Goal: Task Accomplishment & Management: Manage account settings

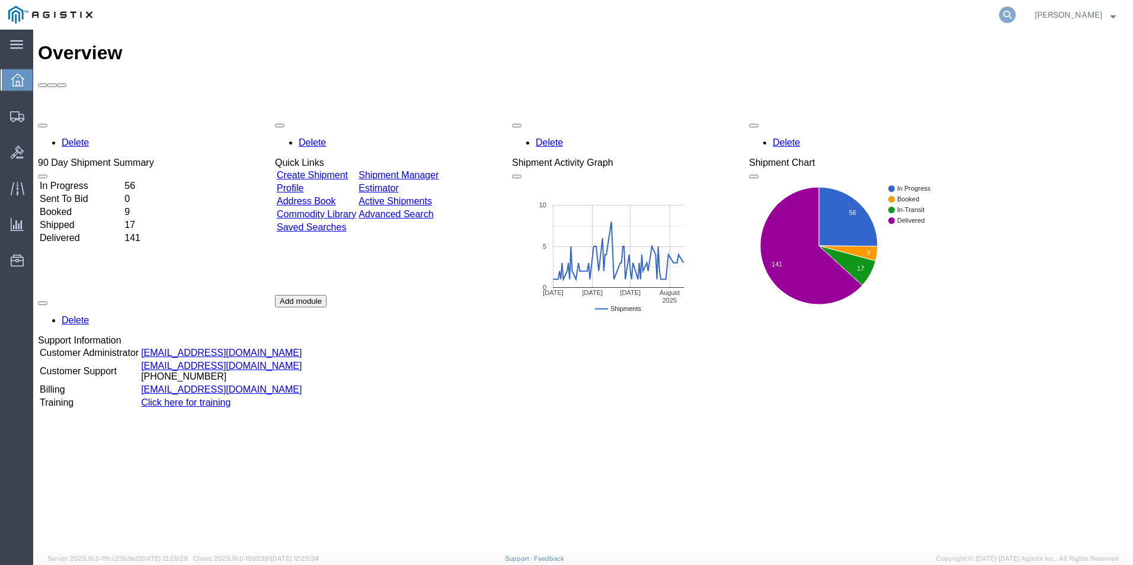
click at [1011, 8] on icon at bounding box center [1007, 15] width 17 height 17
type input "GDIT-75042"
click at [1002, 8] on icon at bounding box center [1007, 15] width 17 height 17
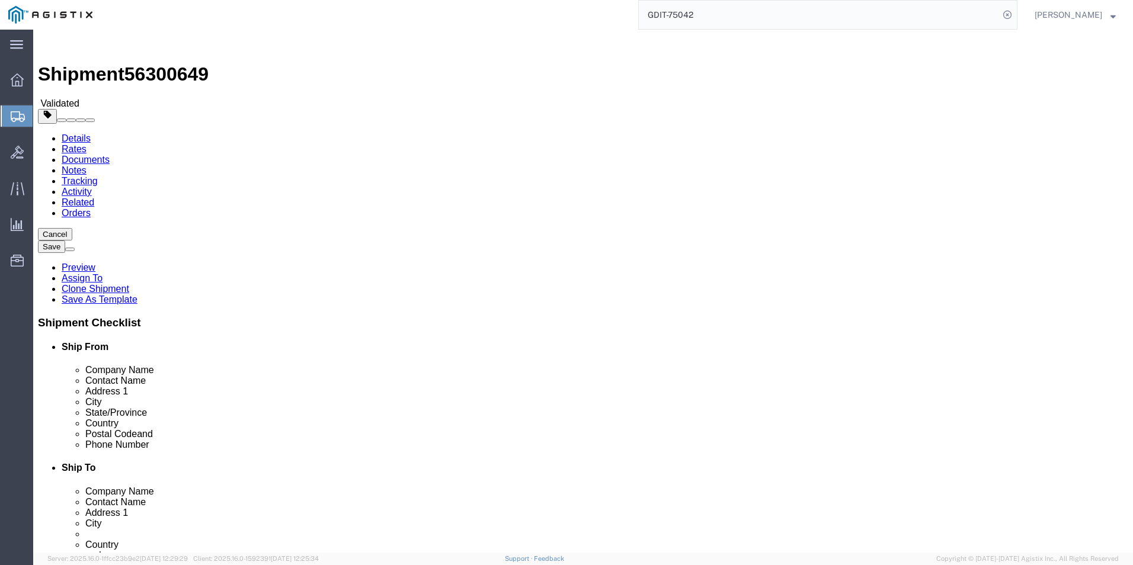
select select "69651"
select select
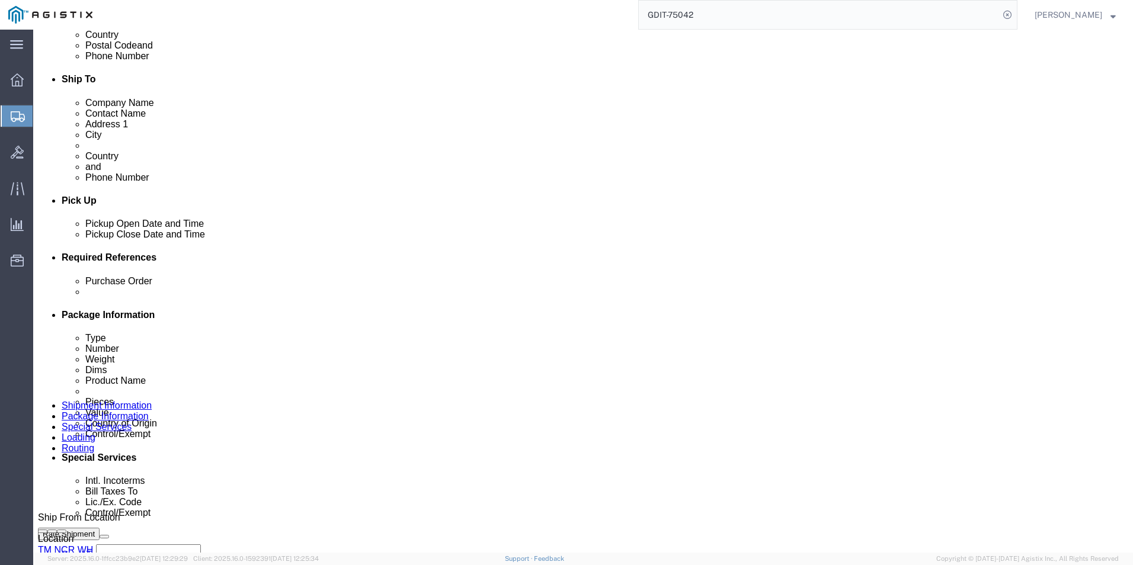
scroll to position [279, 0]
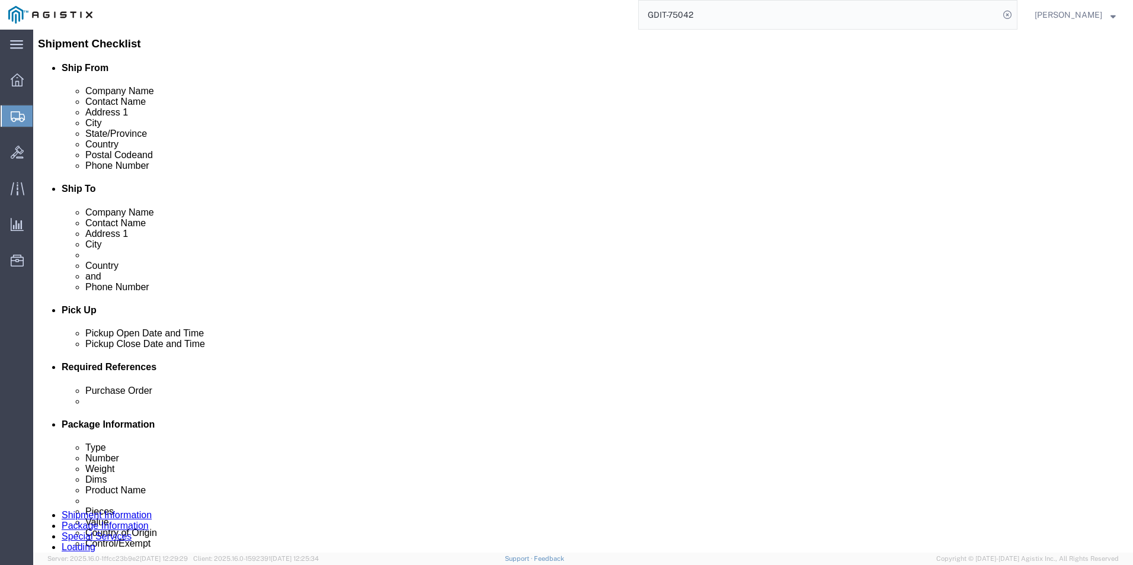
click icon
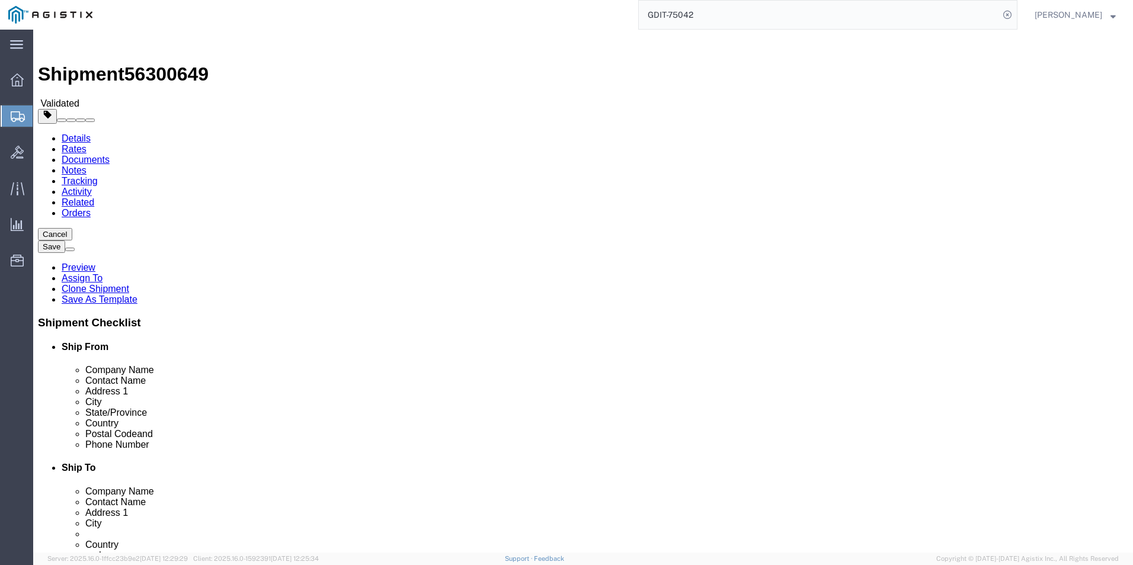
click dd "103.46 USD"
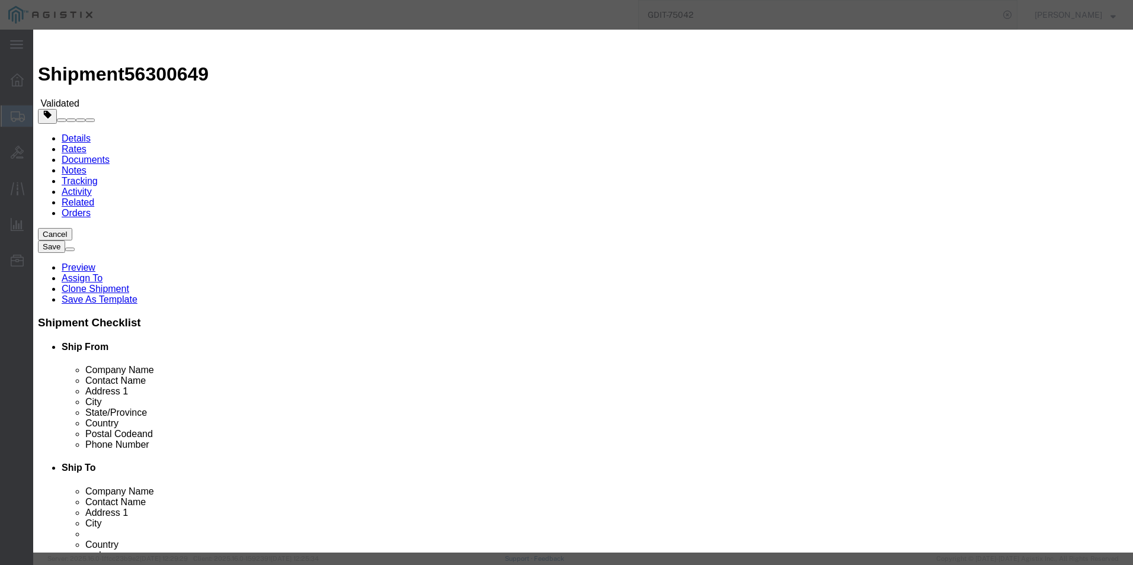
click icon "button"
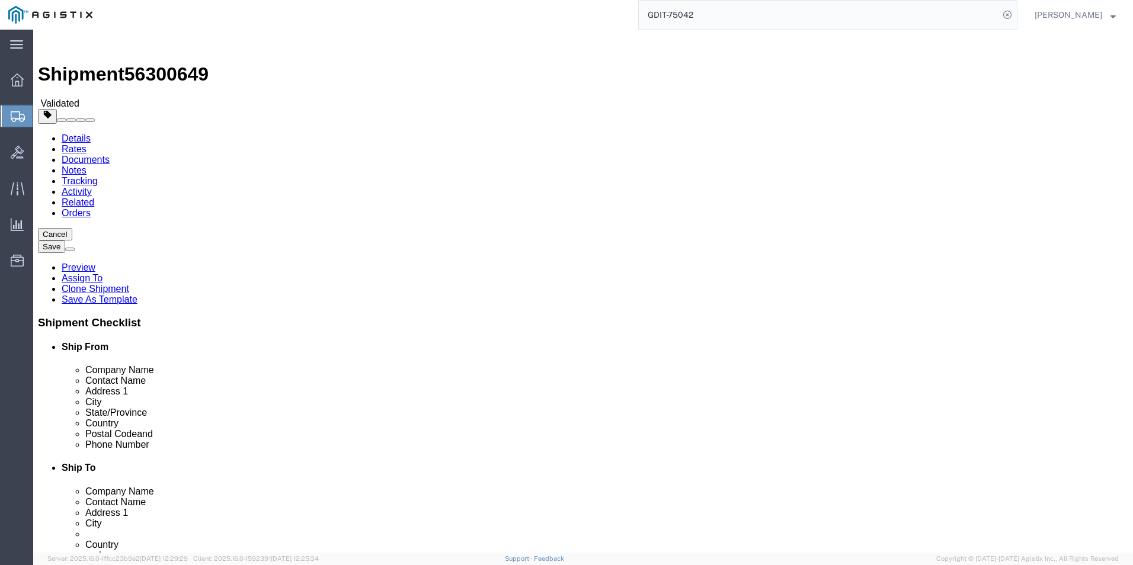
click button "Rate Shipment"
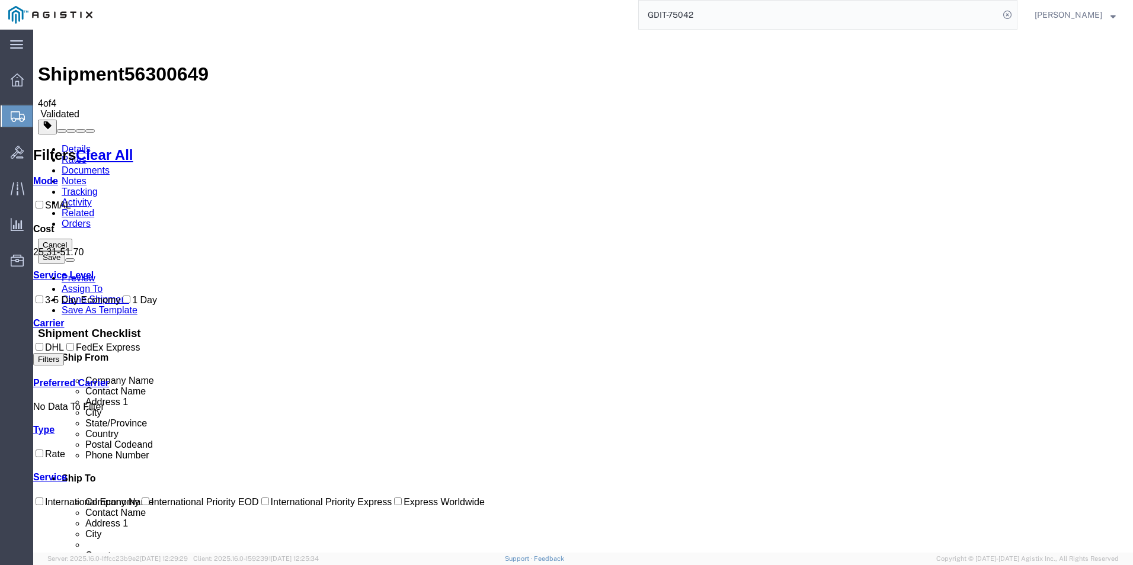
click at [110, 165] on link "Documents" at bounding box center [86, 170] width 48 height 10
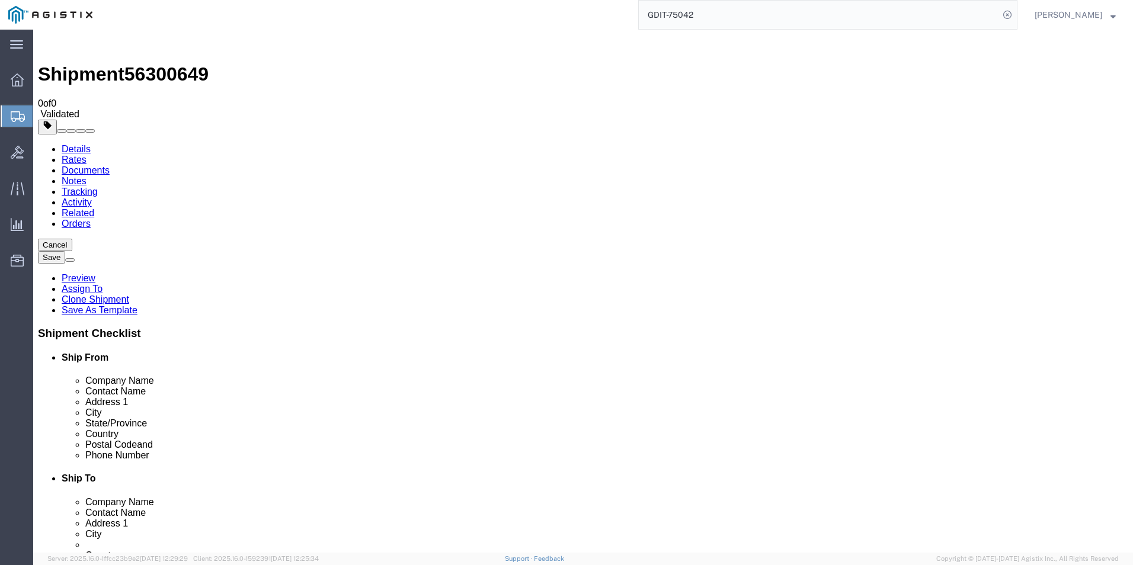
click at [87, 155] on link "Rates" at bounding box center [74, 160] width 25 height 10
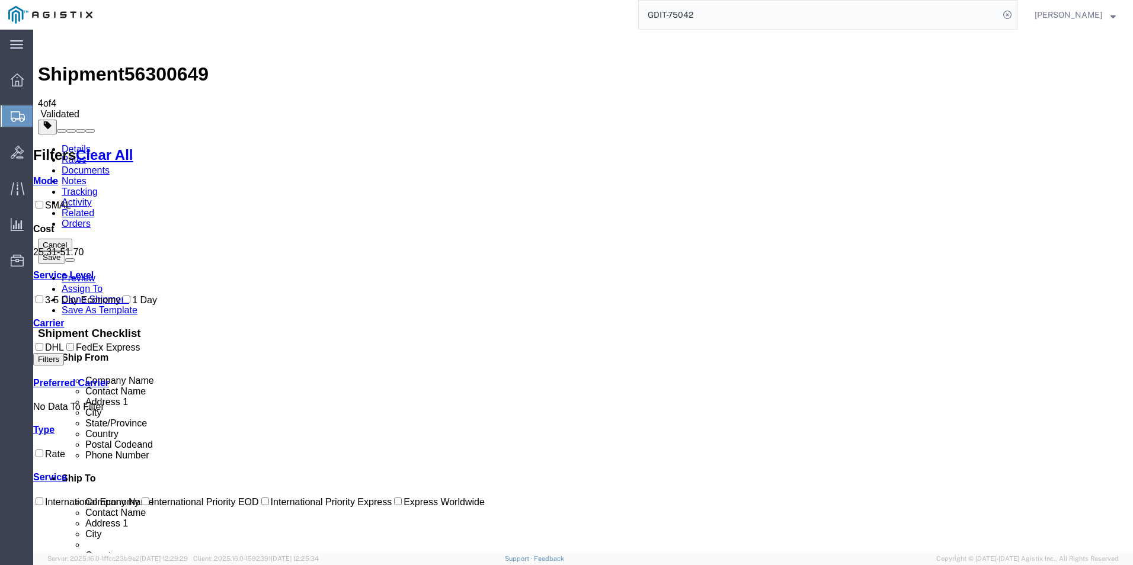
click at [80, 144] on link "Details" at bounding box center [76, 149] width 29 height 10
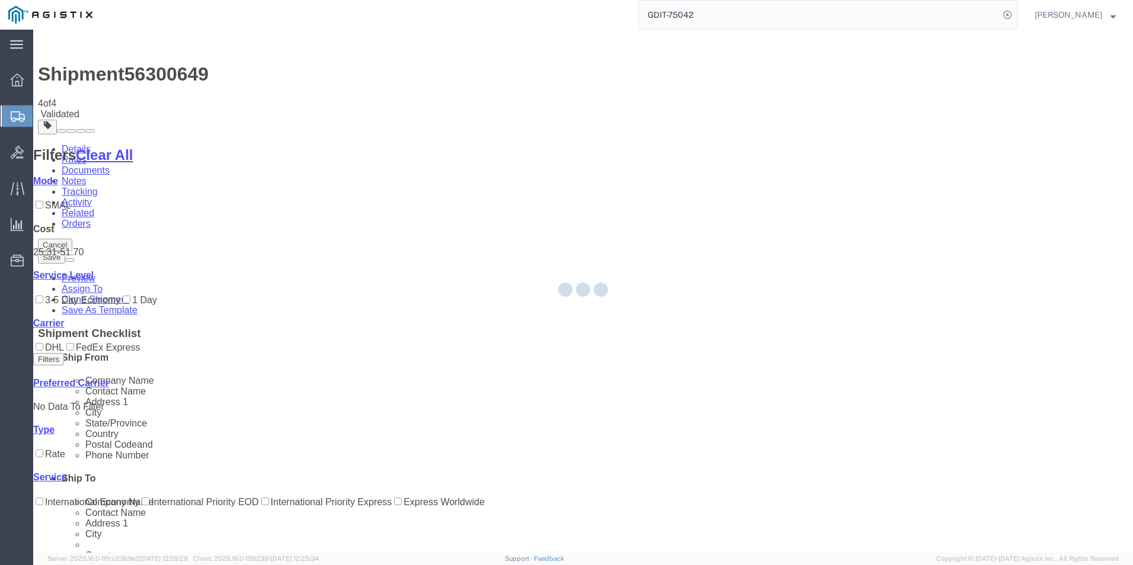
select select "69651"
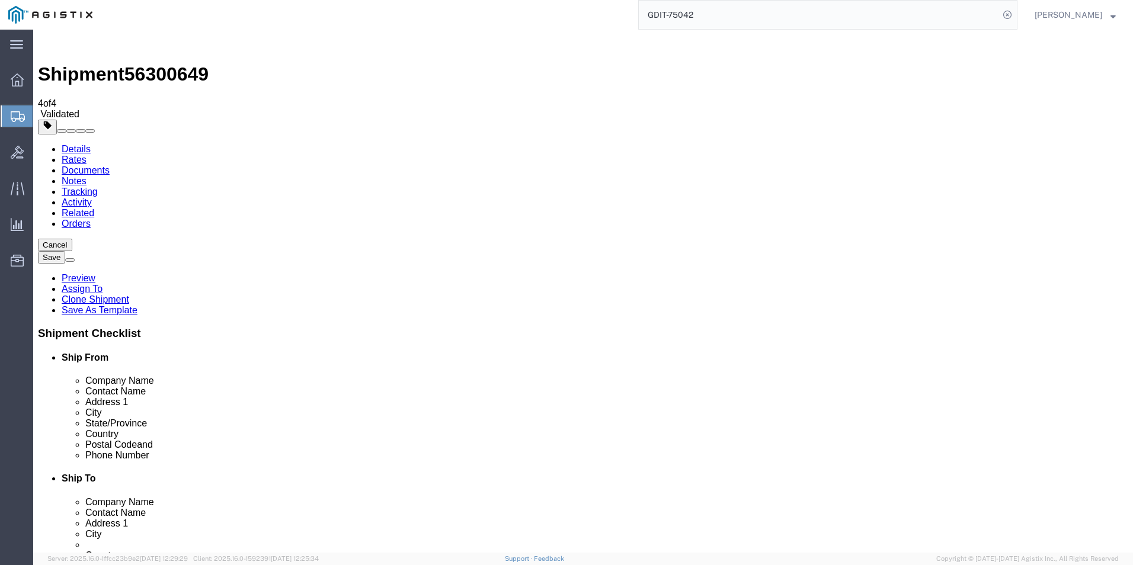
click link "Package Information"
click dd "2.00 Each"
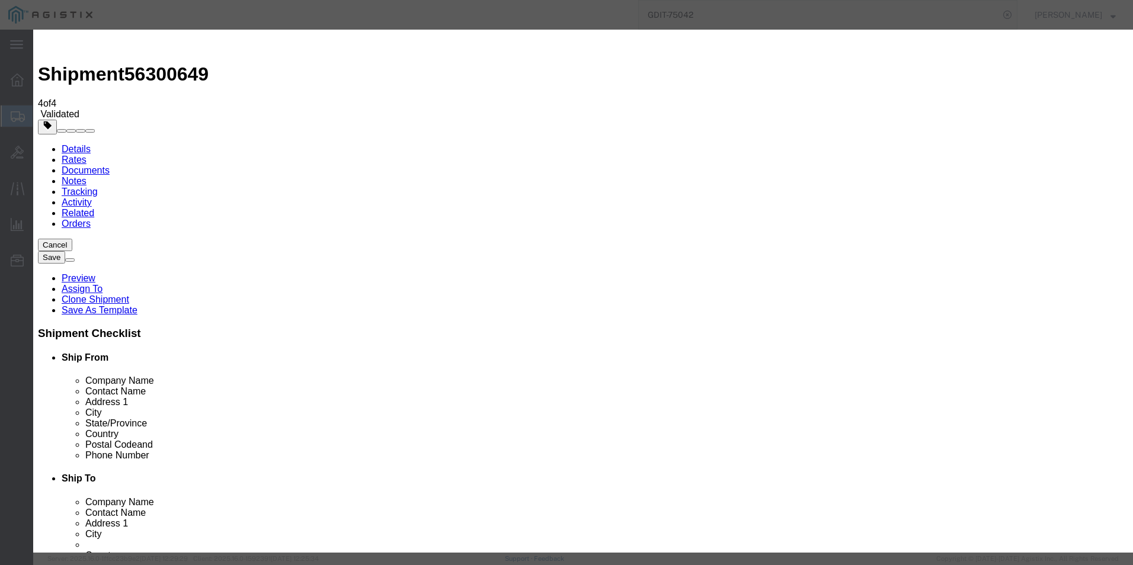
click icon "button"
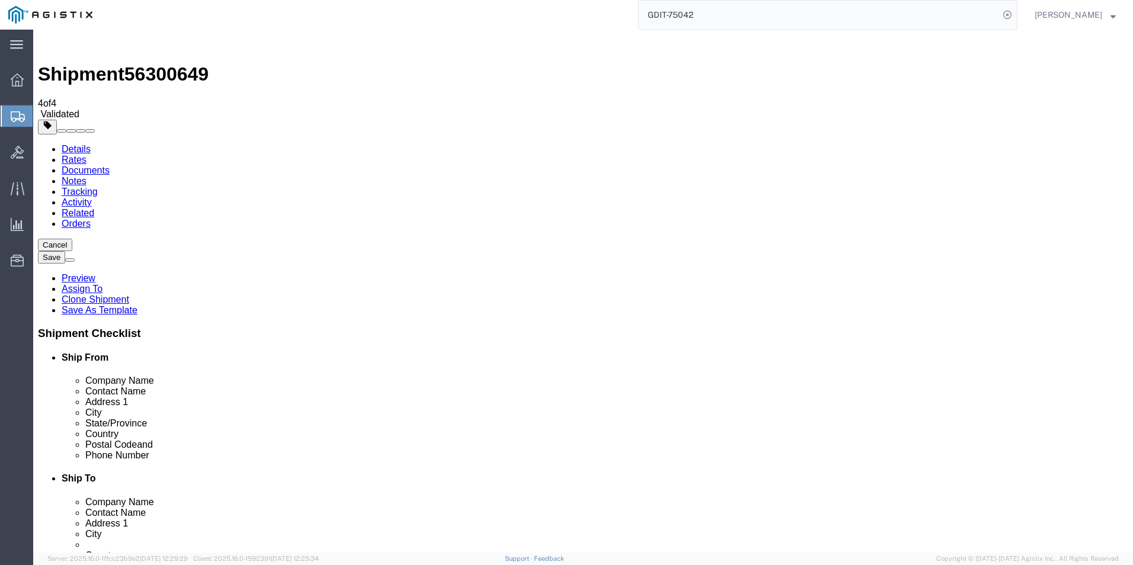
click icon
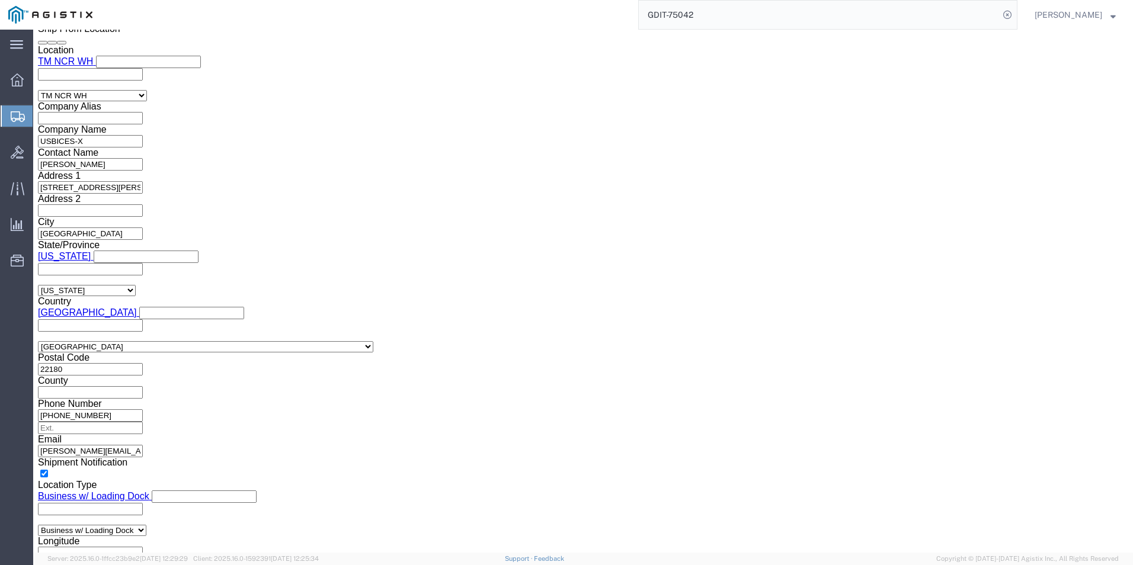
scroll to position [889, 0]
click button "Rate Shipment"
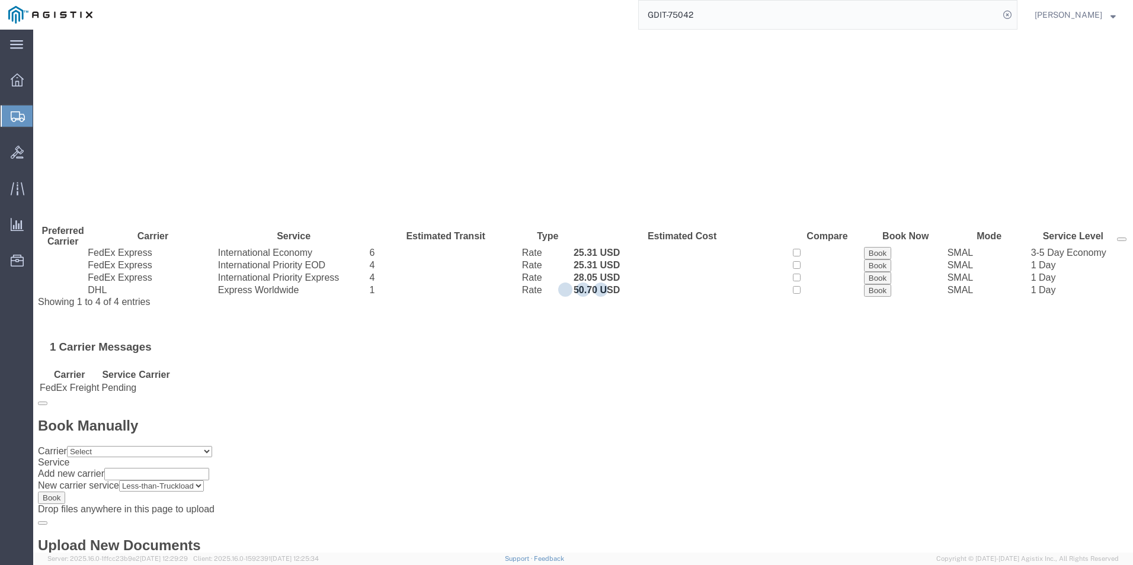
scroll to position [0, 0]
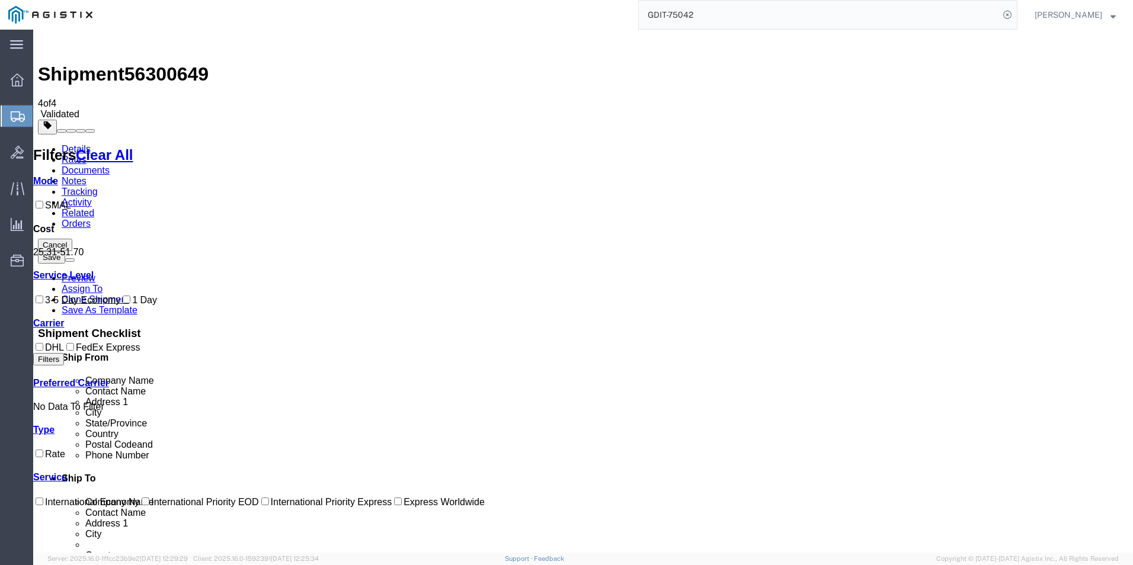
click at [110, 165] on link "Documents" at bounding box center [86, 170] width 48 height 10
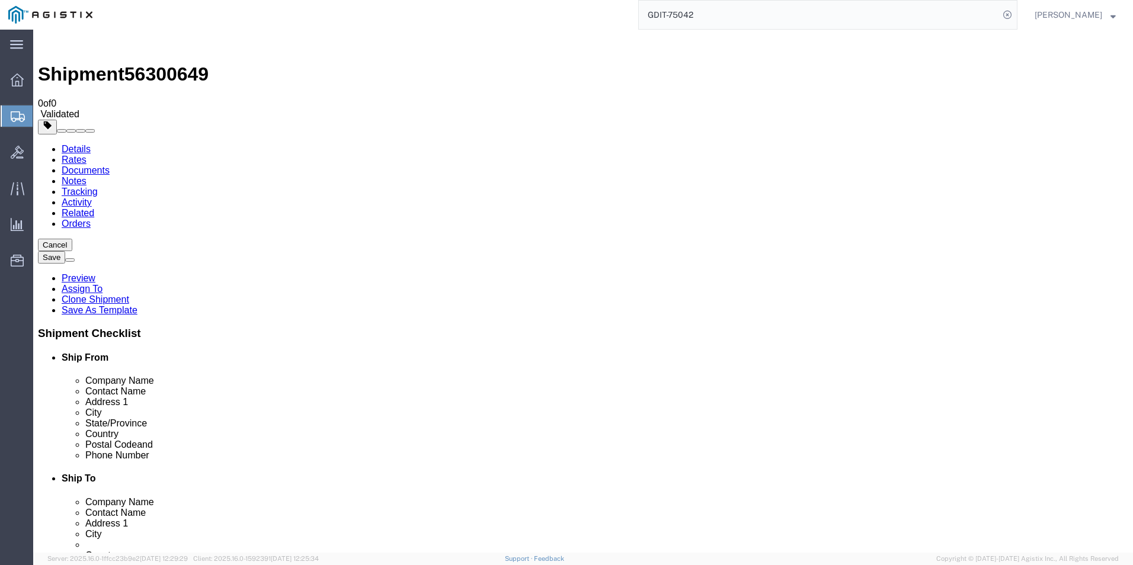
click at [78, 144] on link "Details" at bounding box center [76, 149] width 29 height 10
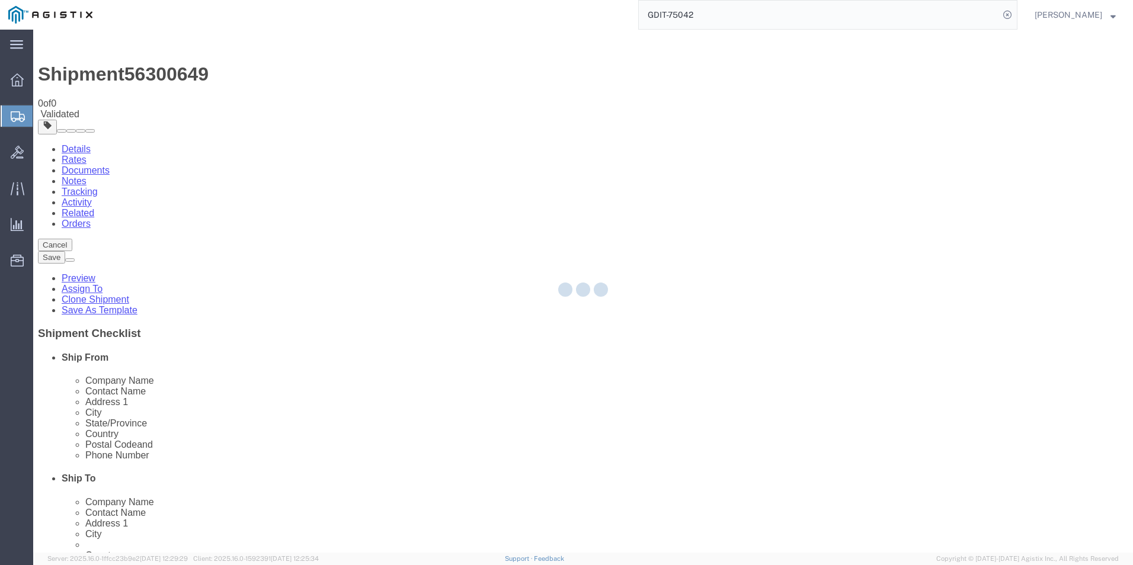
select select "69651"
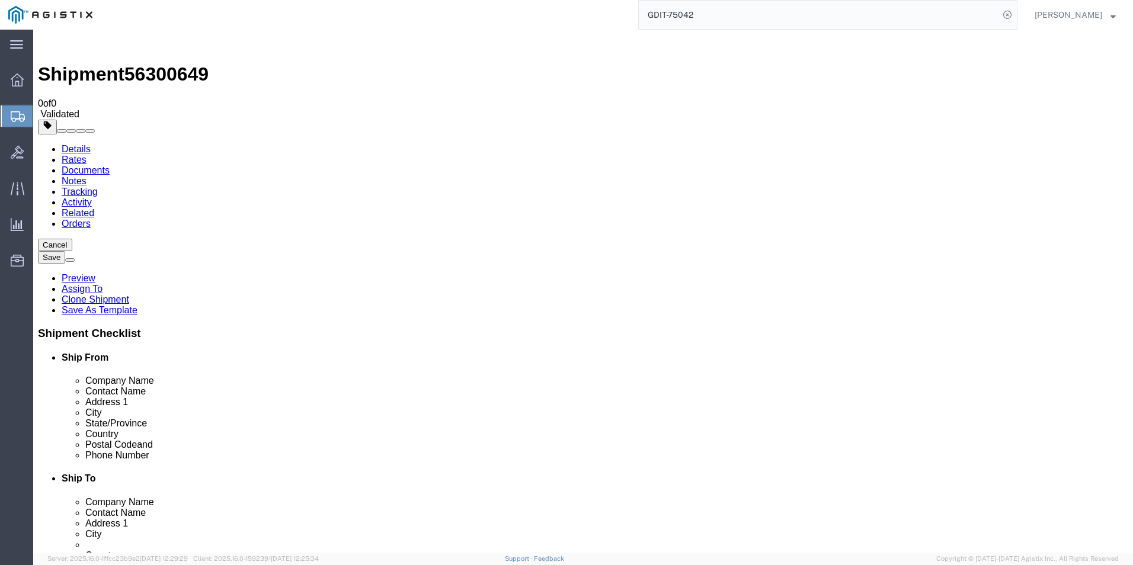
click icon
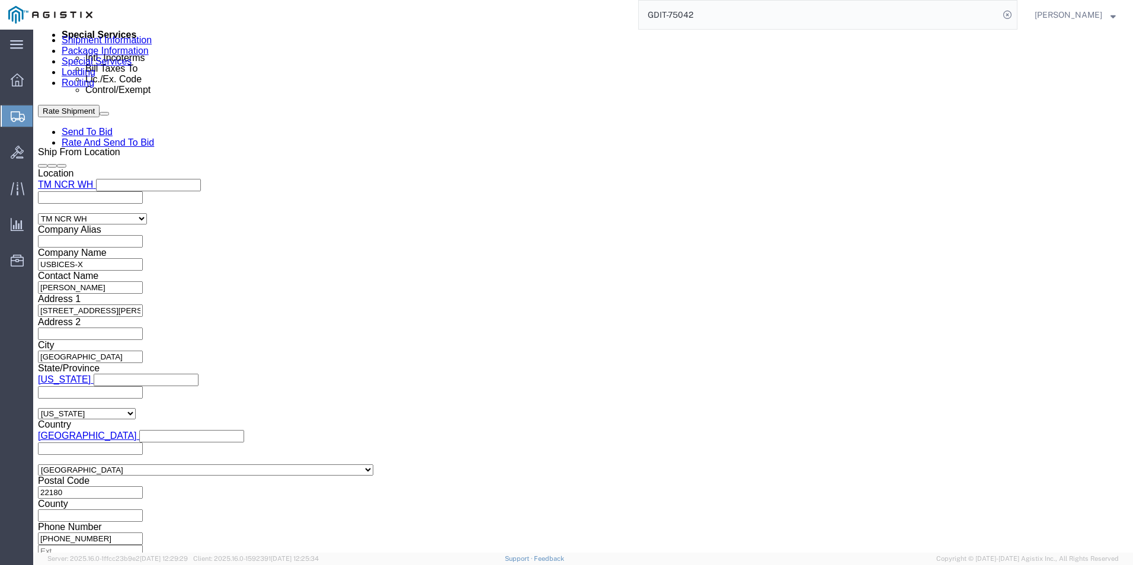
scroll to position [830, 0]
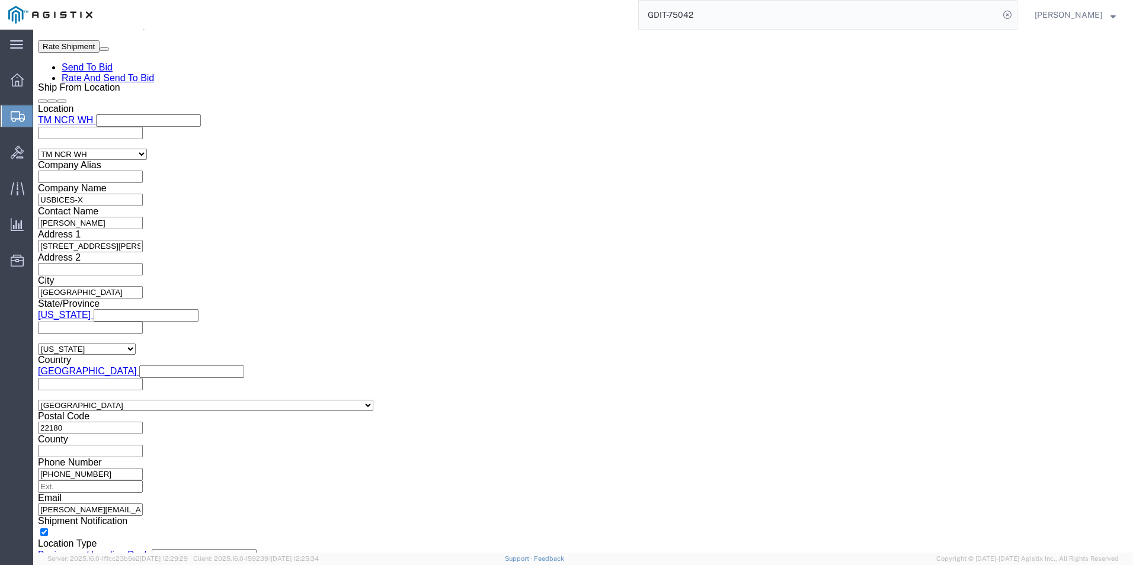
click select "Select AES-Direct EEI Carrier File EEI EEI Exempt"
select select "EXEM"
click select "Select AES-Direct EEI Carrier File EEI EEI Exempt"
click button "Rate Shipment"
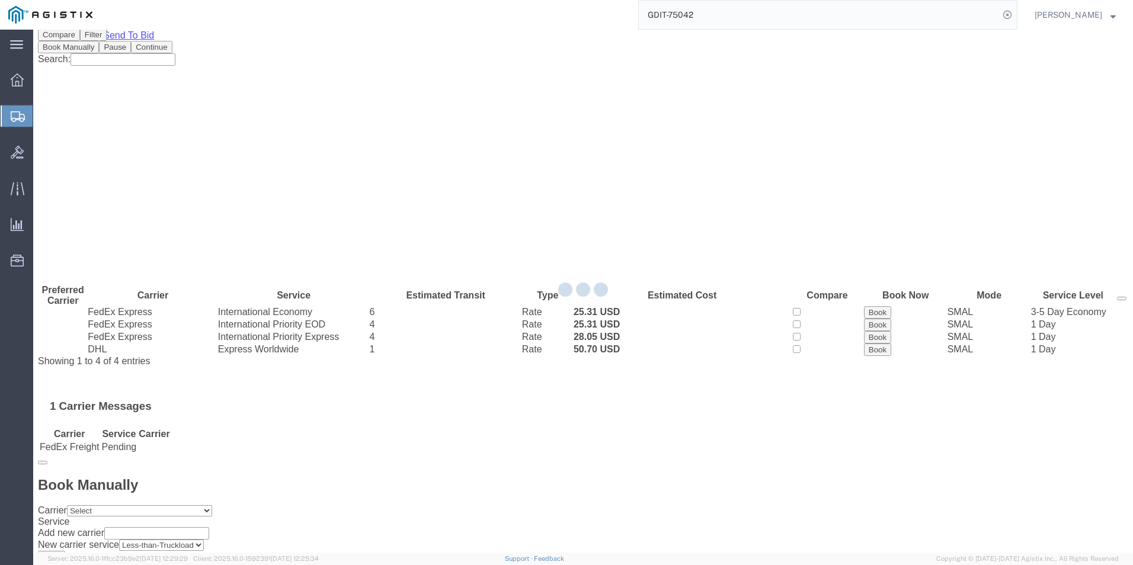
scroll to position [0, 0]
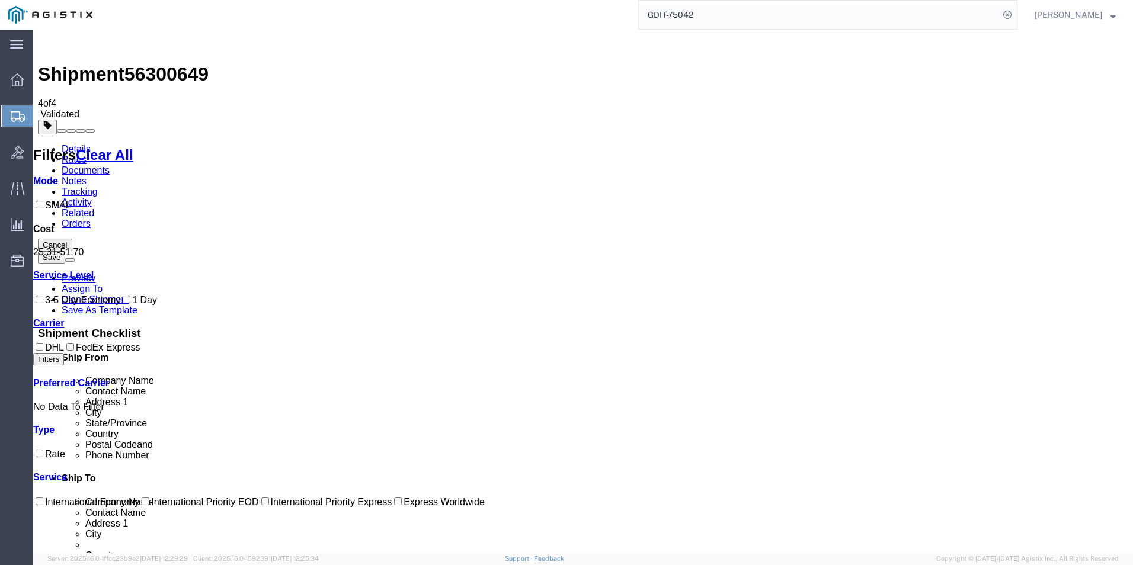
click at [110, 165] on link "Documents" at bounding box center [86, 170] width 48 height 10
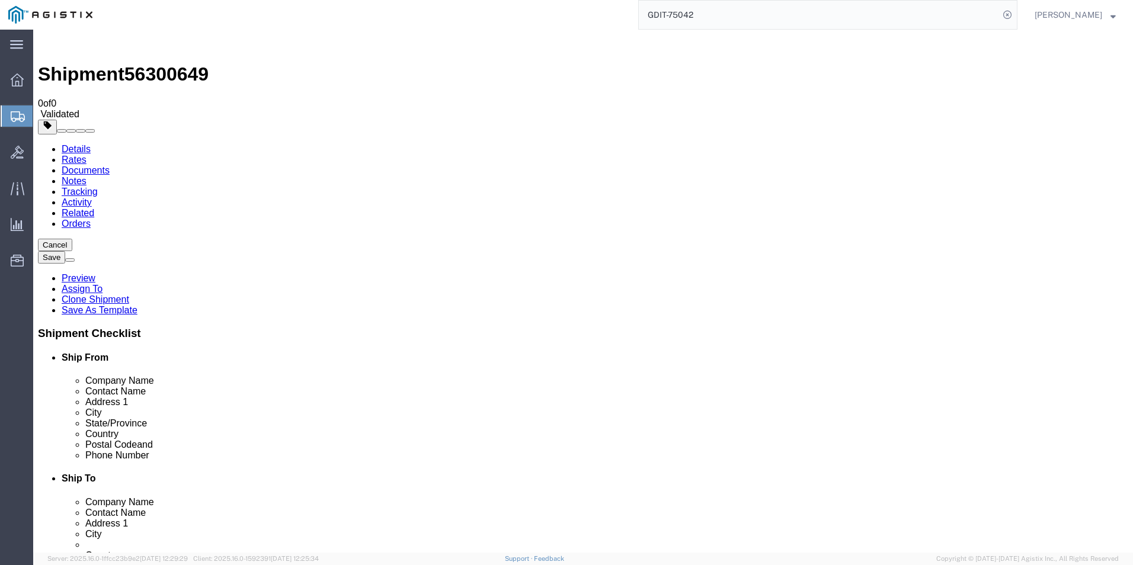
click at [68, 144] on link "Details" at bounding box center [76, 149] width 29 height 10
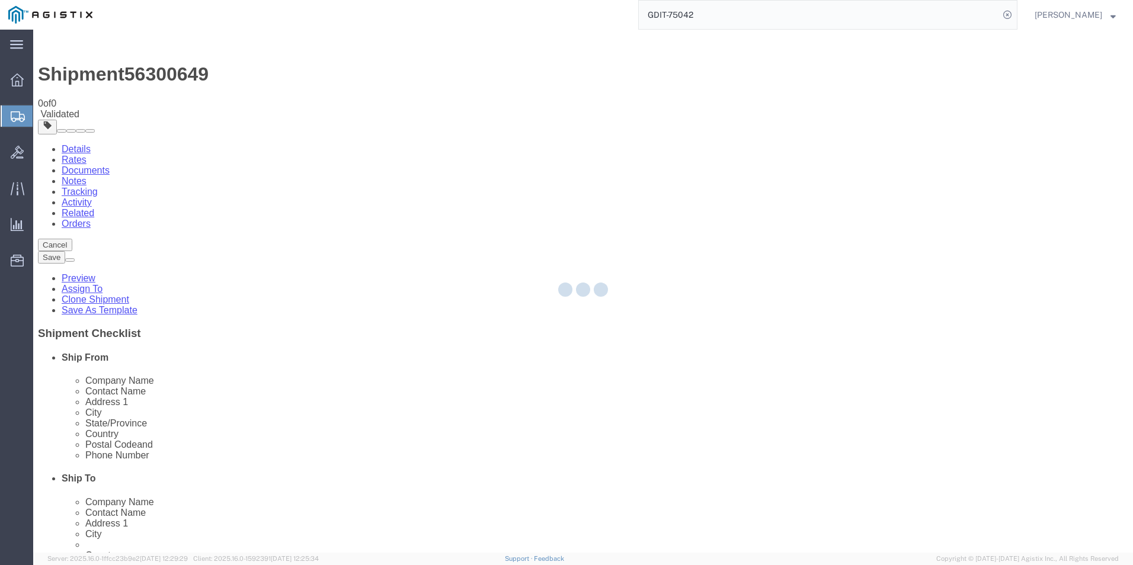
select select "69651"
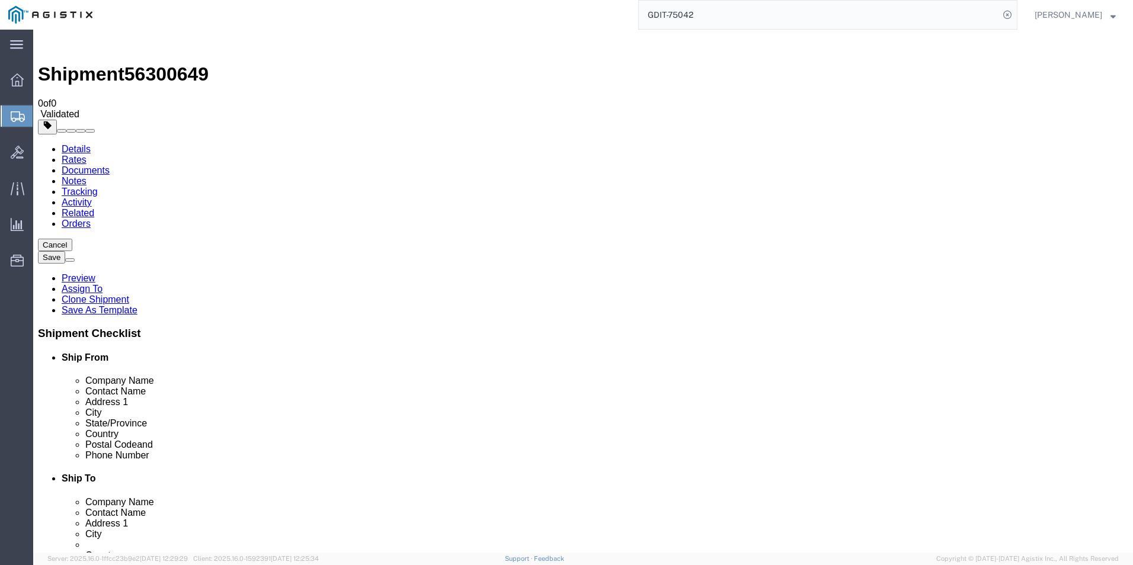
click link "Documents"
click at [69, 144] on link "Details" at bounding box center [76, 149] width 29 height 10
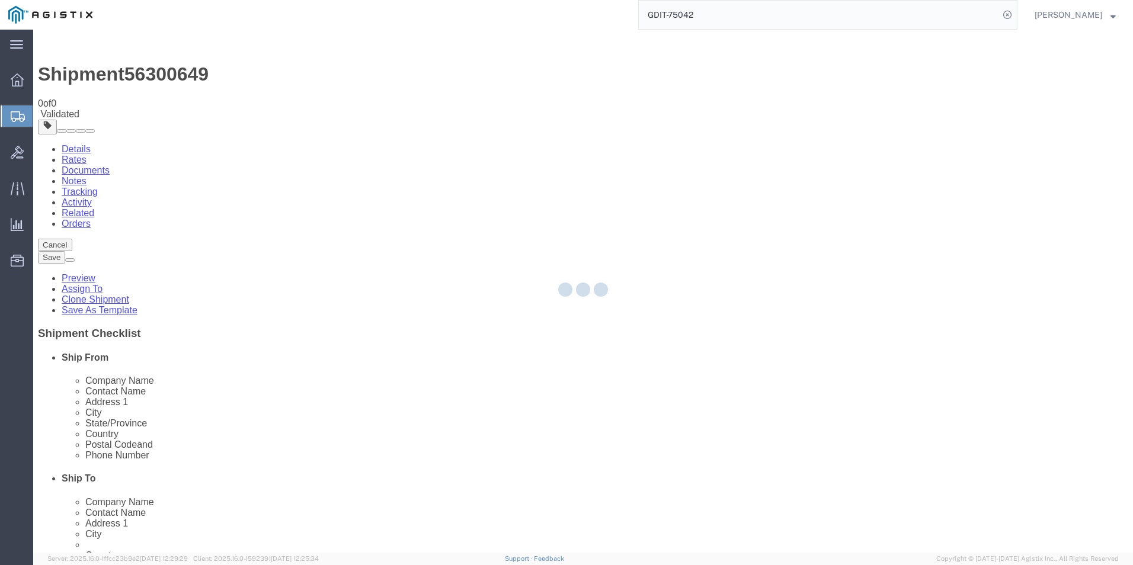
select select "69651"
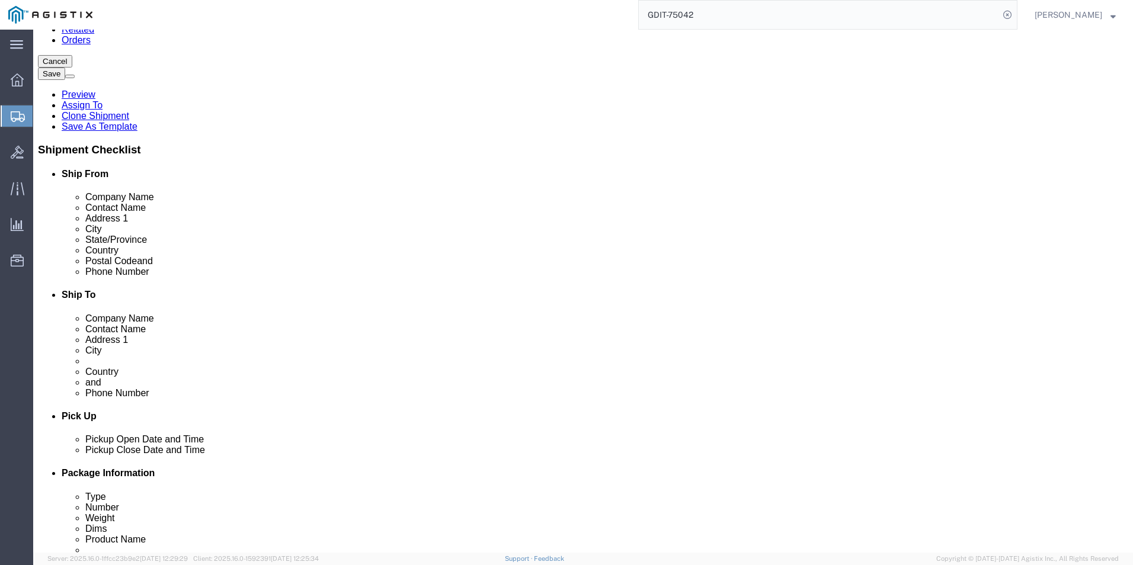
scroll to position [59, 0]
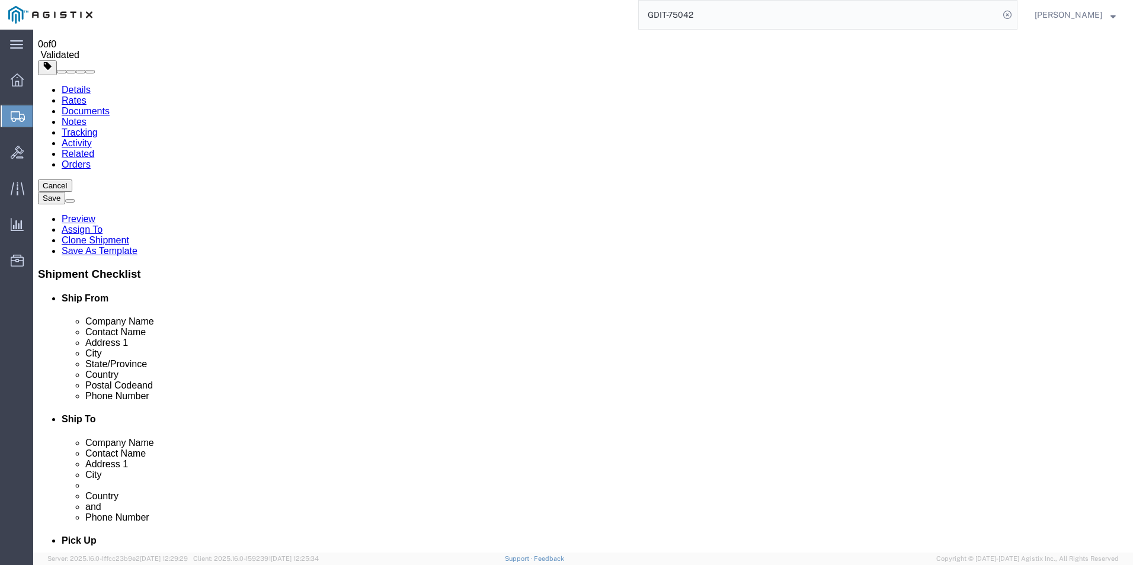
click link "ADDITIONAL INFORMATION"
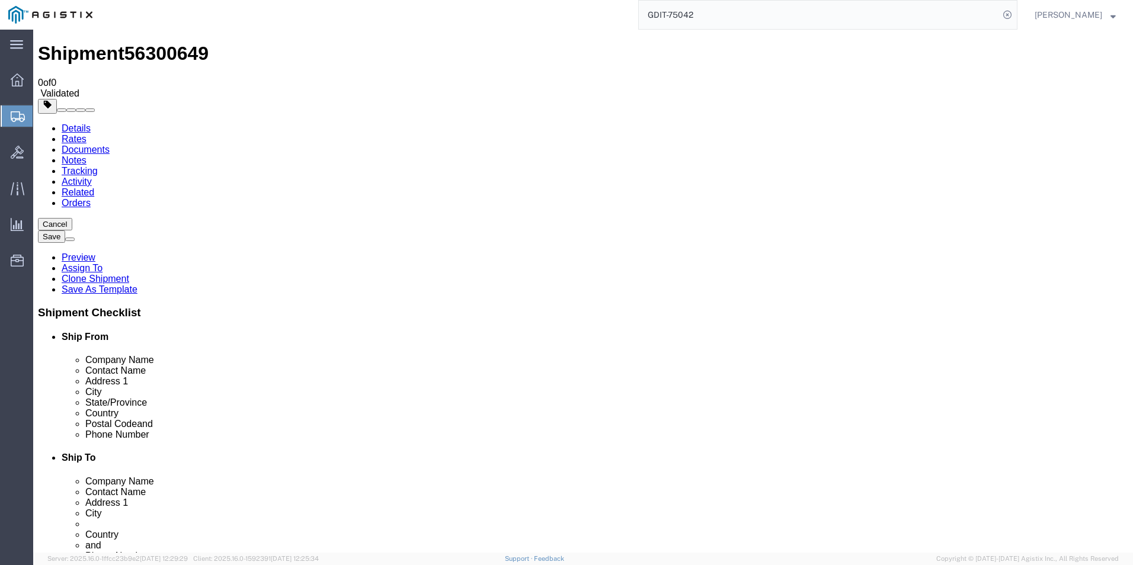
scroll to position [0, 0]
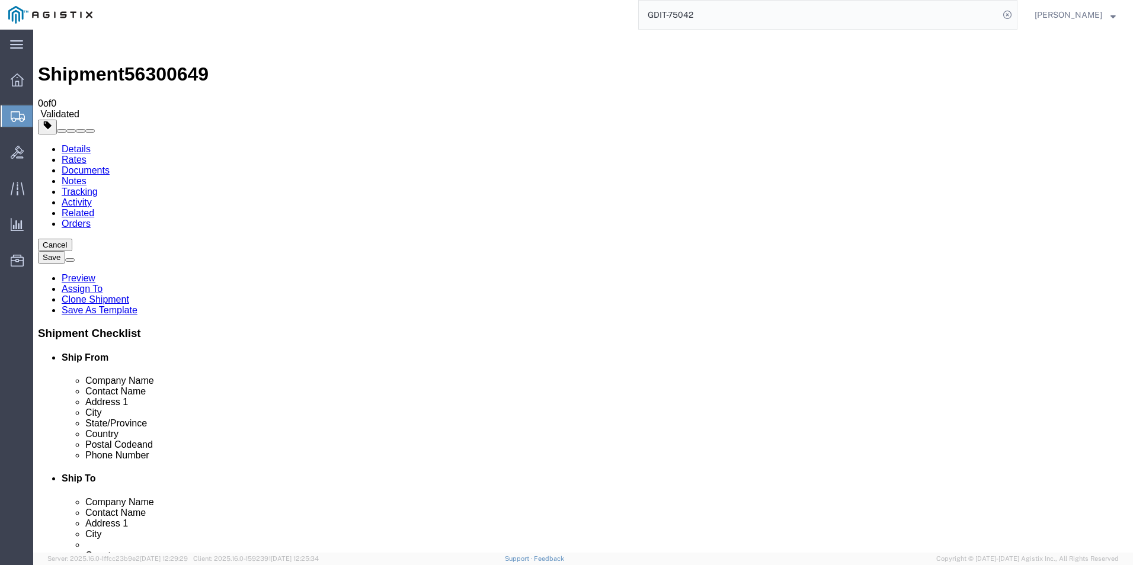
click icon
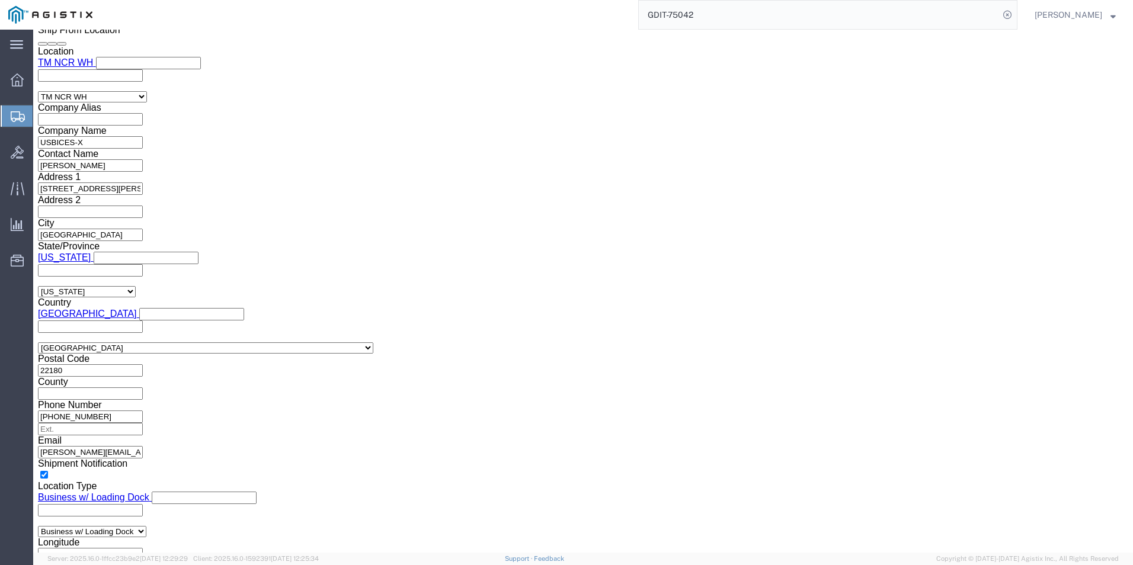
scroll to position [889, 0]
click select "Select AES-Direct EEI Carrier File EEI EEI Exempt"
select select "CFIL"
click select "Select AES-Direct EEI Carrier File EEI EEI Exempt"
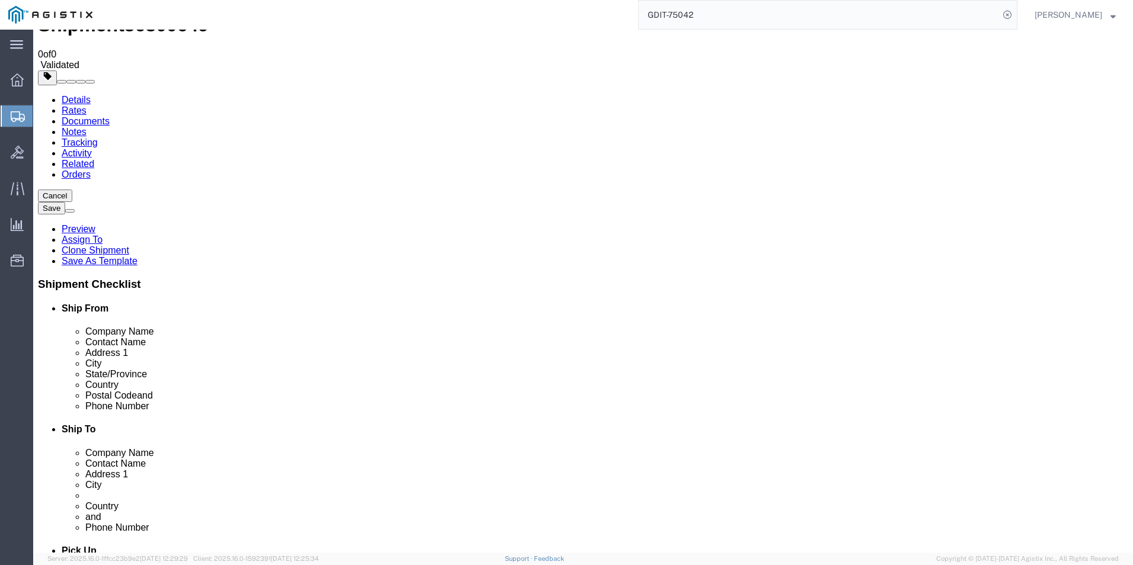
scroll to position [0, 0]
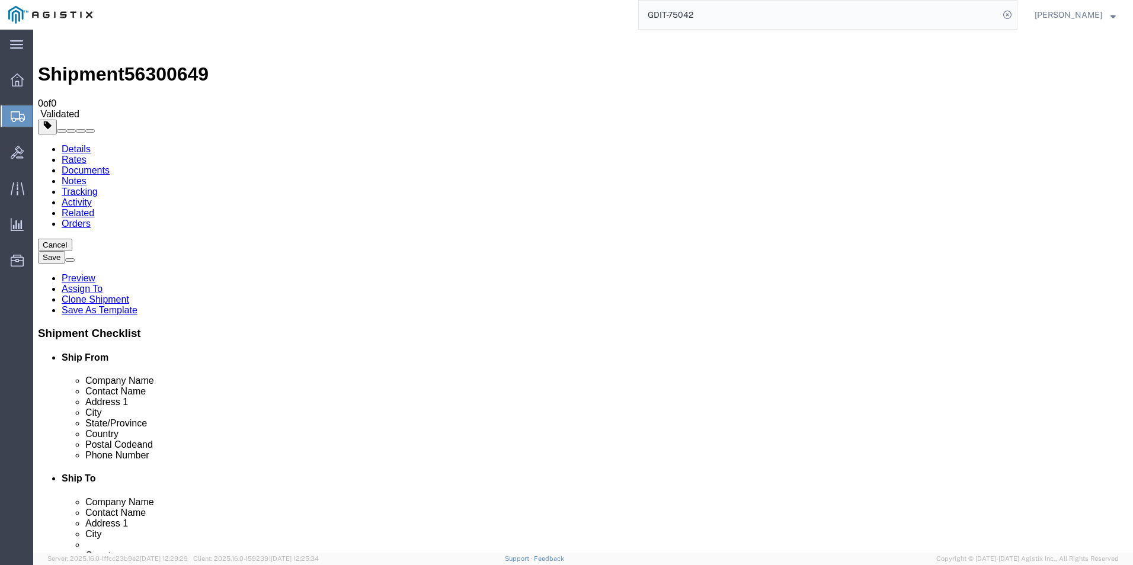
click icon
click dd "103.46 USD"
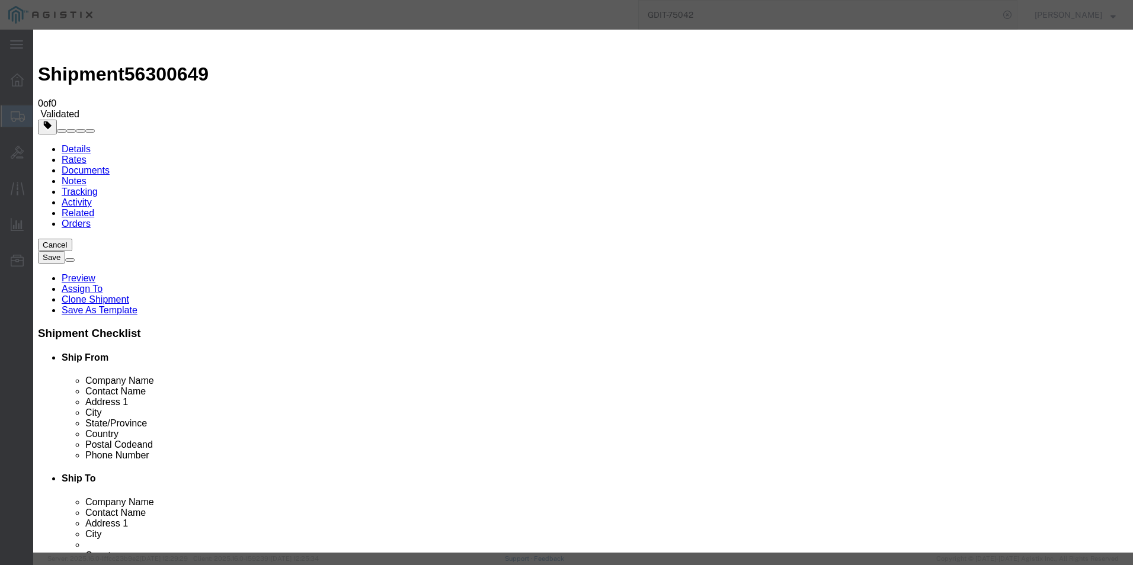
scroll to position [119, 0]
click select "Select ATF BIS DEA EPA FDA FTR ITAR OFAC Other (OPA)"
click select "Select AGR-Agricultural APP-Computers APR-Additional Permissive Exports AVS-Air…"
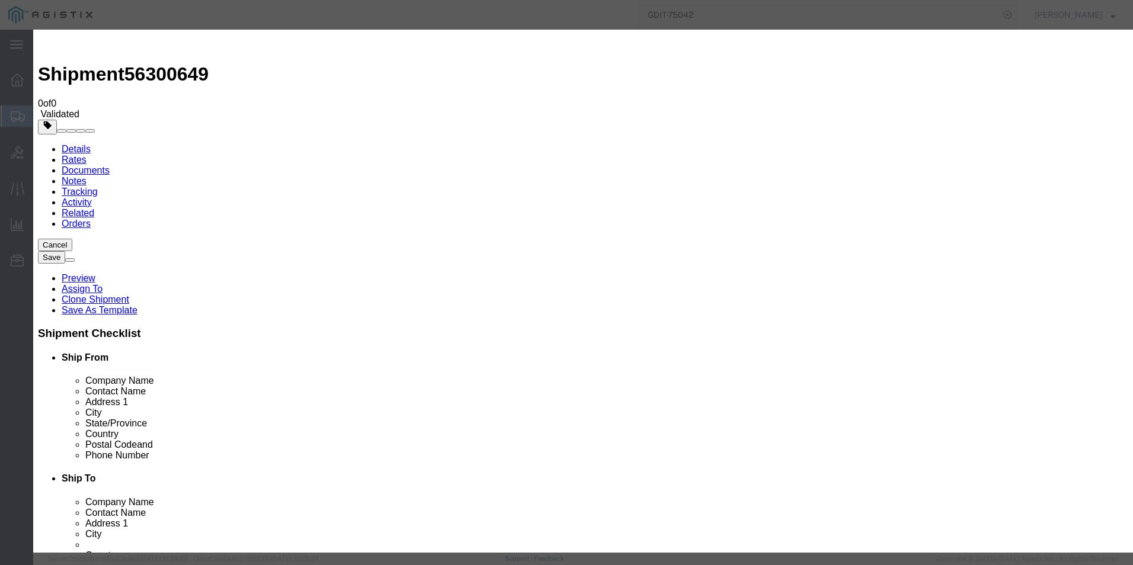
click select "Select AGR-Agricultural APP-Computers APR-Additional Permissive Exports AVS-Air…"
click button "Save & Close"
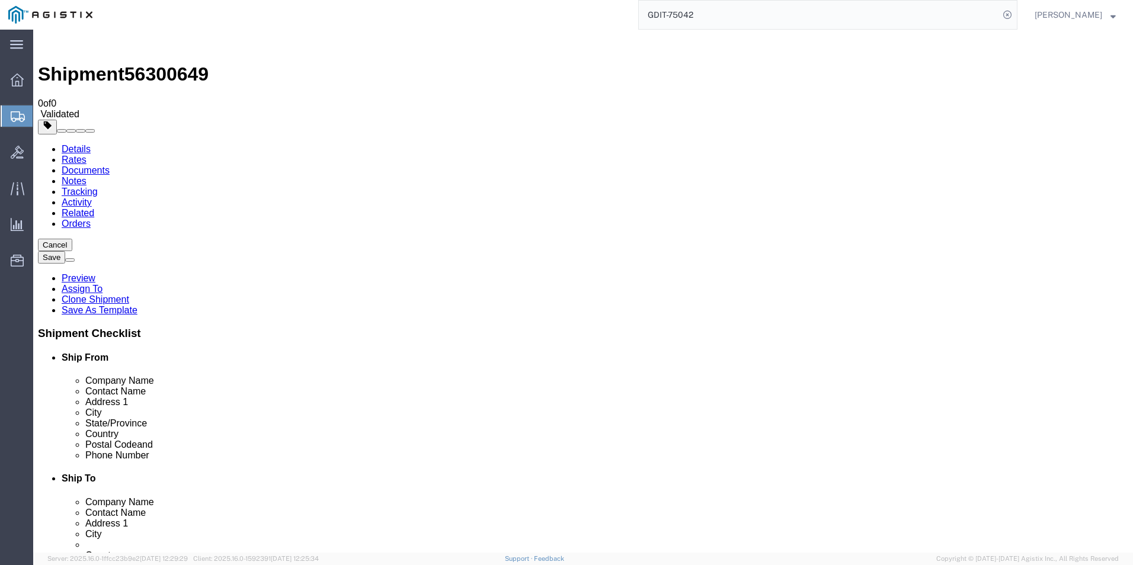
click button "Save"
drag, startPoint x: 98, startPoint y: 15, endPoint x: 165, endPoint y: 15, distance: 67.6
click div "Shipment 56300649 0 of 0 Validated"
drag, startPoint x: 165, startPoint y: 15, endPoint x: 145, endPoint y: 11, distance: 21.1
copy span "56300649"
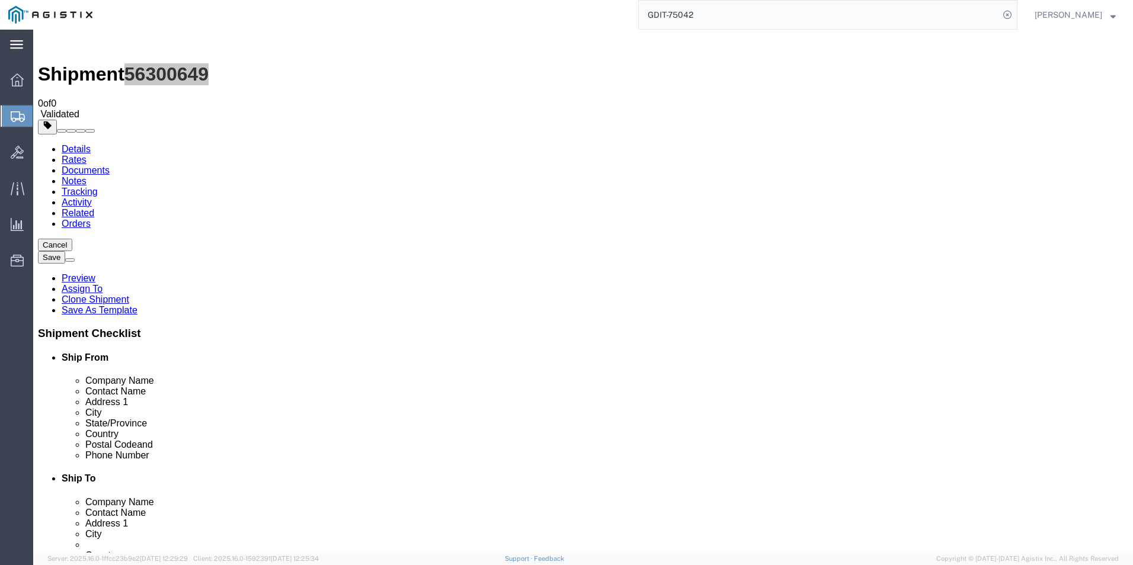
click at [15, 43] on icon at bounding box center [16, 44] width 13 height 9
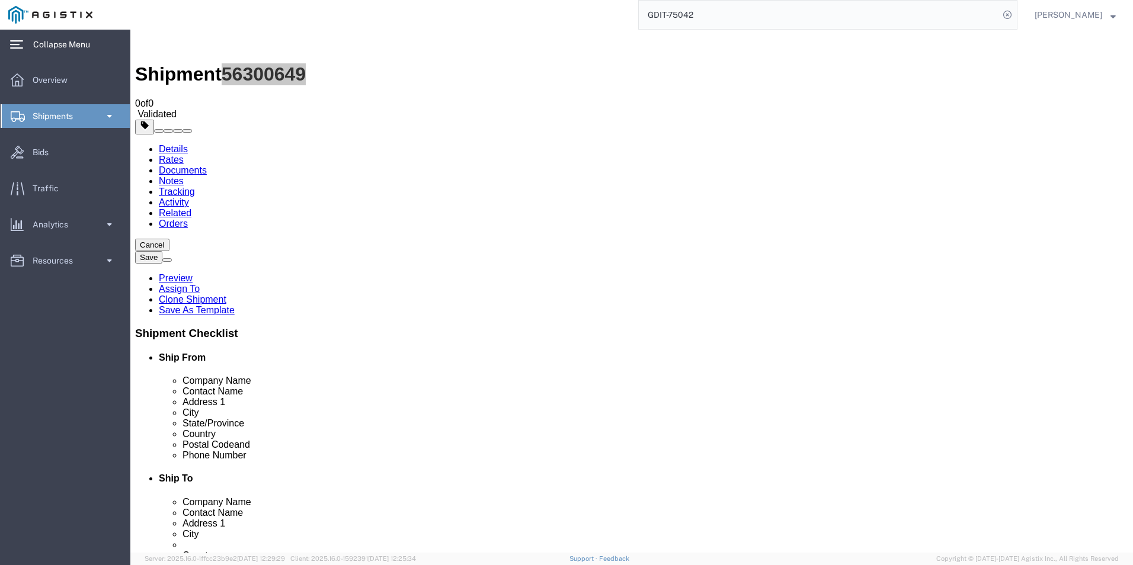
click at [53, 113] on span "Shipments" at bounding box center [57, 116] width 49 height 24
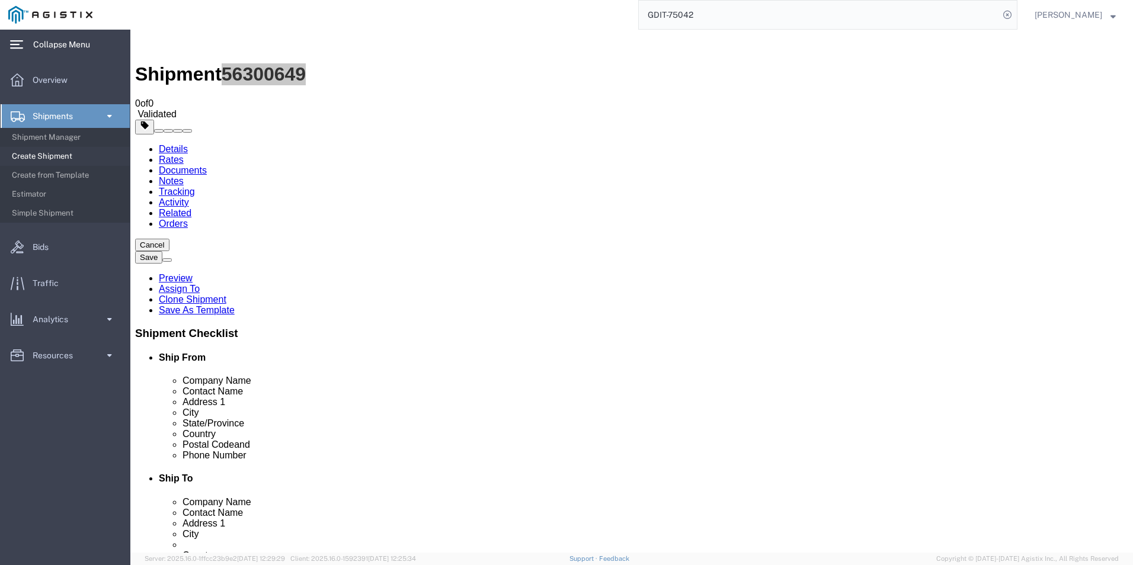
click at [53, 113] on span "Shipments" at bounding box center [57, 116] width 49 height 24
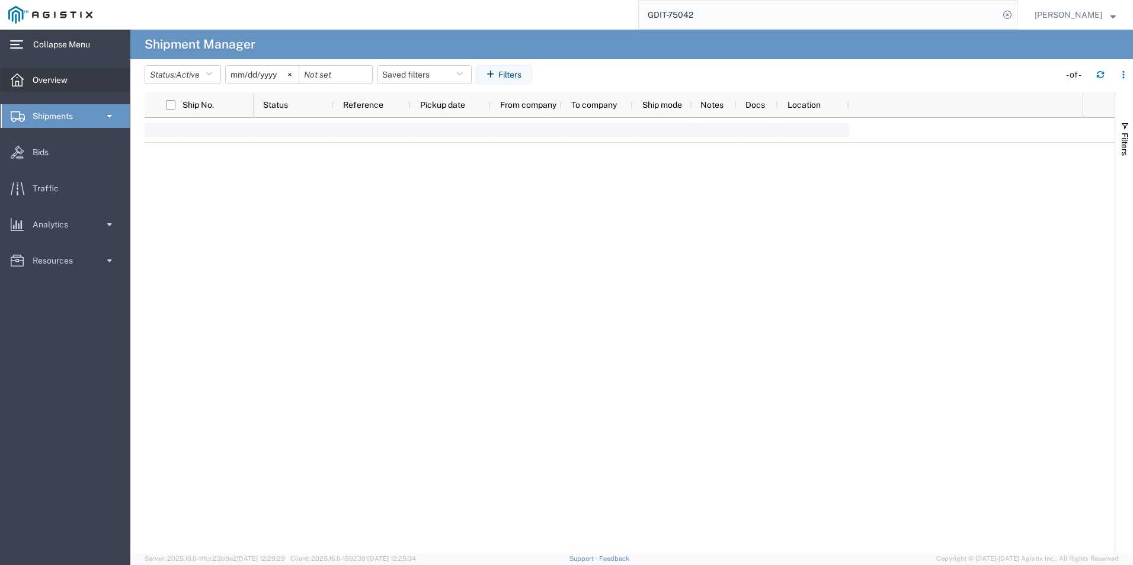
click at [59, 79] on span "Overview" at bounding box center [54, 80] width 43 height 24
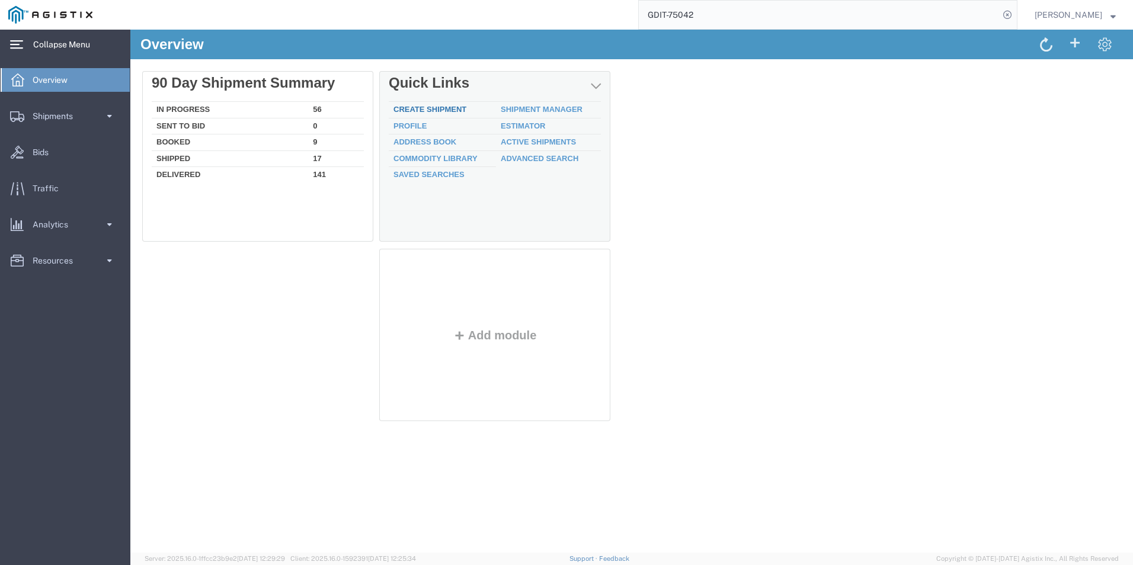
click at [432, 110] on link "Create Shipment" at bounding box center [429, 109] width 73 height 9
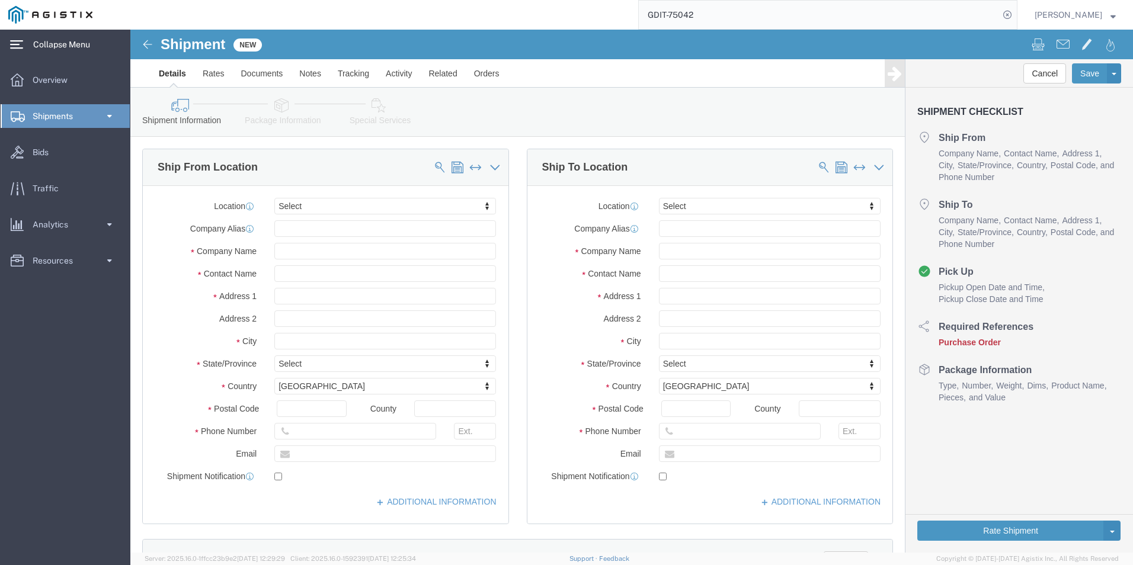
select select
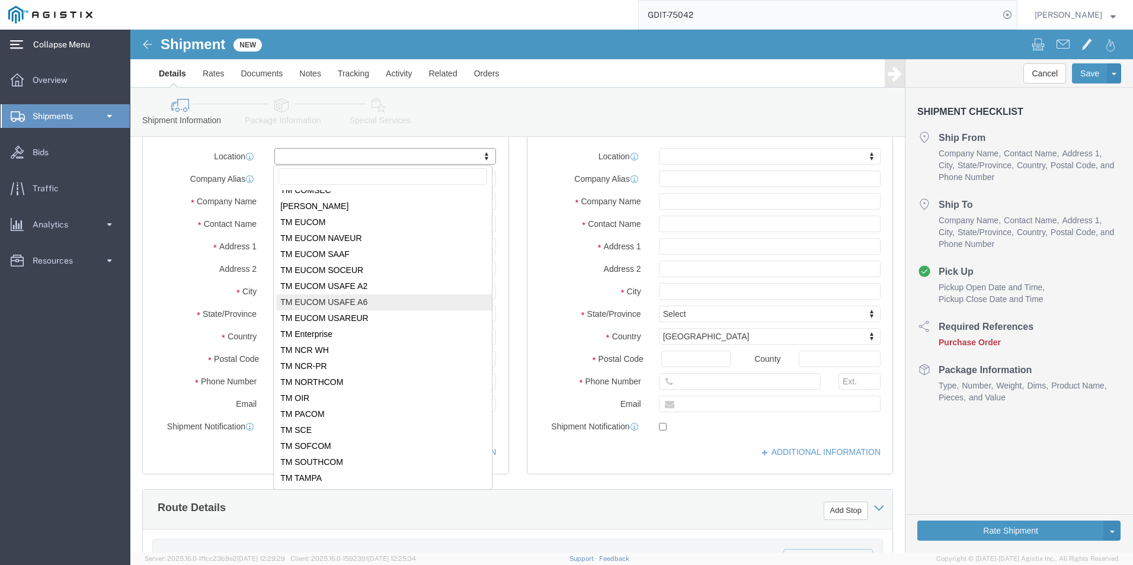
scroll to position [237, 0]
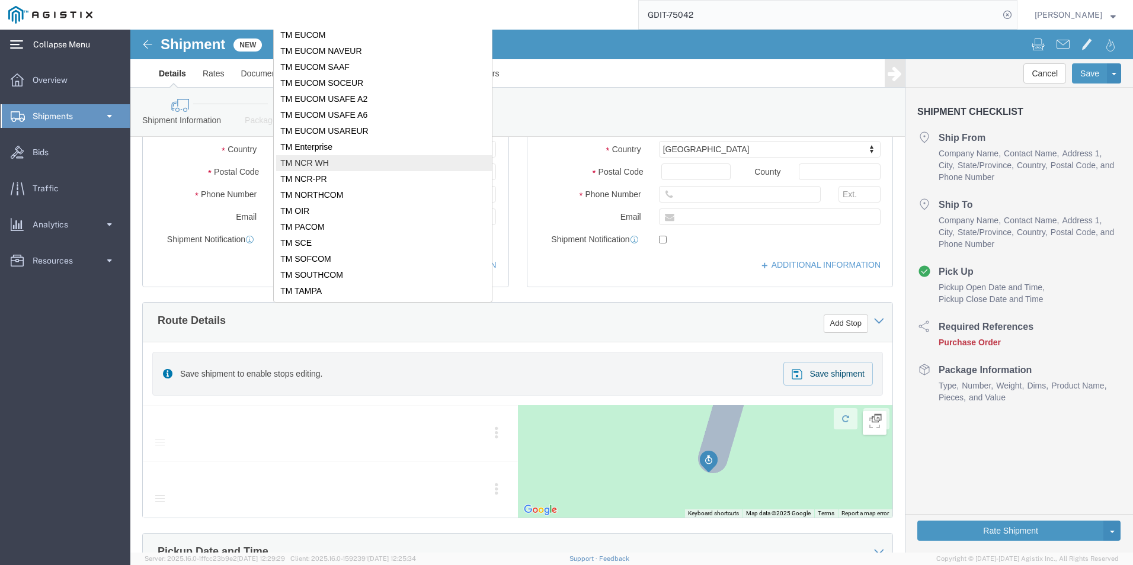
click body "Shipment New Details Rates Documents Notes Tracking Activity Related Orders Can…"
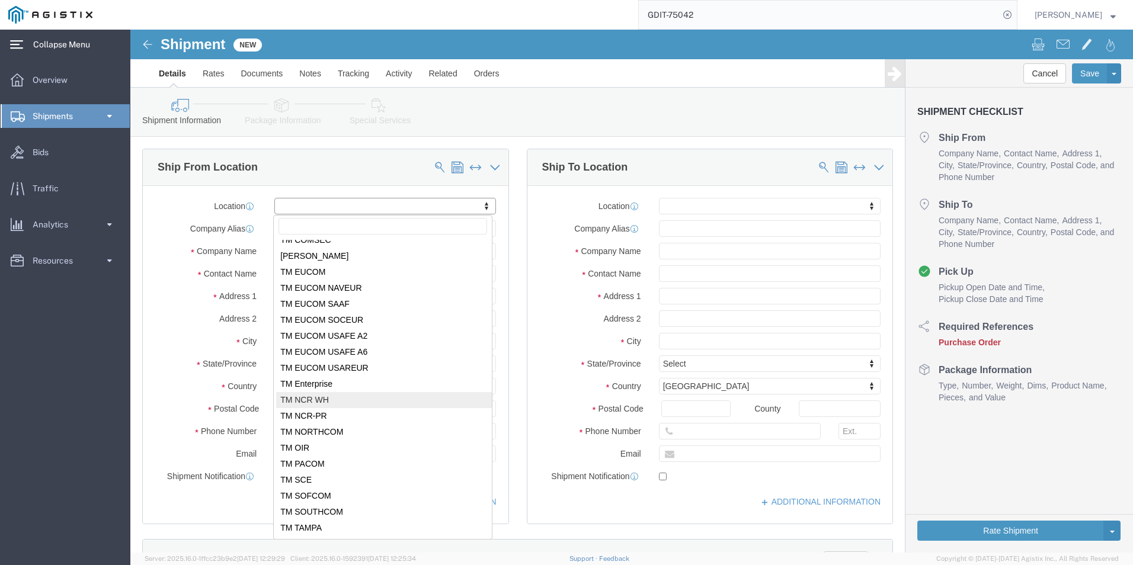
scroll to position [112, 0]
select select "69651"
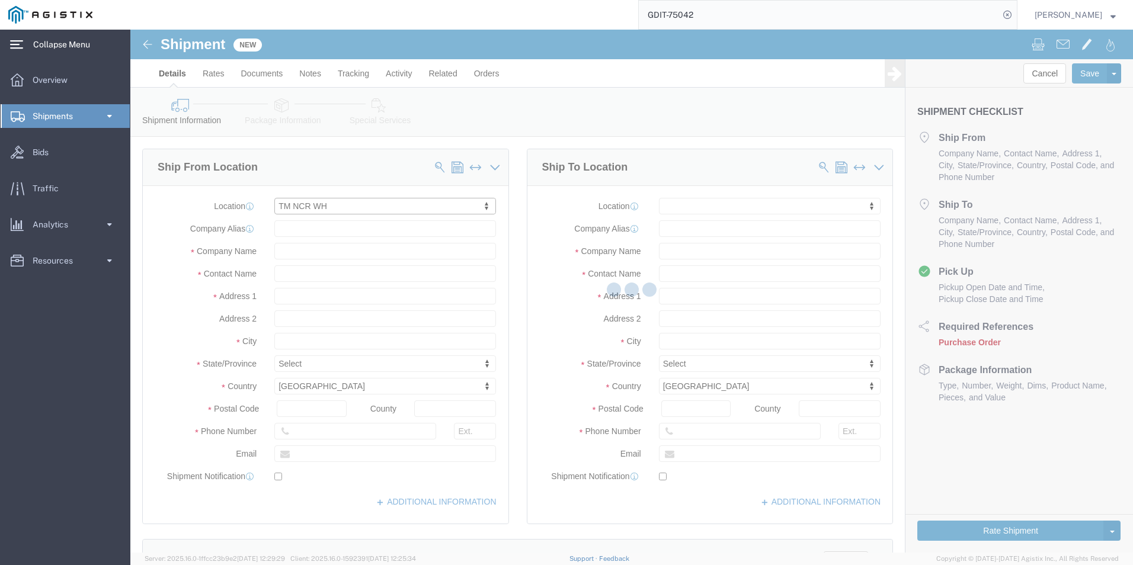
type input "USBICES-X"
type input "[STREET_ADDRESS][PERSON_NAME]"
type input "[GEOGRAPHIC_DATA]"
type input "22180"
select select "VA"
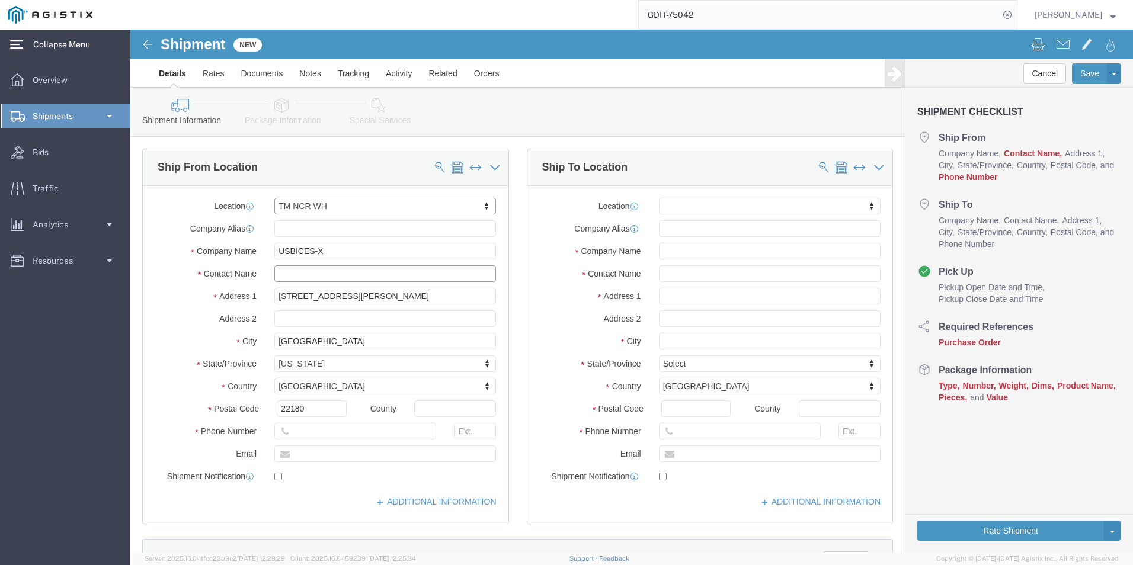
click input "text"
type input "[PERSON_NAME]"
click input "text"
type input "202-821-2270"
click input "text"
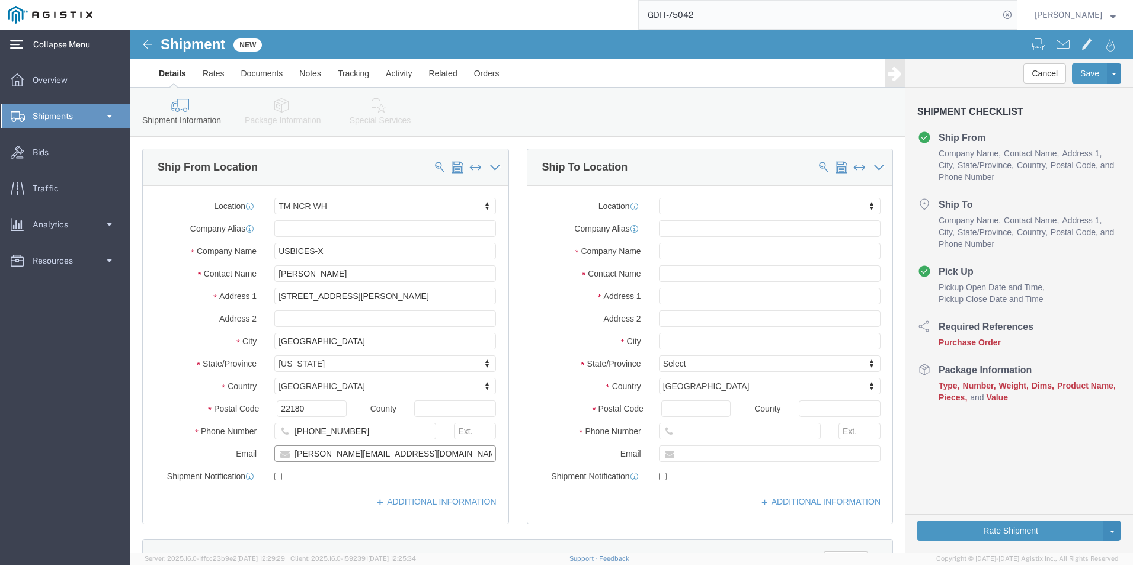
type input "[PERSON_NAME][EMAIL_ADDRESS][DOMAIN_NAME]"
click label
click input "checkbox"
click label
click input "checkbox"
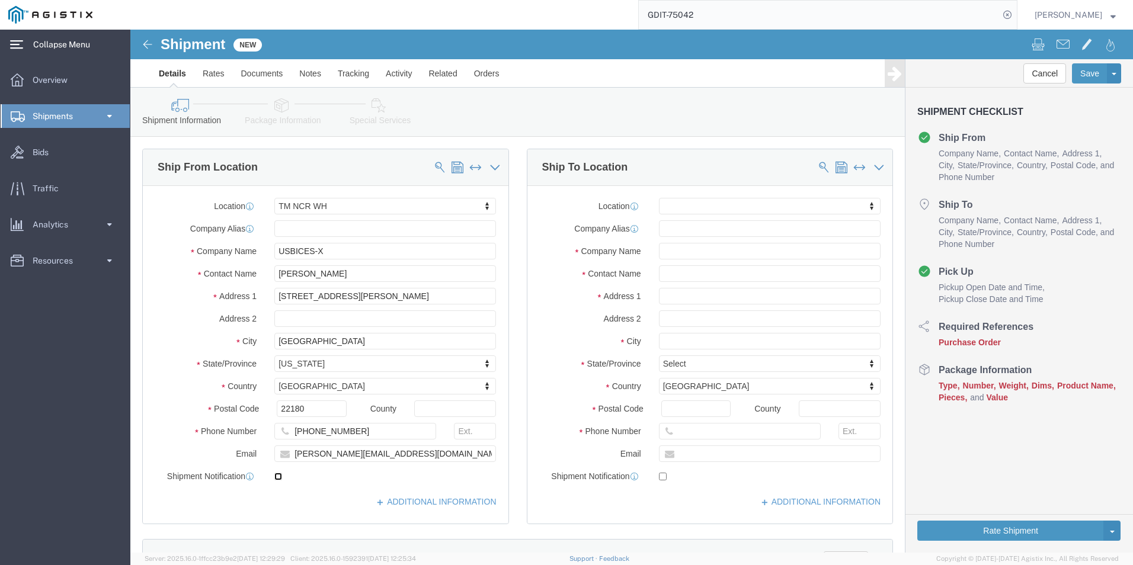
checkbox input "true"
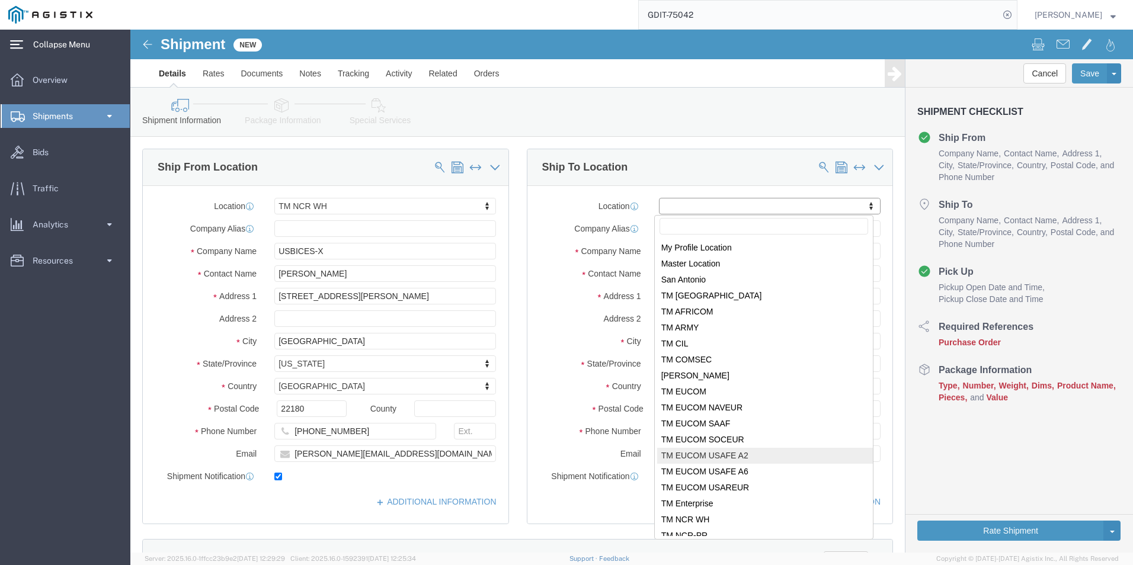
select select "59113"
type input "USAFE A2N USBICES-X (EUCOM)"
type input "GEB. 404 FLUGPLATZ Room 100"
type input "HQ YSAFE/A2N"
type input "[PERSON_NAME]"
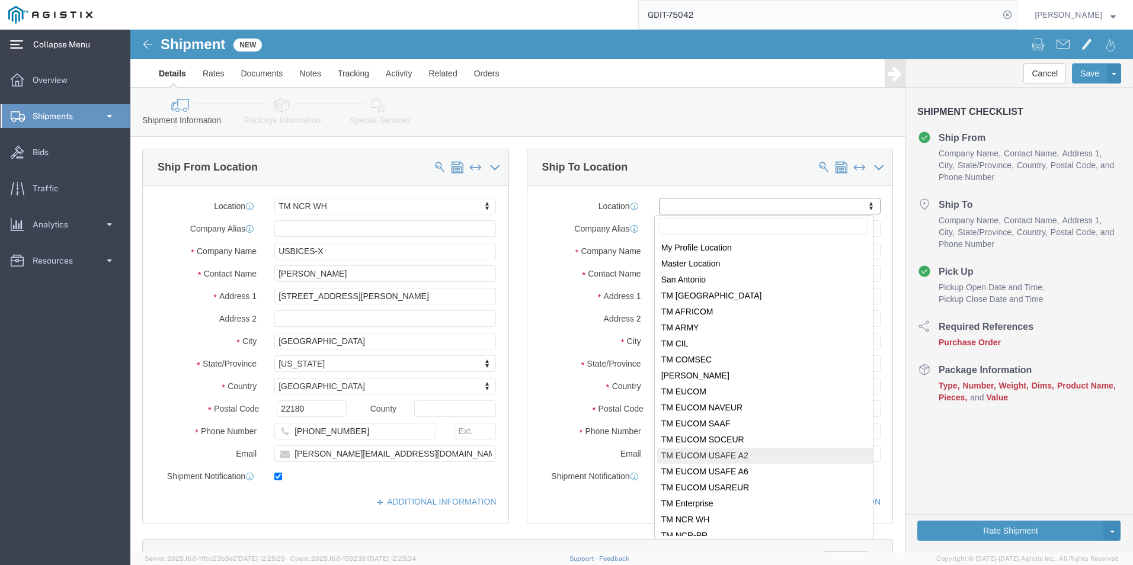
select select "DE"
type input "66877"
type input "+49 6371-47-5772"
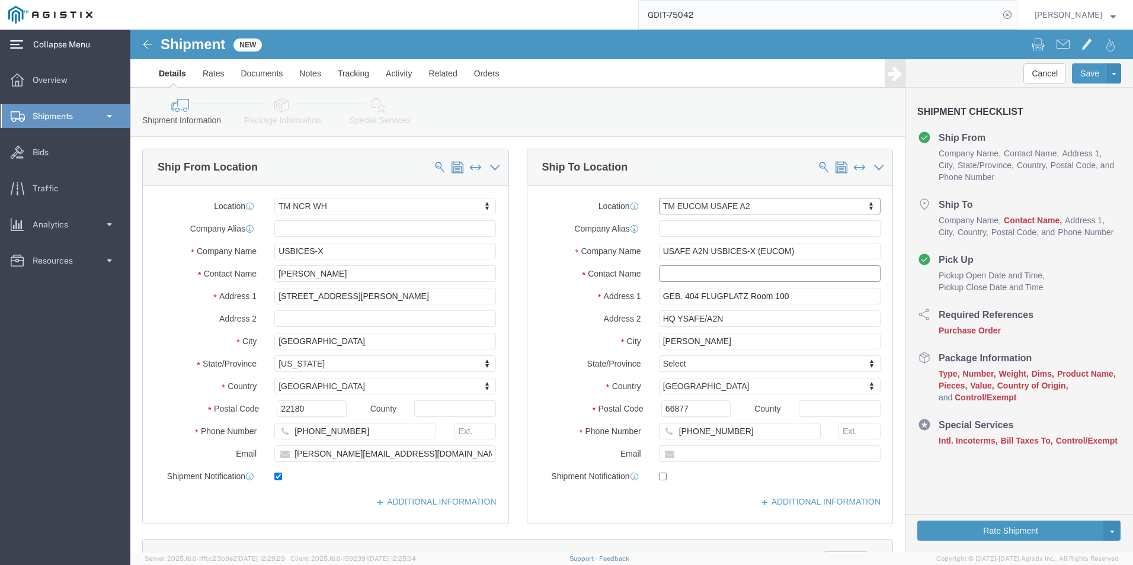
click input "text"
paste input "TSGT BRYAN BEIN"
type input "TSGT BRYAN BEIN"
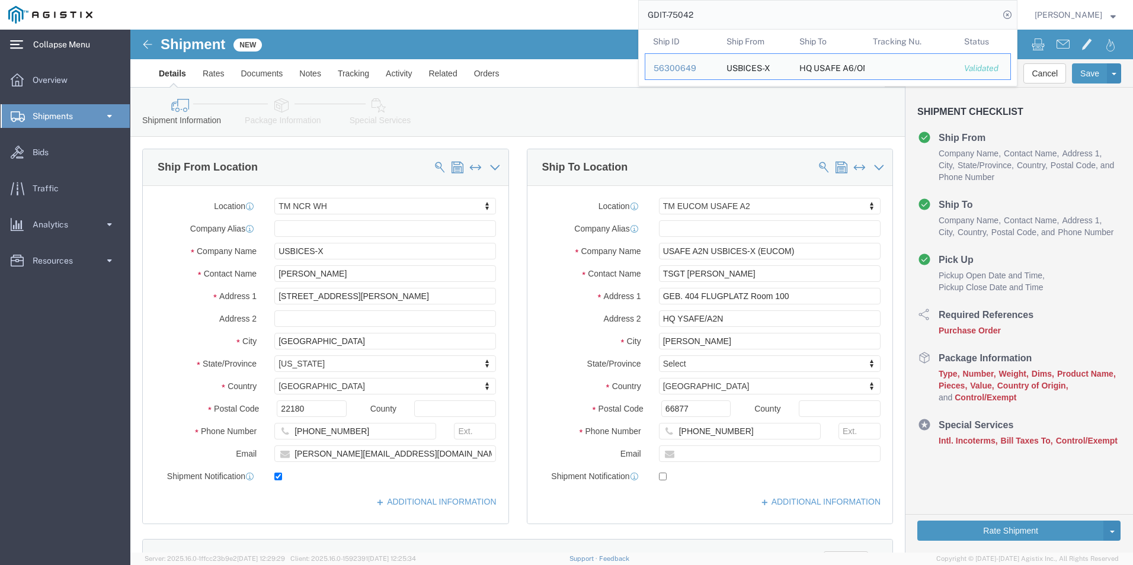
click at [732, 15] on input "GDIT-75042" at bounding box center [819, 15] width 360 height 28
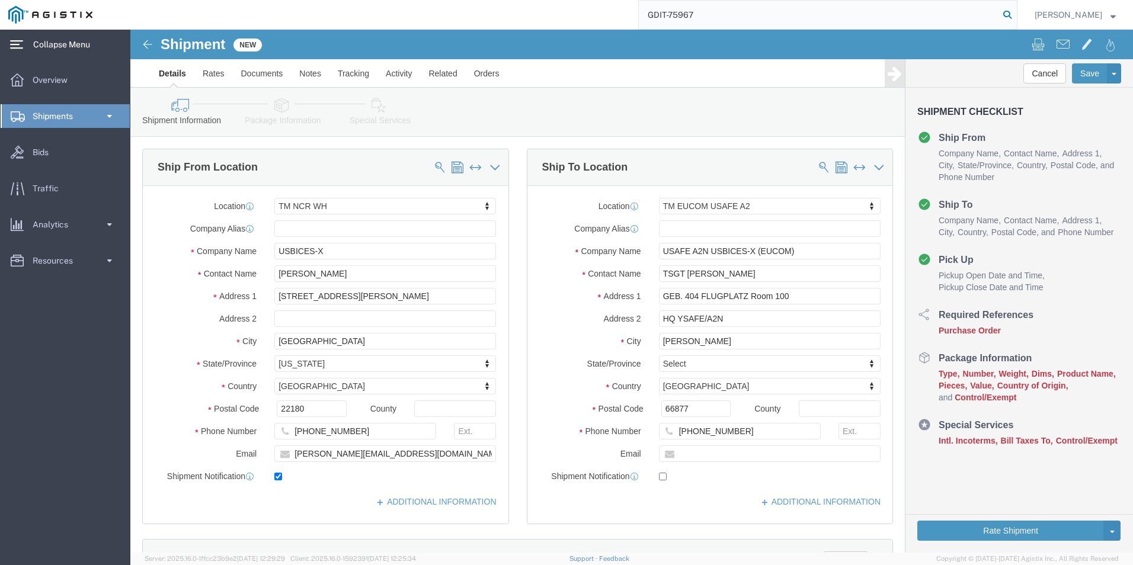
type input "GDIT-75967"
click at [1002, 12] on icon at bounding box center [1007, 15] width 17 height 17
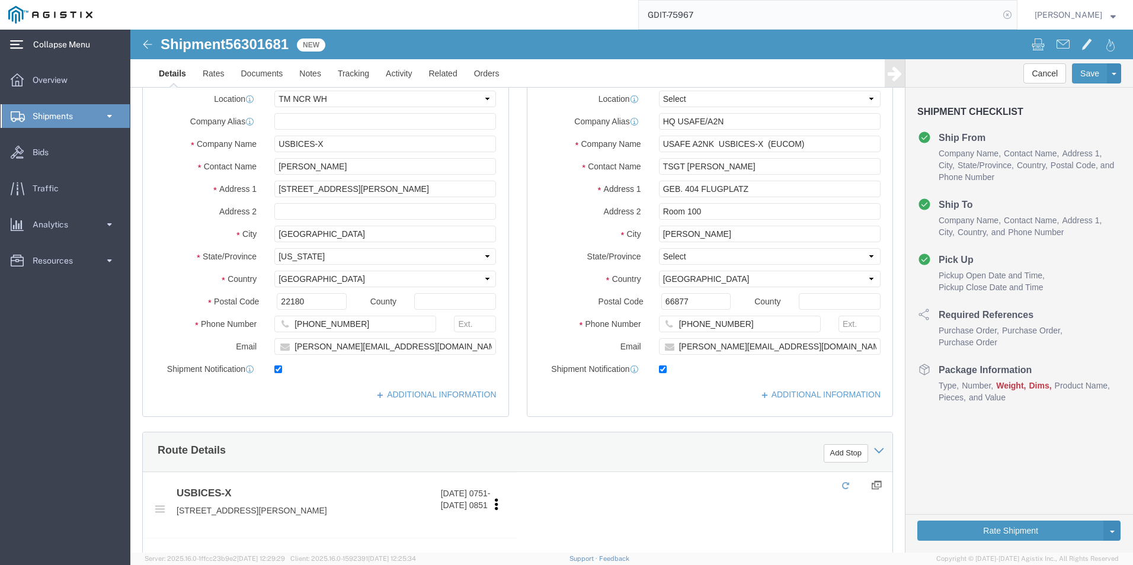
select select "69651"
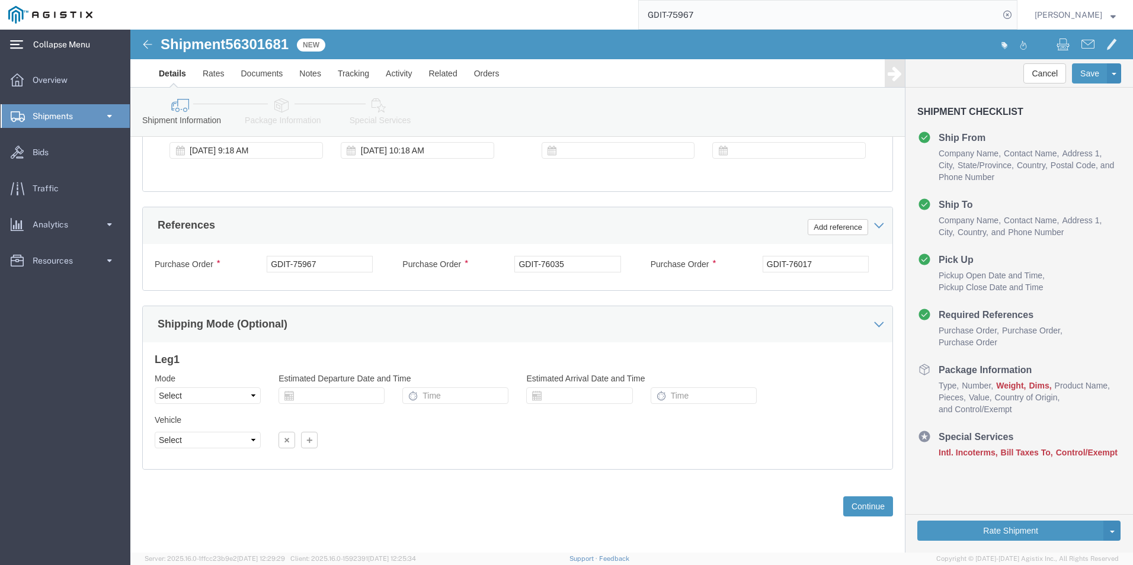
scroll to position [645, 0]
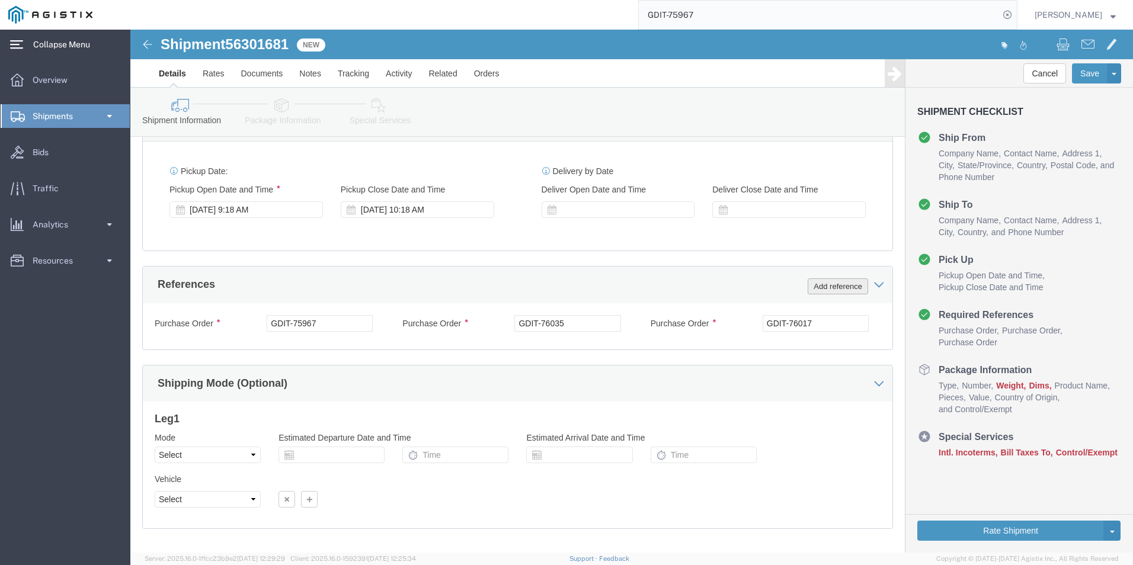
click button "Add reference"
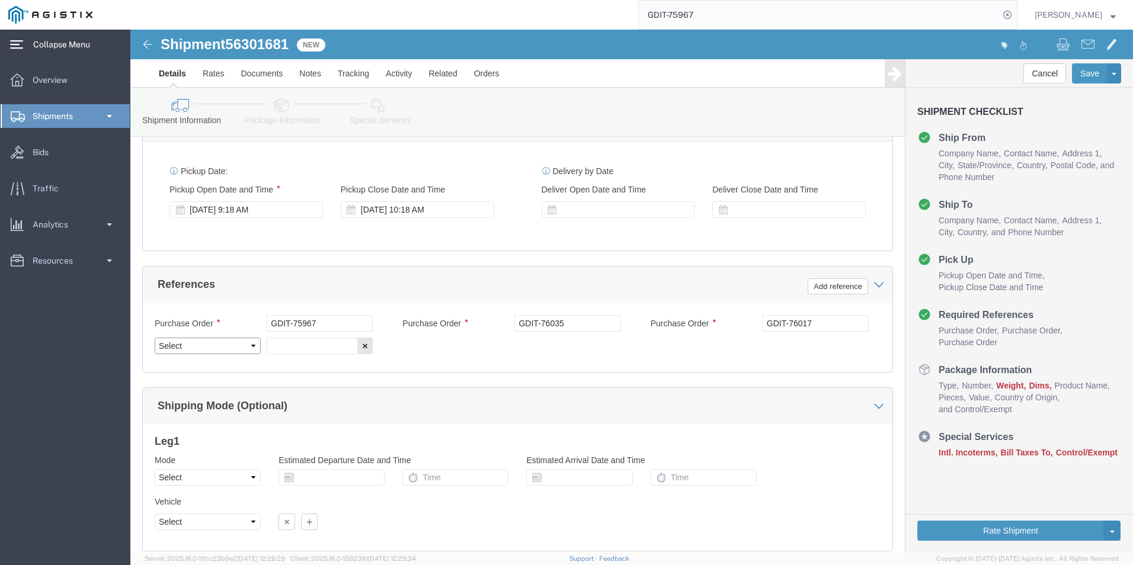
click select "Select Account Type Activity ID Airline Appointment Number ASN Batch Request # …"
select select "PURCHORD"
click select "Select Account Type Activity ID Airline Appointment Number ASN Batch Request # …"
click input "text"
type input "g"
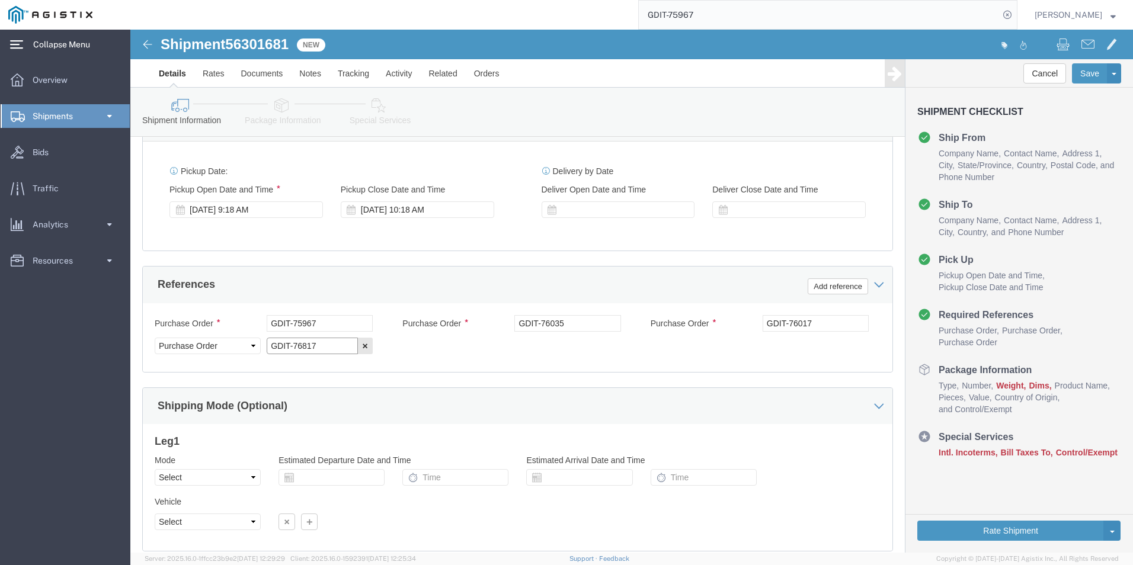
type input "GDIT-76817"
click icon
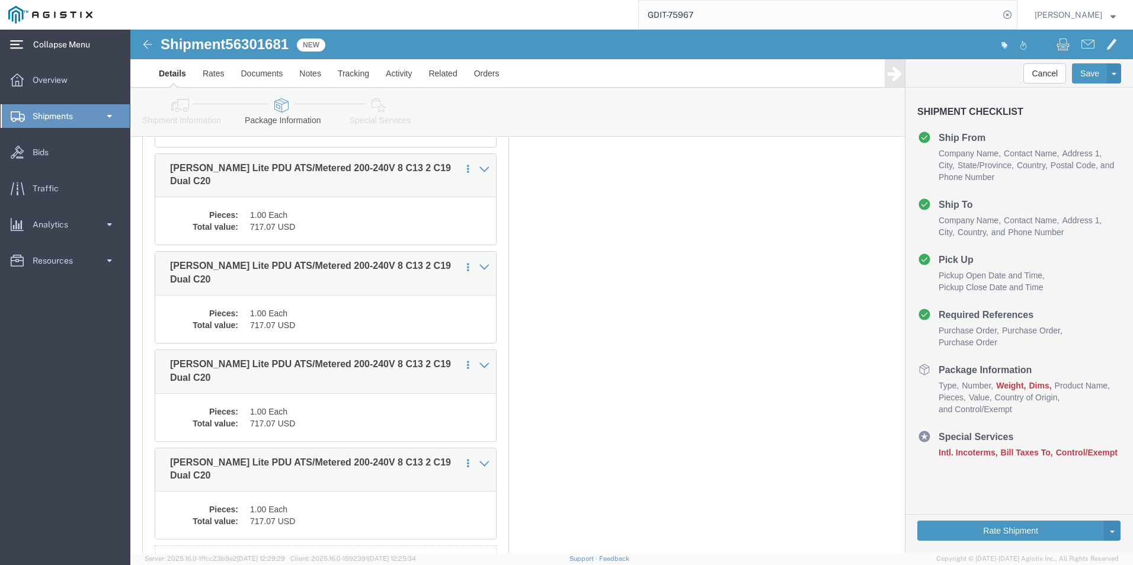
scroll to position [3488, 0]
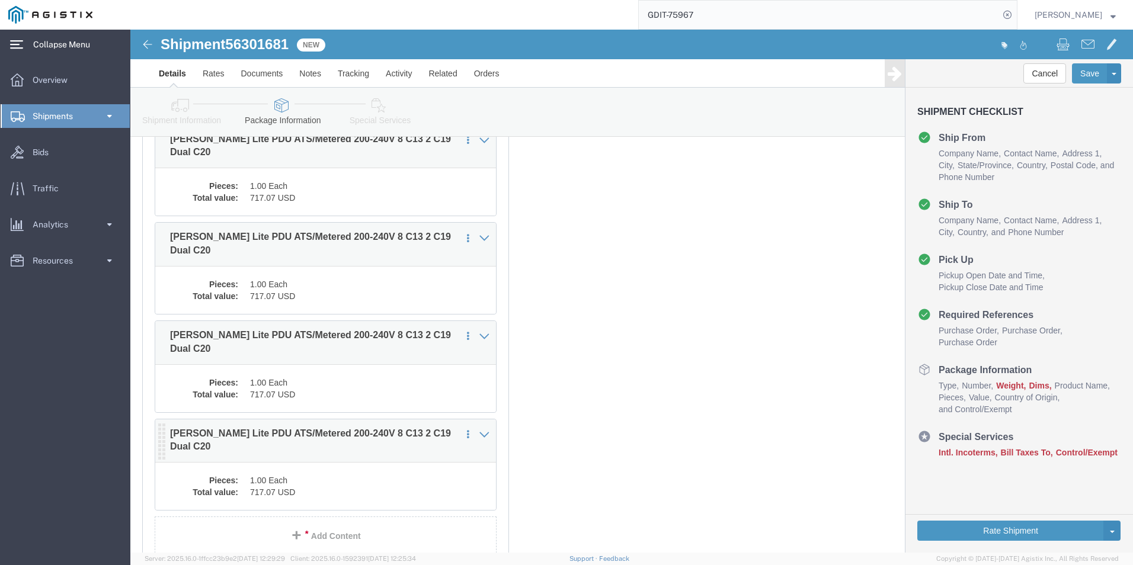
click div "Pieces: 1.00 Each Total value: 717.07 USD"
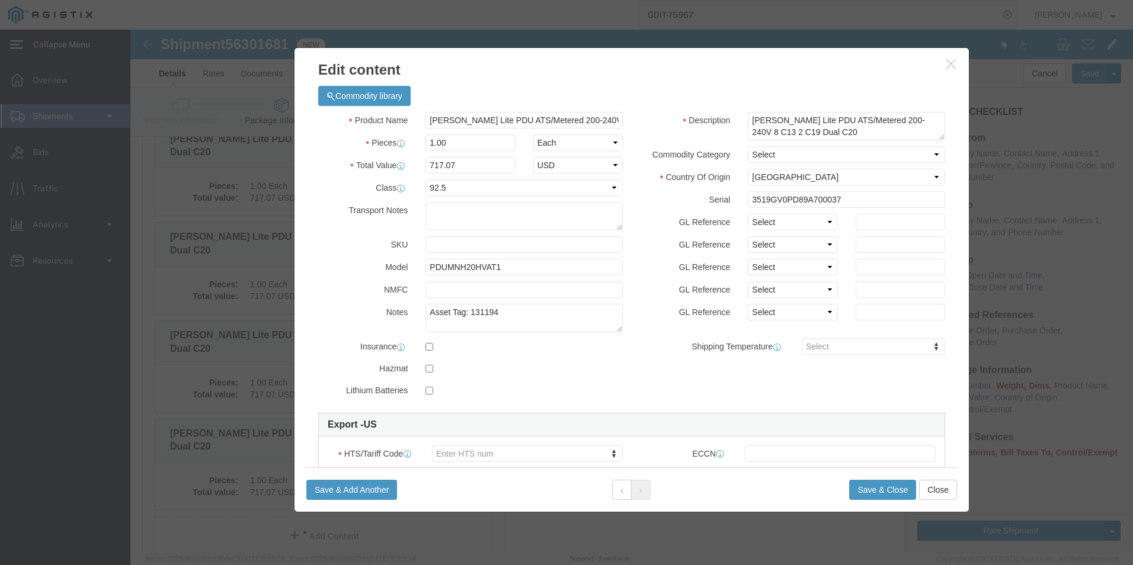
click icon "button"
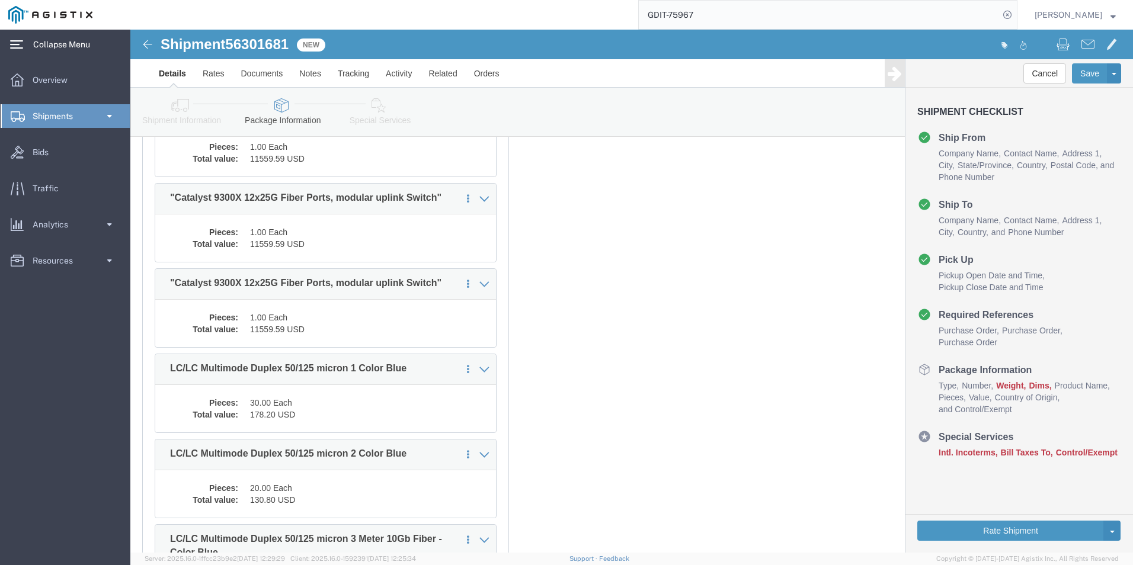
scroll to position [1481, 0]
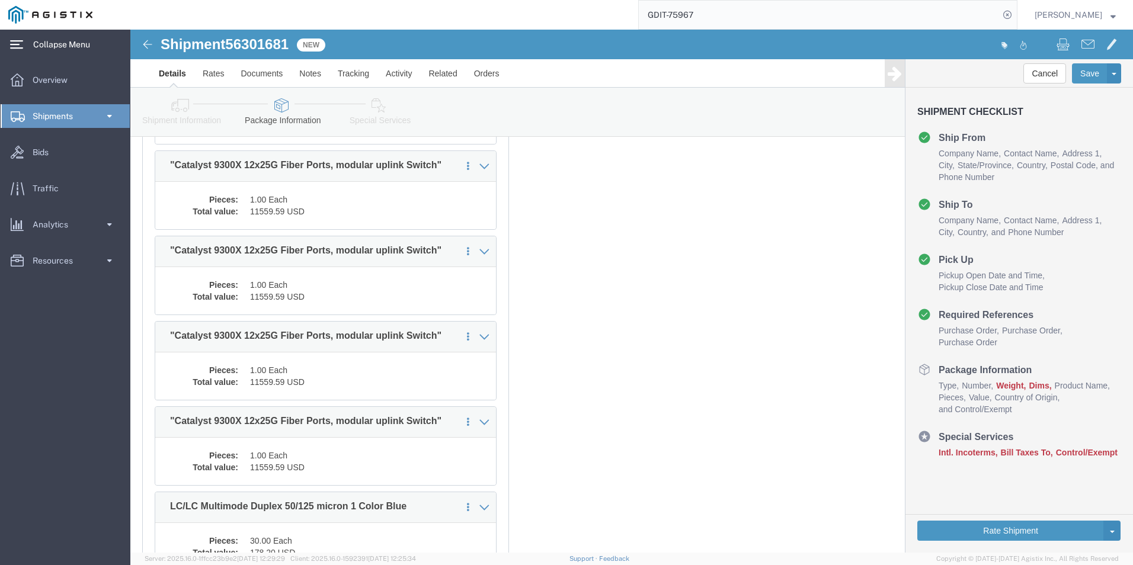
click icon
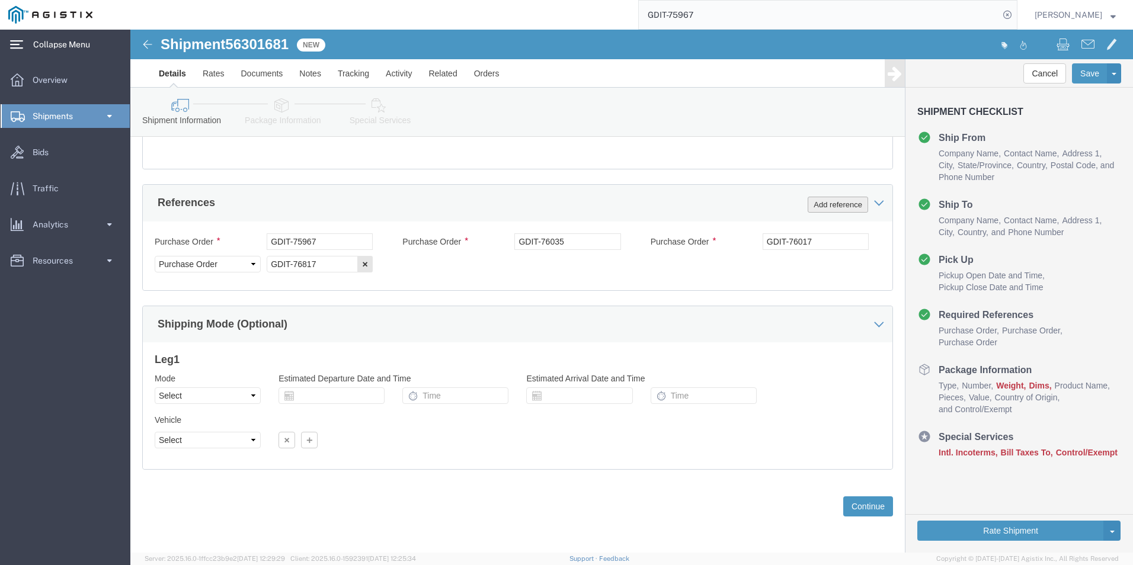
click button "Add reference"
click select "Select Account Type Activity ID Airline Appointment Number ASN Batch Request # …"
select select "CUSTREF"
click select "Select Account Type Activity ID Airline Appointment Number ASN Batch Request # …"
click input "text"
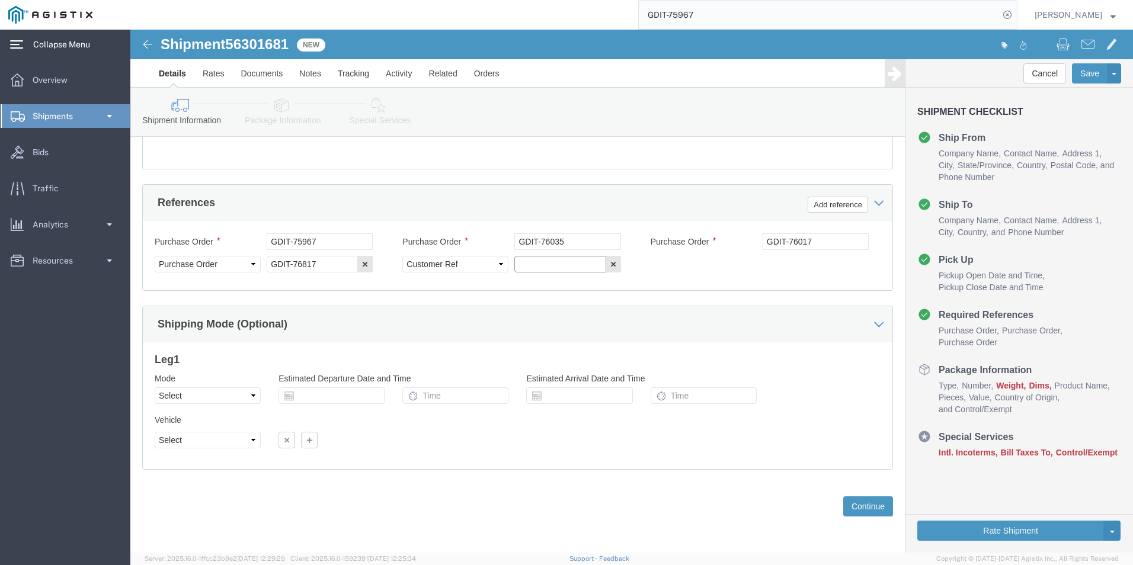
click input "text"
paste input "RITM0106576"
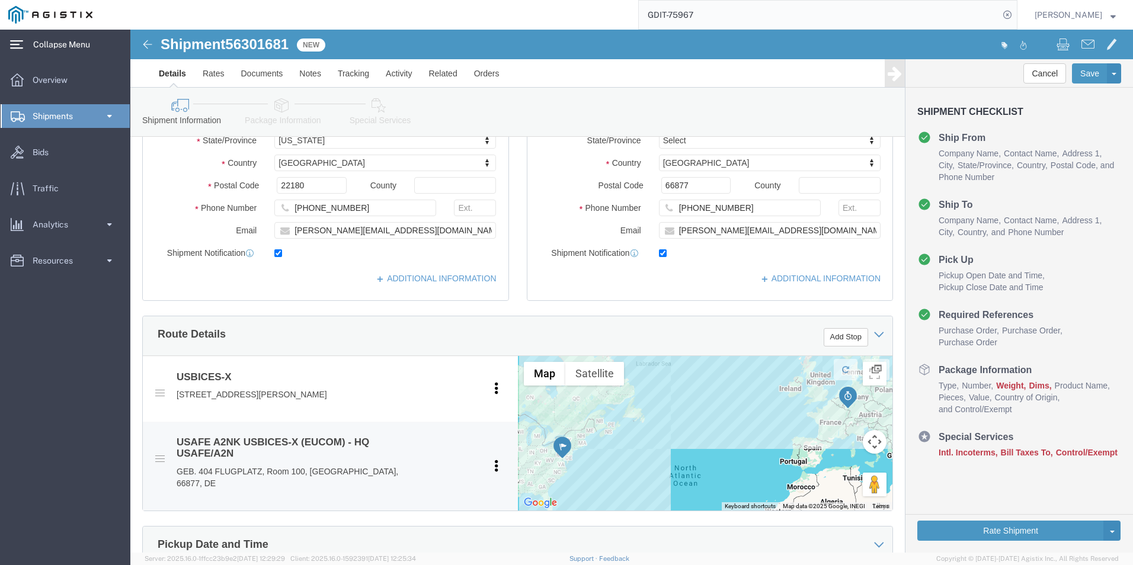
scroll to position [0, 0]
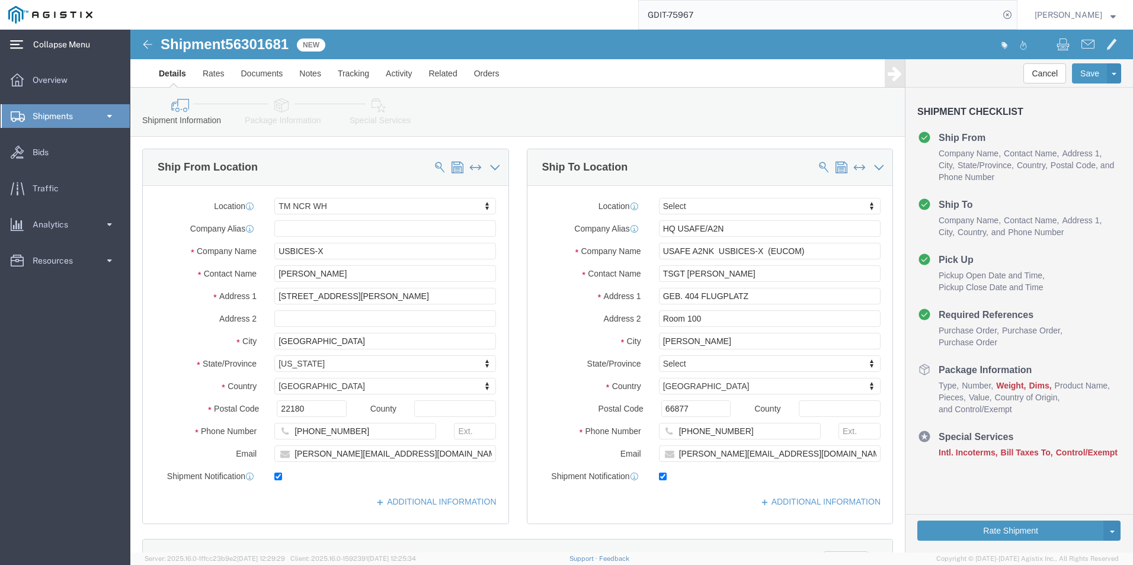
type input "RITM0106576"
click icon
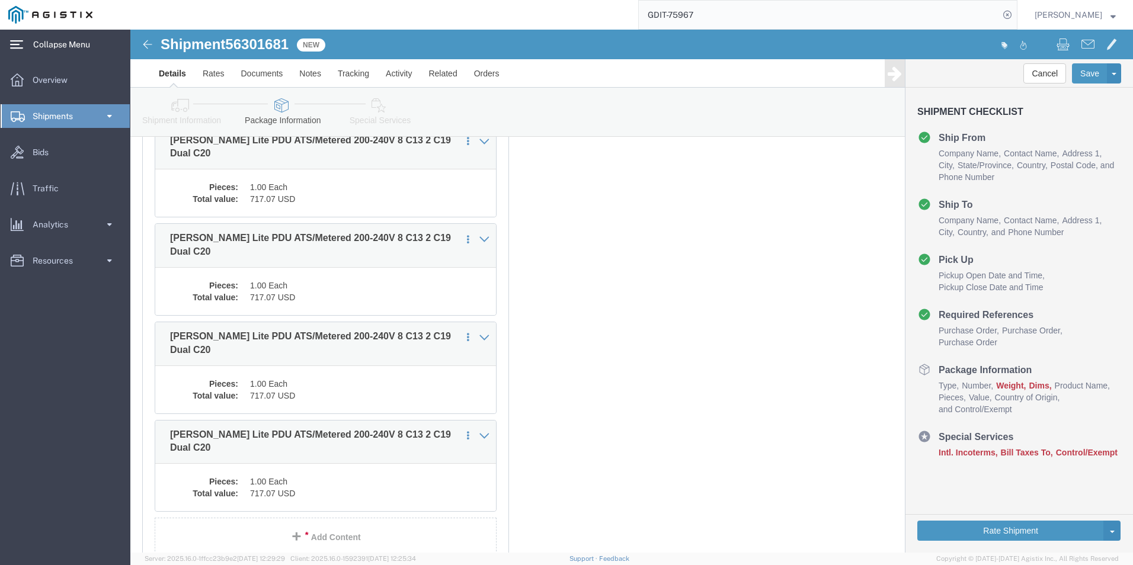
scroll to position [3488, 0]
click link "Add Content"
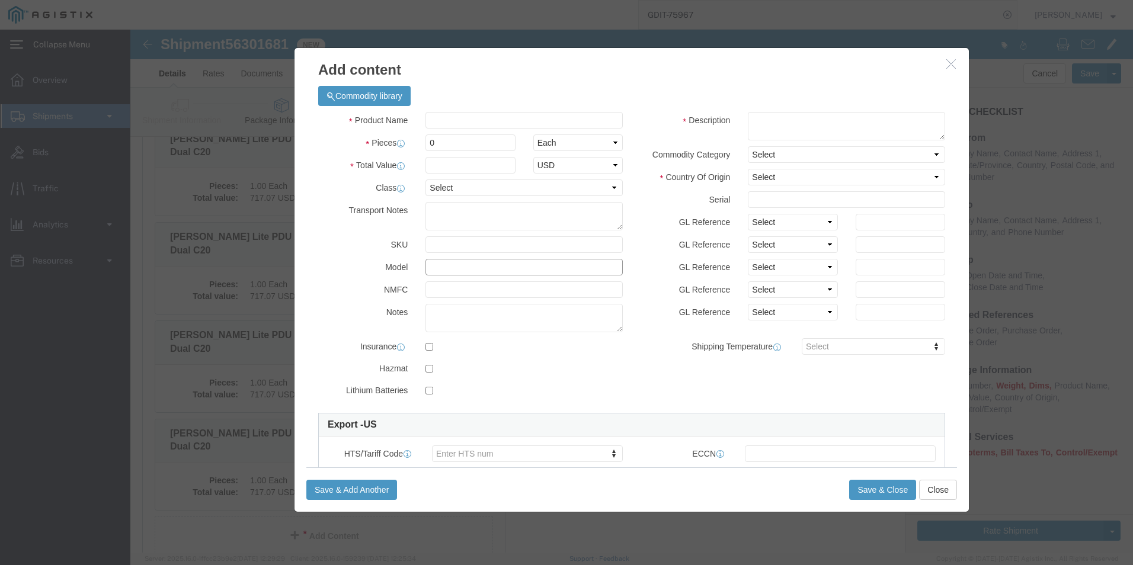
click input "text"
paste input "5654A"
type input "5654A"
click select "Select 50 55 60 65 70 85 92.5 100 125 175 250 300 400"
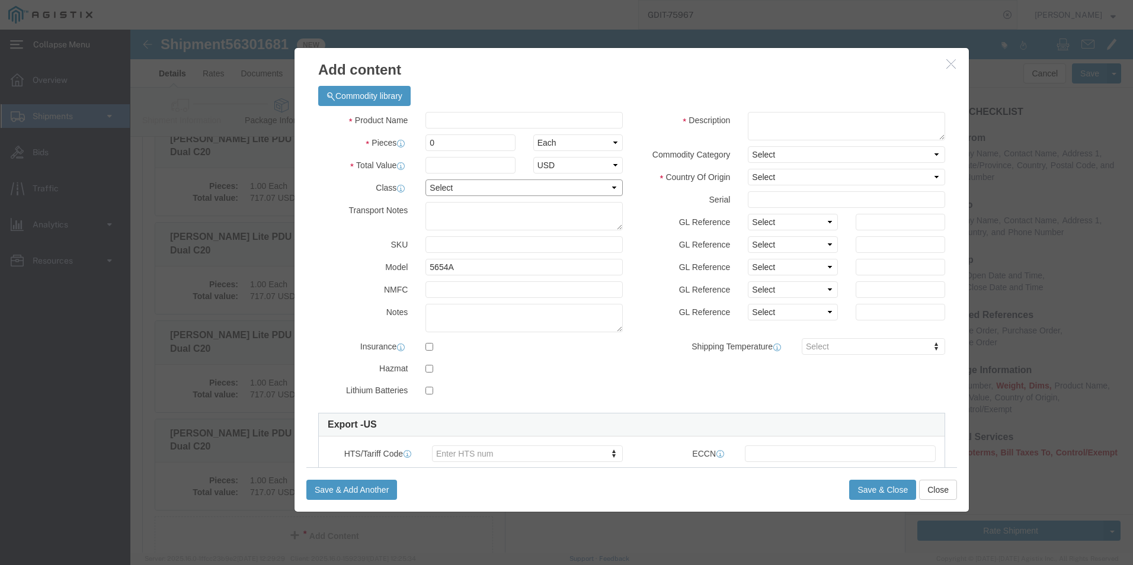
select select "92.5"
click select "Select 50 55 60 65 70 85 92.5 100 125 175 250 300 400"
click input "0"
type input "6"
click div "Commodity library"
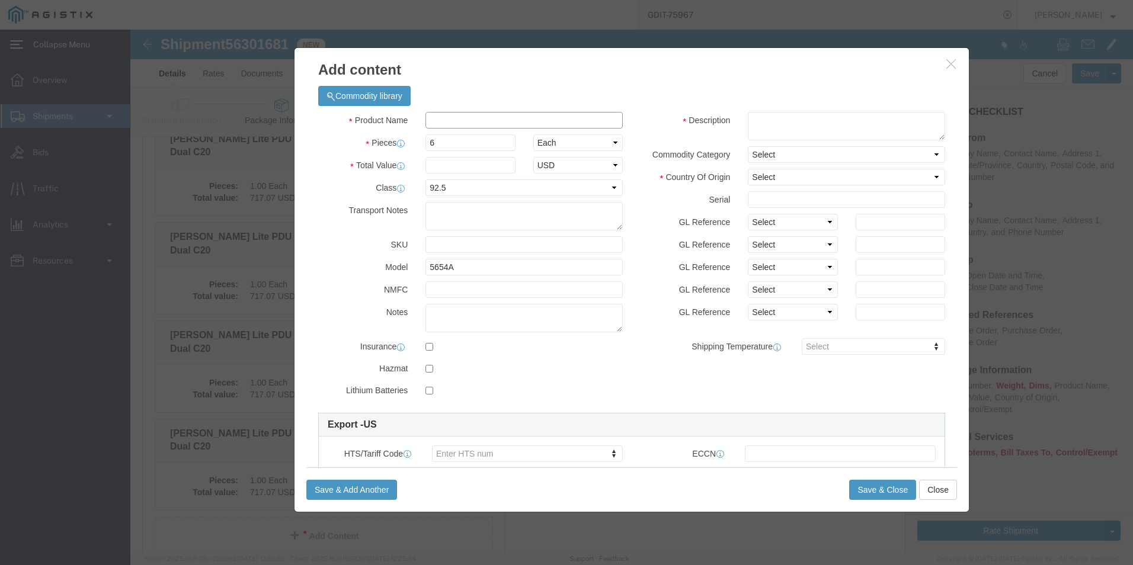
click input "text"
paste input "BICES Monitors - Black AP3I-3026-15 Inj Mold Case w/ Custom Foam Interior"
type input "BICES Monitors - Black AP3I-3026-15 Inj Mold Case w/ Custom Foam Interior"
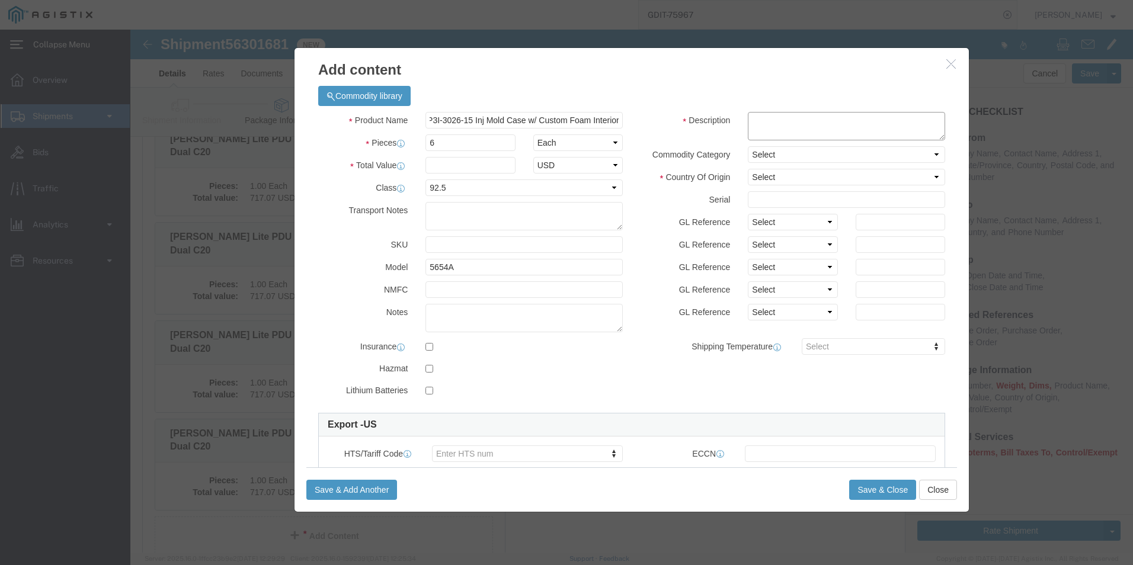
click textarea
paste textarea "BICES Monitors - Black AP3I-3026-15 Inj Mold Case w/ Custom Foam Interior"
type textarea "BICES Monitors - Black AP3I-3026-15 Inj Mold Case w/ Custom Foam Interior"
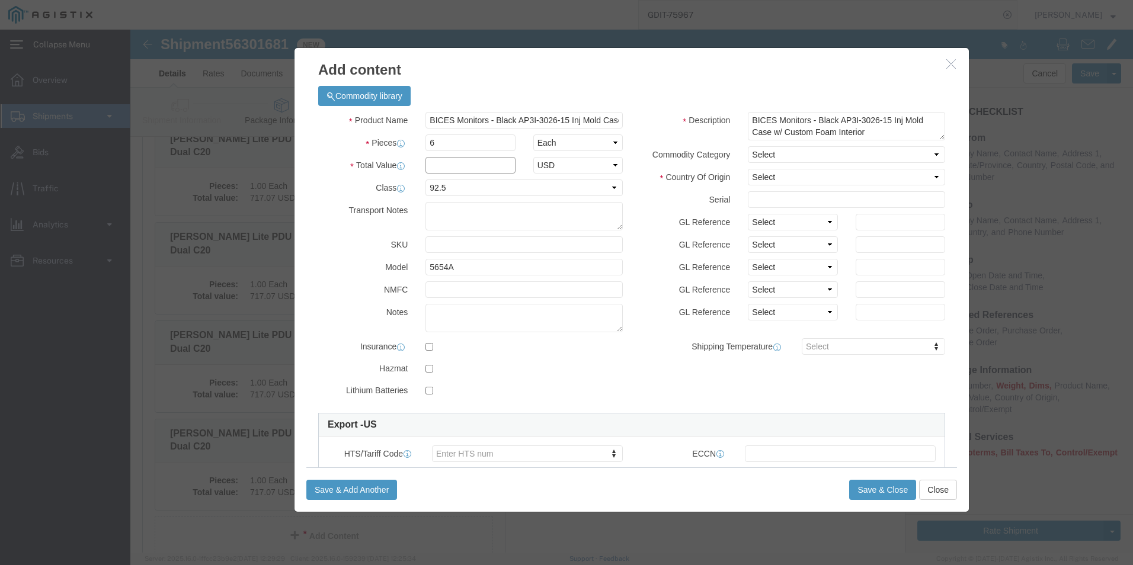
click input "text"
click select "Select Afghanistan Åland Islands Albania Algeria American Samoa Andorra Angola …"
select select "US"
click select "Select Afghanistan Åland Islands Albania Algeria American Samoa Andorra Angola …"
click input "text"
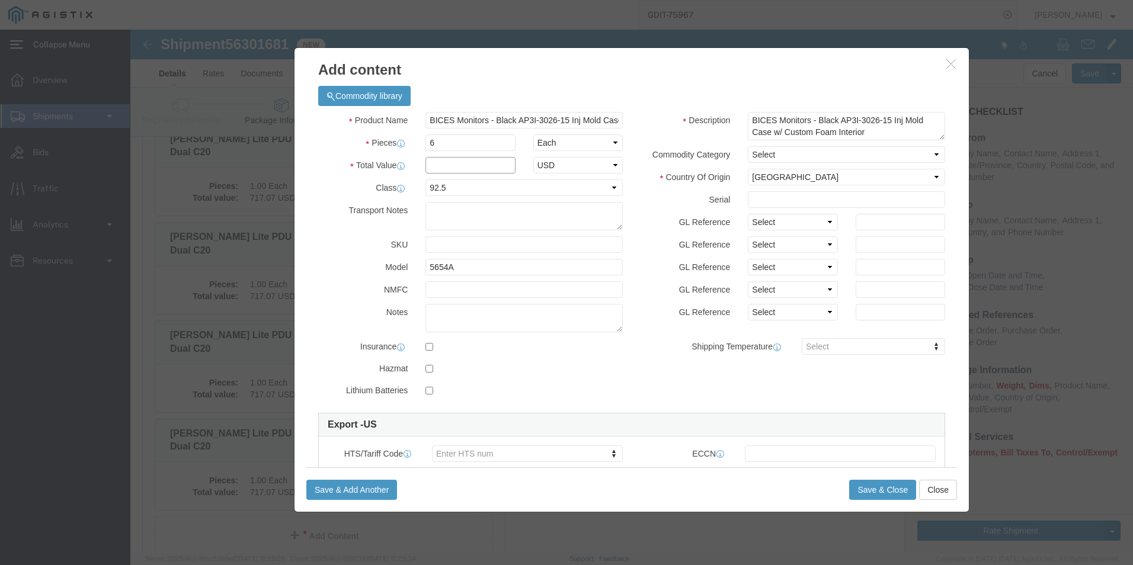
click input "text"
type input "5,065.68"
click button "Save & Close"
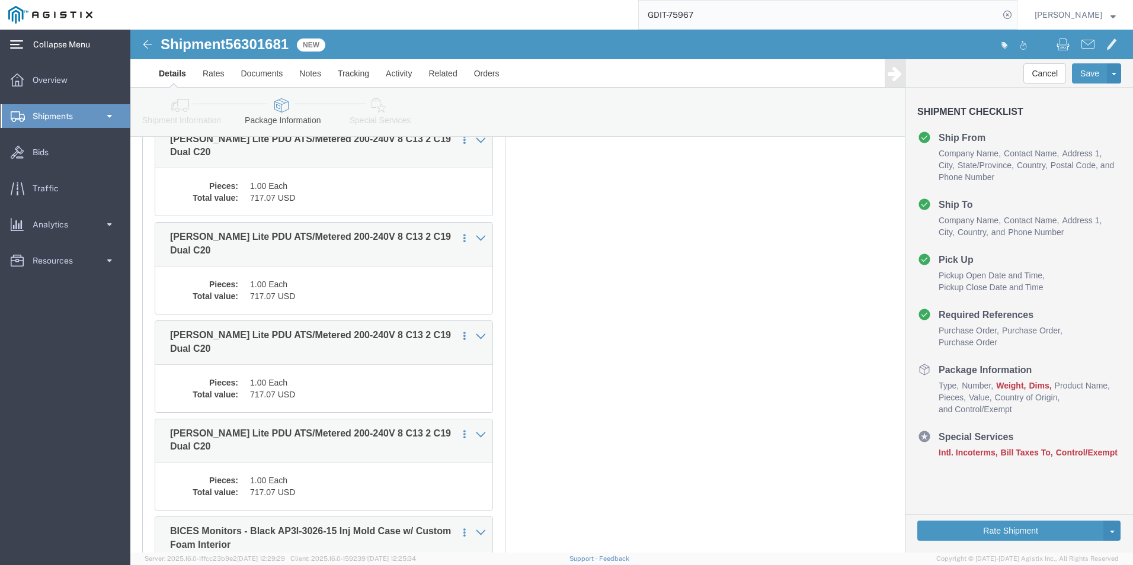
scroll to position [3586, 0]
click link "Add Content"
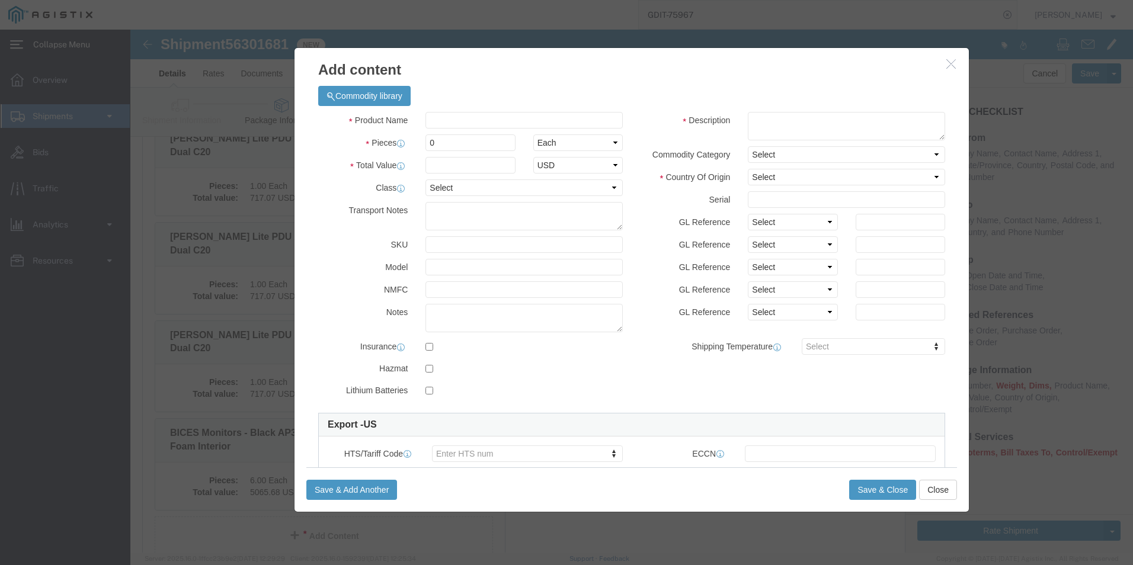
click icon "button"
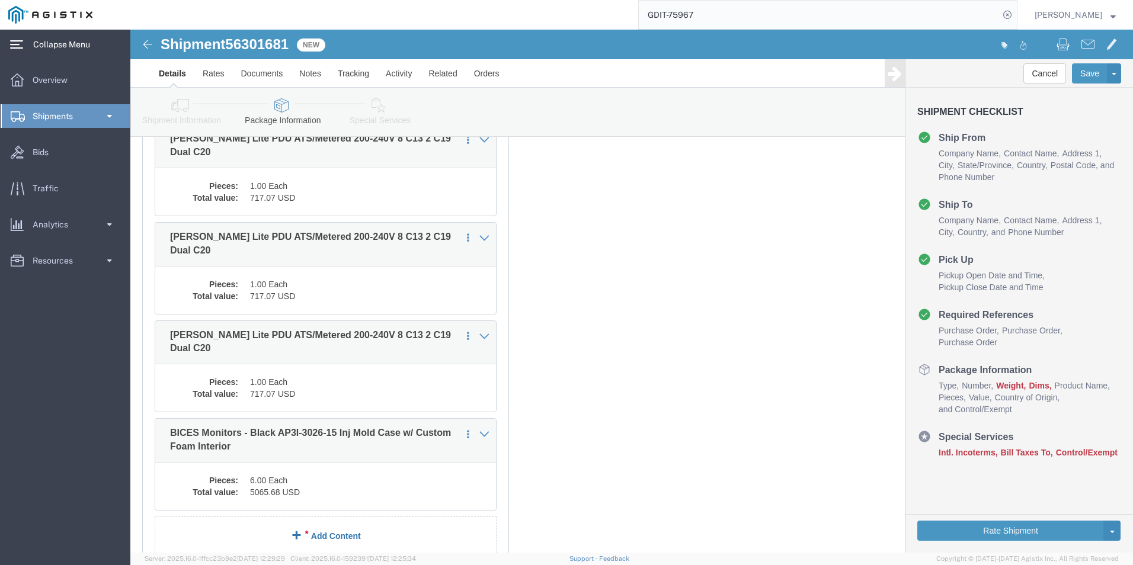
click link "Add Content"
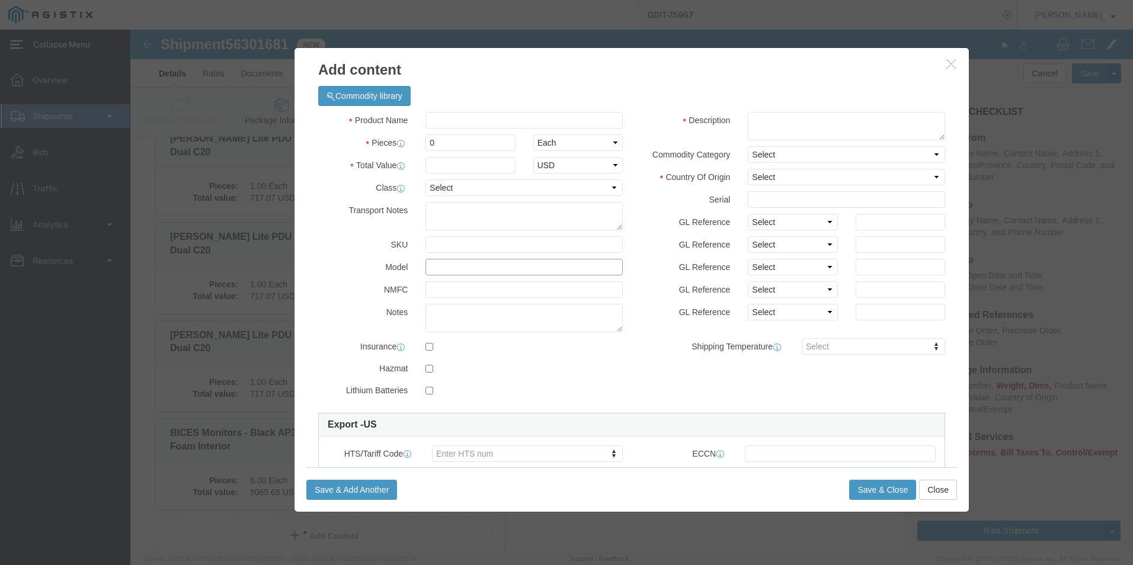
click input "text"
paste input "5655A"
type input "5655A"
click select "Select 50 55 60 65 70 85 92.5 100 125 175 250 300 400"
select select "92.5"
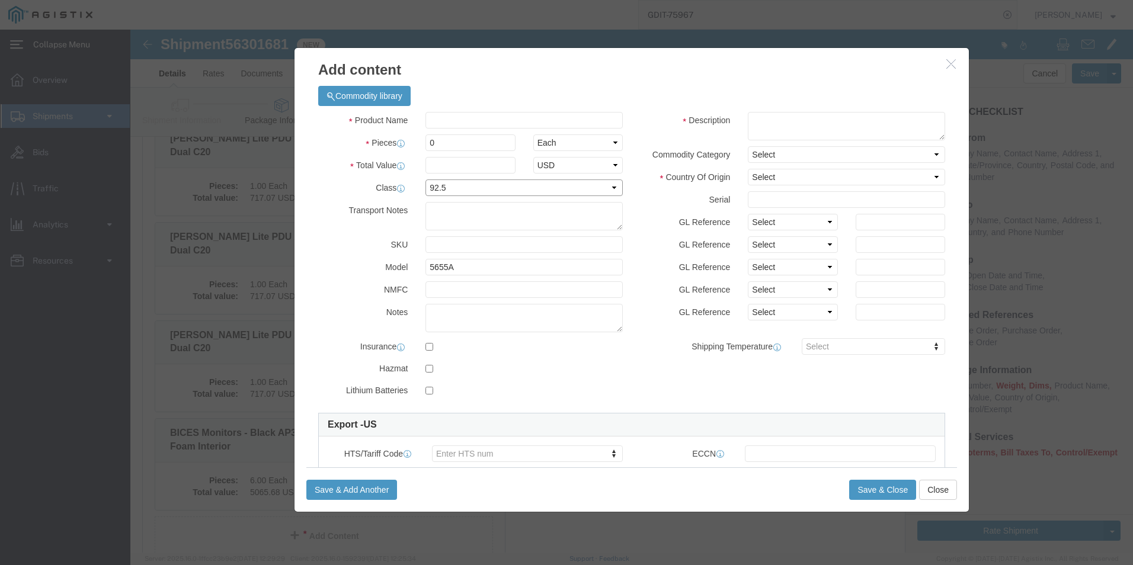
click select "Select 50 55 60 65 70 85 92.5 100 125 175 250 300 400"
click input "text"
paste input "BICES Accessories - Black AP3I-3026-15 Inj Mold Case w/ Custom Foam"
type input "BICES Accessories - Black AP3I-3026-15 Inj Mold Case w/ Custom Foam"
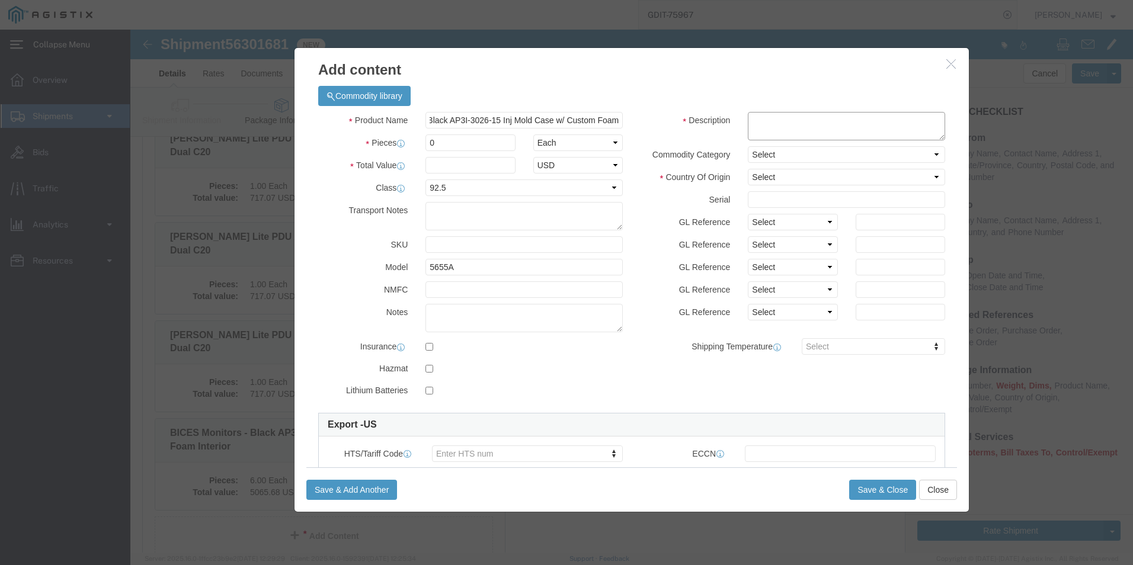
scroll to position [0, 0]
click textarea
paste textarea "BICES Accessories - Black AP3I-3026-15 Inj Mold Case w/ Custom Foam"
type textarea "BICES Accessories - Black AP3I-3026-15 Inj Mold Case w/ Custom Foam"
click input "0"
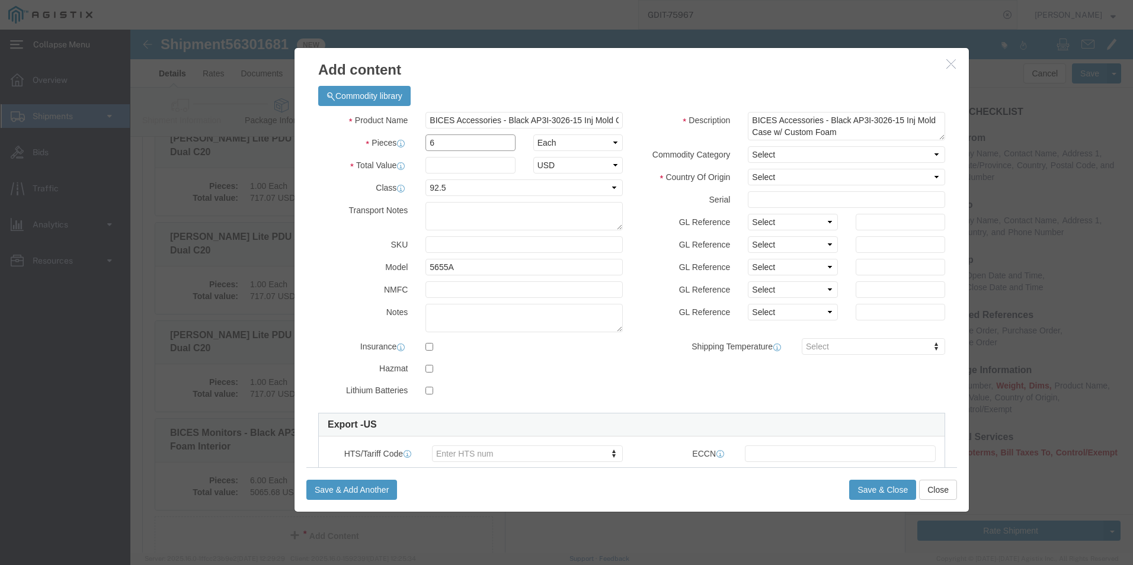
type input "6"
click input "text"
type input "3,758.58"
click select "Select Afghanistan Åland Islands Albania Algeria American Samoa Andorra Angola …"
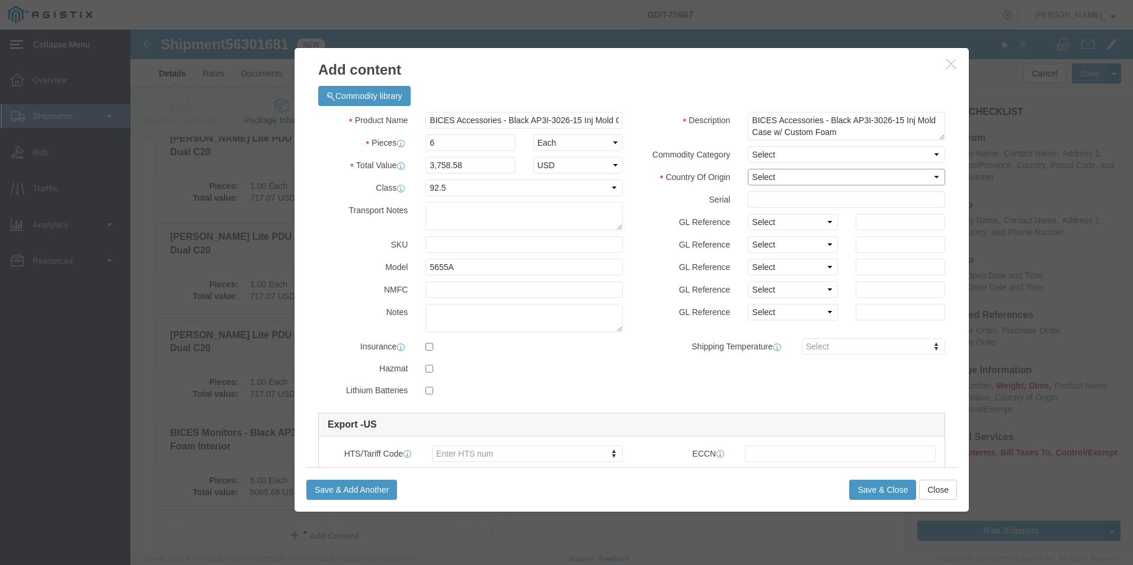
select select "US"
click select "Select Afghanistan Åland Islands Albania Algeria American Samoa Andorra Angola …"
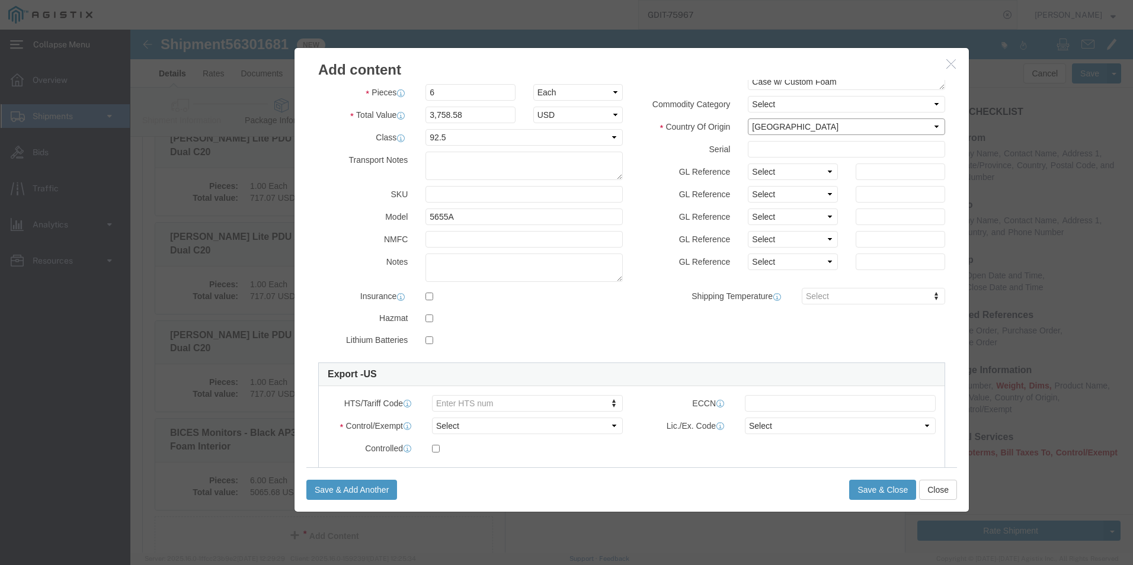
scroll to position [178, 0]
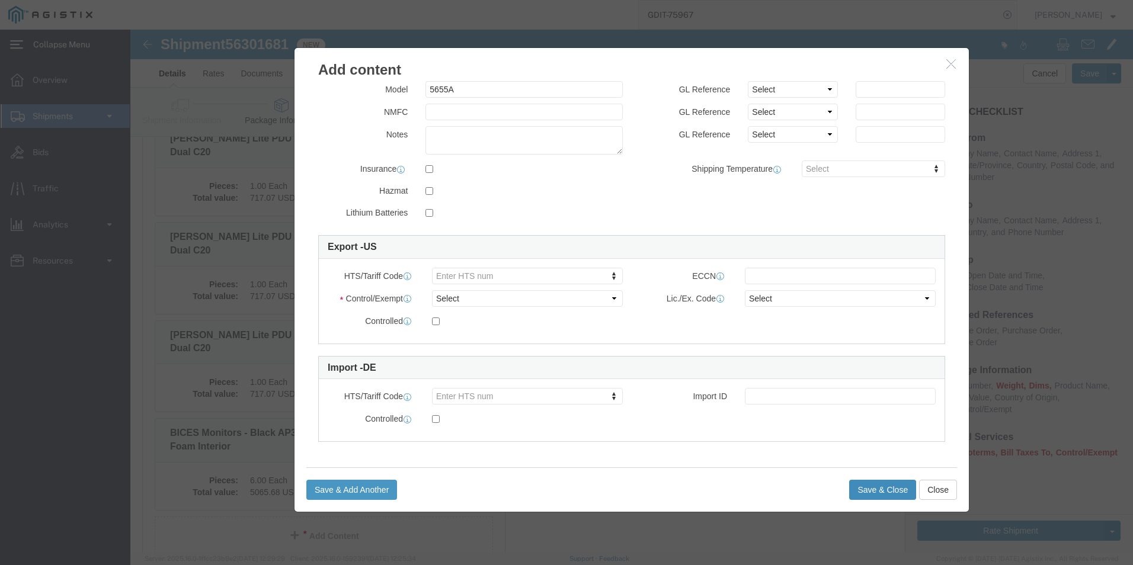
click button "Save & Close"
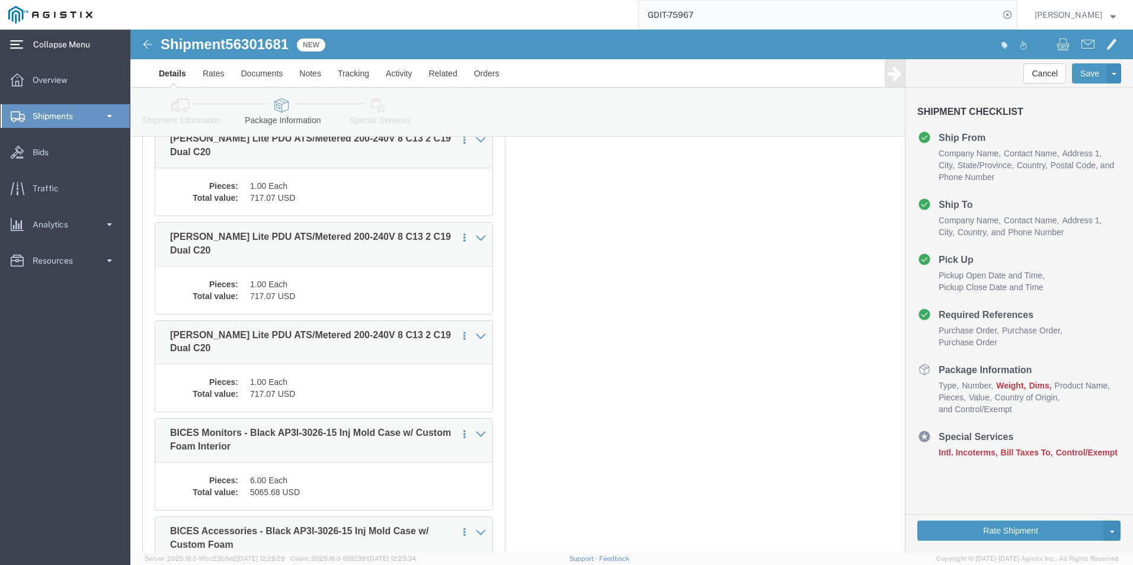
scroll to position [3684, 0]
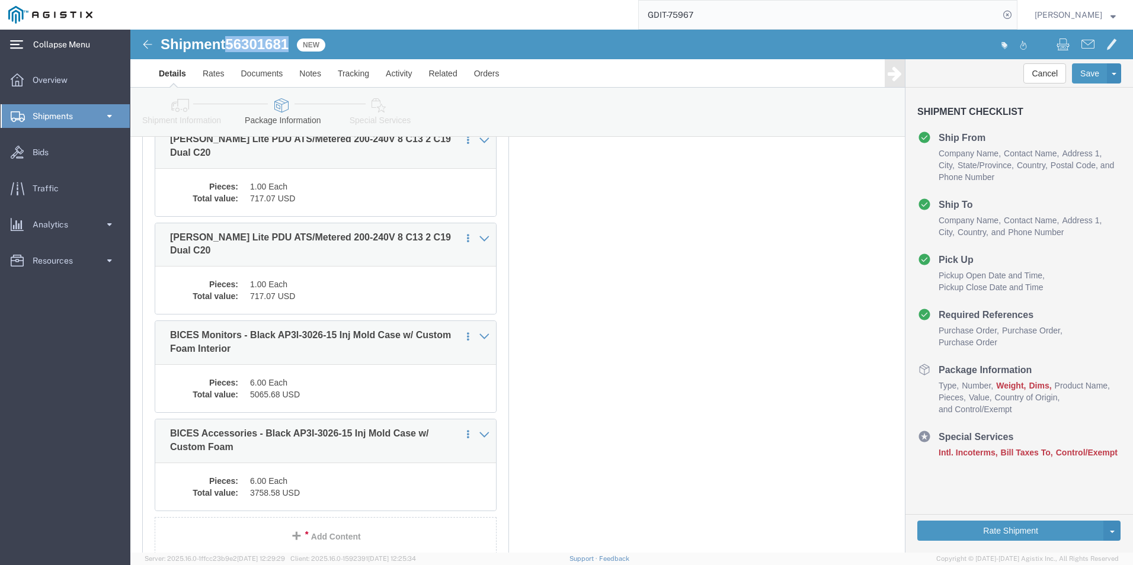
drag, startPoint x: 94, startPoint y: 8, endPoint x: 161, endPoint y: 9, distance: 66.4
click h1 "Shipment 56301681"
drag, startPoint x: 161, startPoint y: 9, endPoint x: 127, endPoint y: 14, distance: 34.0
copy h1 "56301681"
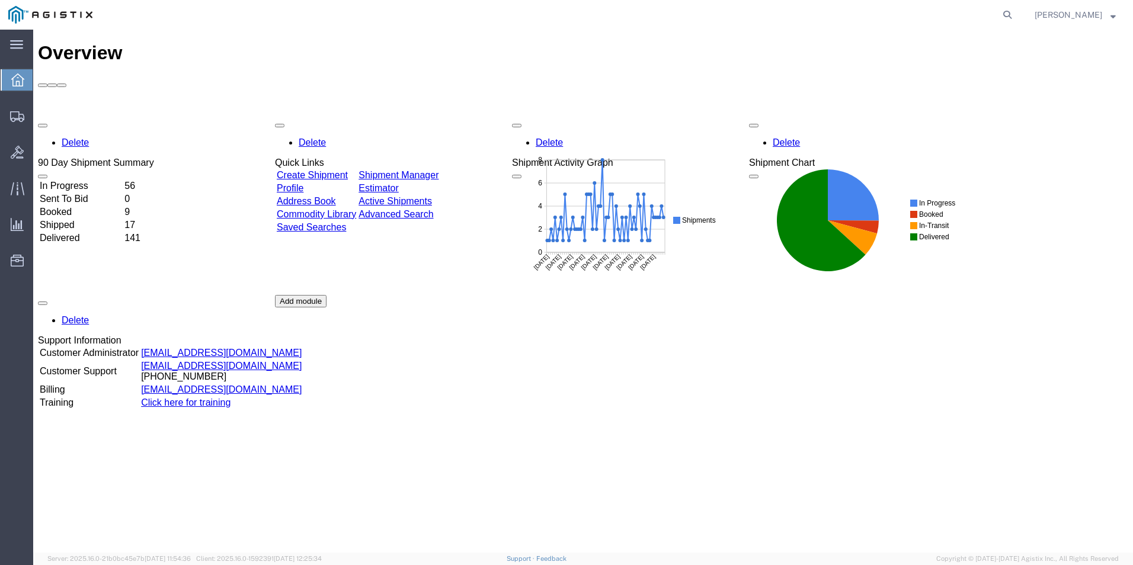
click at [991, 21] on agx-global-search at bounding box center [827, 15] width 379 height 30
click at [1000, 17] on icon at bounding box center [1007, 15] width 17 height 17
type input "GDIT-76017"
click at [1007, 16] on icon at bounding box center [1007, 15] width 17 height 17
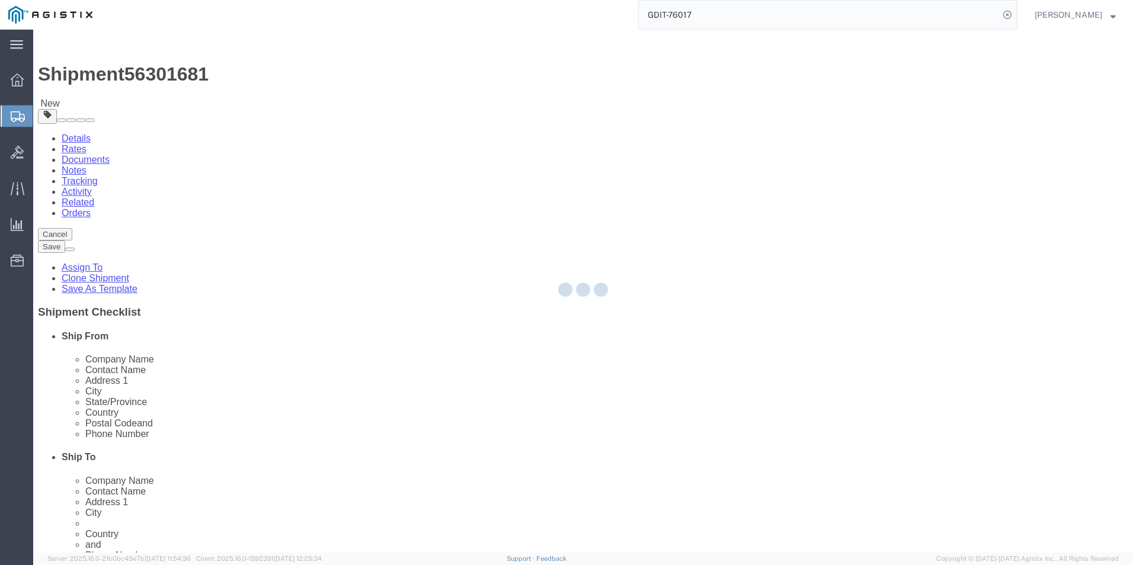
select select "69651"
select select
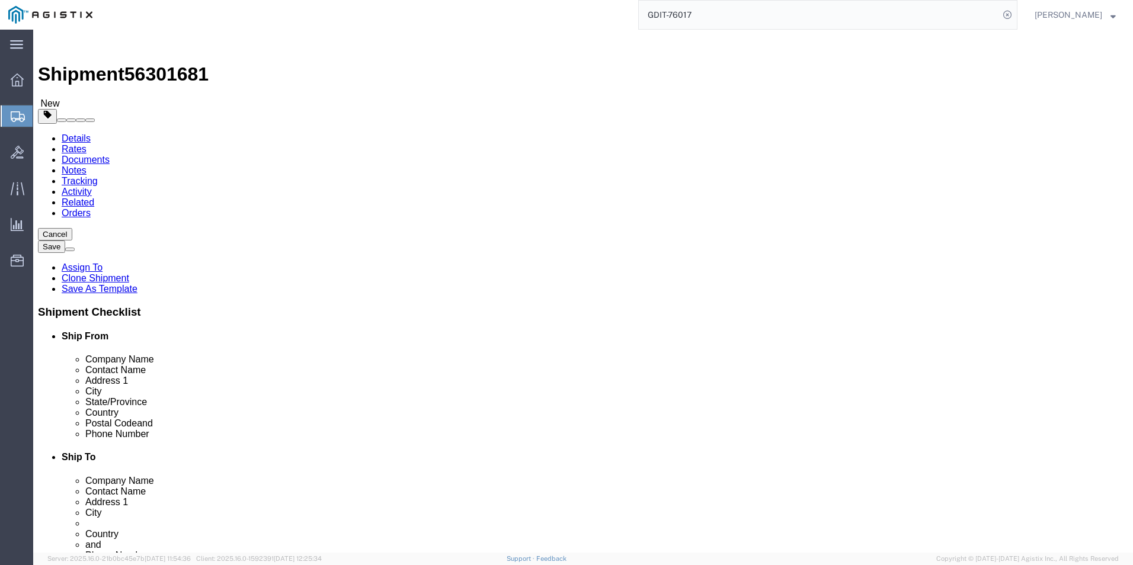
click icon
click dd "7751.72 USD"
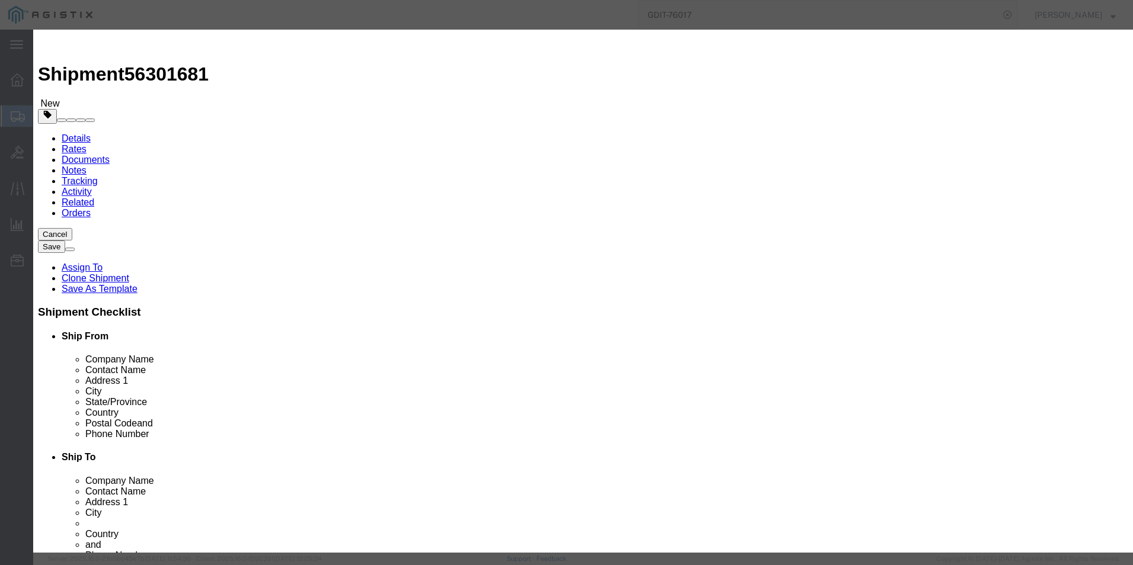
drag, startPoint x: 437, startPoint y: 237, endPoint x: 275, endPoint y: 250, distance: 162.9
click div "Product Name Cisco Catalyst C8300 Pieces 1.00 Select Bag Barrels 100Board Feet …"
drag, startPoint x: 389, startPoint y: 419, endPoint x: 590, endPoint y: 366, distance: 207.8
click div "Product Name Cisco Catalyst C8300 Pieces 1.00 Select Bag Barrels 100Board Feet …"
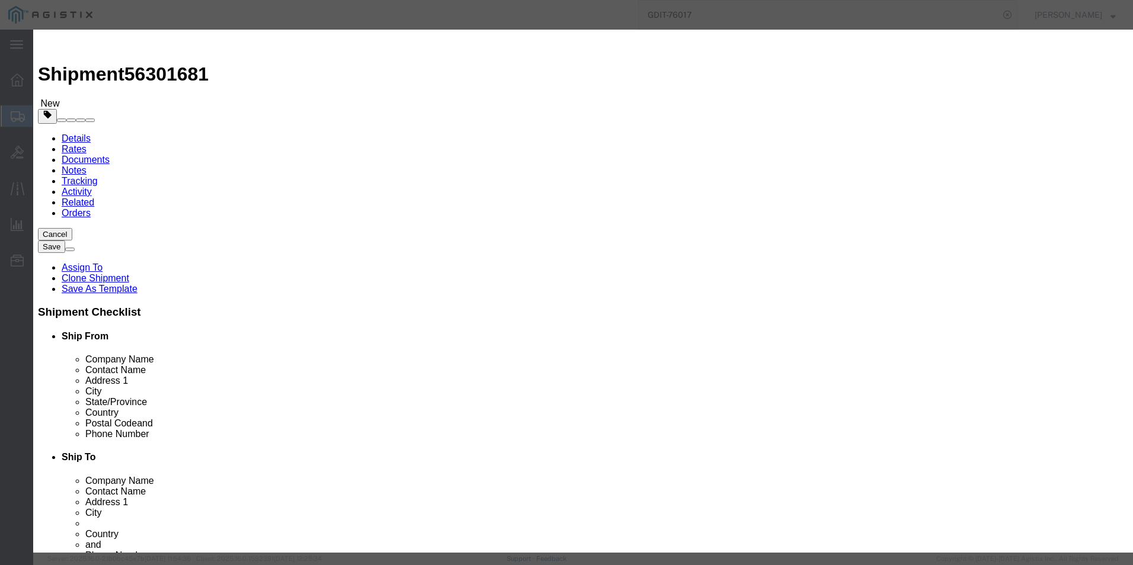
type input "8517620020"
click input "text"
type input "5A002"
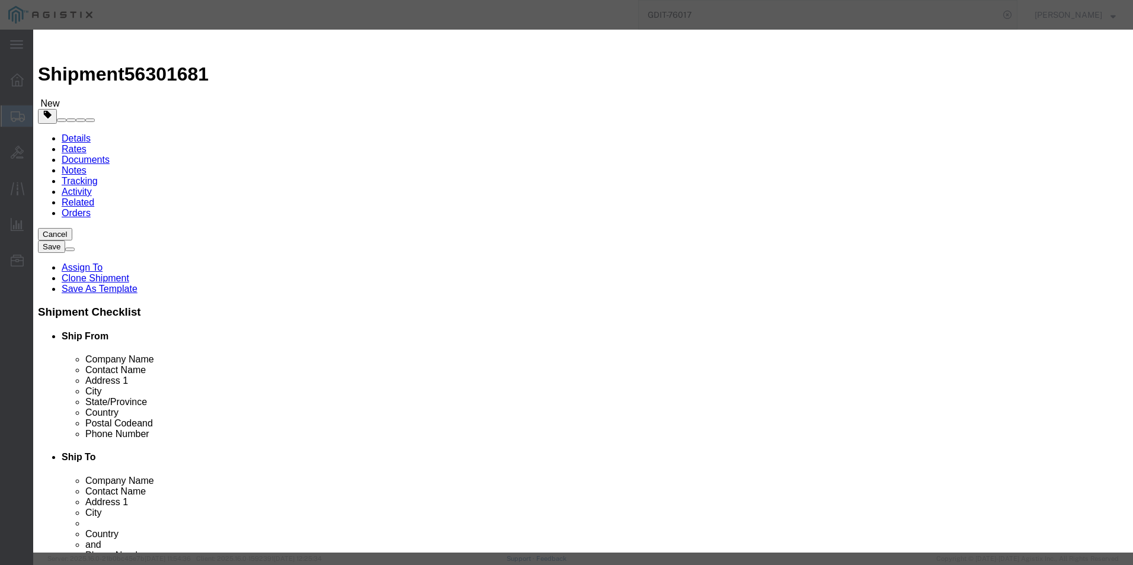
click button "Save & Close"
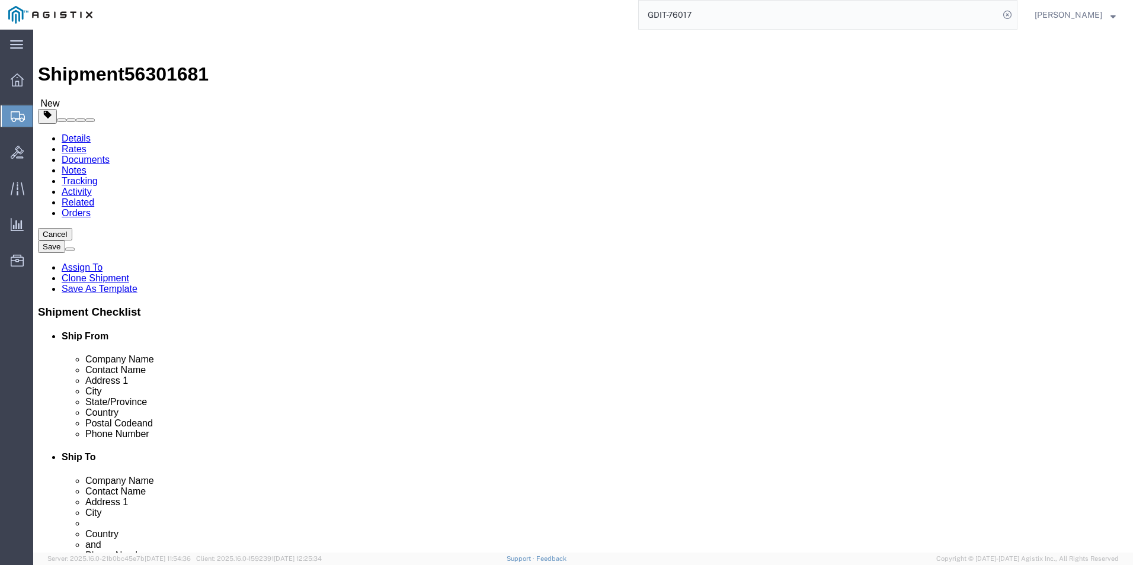
click dd "1.00 Each"
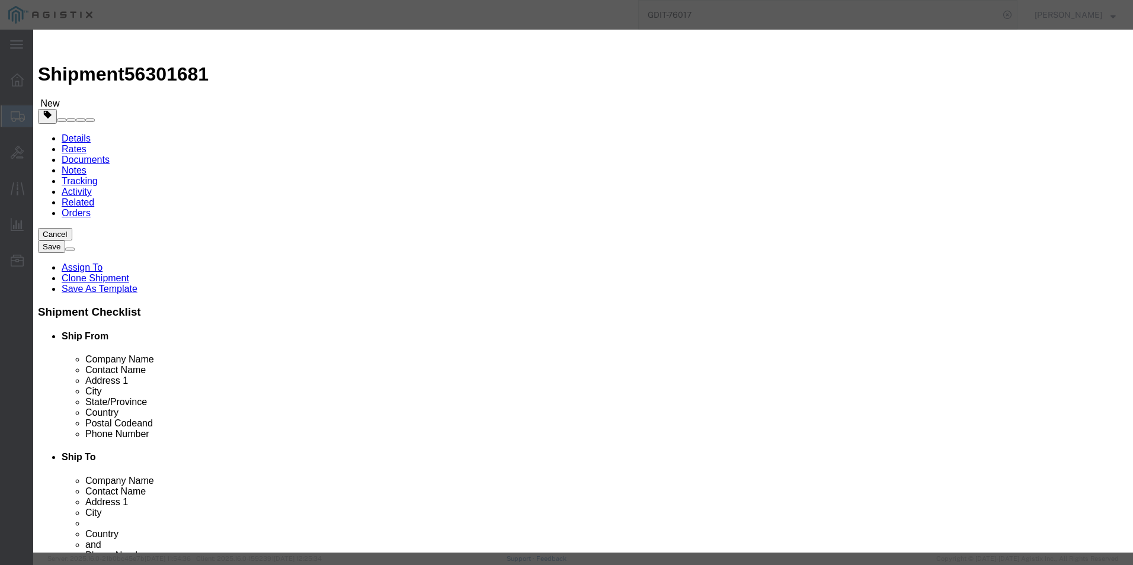
click input "text"
type input "8517620020"
click input "text"
type input "5A002"
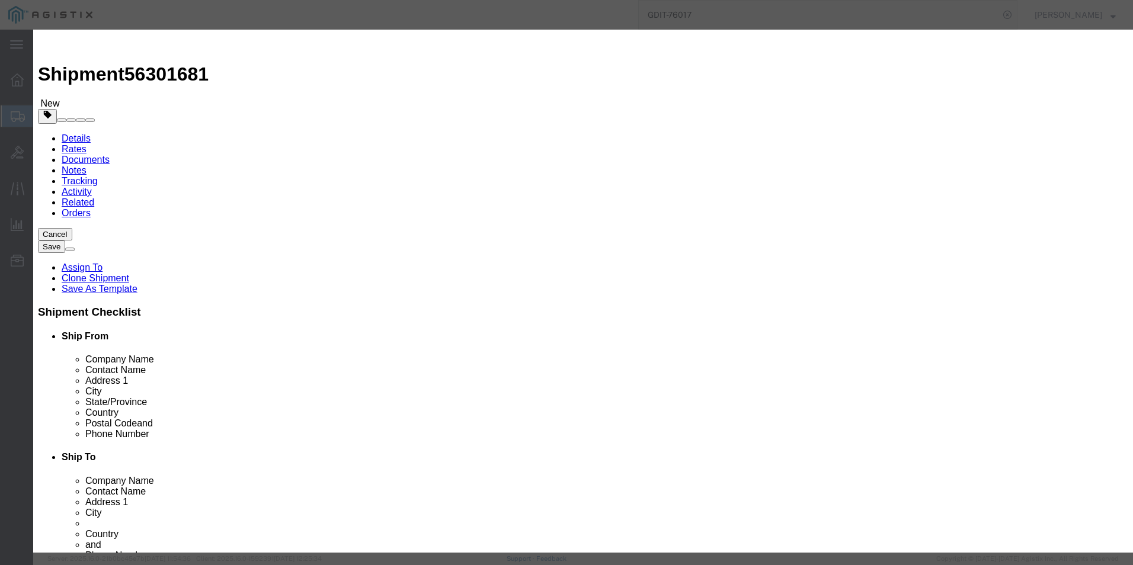
click button "Save & Close"
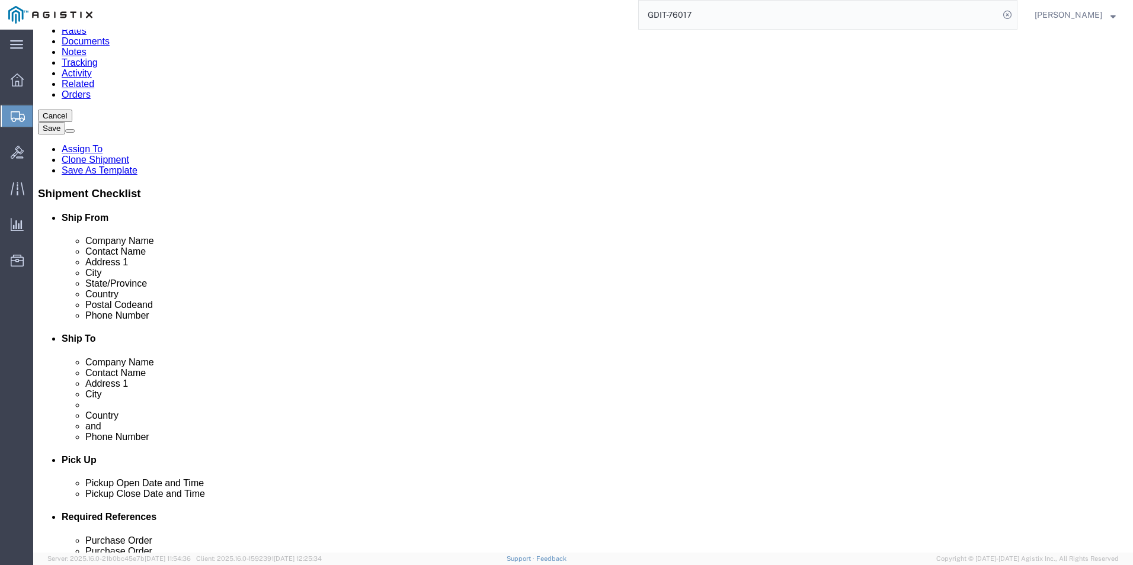
click dd "1.00 Each"
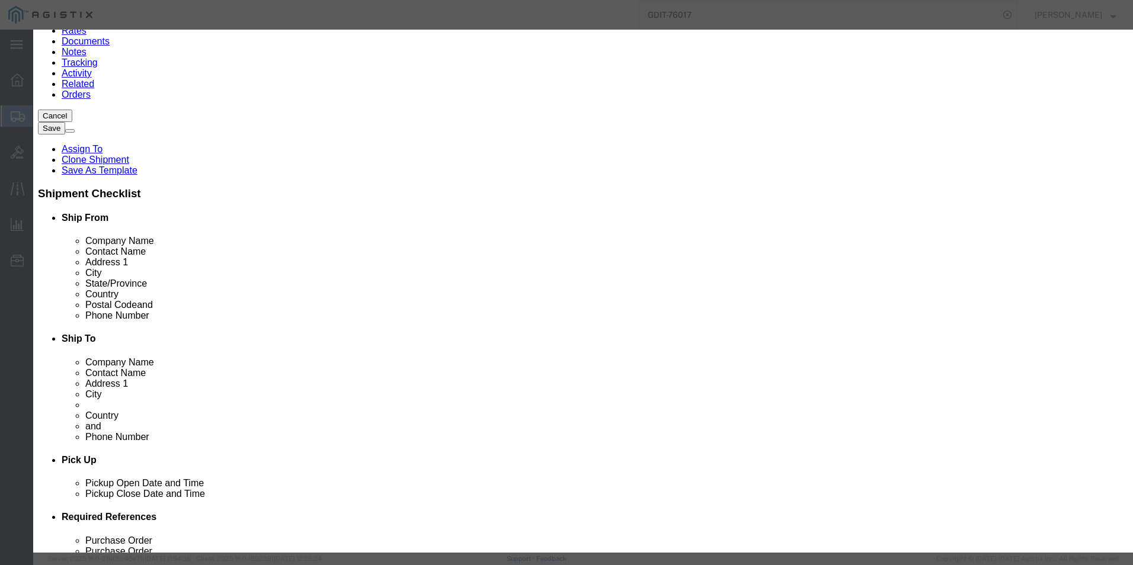
drag, startPoint x: 341, startPoint y: 236, endPoint x: 395, endPoint y: 236, distance: 53.3
click input "C9300-24S-A"
type input "8517620020"
click input "text"
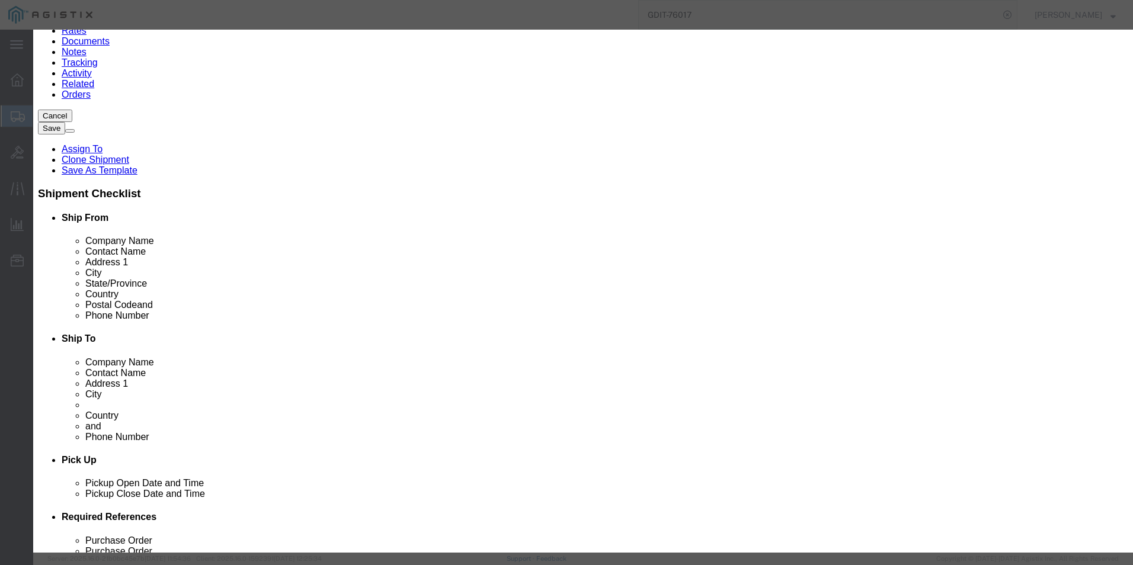
click input "text"
type input "5A002"
click button "Save & Close"
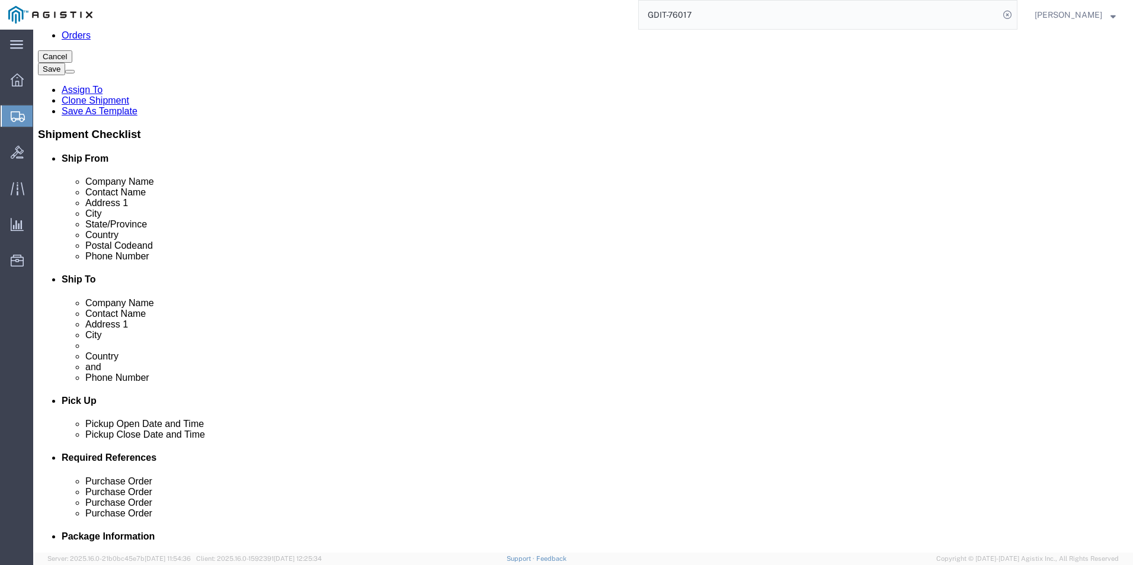
click div "Pieces: 1.00 Each Total value: 7751.72 USD"
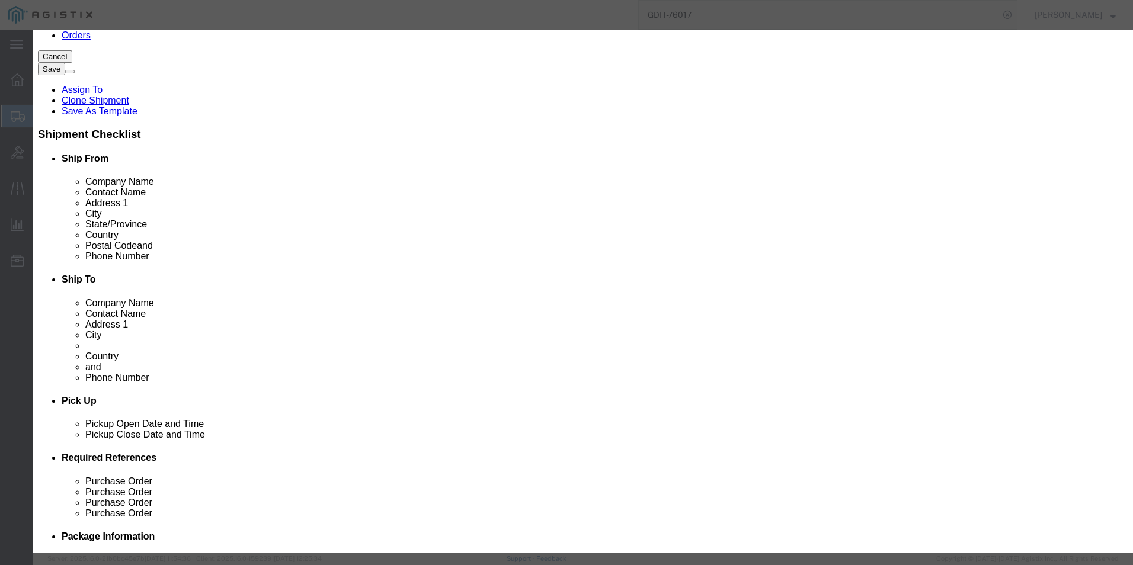
click icon "button"
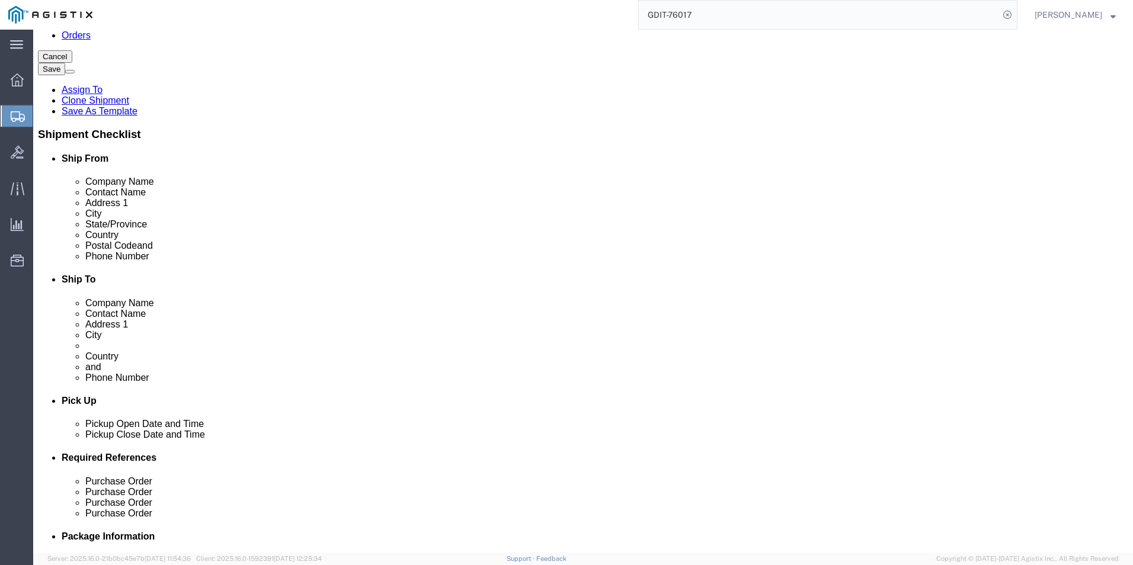
click dd "1.00 Each"
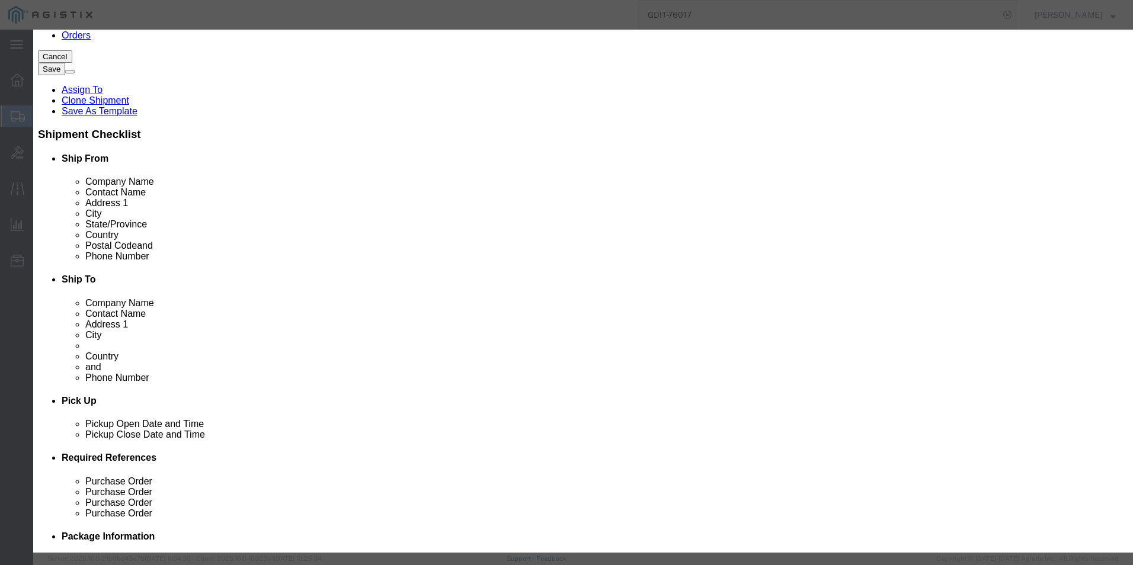
click icon "button"
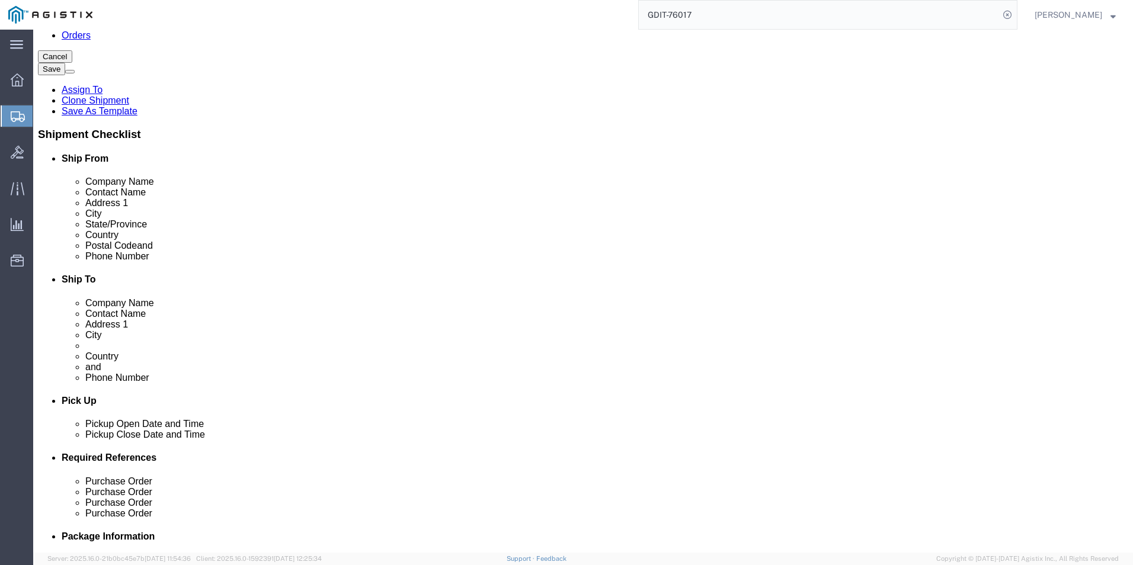
click dd "14979.86 USD"
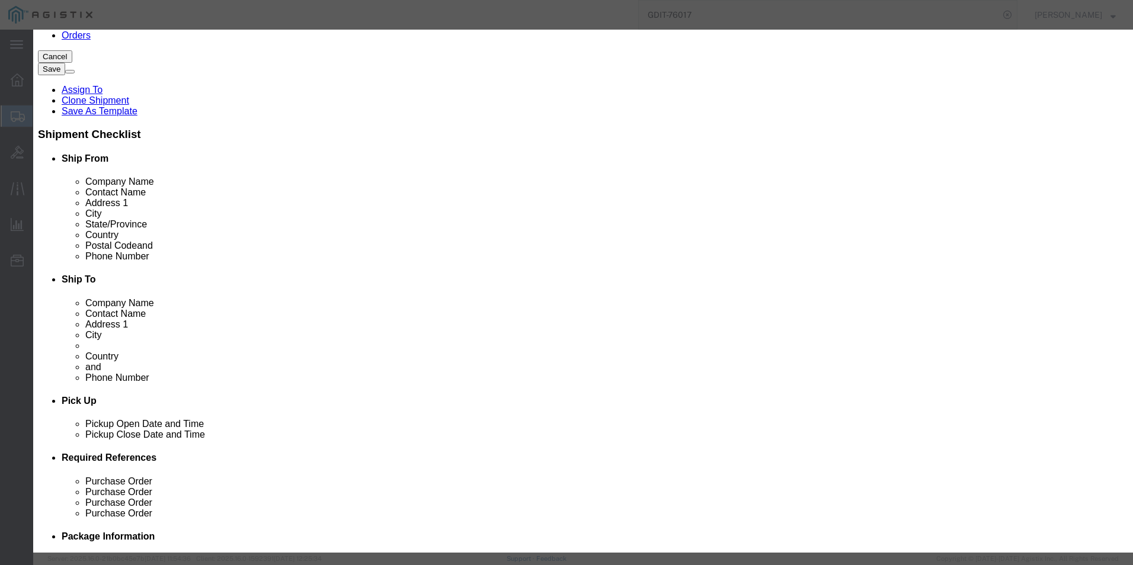
click input "text"
type input "5A002"
click input "text"
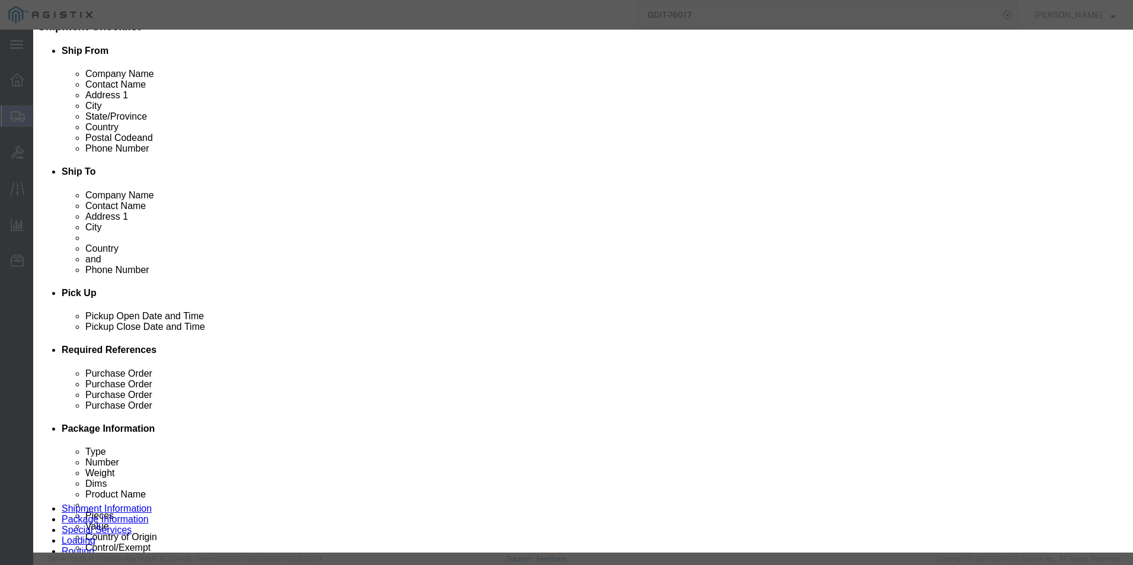
scroll to position [296, 0]
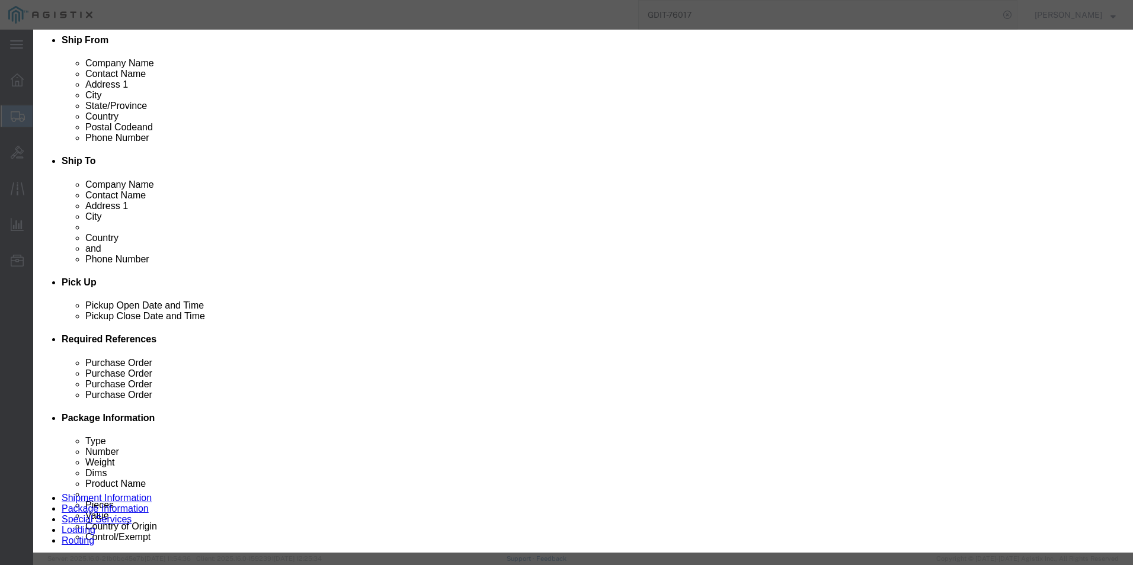
type input "8517620020"
click button "Save & Close"
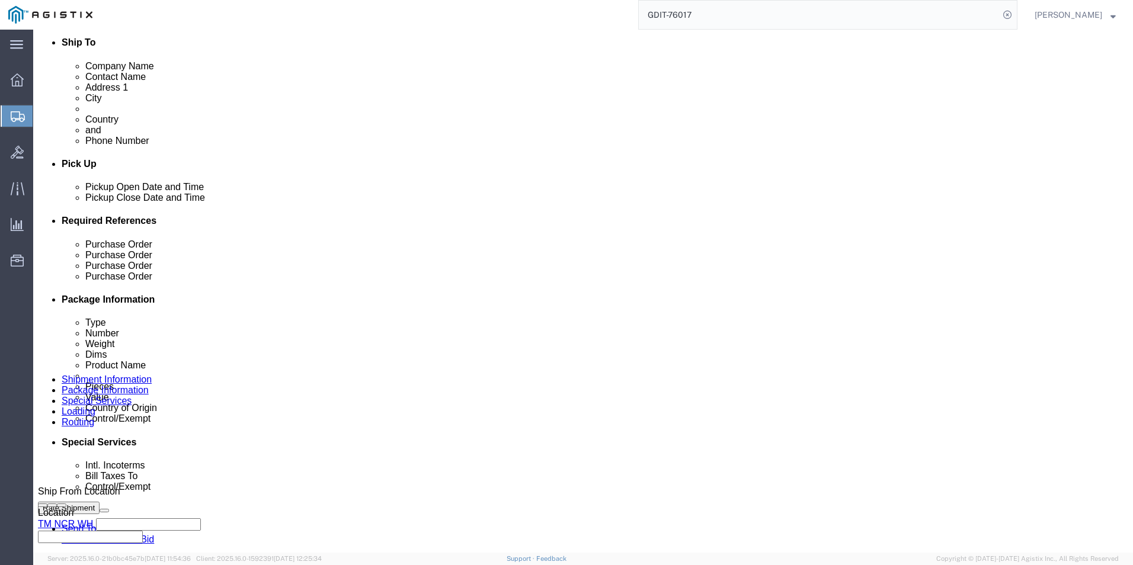
scroll to position [356, 0]
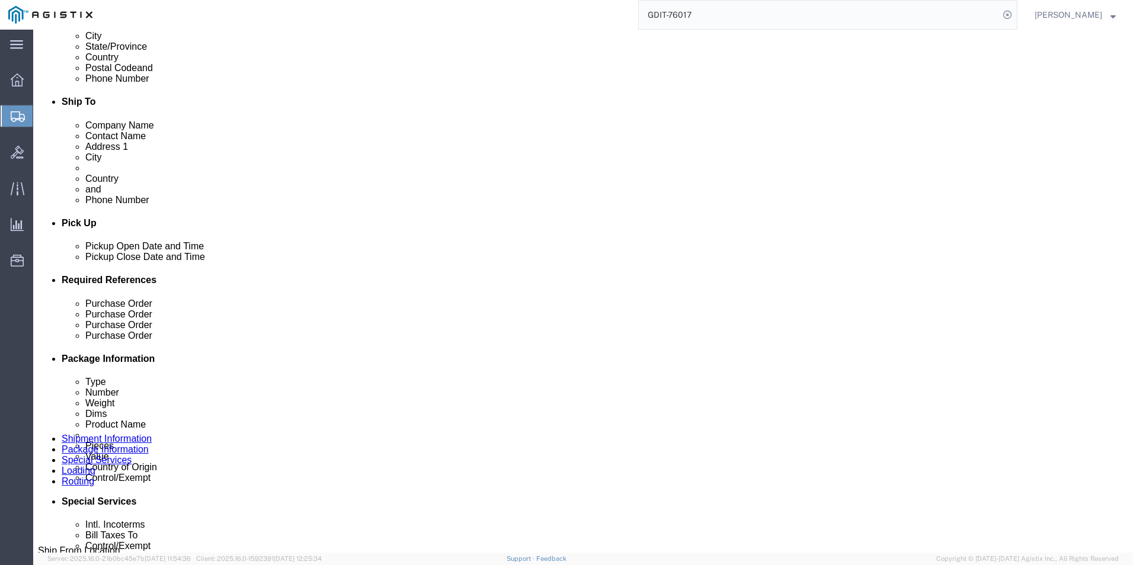
click dd "14979.86 USD"
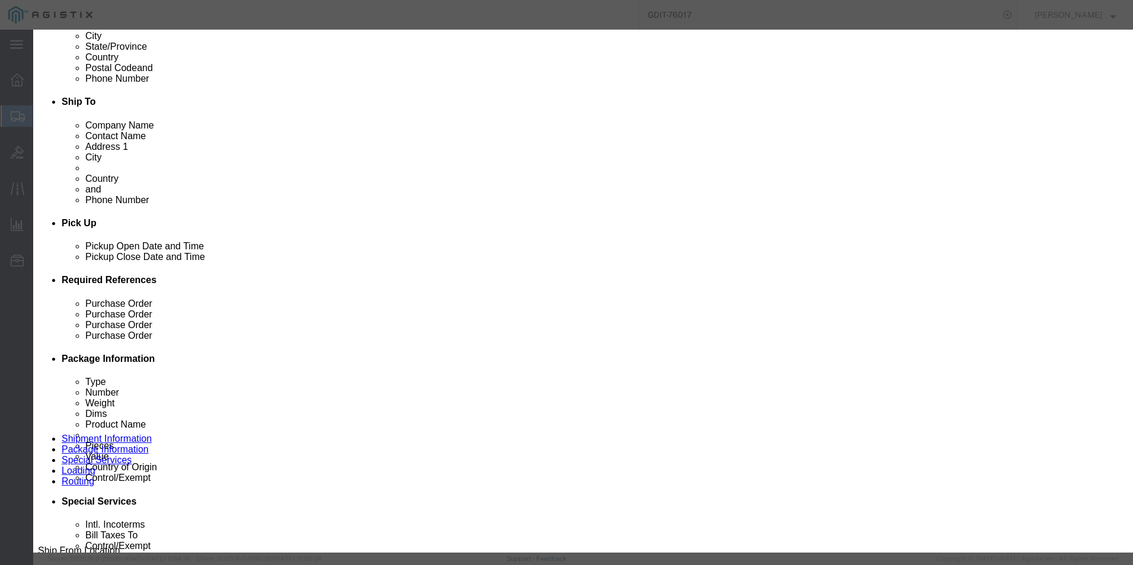
scroll to position [59, 0]
type input "8517620020"
click input "text"
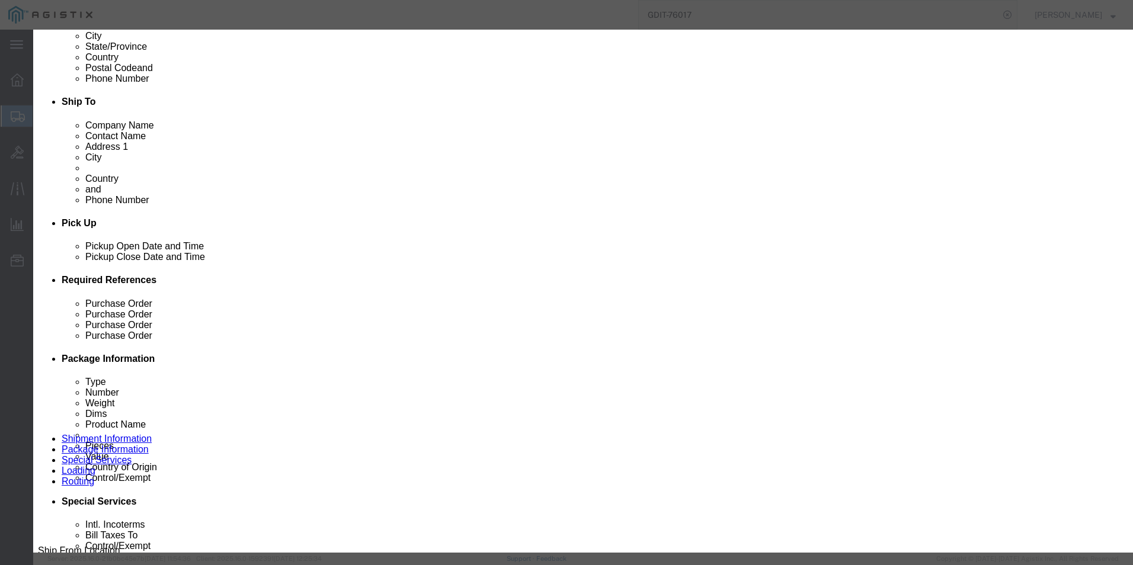
scroll to position [178, 0]
type input "5A002"
click button
type input "8517"
select select "NO"
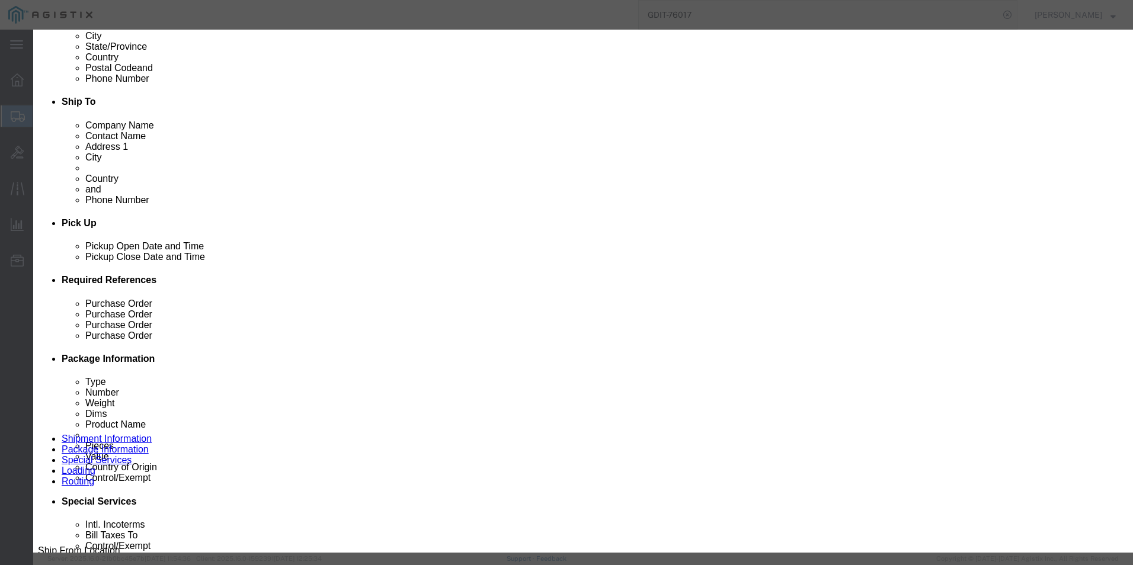
type input "8517140020"
click input "text"
type input "5A002"
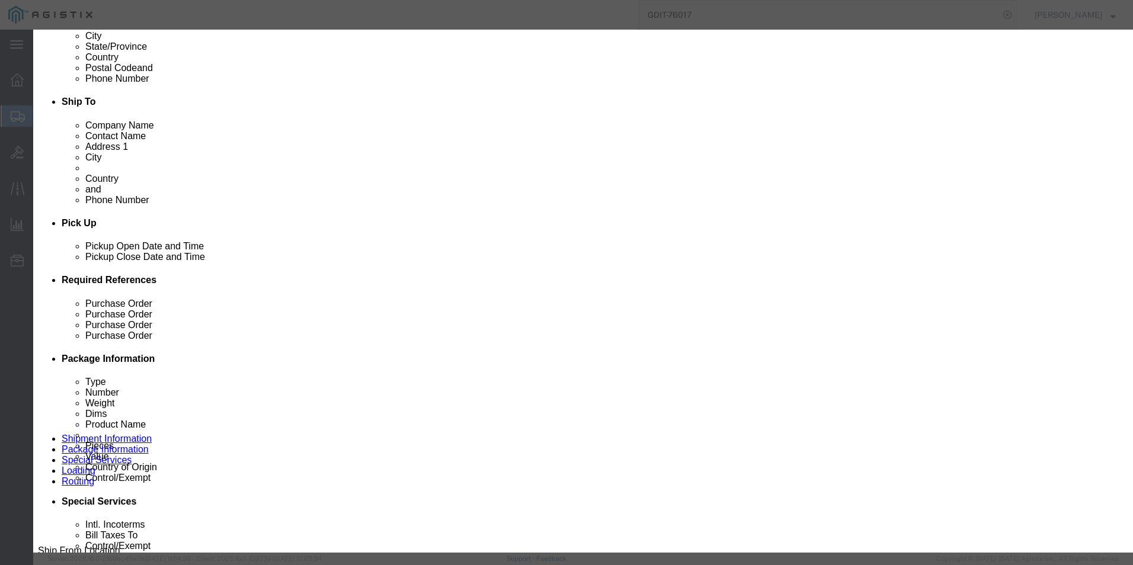
click icon
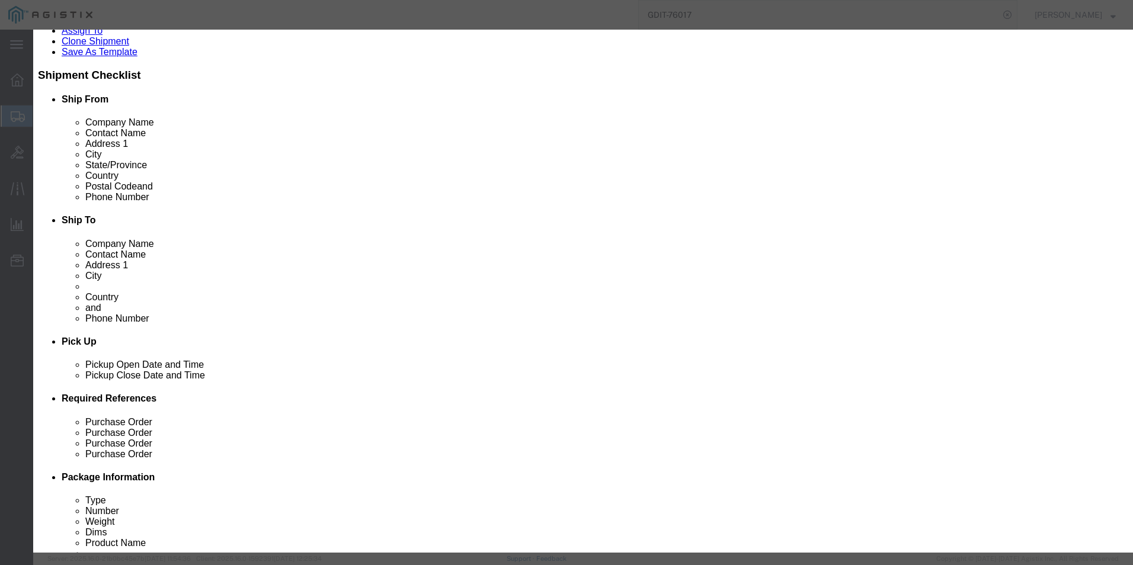
scroll to position [0, 0]
drag, startPoint x: 342, startPoint y: 235, endPoint x: 430, endPoint y: 236, distance: 87.1
click input "C9200CX-12P-2X2G-A"
click textarea "Asset Tag: 146370"
click input "text"
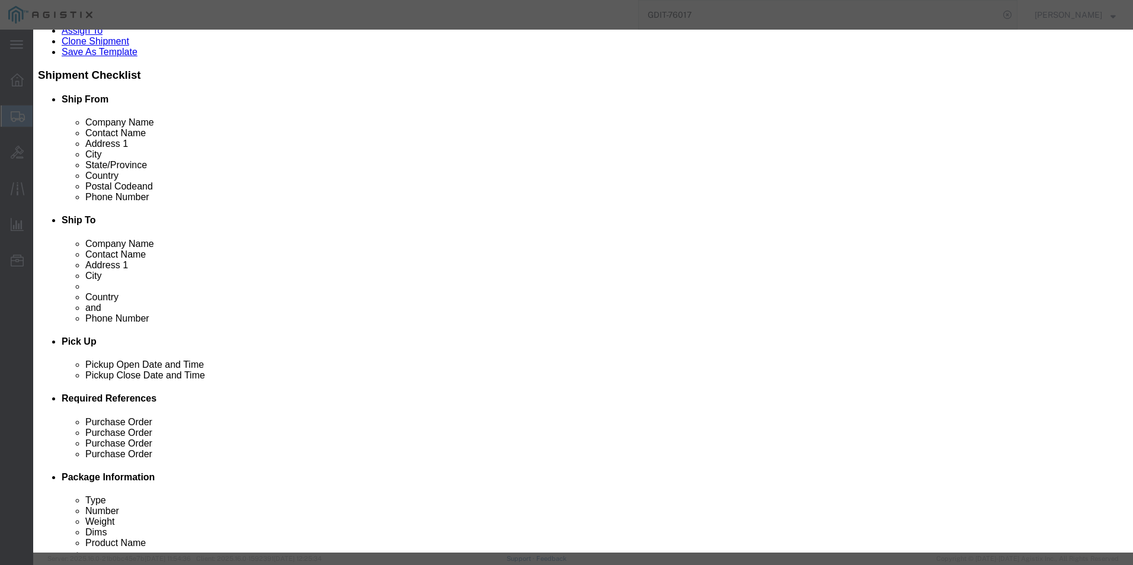
type input "5A002"
type input "8517620020"
click button "Save & Close"
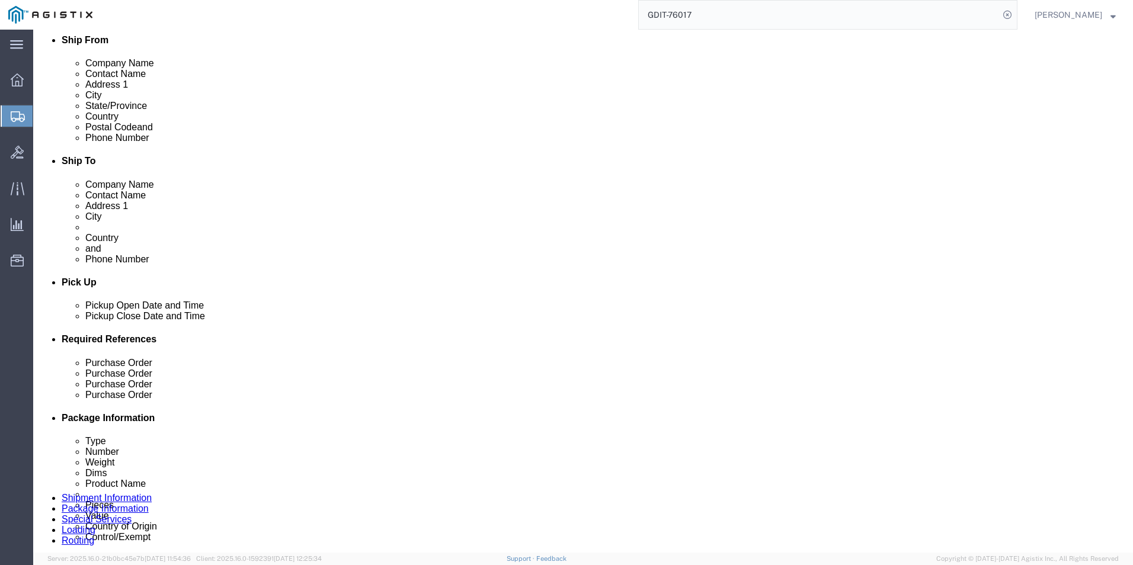
scroll to position [237, 0]
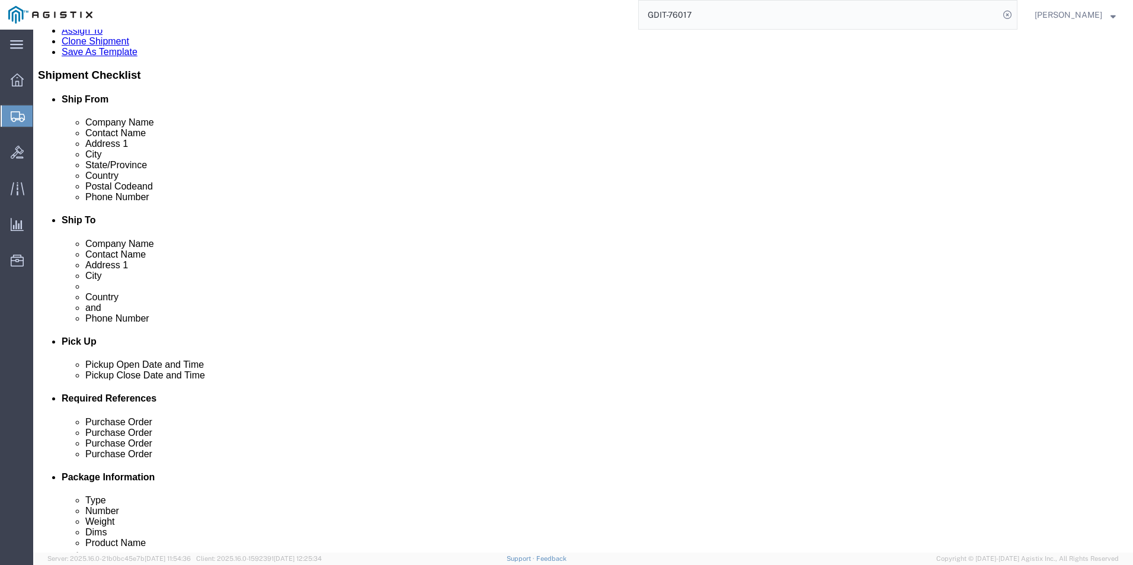
click dd "1.00 Each"
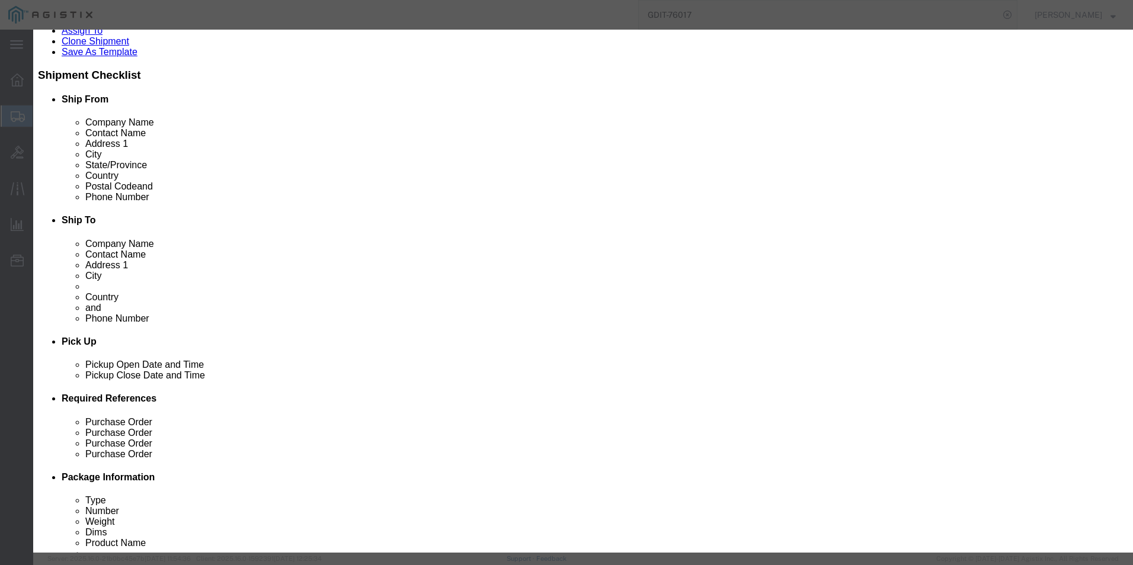
click button
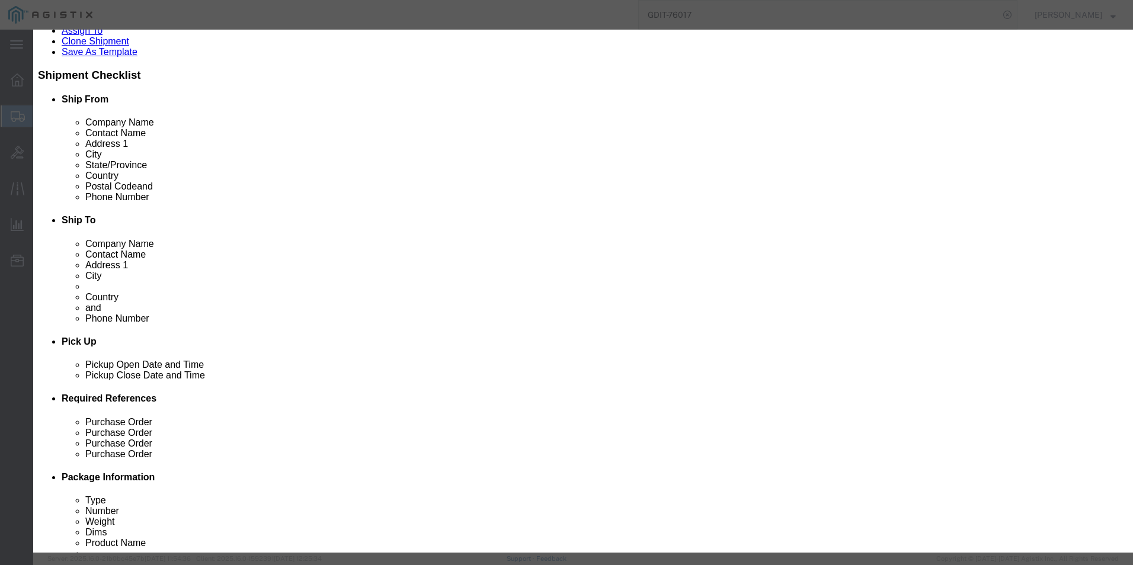
click button
click icon
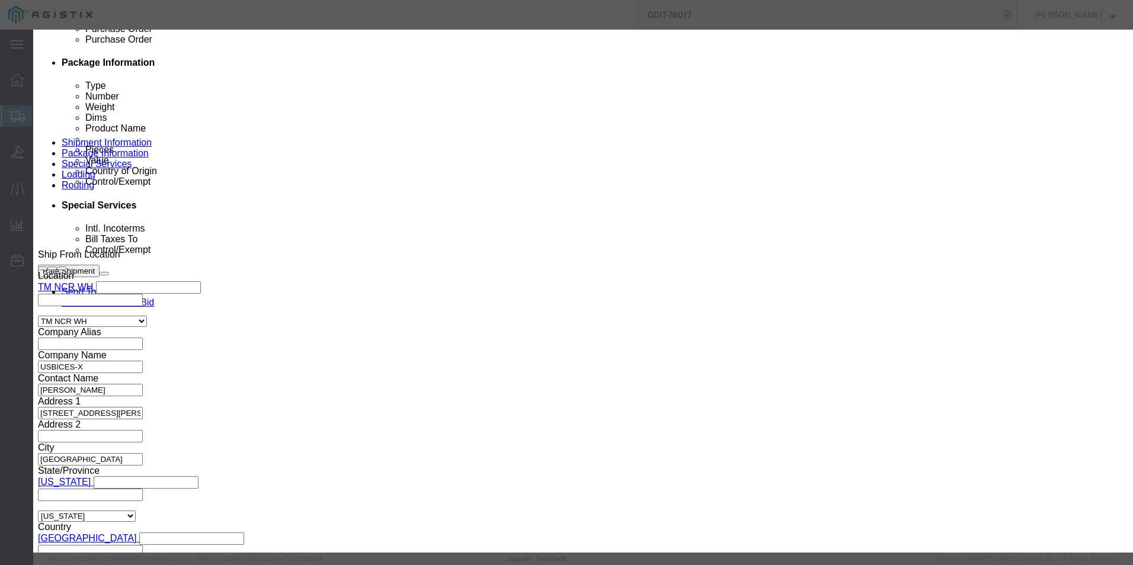
scroll to position [119, 0]
click button
click icon
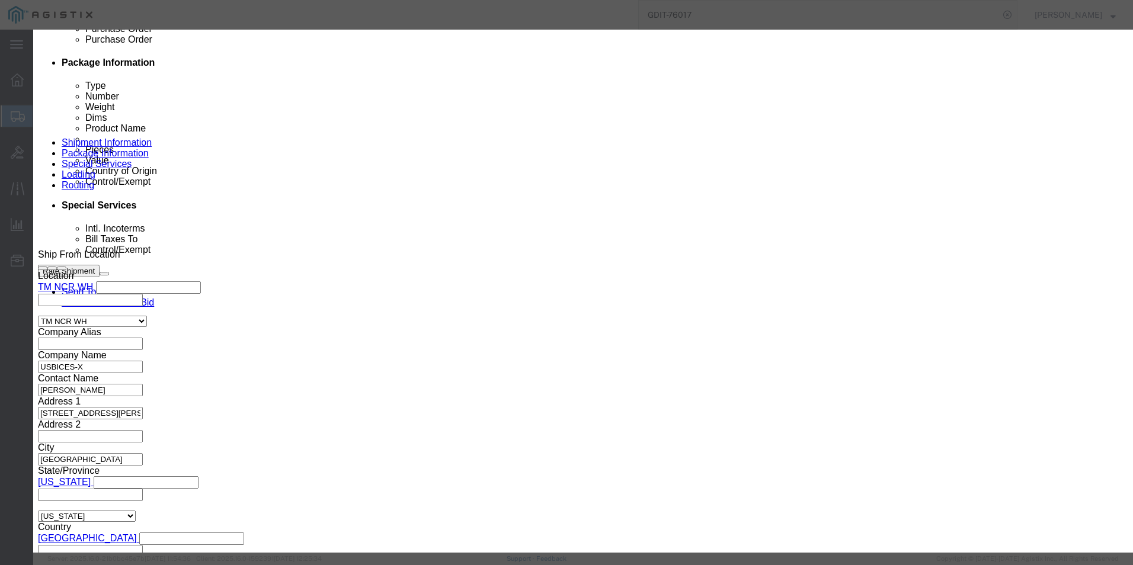
drag, startPoint x: 342, startPoint y: 236, endPoint x: 404, endPoint y: 236, distance: 61.0
click input "C9300X-12Y-A"
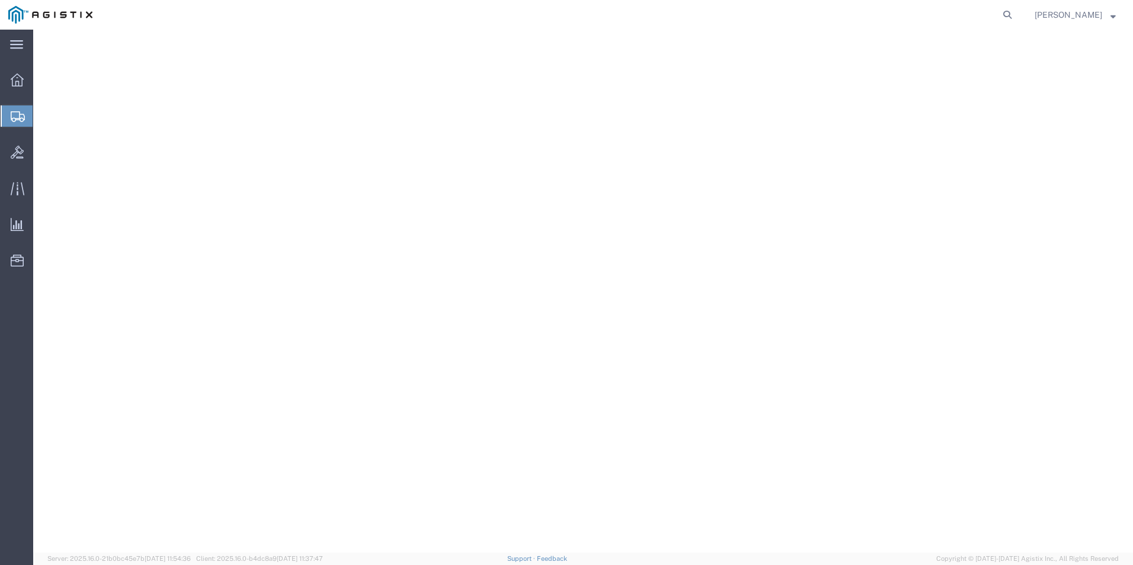
select select "69651"
select select
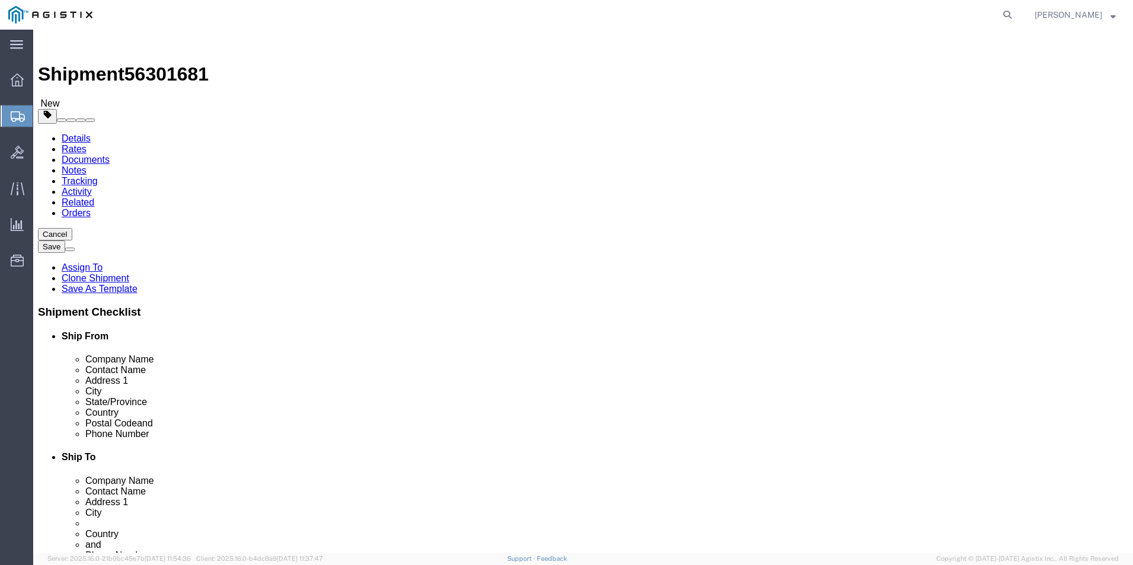
click icon
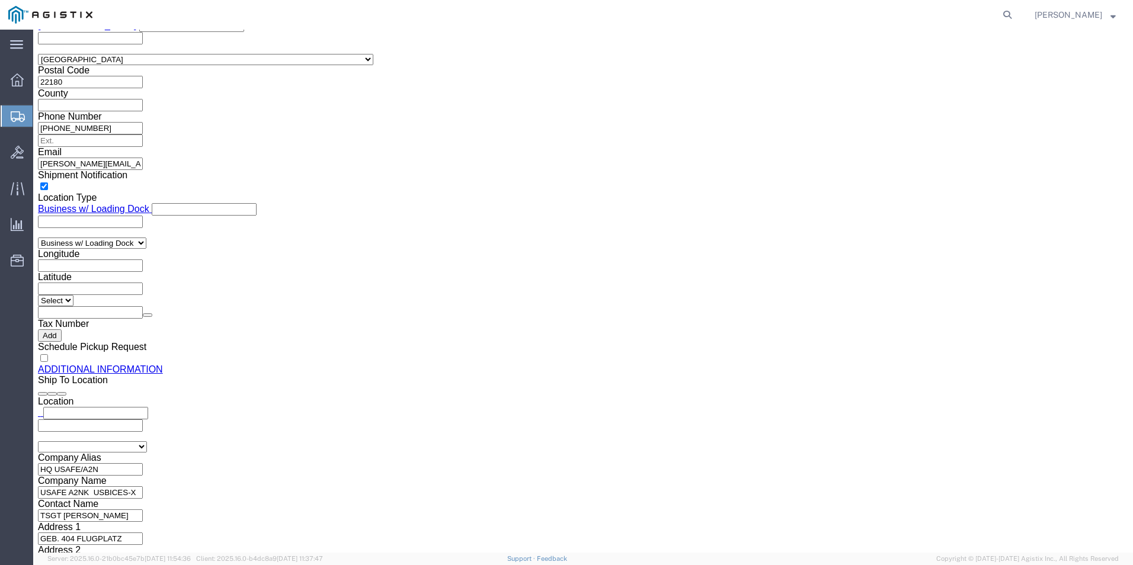
scroll to position [1185, 0]
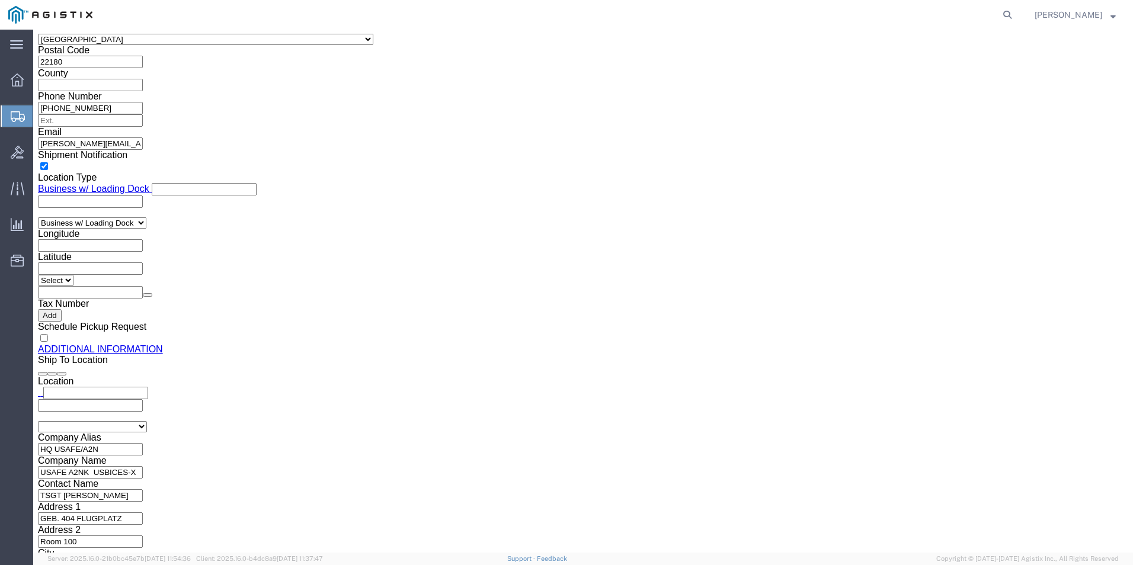
click dd "917.97 USD"
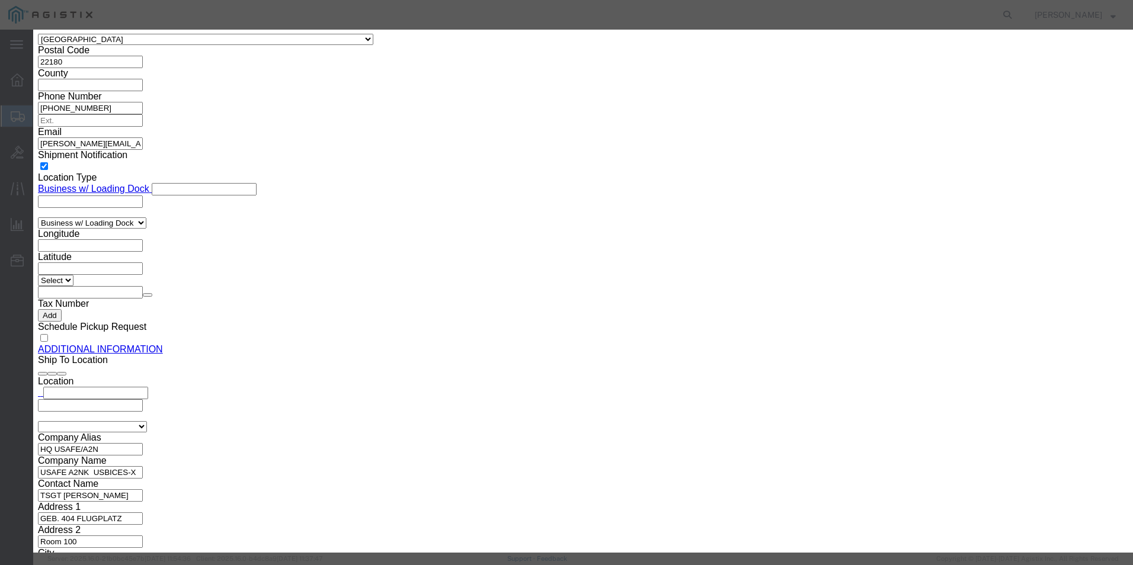
click icon
drag, startPoint x: 342, startPoint y: 238, endPoint x: 401, endPoint y: 235, distance: 59.4
click input "C9300X-12Y-A"
type input "8517620020"
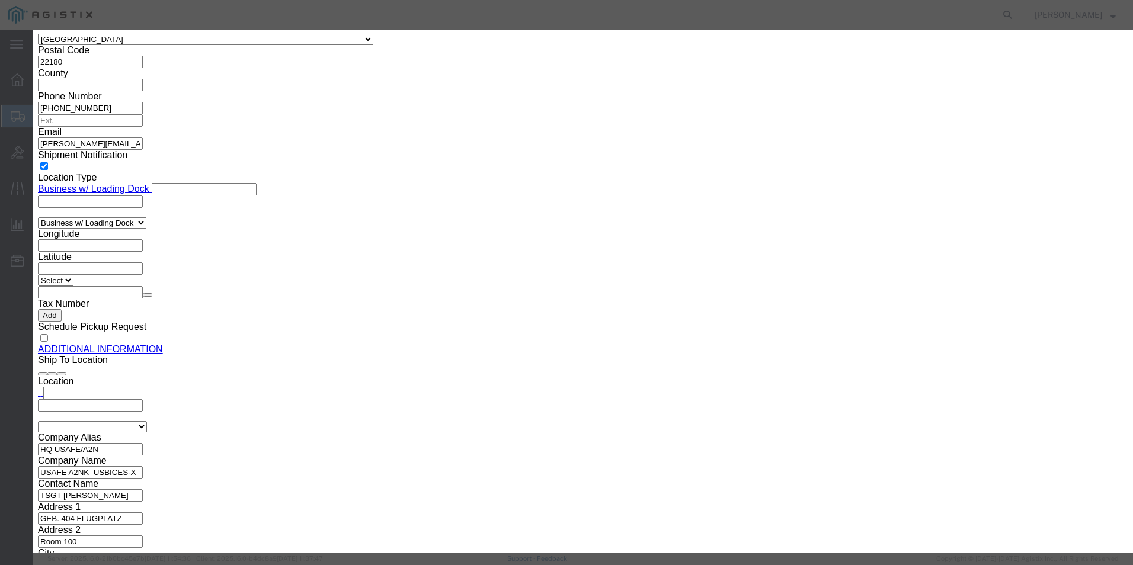
click input "text"
type input "5A002"
click button "Save & Close"
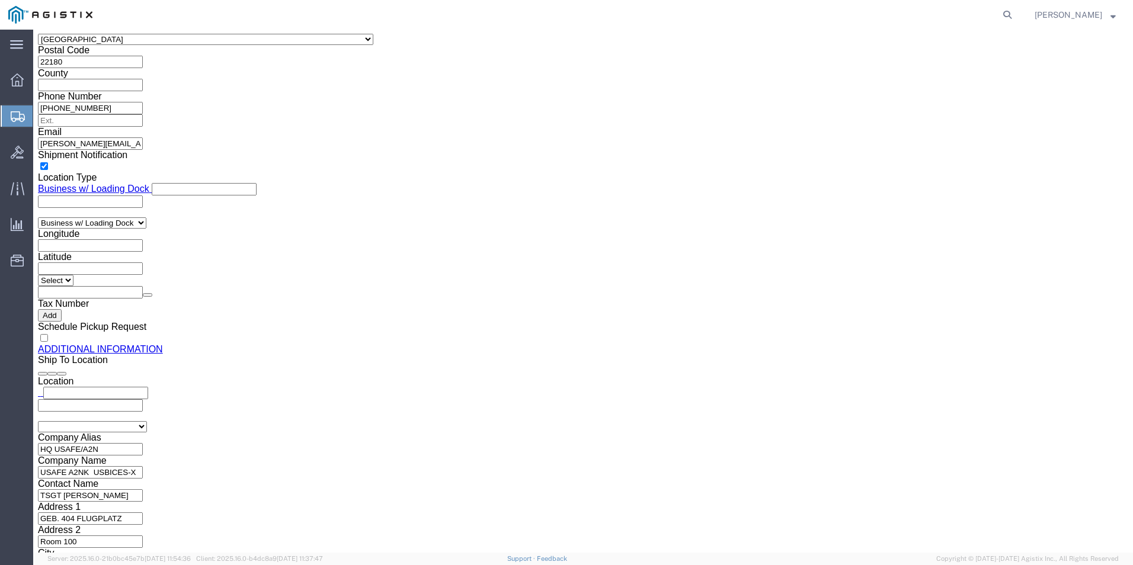
click dd "1.00 Each"
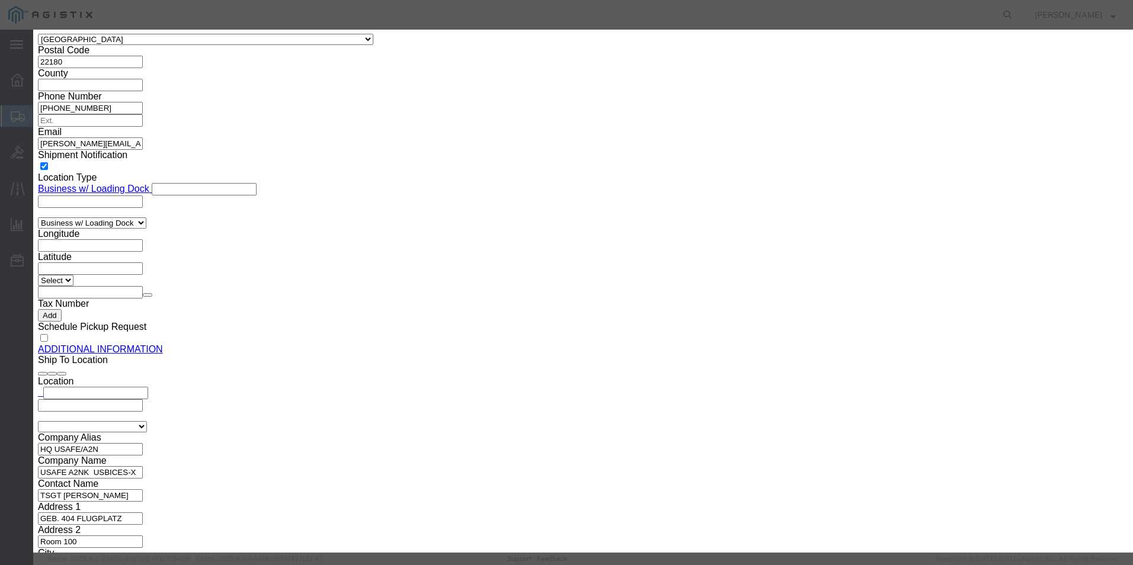
click icon "button"
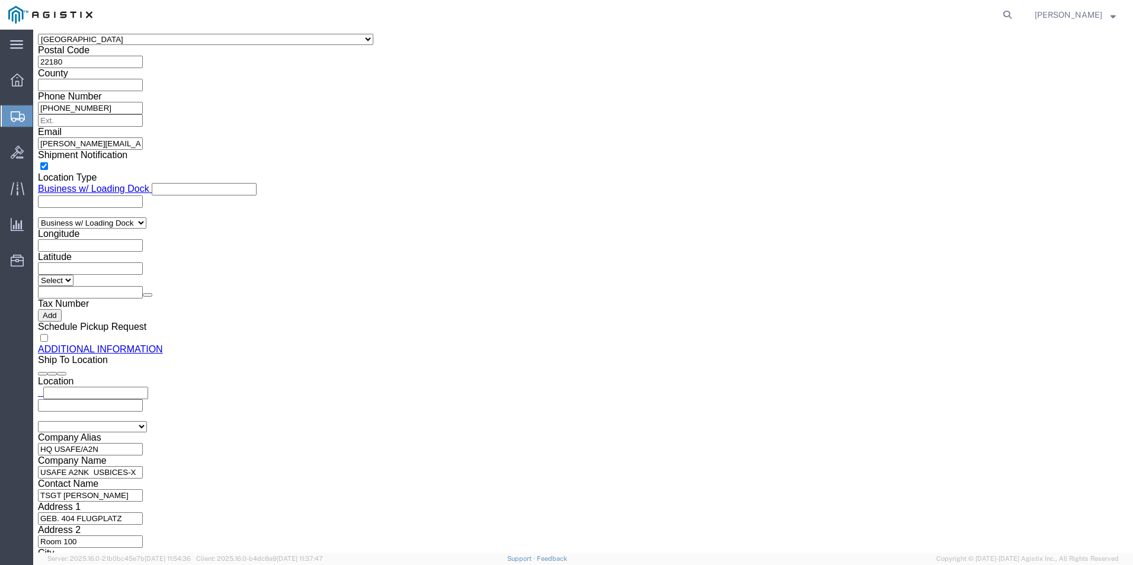
click dd "1.00 Each"
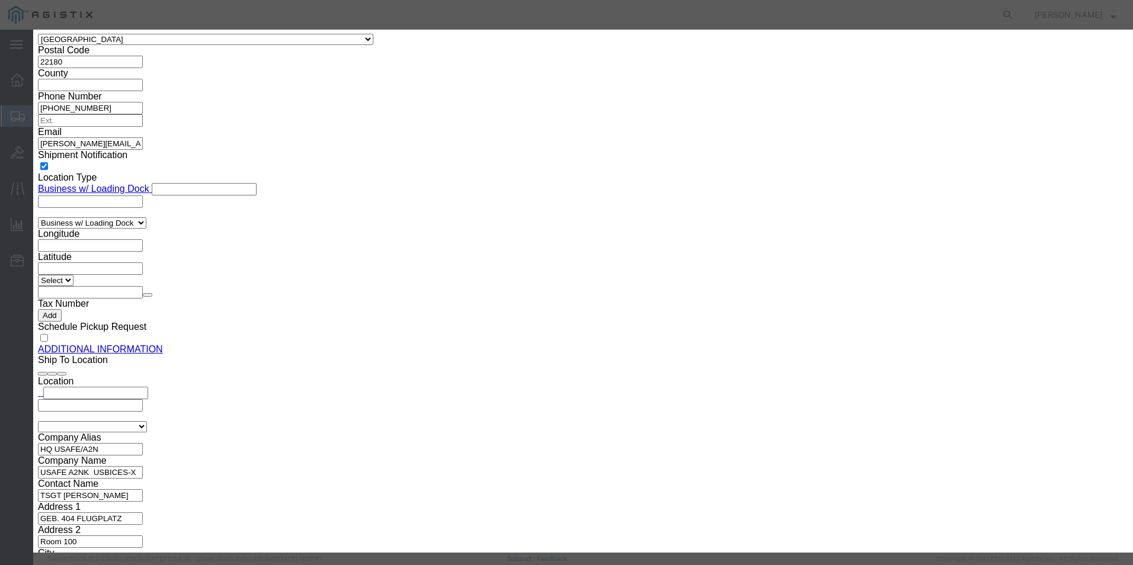
click button
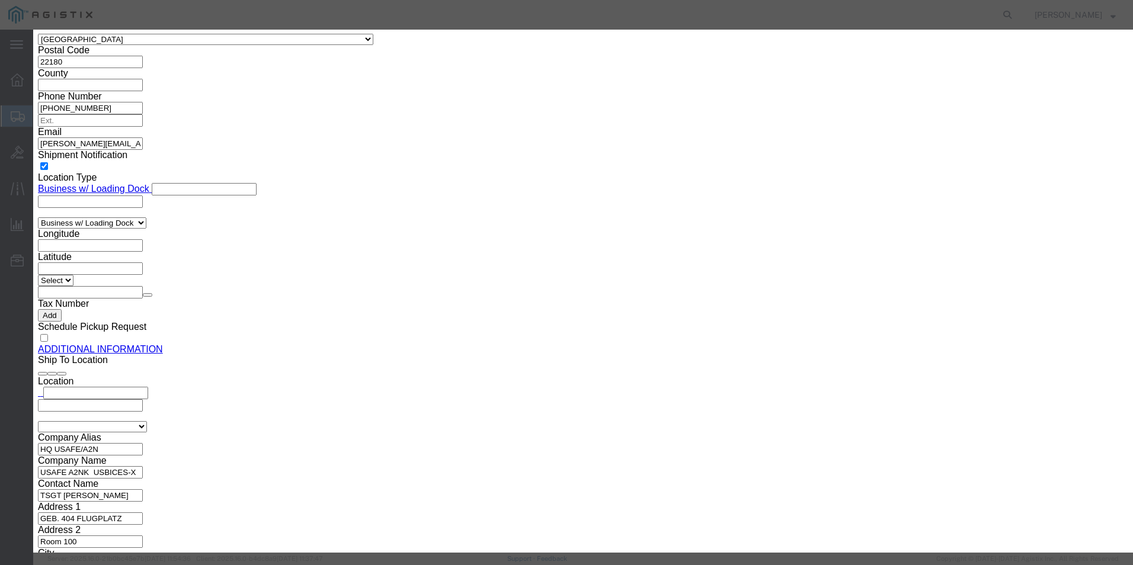
click icon
type input "8517620020"
click input "text"
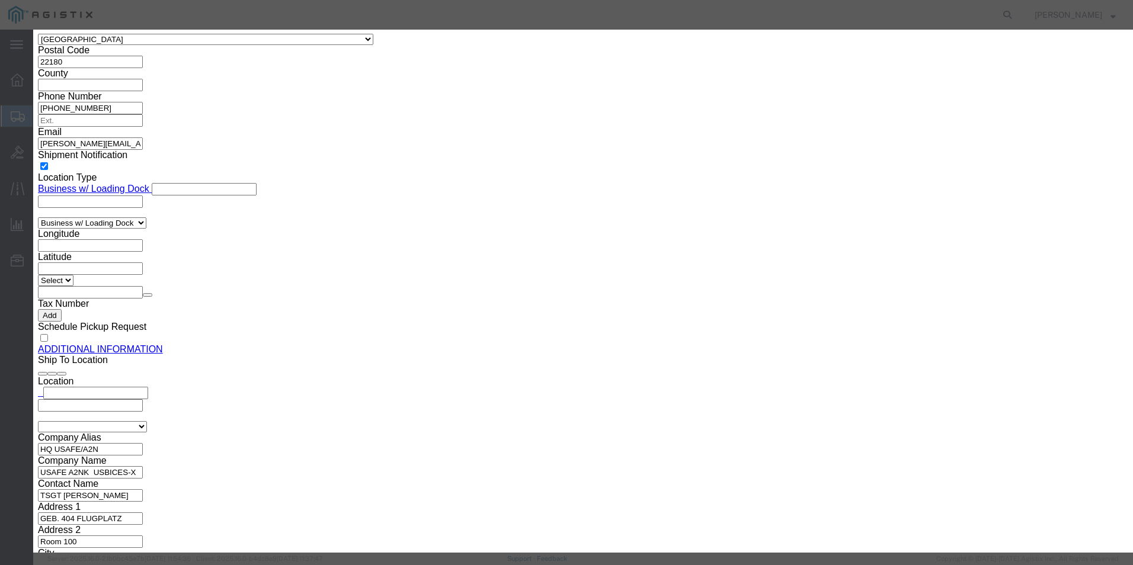
click input "text"
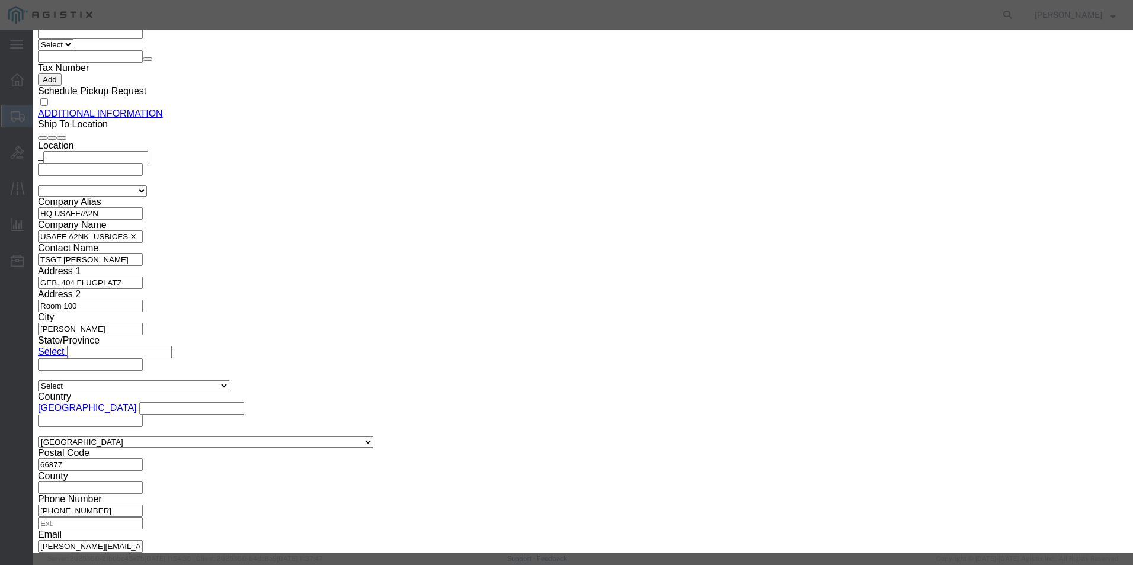
scroll to position [1481, 0]
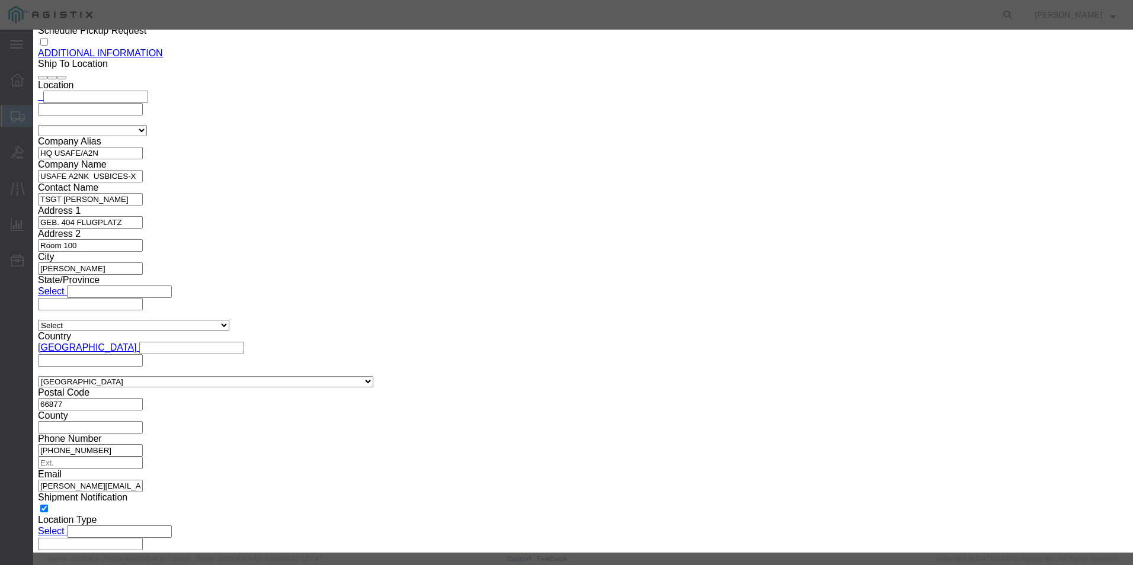
type input "5A002"
click icon
type input "8517620020"
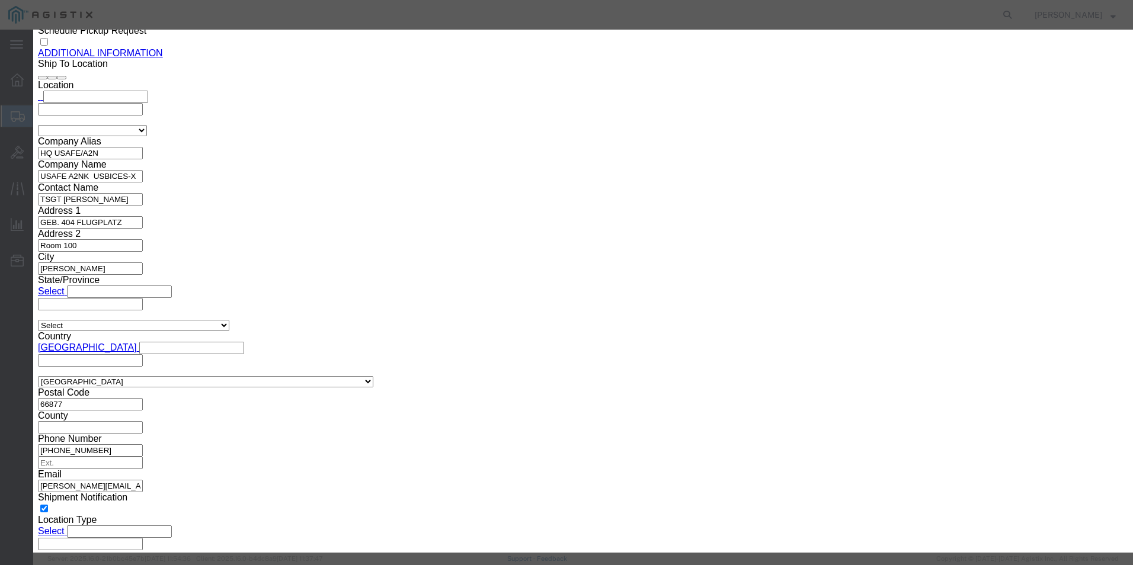
click input "text"
drag, startPoint x: 723, startPoint y: 303, endPoint x: 727, endPoint y: 299, distance: 6.3
click input "text"
type input "5A002"
click icon
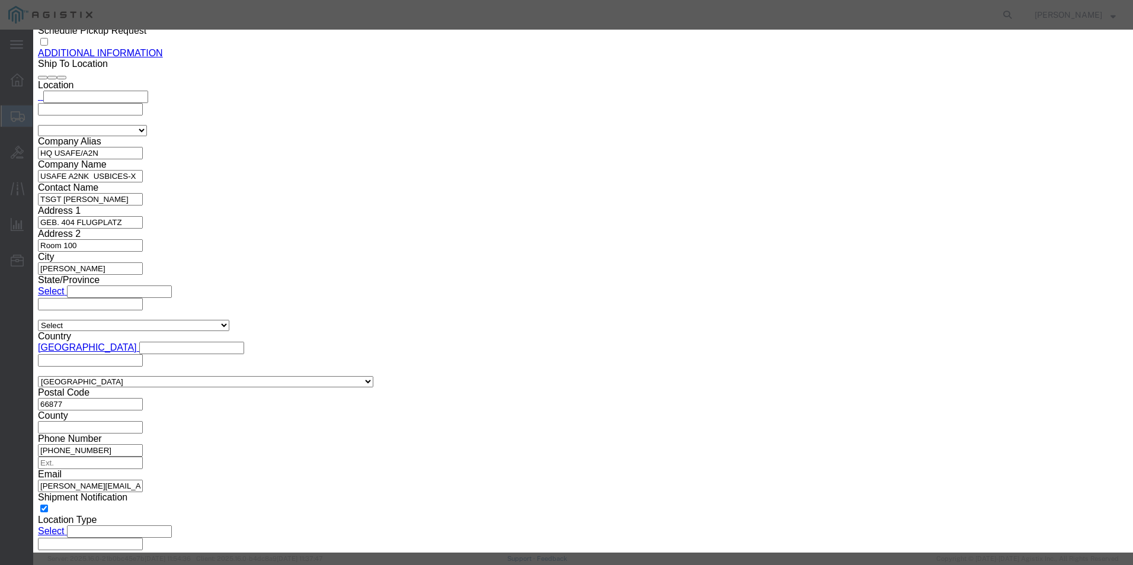
type input "8517620020"
click input "text"
type input "5A002"
click button
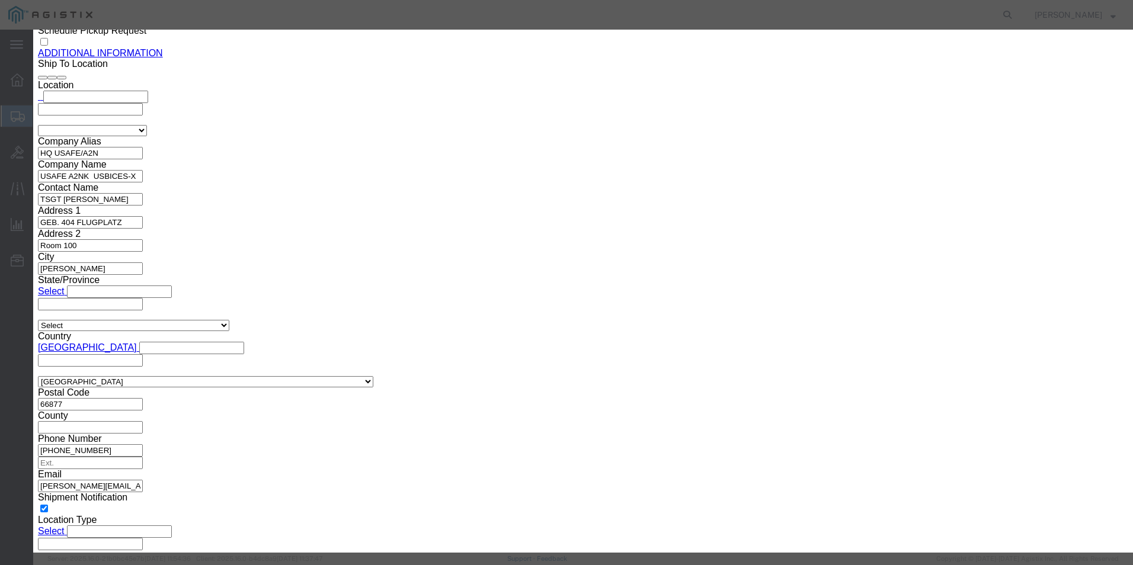
type input "8517620020"
click input "text"
type input "5A002"
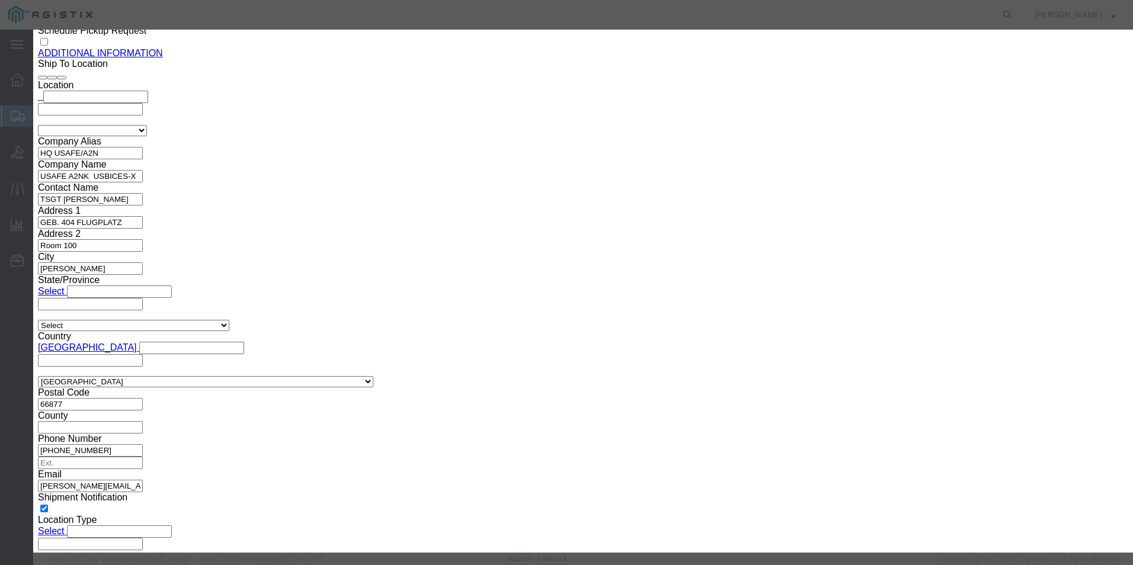
click button
click input "text"
type input "8517620020"
click input "text"
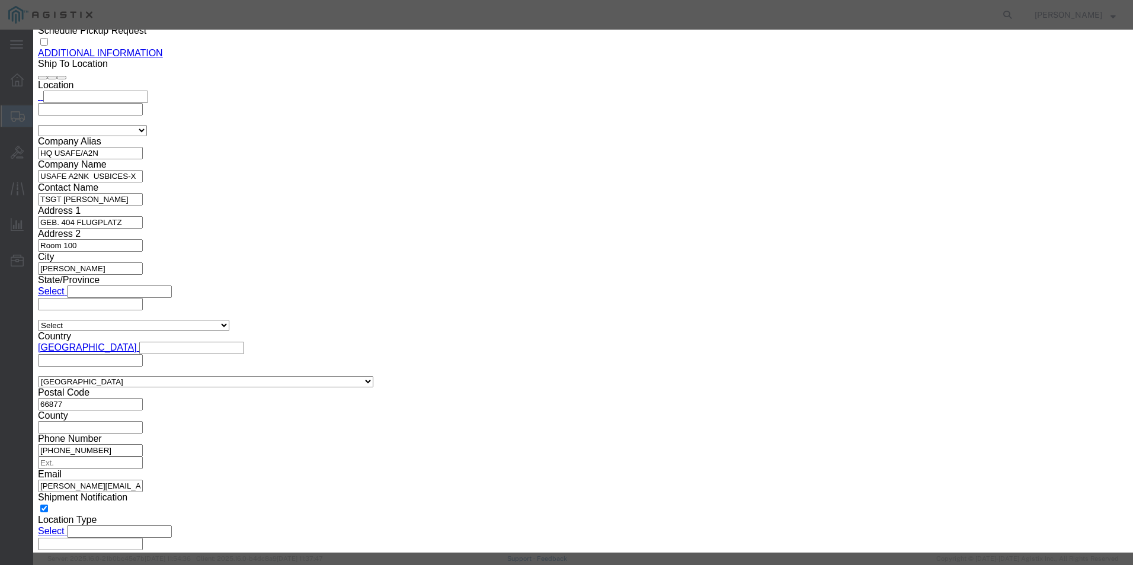
click input "text"
type input "5A002"
click button
type input "853670"
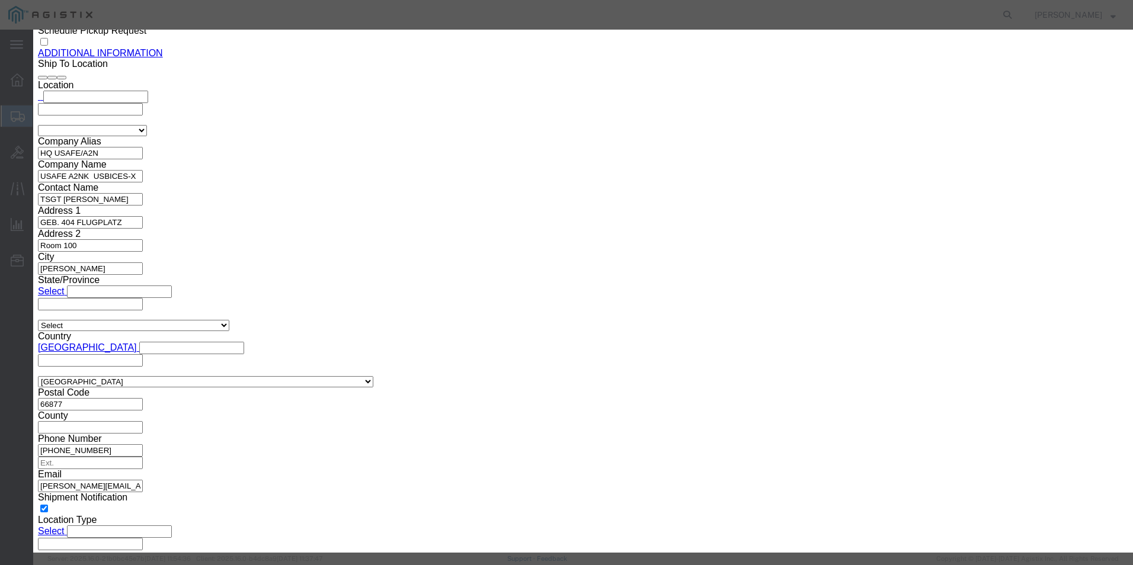
type input "8536700000"
click input "text"
type input "EAR99"
click select "Select ATF BIS DEA EPA FDA FTR ITAR OFAC Other (OPA)"
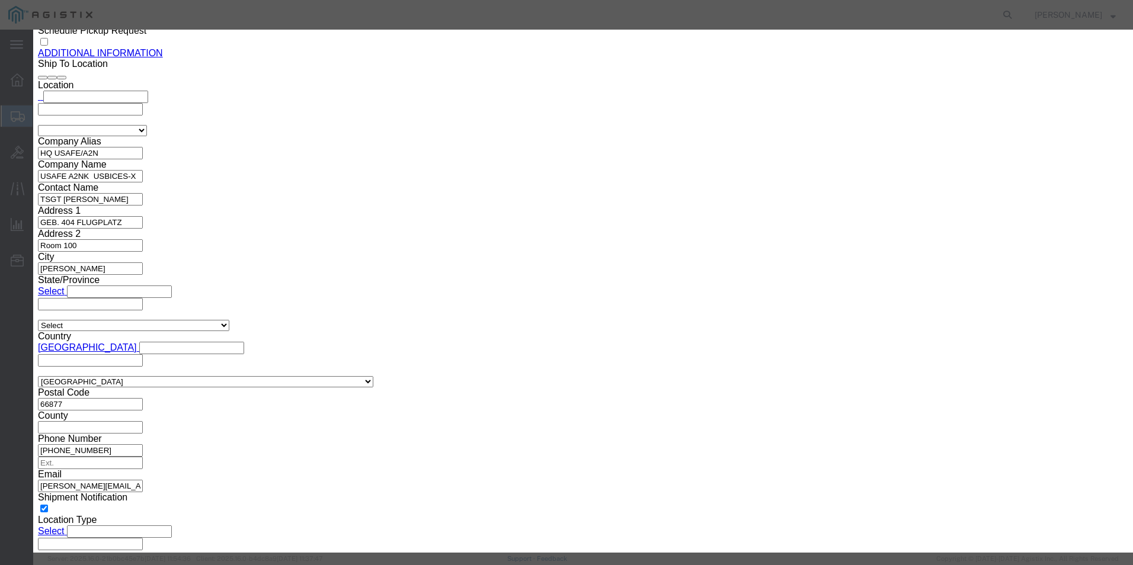
select select "BIS"
click select "Select ATF BIS DEA EPA FDA FTR ITAR OFAC Other (OPA)"
click select "Select AGR-Agricultural APP-Computers APR-Additional Permissive Exports AVS-Air…"
select select "NLR"
click select "Select AGR-Agricultural APP-Computers APR-Additional Permissive Exports AVS-Air…"
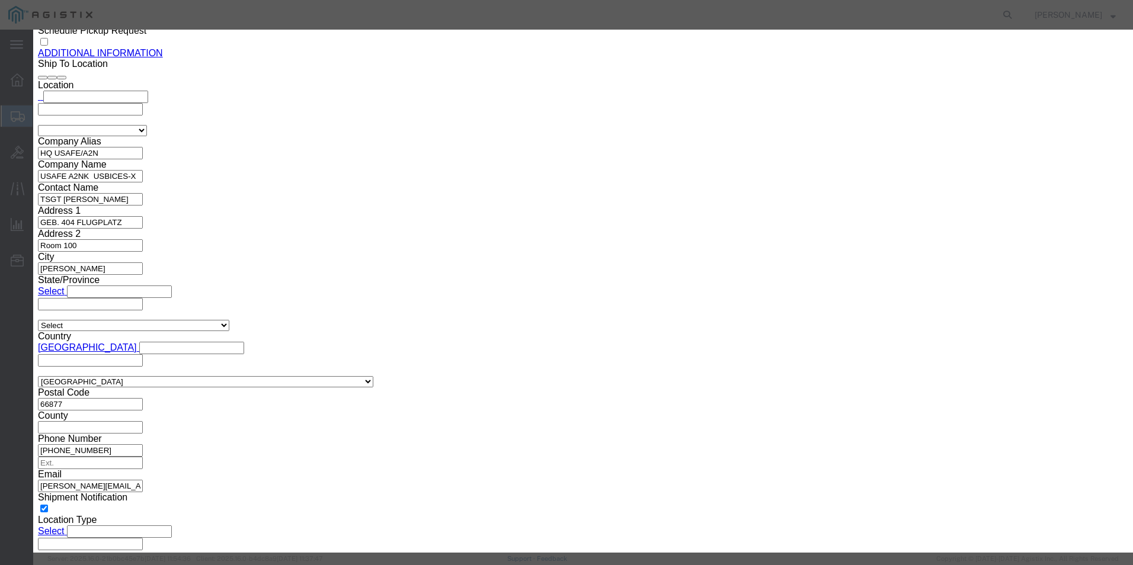
click button
type input "853670"
select select "NO"
type input "8536700000"
click input "text"
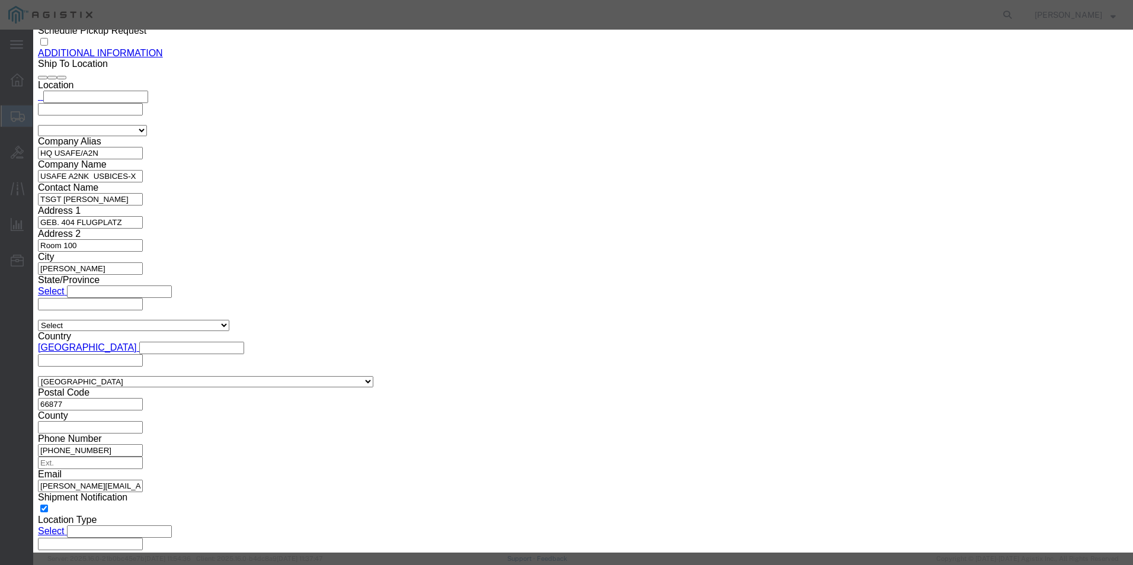
type input "EAR99"
click select "Select ATF BIS DEA EPA FDA FTR ITAR OFAC Other (OPA)"
select select "BIS"
click select "Select ATF BIS DEA EPA FDA FTR ITAR OFAC Other (OPA)"
click select "Select AGR-Agricultural APP-Computers APR-Additional Permissive Exports AVS-Air…"
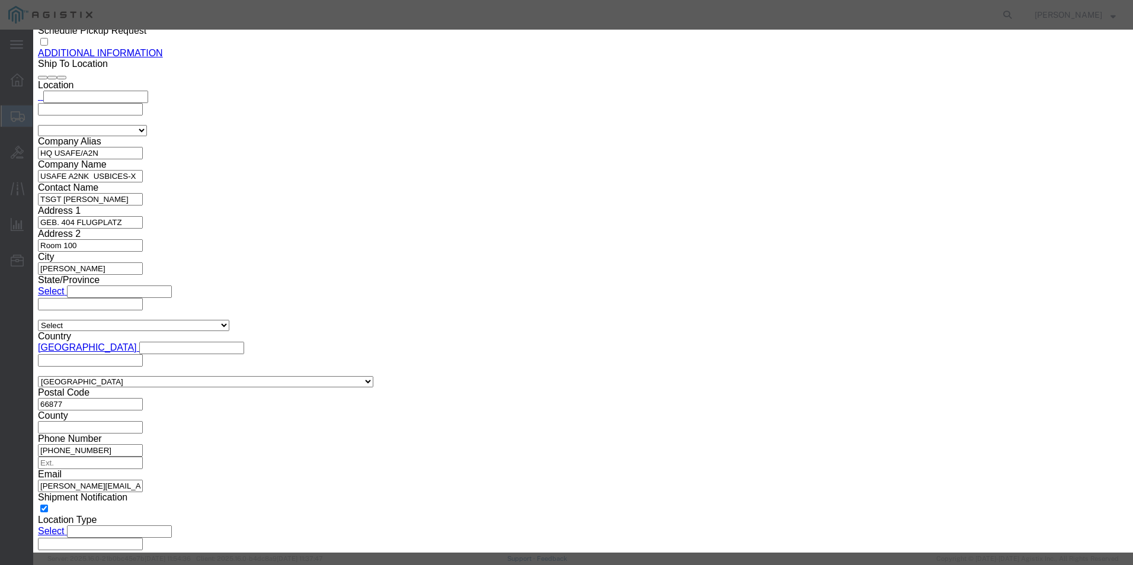
select select "NLR"
click select "Select AGR-Agricultural APP-Computers APR-Additional Permissive Exports AVS-Air…"
click icon
type input "853670"
select select "NO"
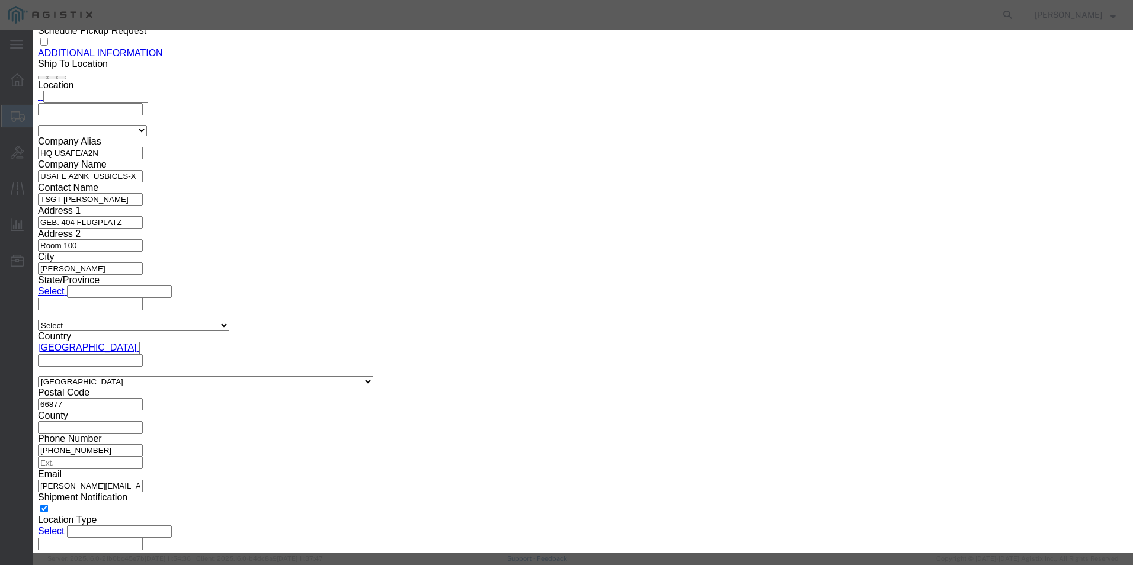
type input "8536700000"
click input "text"
type input "EAR99"
click button
type input "853670"
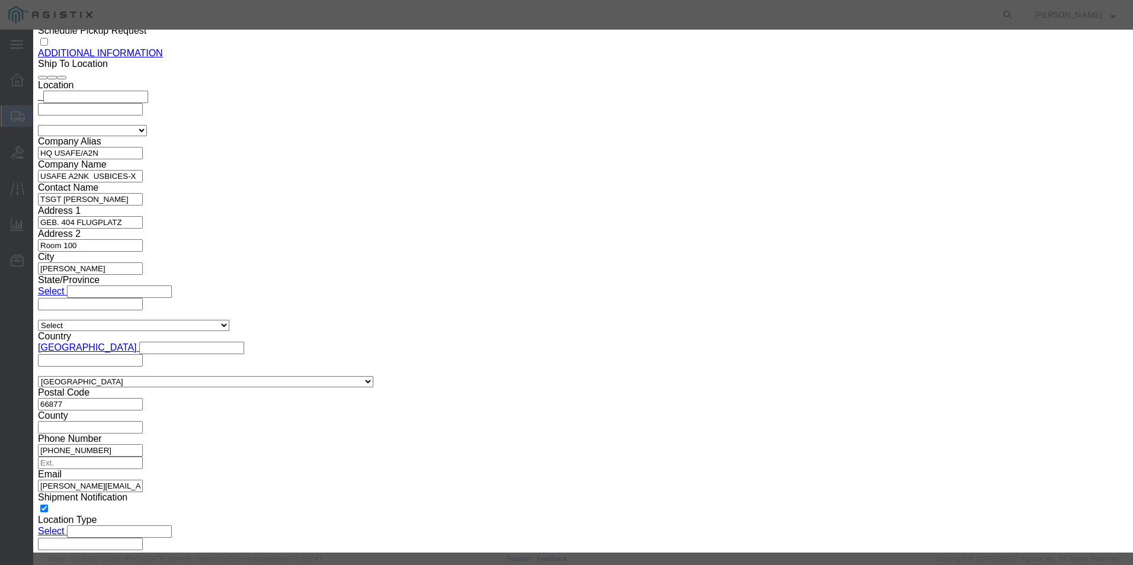
type input "8536700000"
click input "text"
type input "EAR99"
click icon
type input "853670"
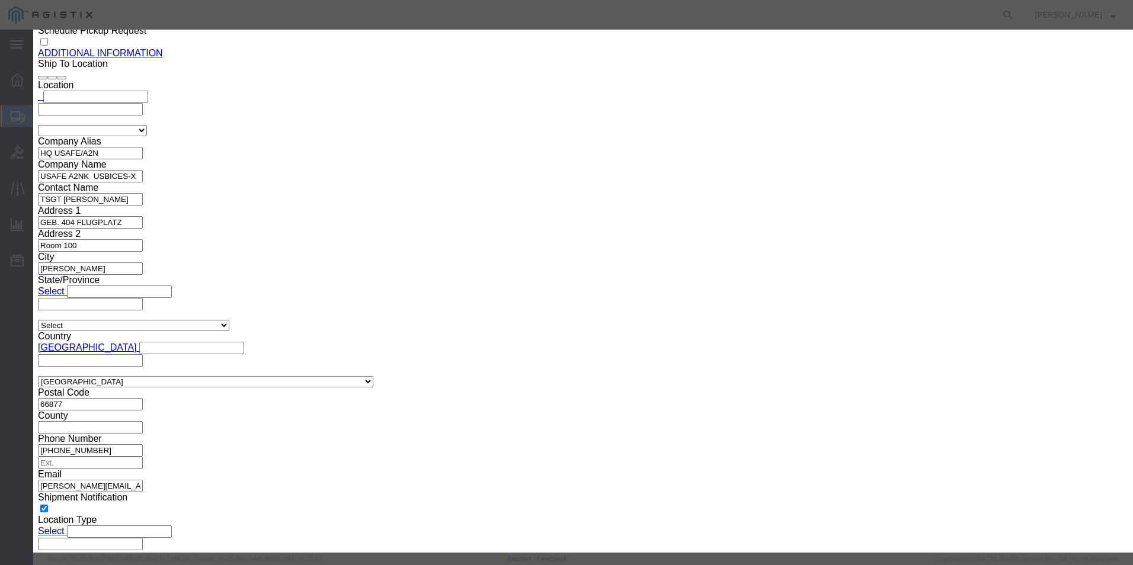
select select "NO"
type input "8536700000"
click input "text"
type input "EAR99"
click icon
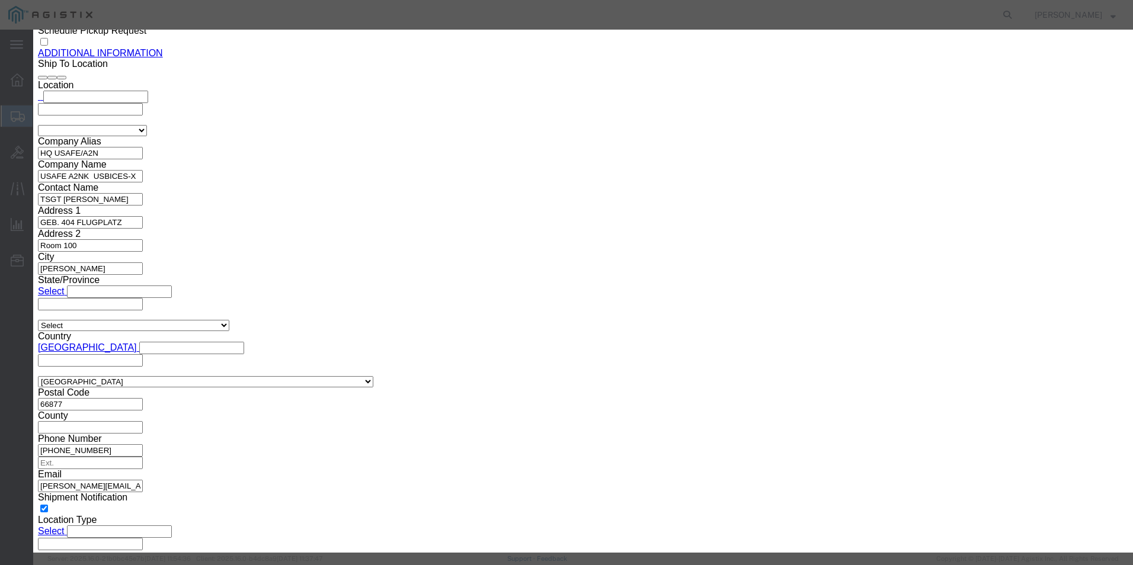
scroll to position [0, 0]
type input "8544420000"
select select "NO"
type input "8544420000"
click div "HTS/Tariff Code 8544420000 - ELECTRICAL CONDUCTORS NOT EXCEEDING 1000 V FITTED …"
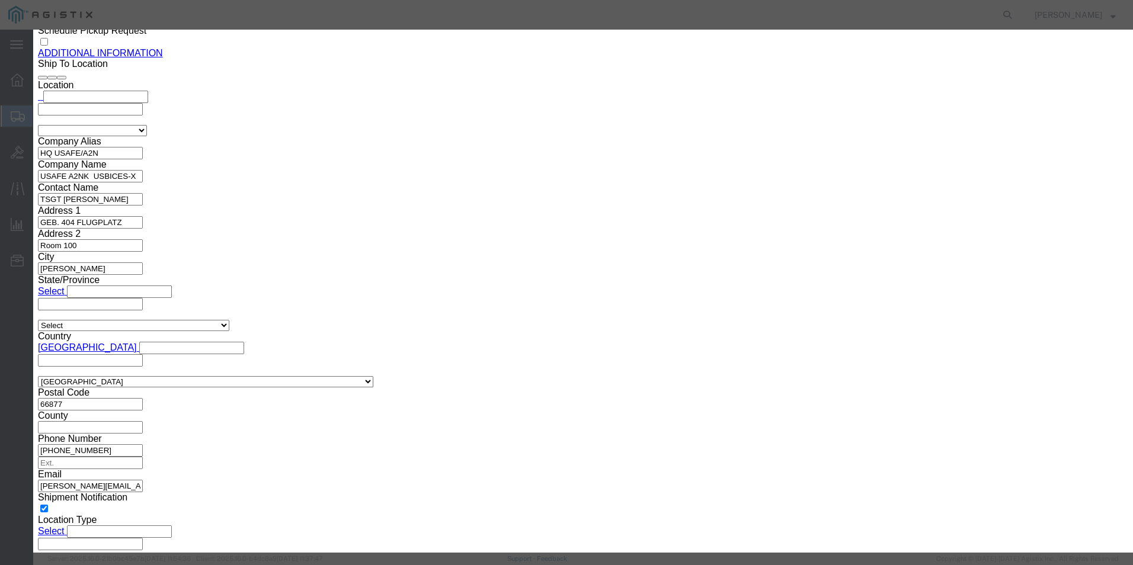
click input "text"
type input "EAR99"
click icon
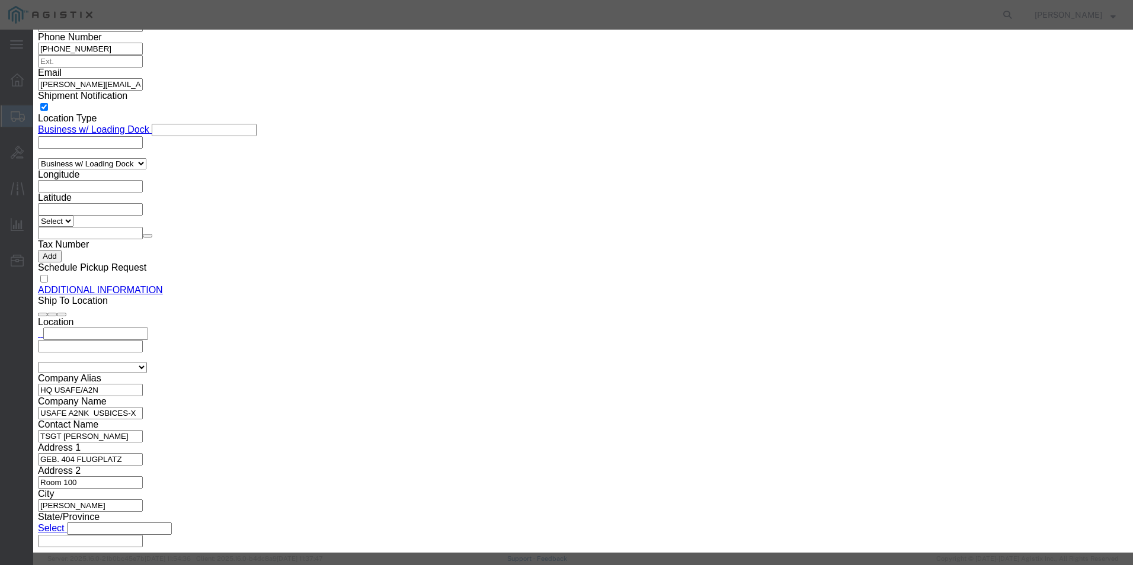
scroll to position [179, 0]
type input "8544420000"
click input "text"
type input "EAR99"
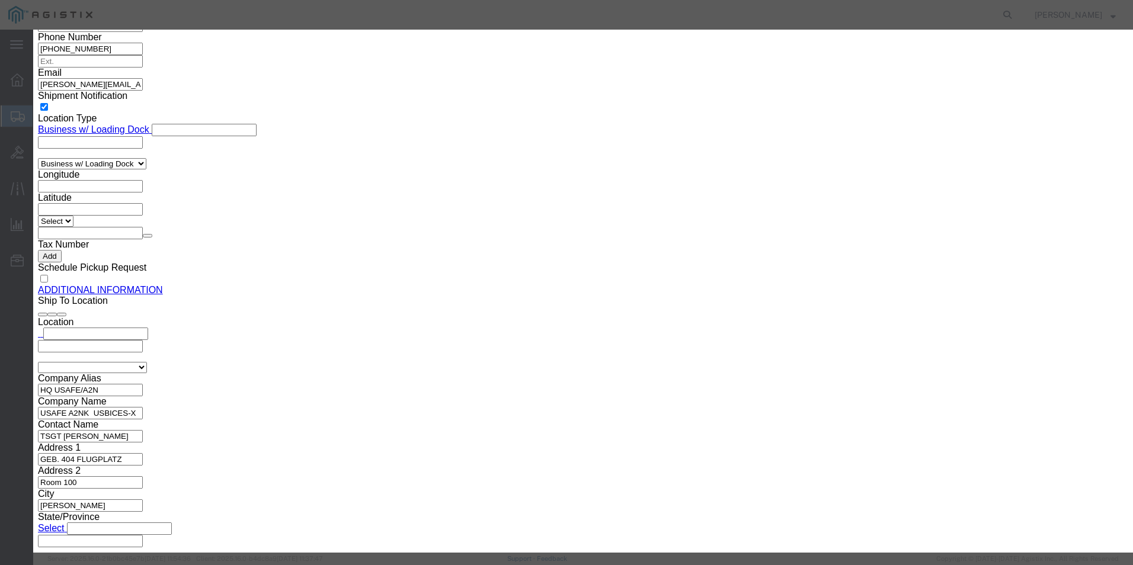
click select "Select ATF BIS DEA EPA FDA FTR ITAR OFAC Other (OPA)"
select select "BIS"
click select "Select ATF BIS DEA EPA FDA FTR ITAR OFAC Other (OPA)"
click select "Select AGR-Agricultural APP-Computers APR-Additional Permissive Exports AVS-Air…"
select select "NLR"
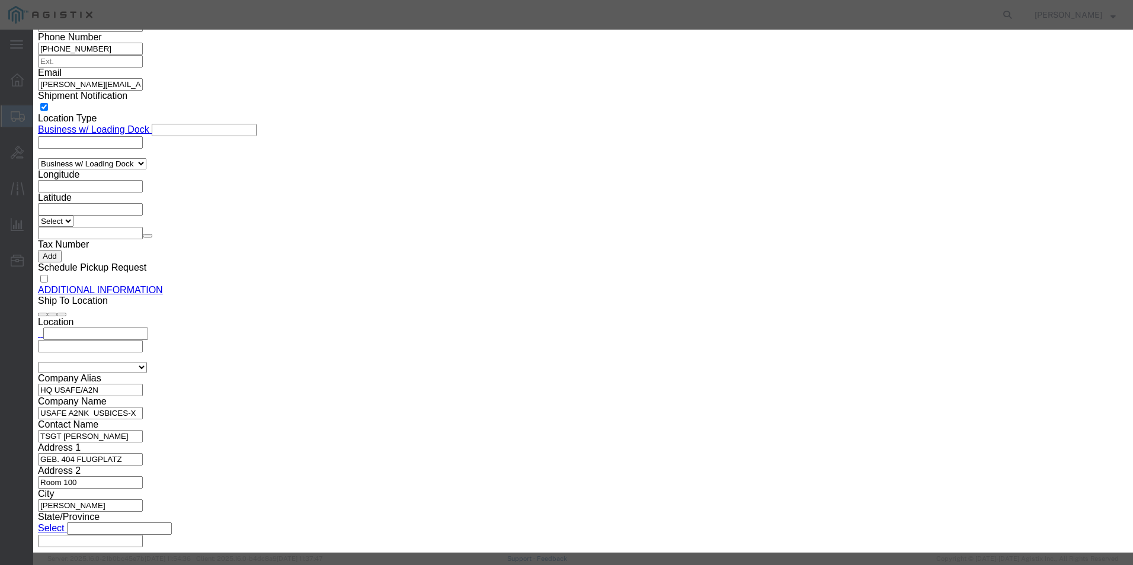
click select "Select AGR-Agricultural APP-Computers APR-Additional Permissive Exports AVS-Air…"
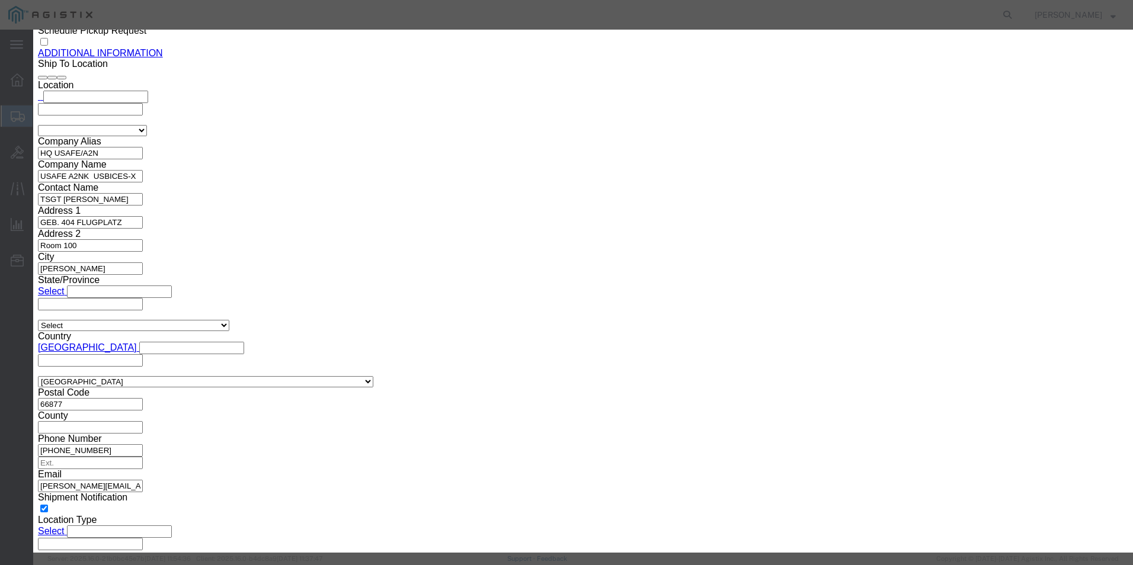
scroll to position [59, 0]
click button
type input "8544420000"
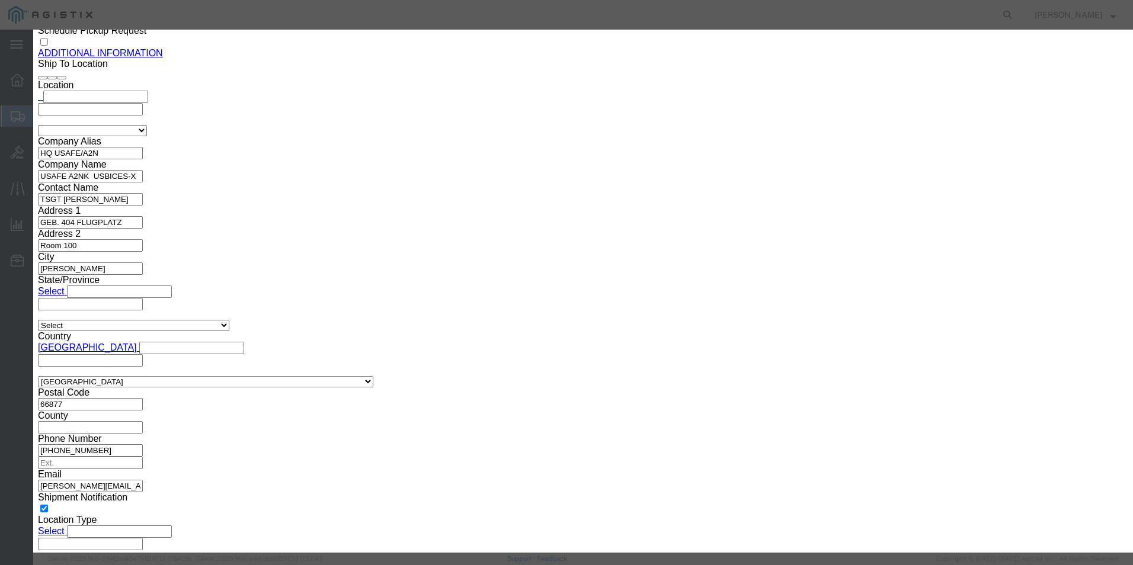
click input "text"
type input "EAR99"
click button
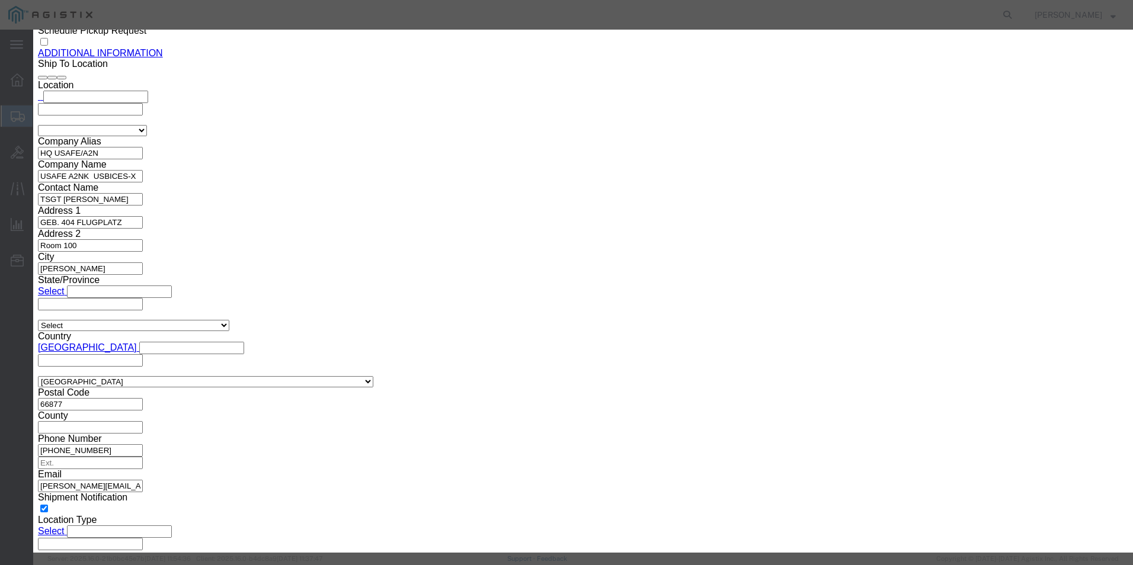
click icon
type input "8517620090"
click input "text"
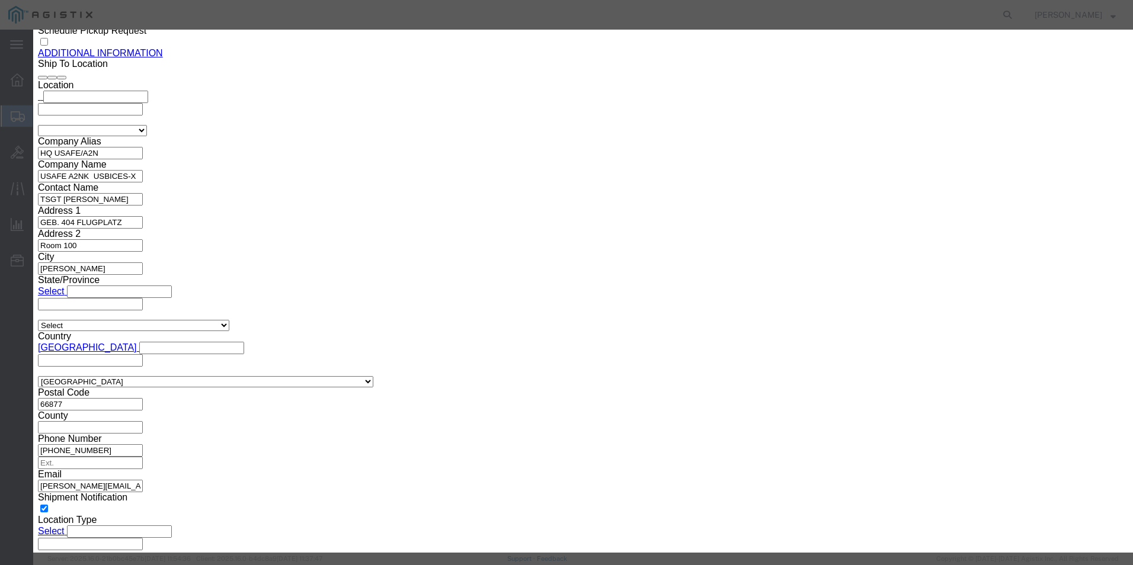
type input "5A991"
click button
type input "8544420"
select select "NO"
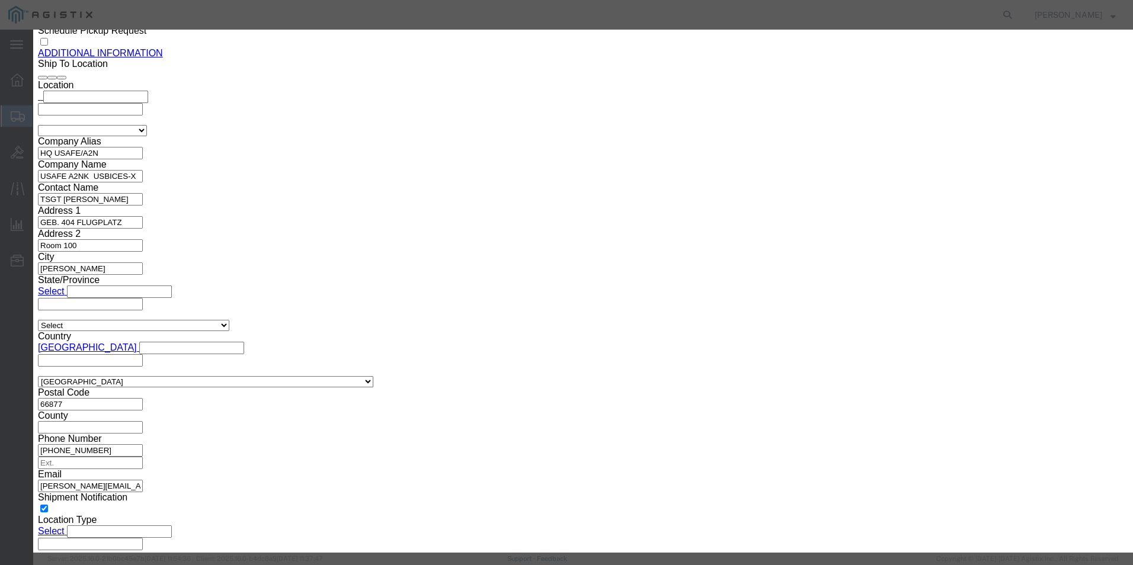
type input "8544420000"
click input "text"
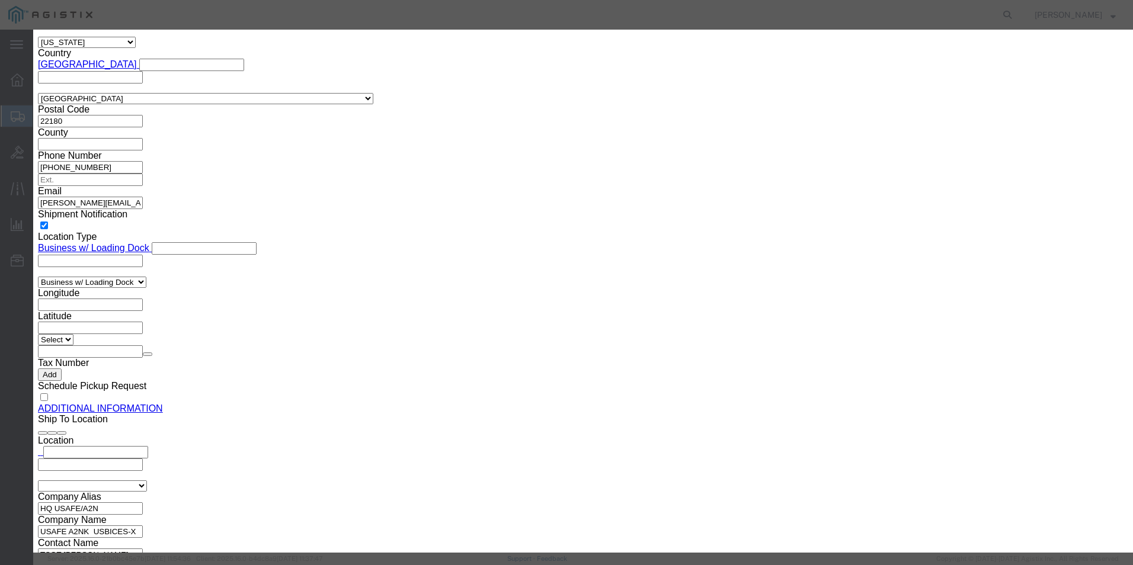
scroll to position [179, 0]
type input "EAR99"
click button
type input "854442"
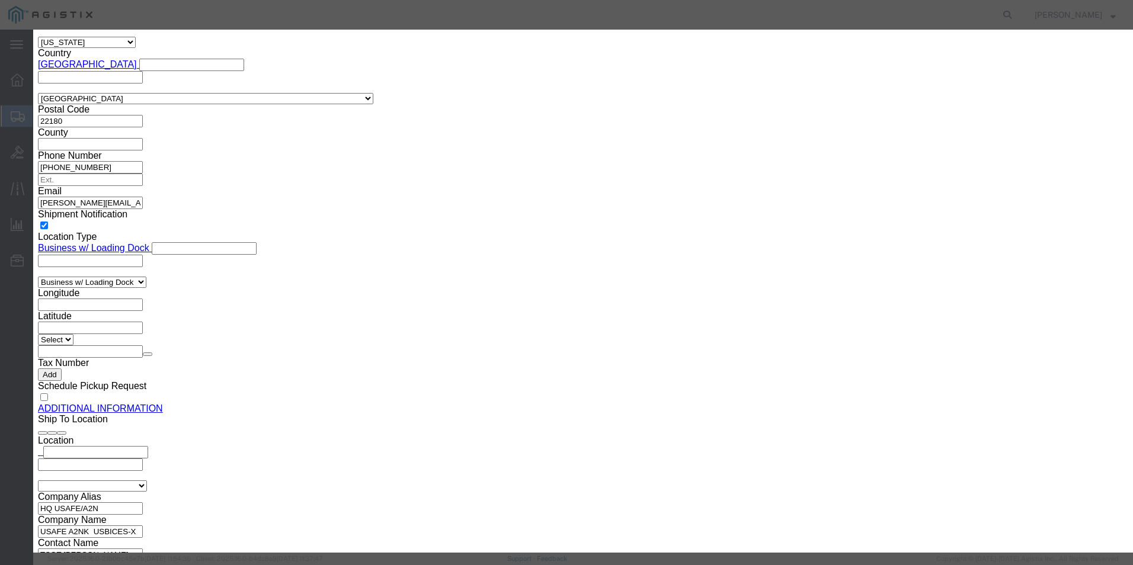
select select "NO"
type input "8544420000"
click input "text"
type input "EAR99"
click button
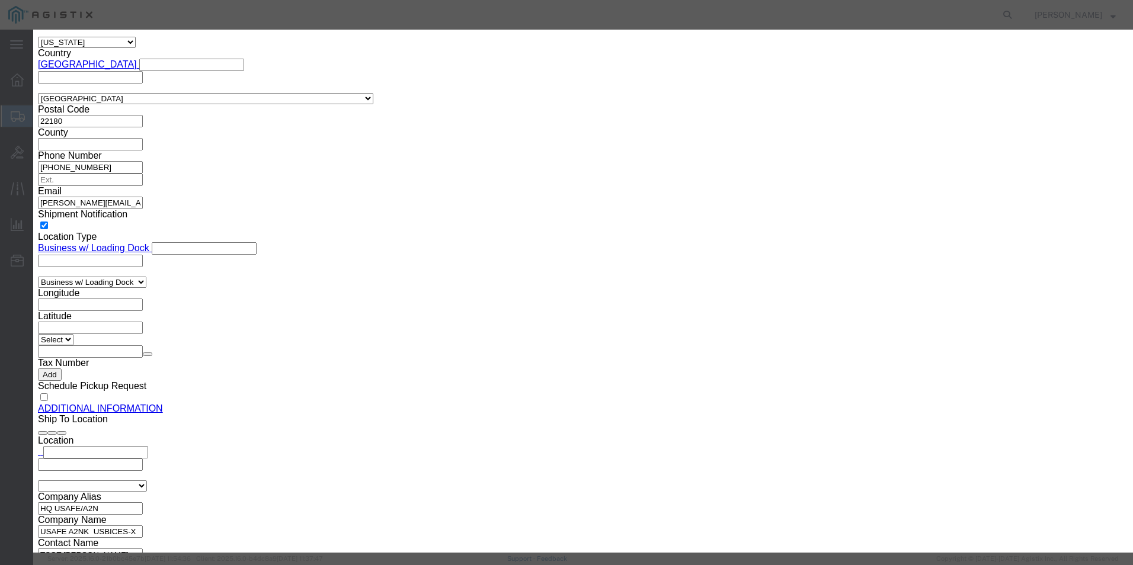
scroll to position [0, 0]
click button "Save & Close"
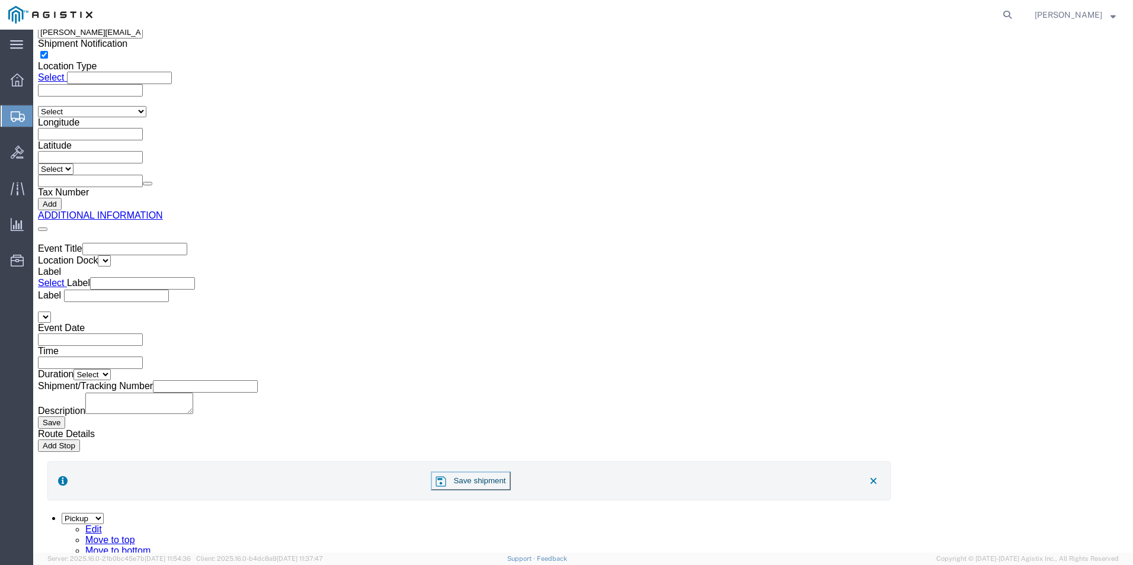
scroll to position [2015, 0]
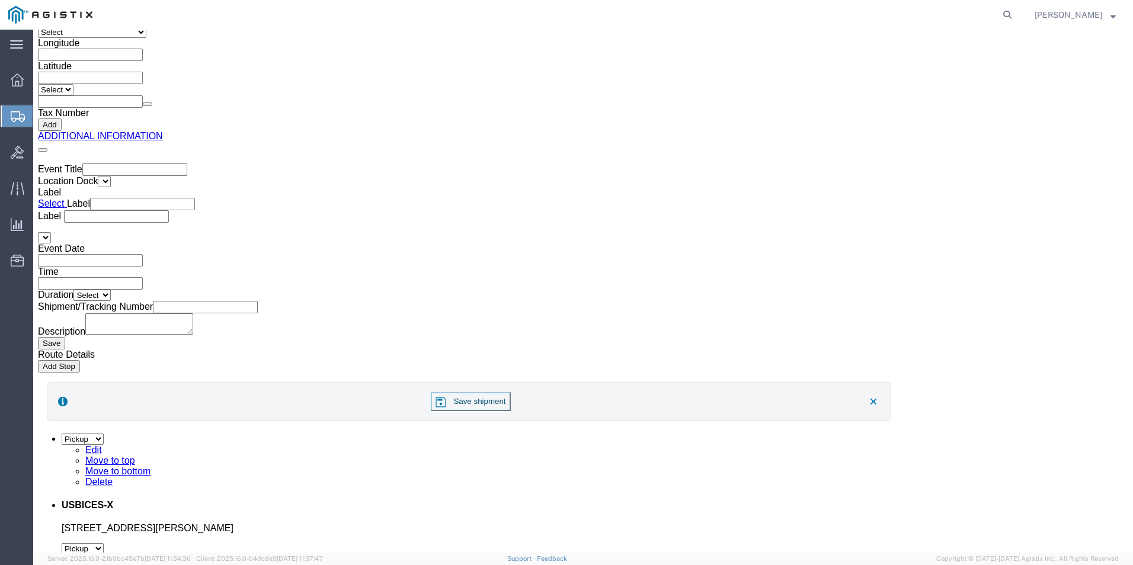
click dd "26.25 USD"
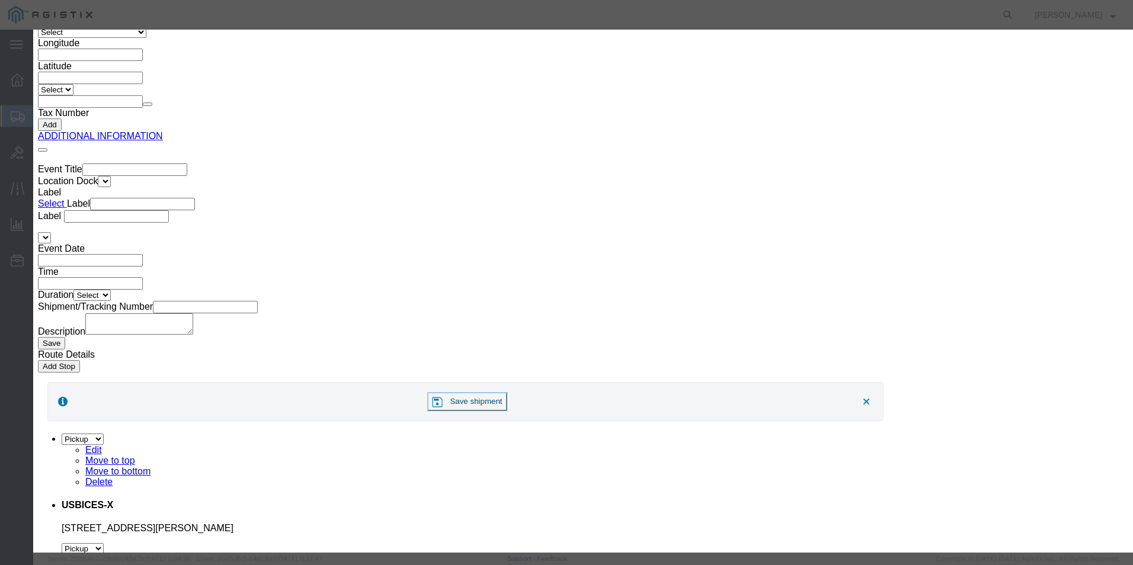
click button "button"
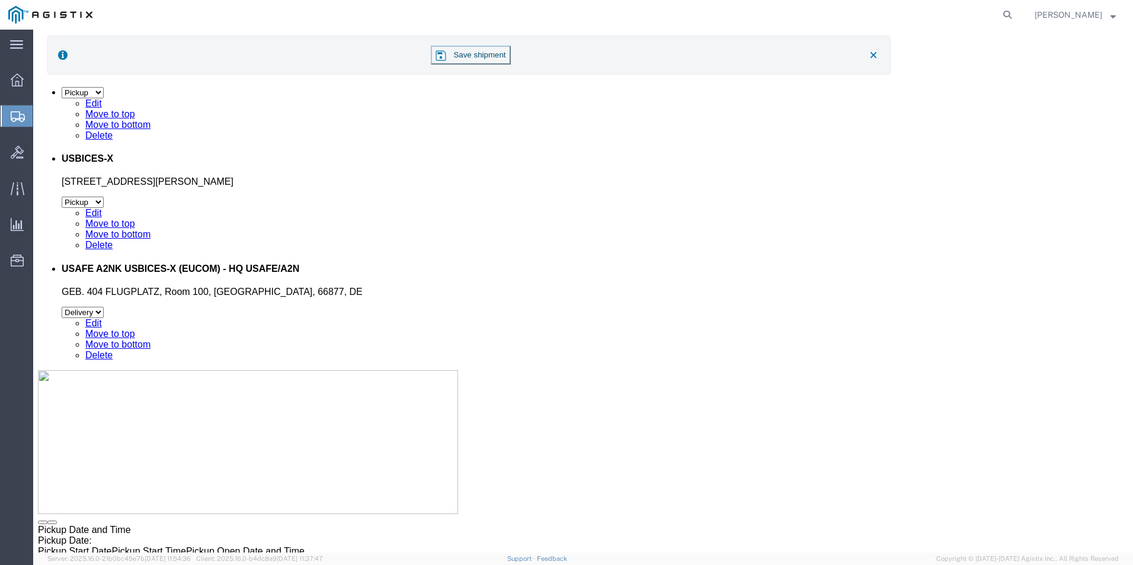
scroll to position [2367, 0]
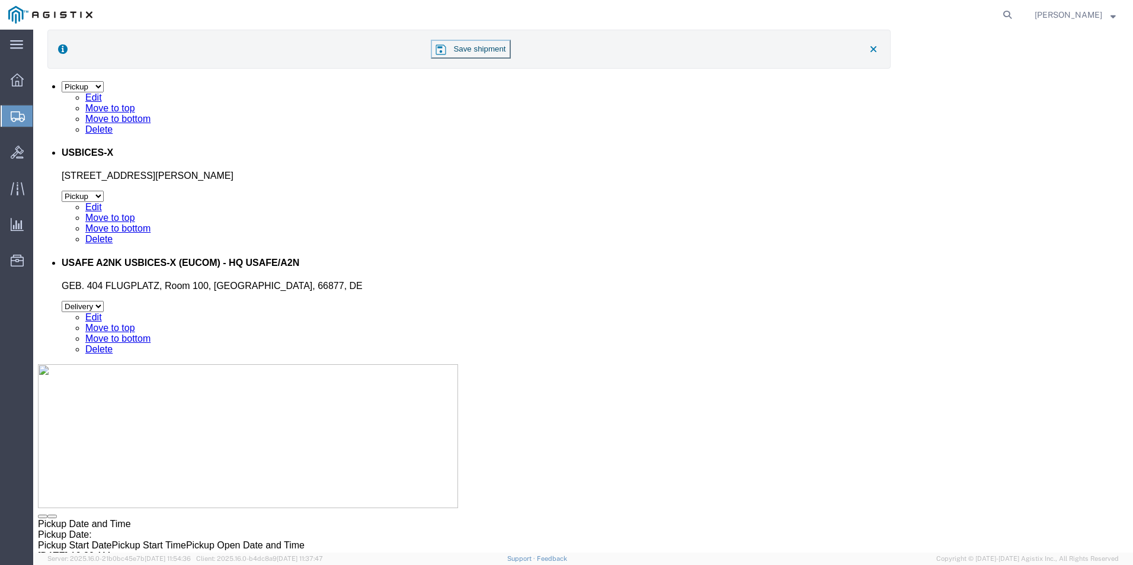
click dd "10.00 Each"
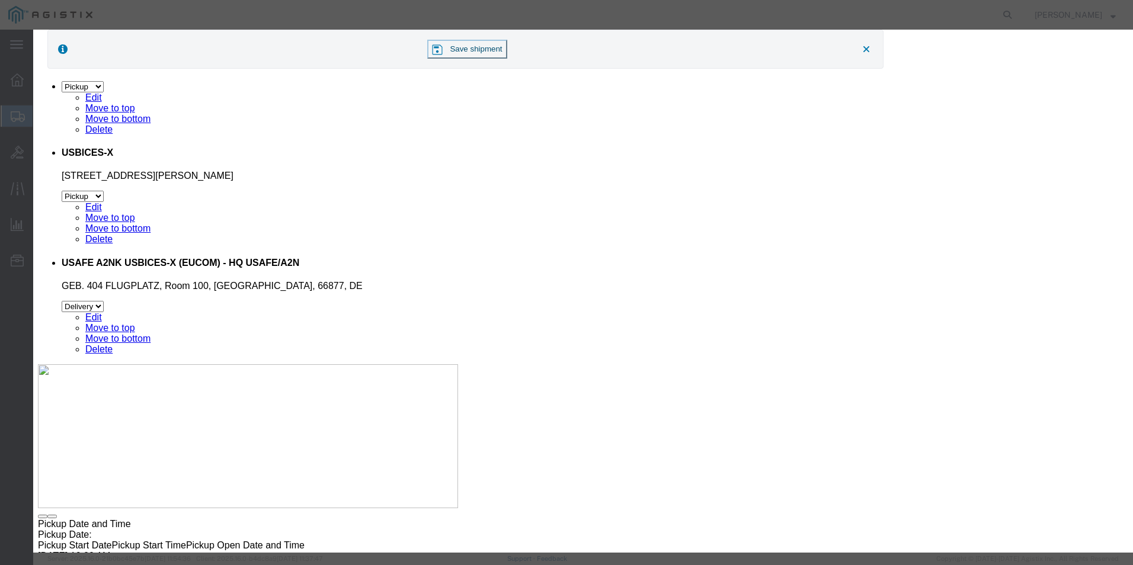
click button
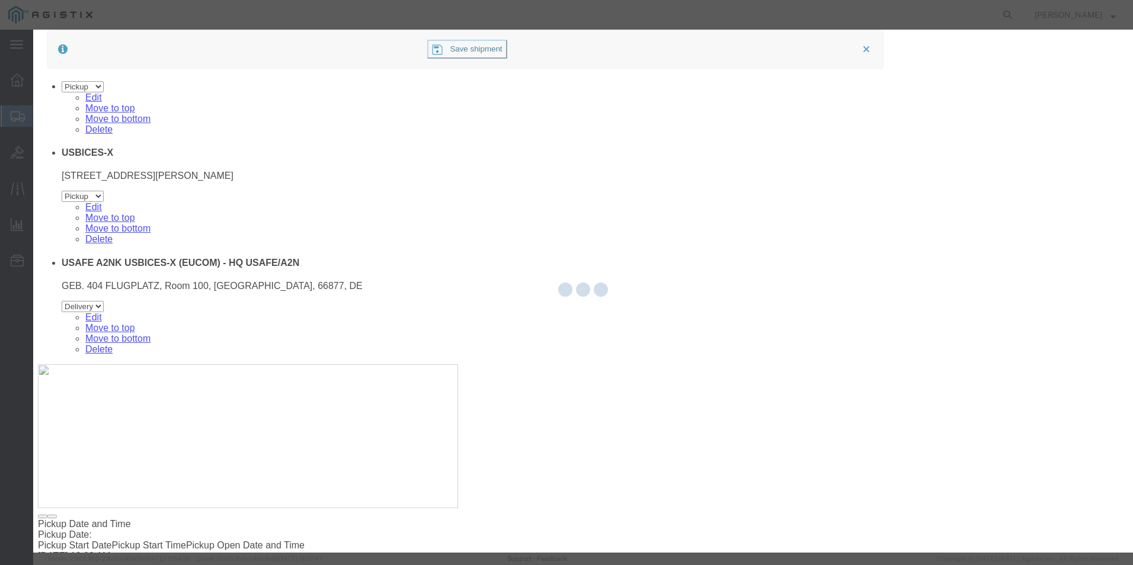
click at [583, 489] on div at bounding box center [583, 291] width 1100 height 523
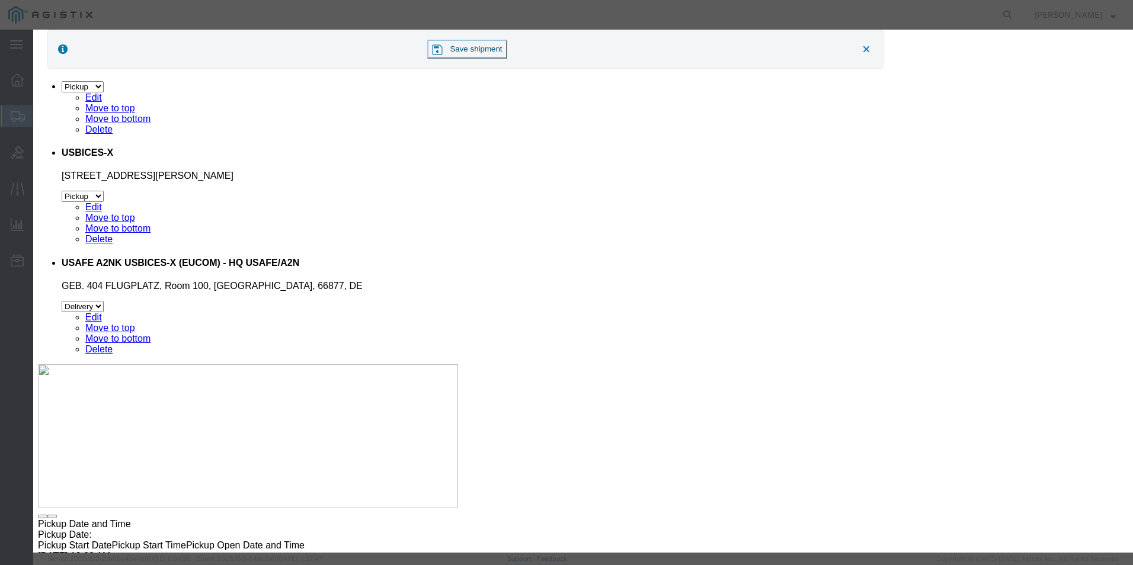
scroll to position [0, 0]
click button "button"
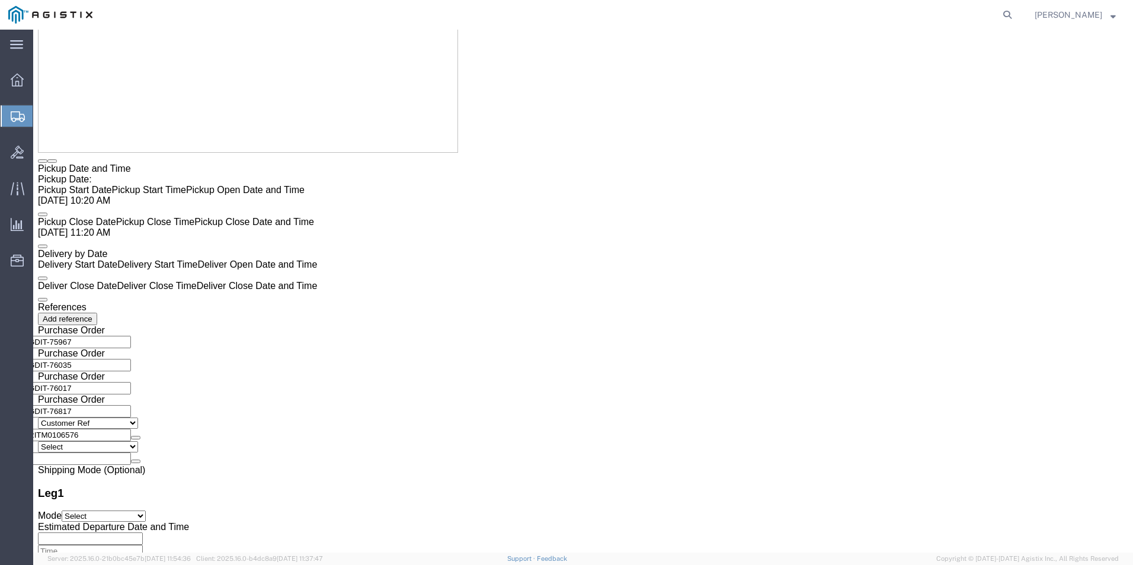
scroll to position [2782, 0]
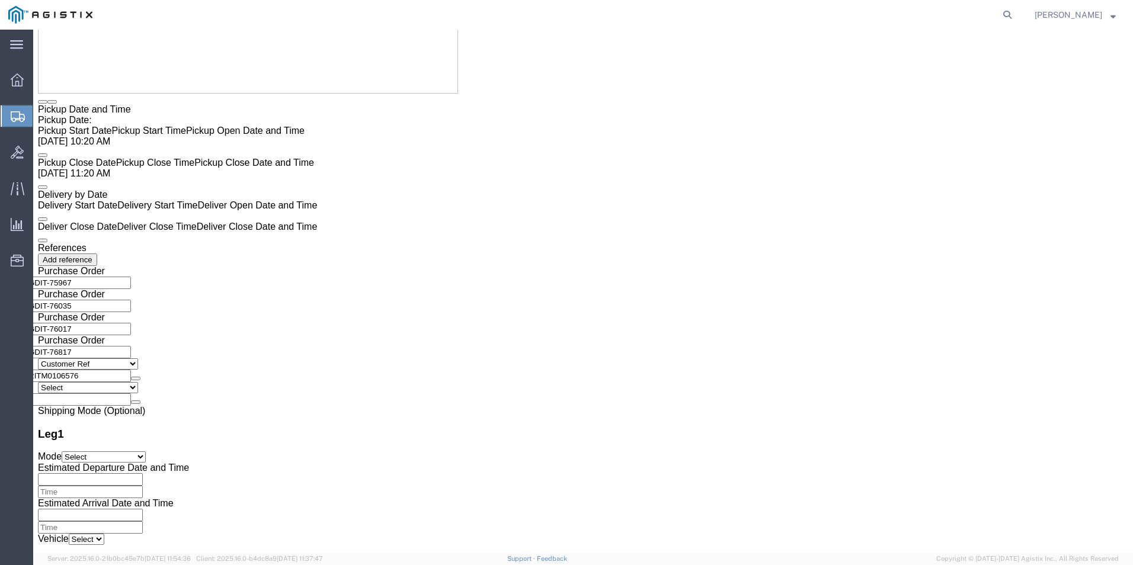
click dd "891.00 USD"
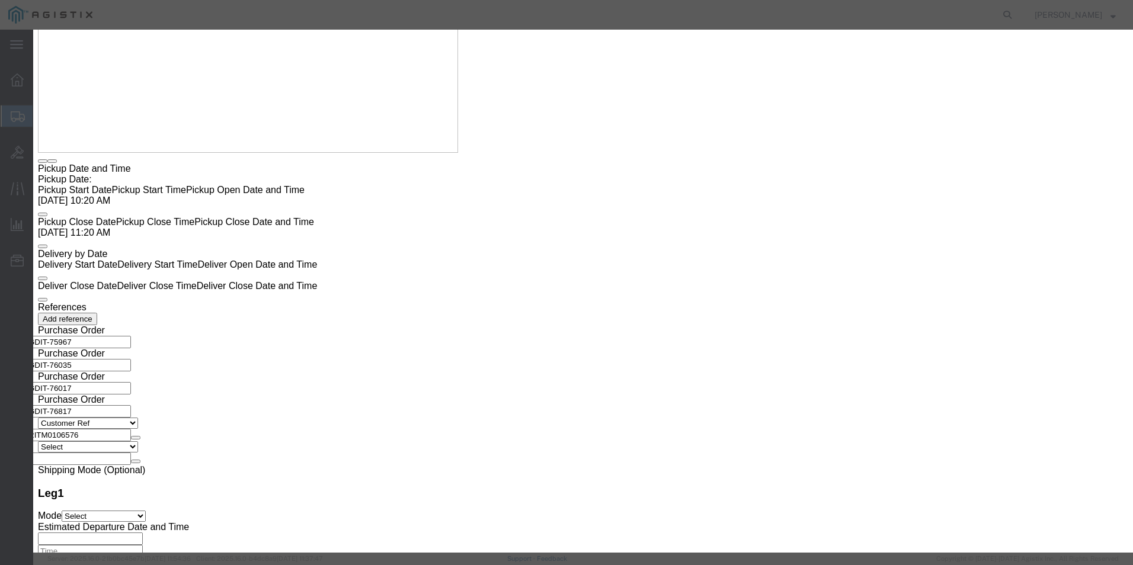
scroll to position [119, 0]
click input "text"
type input "853670"
select select "NO"
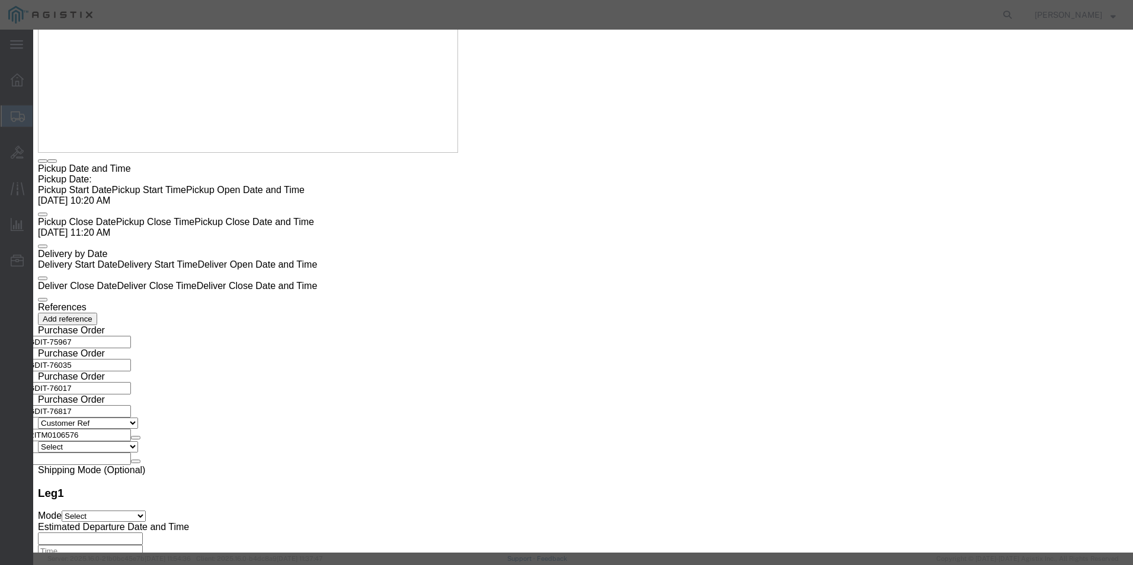
type input "8536700000"
click input "text"
type input "EAR99"
click button "Save & Close"
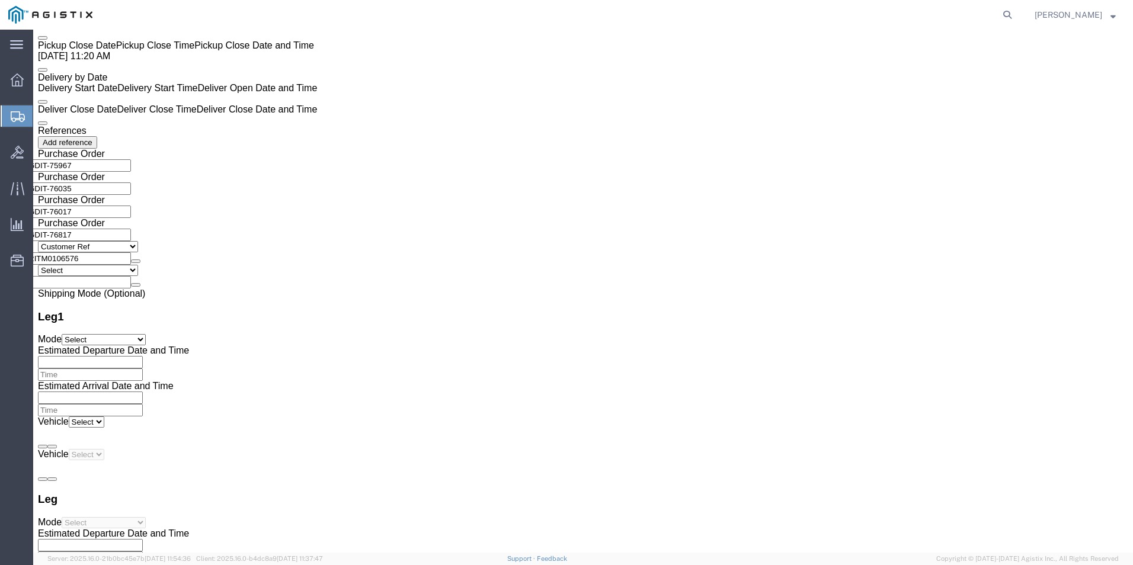
scroll to position [2900, 0]
click dd "1.00 Each"
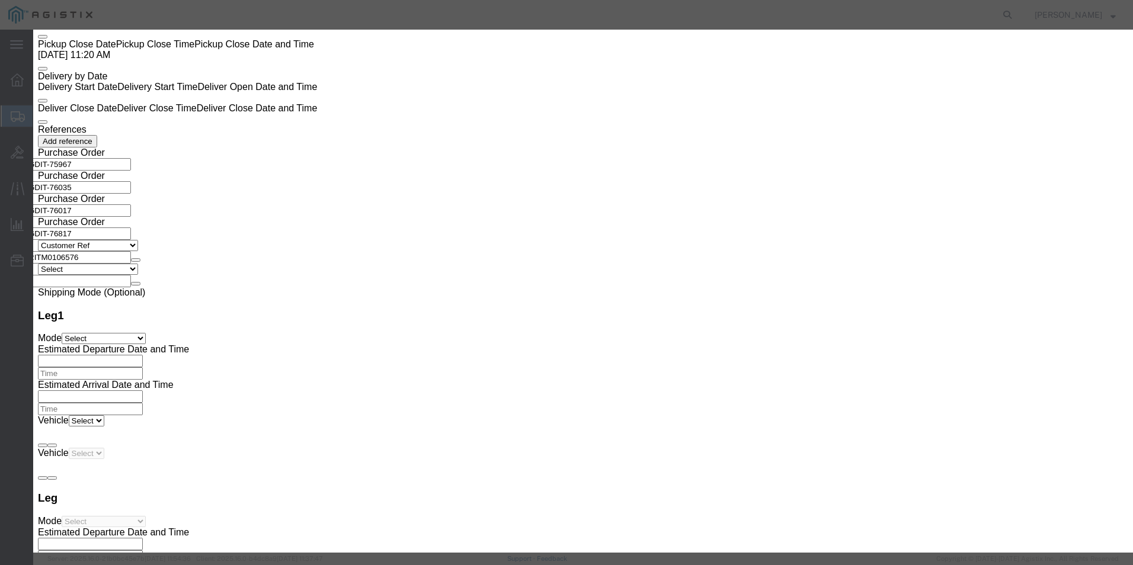
scroll to position [0, 0]
click button "button"
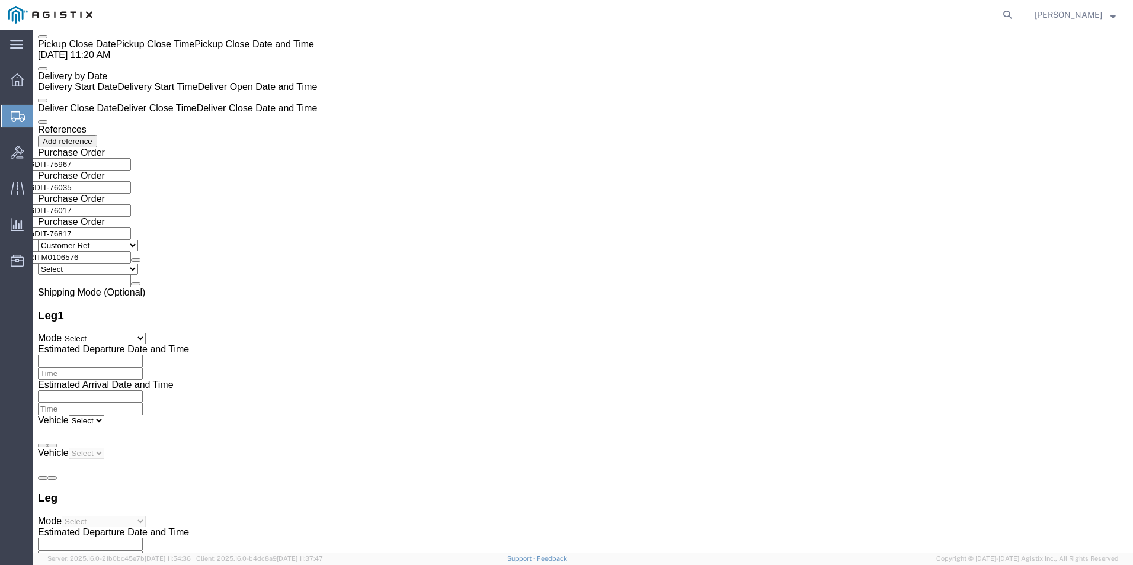
scroll to position [2960, 0]
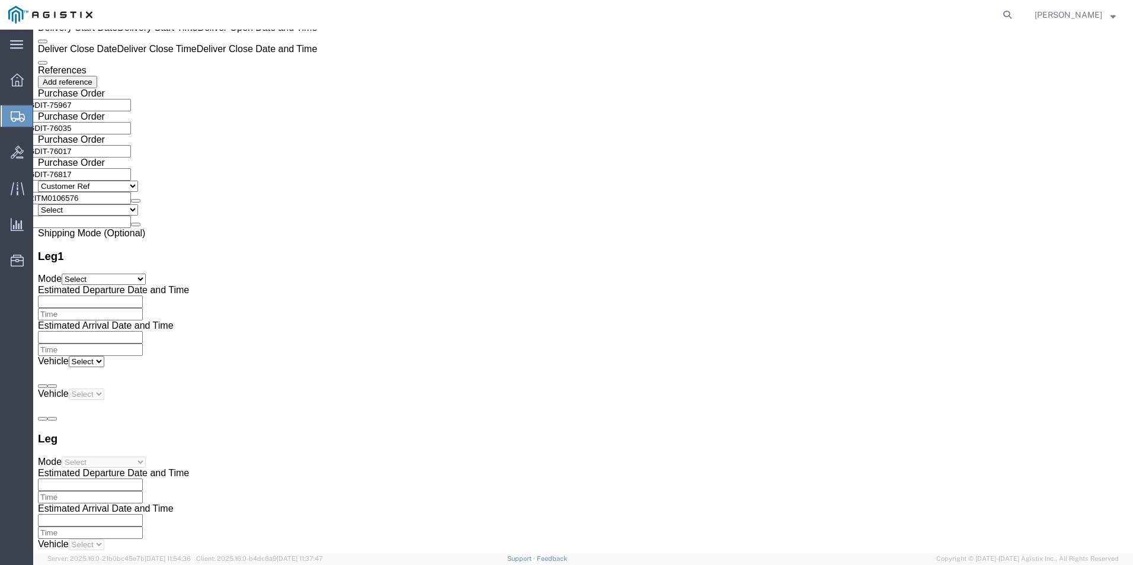
click dd "130.00 USD"
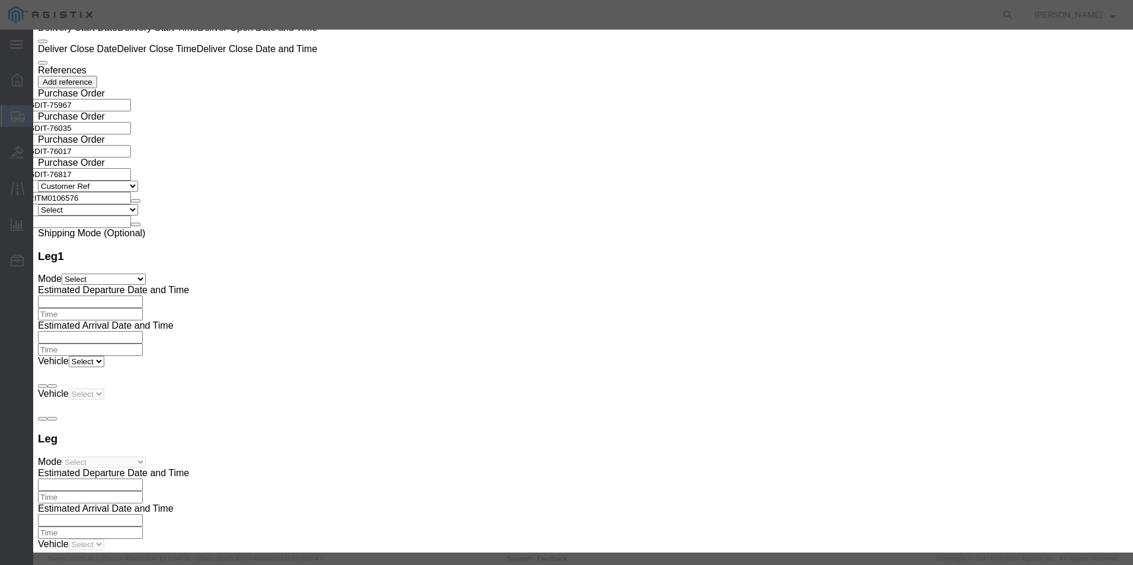
click input "text"
type input "8544420000"
select select "NO"
type input "8544420000"
click input "text"
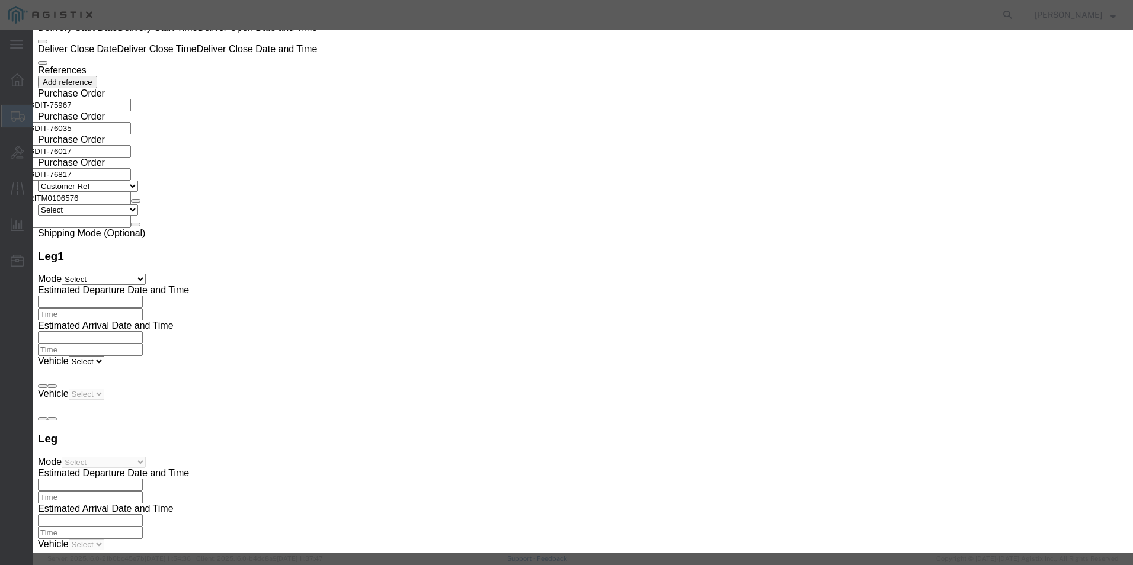
scroll to position [119, 0]
type input "EAR99"
click button
drag, startPoint x: 344, startPoint y: 90, endPoint x: 563, endPoint y: 87, distance: 219.3
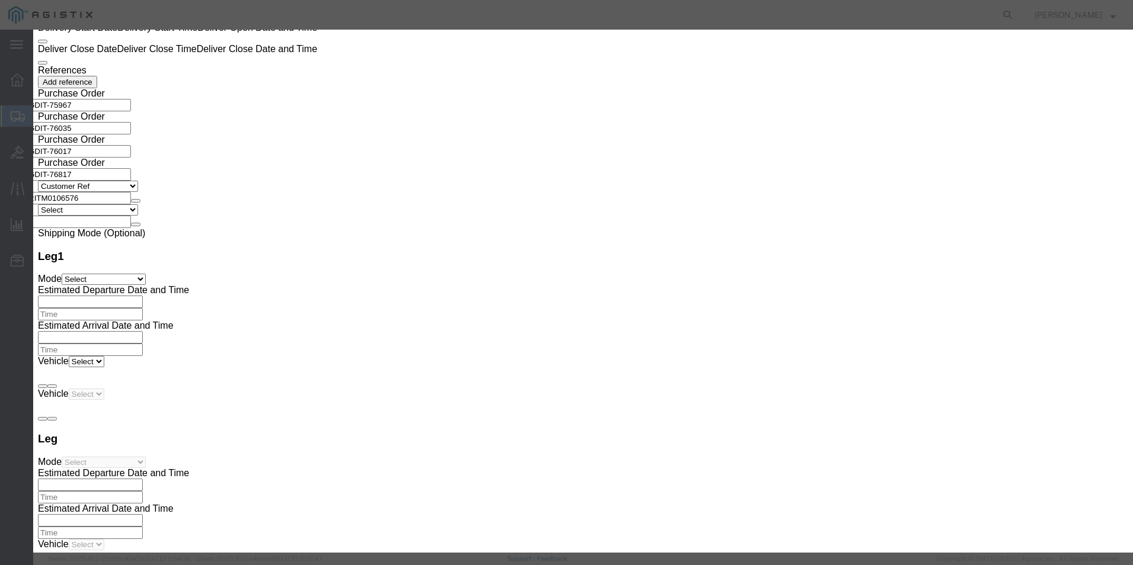
click div "Product Name Tripp Lite PDU ATS/Metered 200-240V 8 C13 2 C19 Dual C20 Pieces 1.…"
drag, startPoint x: 661, startPoint y: 90, endPoint x: 715, endPoint y: 108, distance: 56.8
click textarea "[PERSON_NAME] Lite PDU ATS/Metered 200-240V 8 C13 2 C19 Dual C20"
drag, startPoint x: 341, startPoint y: 238, endPoint x: 418, endPoint y: 234, distance: 77.1
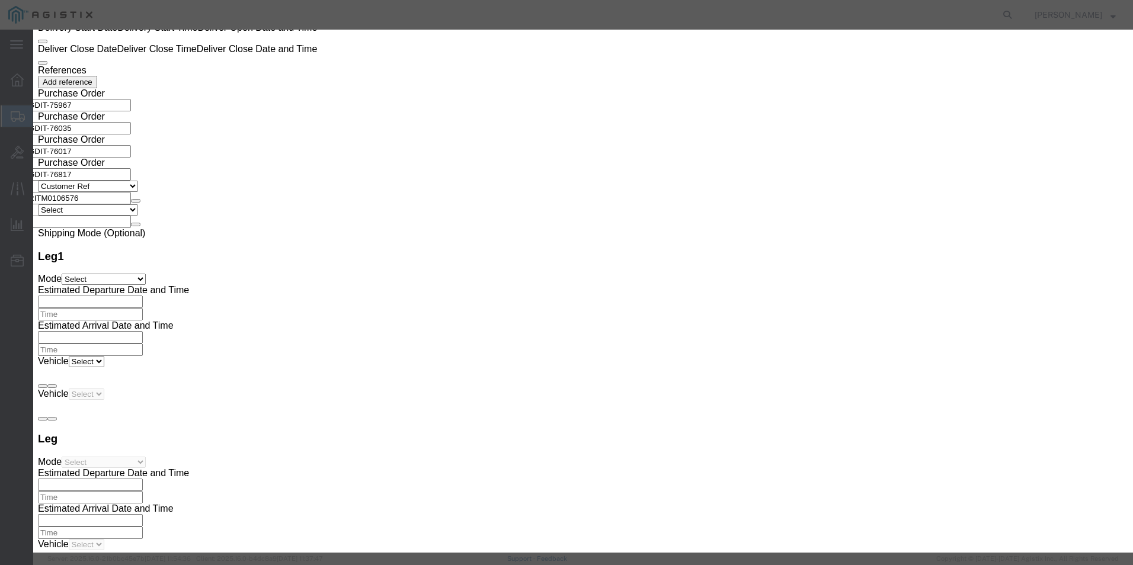
click input "PDUMNH20HVAT1"
click icon "button"
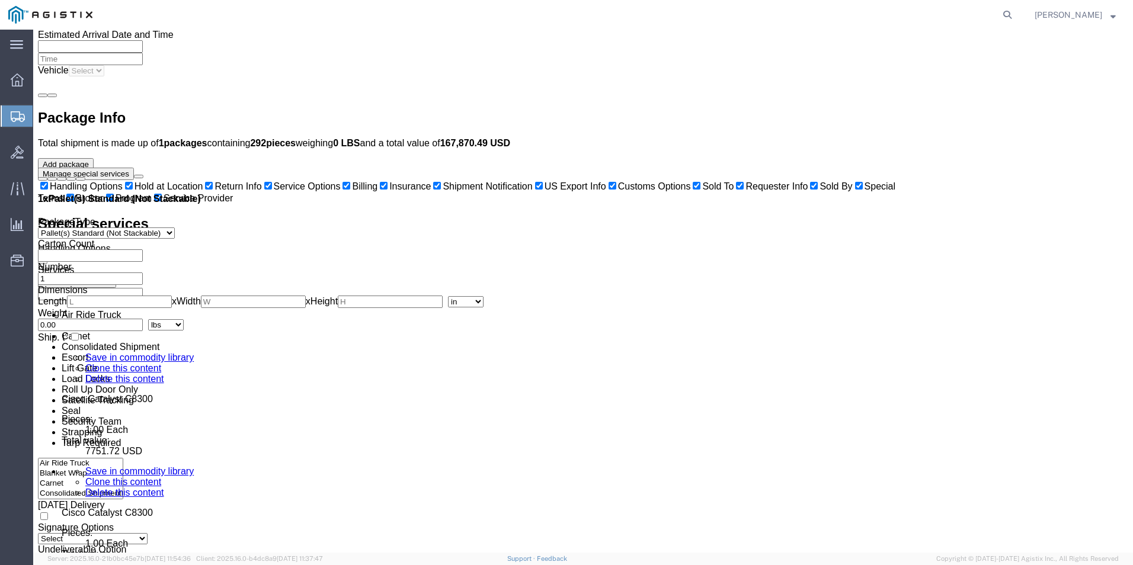
scroll to position [3493, 0]
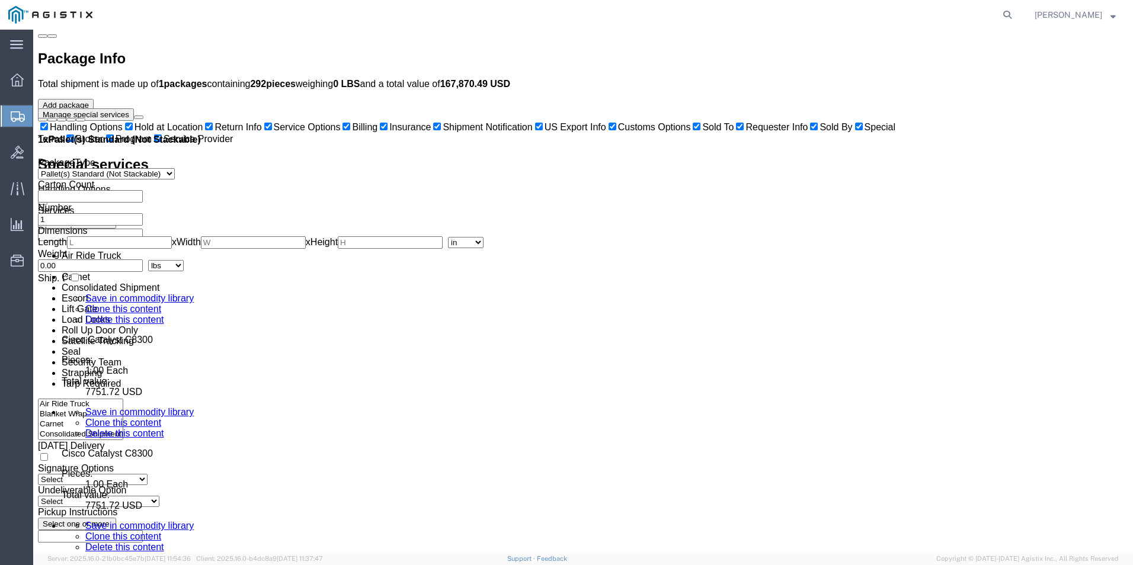
click dd "5065.68 USD"
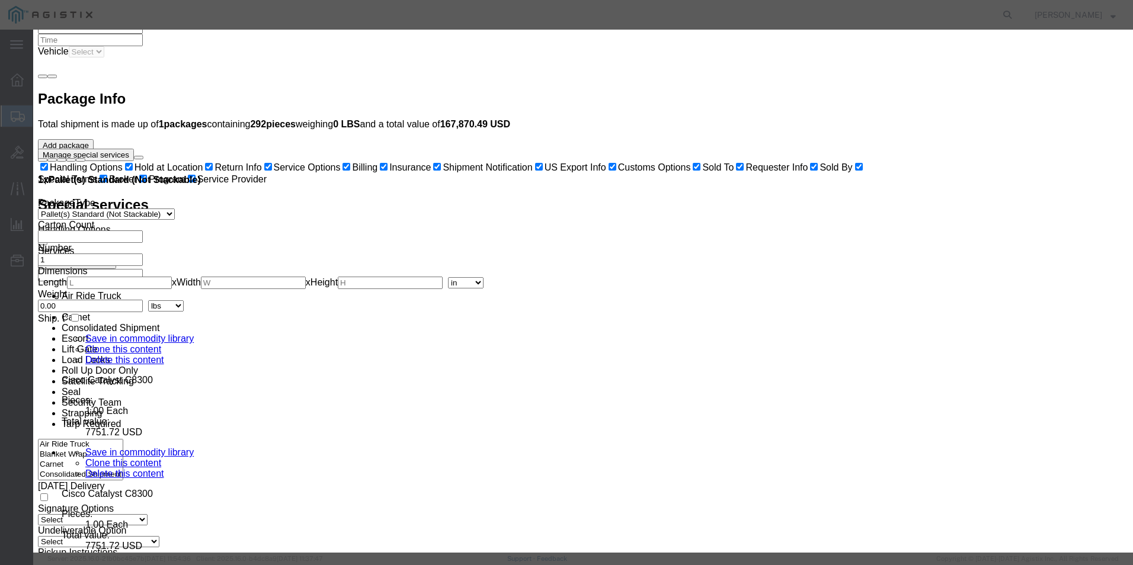
scroll to position [3434, 0]
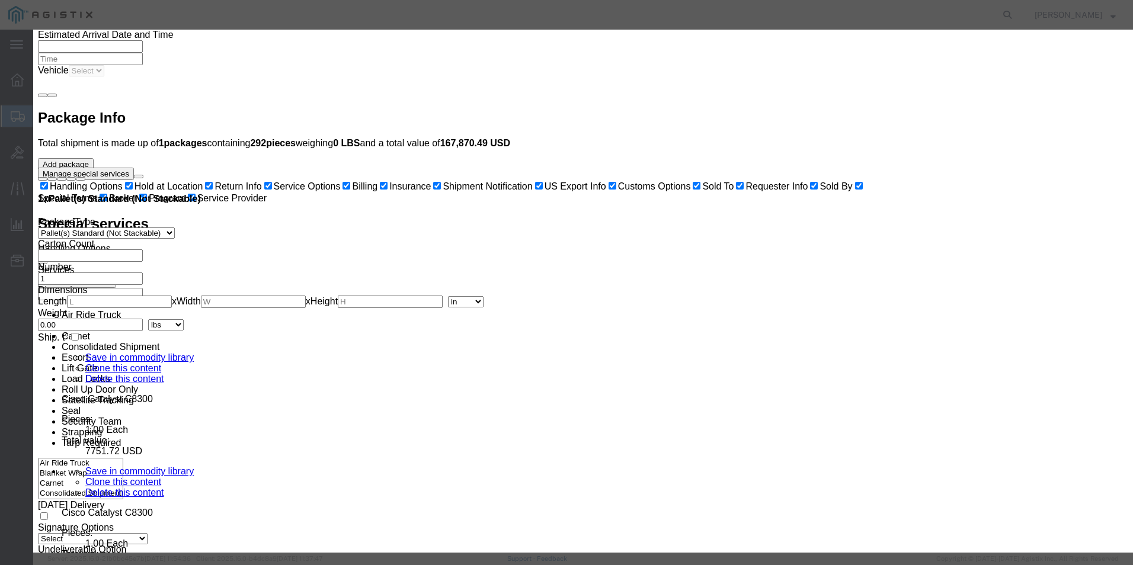
drag, startPoint x: 729, startPoint y: 89, endPoint x: 838, endPoint y: 93, distance: 109.1
click textarea "BICES Monitors - Black AP3I-3026-15 Inj Mold Case w/ Custom Foam Interior"
drag, startPoint x: 662, startPoint y: 100, endPoint x: 770, endPoint y: 104, distance: 107.9
click textarea "BICES Monitors - Black AP3I-3026-15 Inj Mold Case w/ Custom Foam Interior"
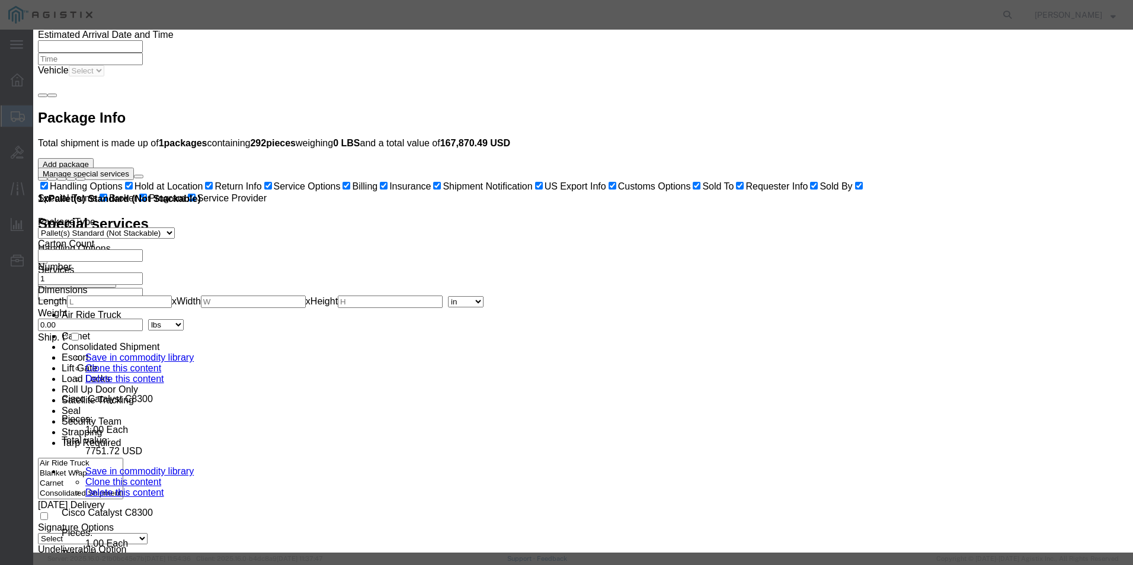
type textarea "BICES Monitors - Case w/ CBlack AP3I-3026-15 Inj Mold ustom Foam Interior"
click label
click input "checkbox"
checkbox input "false"
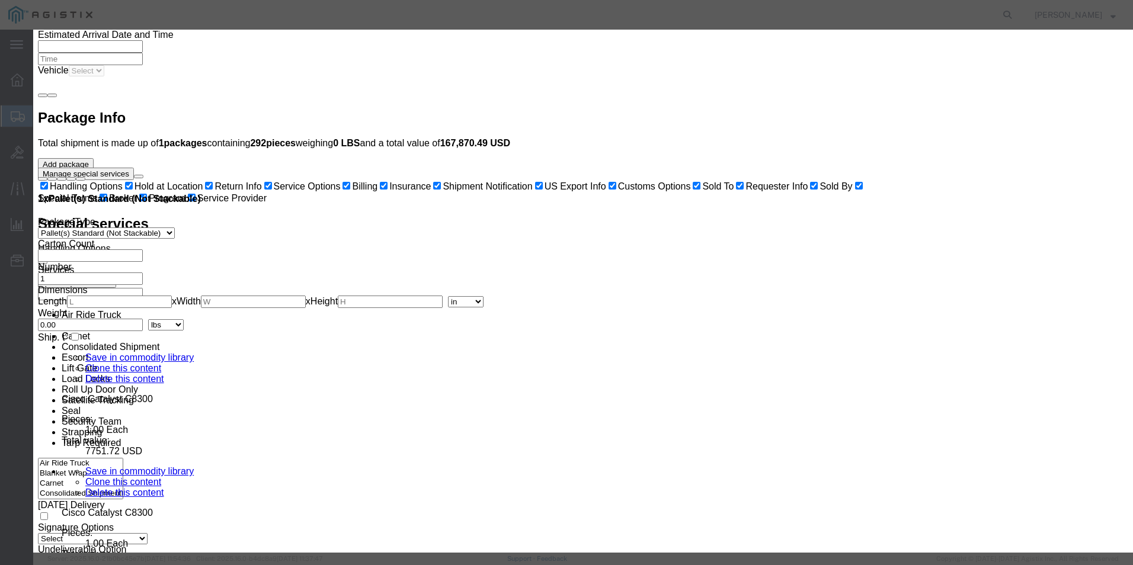
type input "3923"
select select "KGS"
type input "3923100000"
click button "Save & Close"
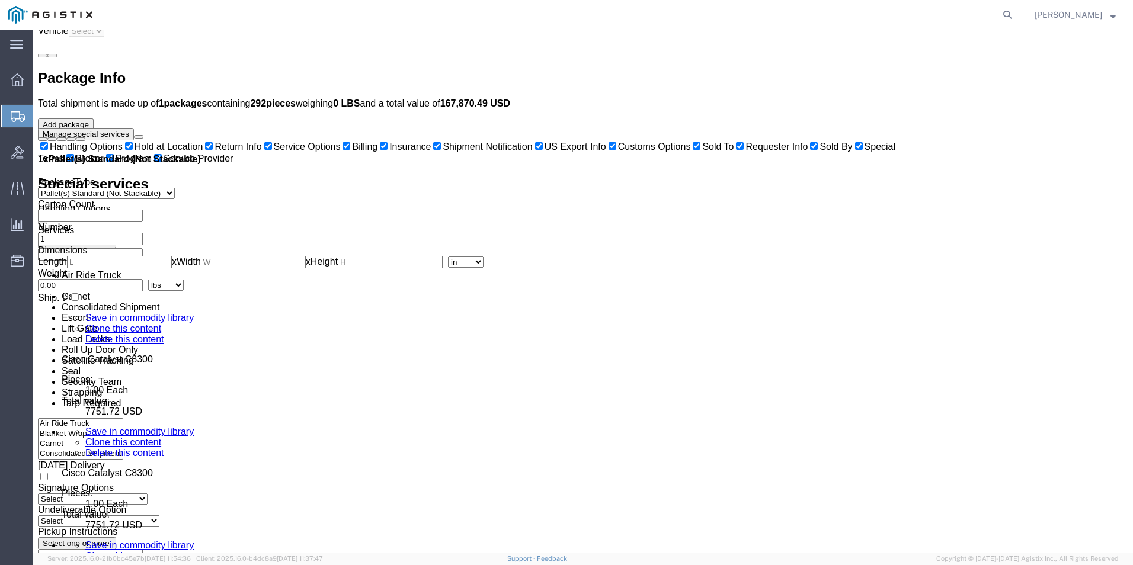
scroll to position [3611, 0]
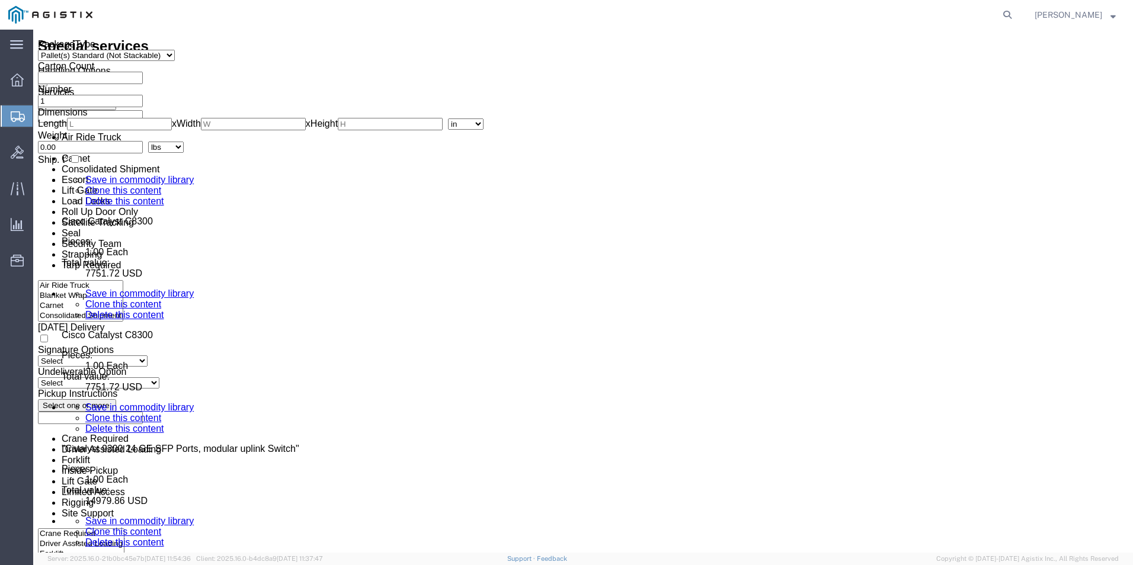
click link "Add Content"
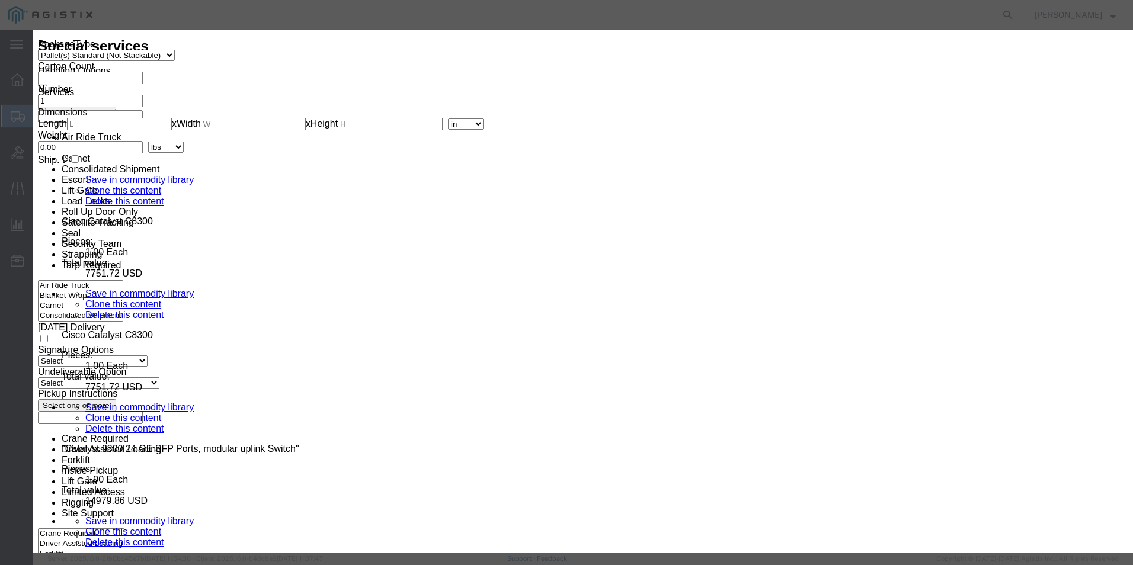
click icon "button"
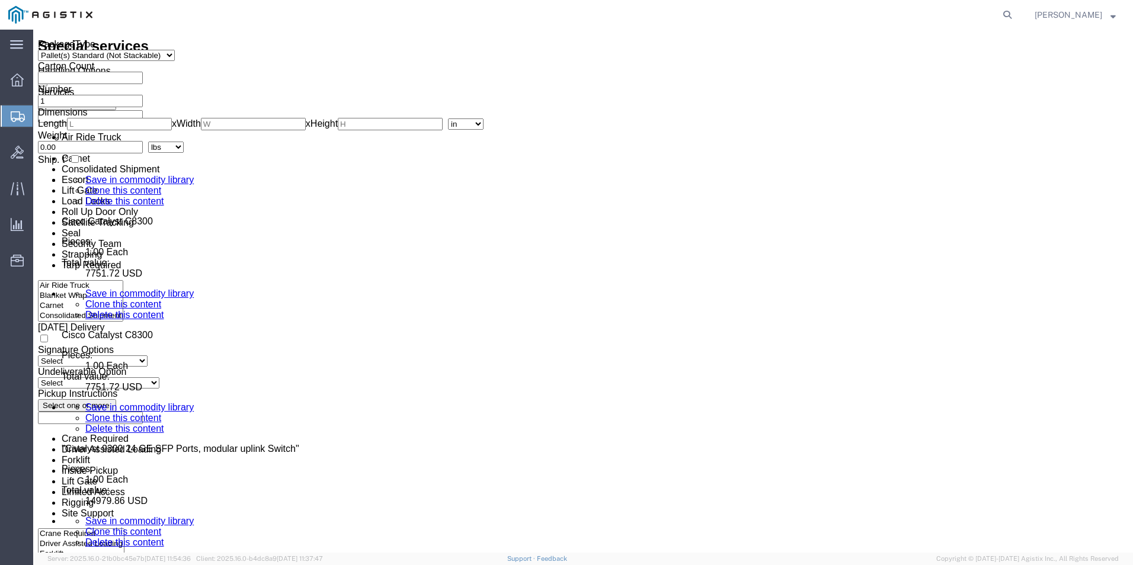
click dd "3758.58 USD"
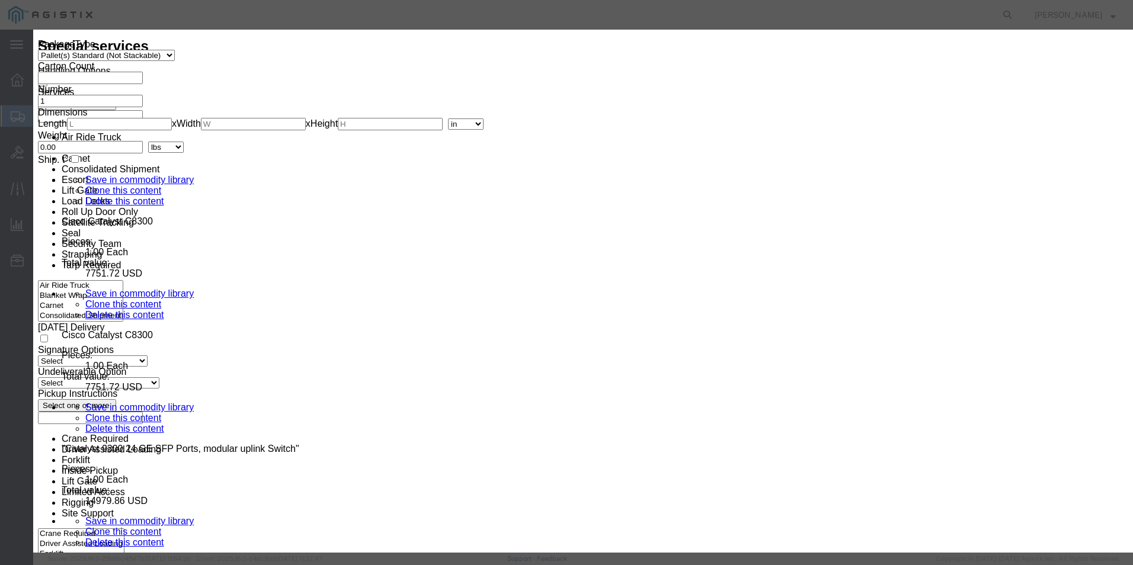
click icon "button"
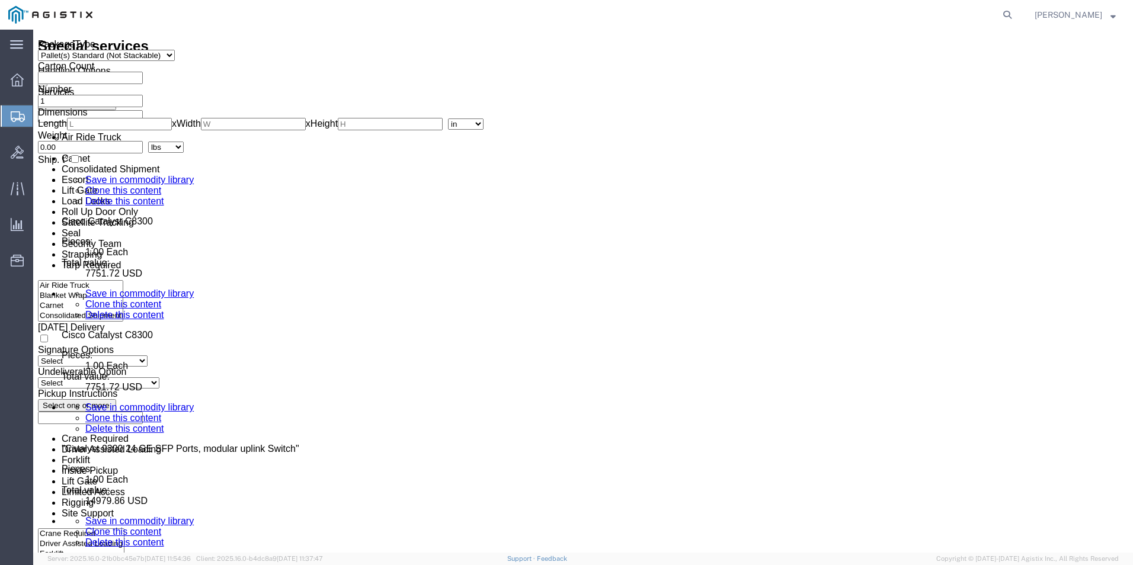
drag, startPoint x: 203, startPoint y: 306, endPoint x: 236, endPoint y: 337, distance: 45.7
click dd "6.00 Kilogram"
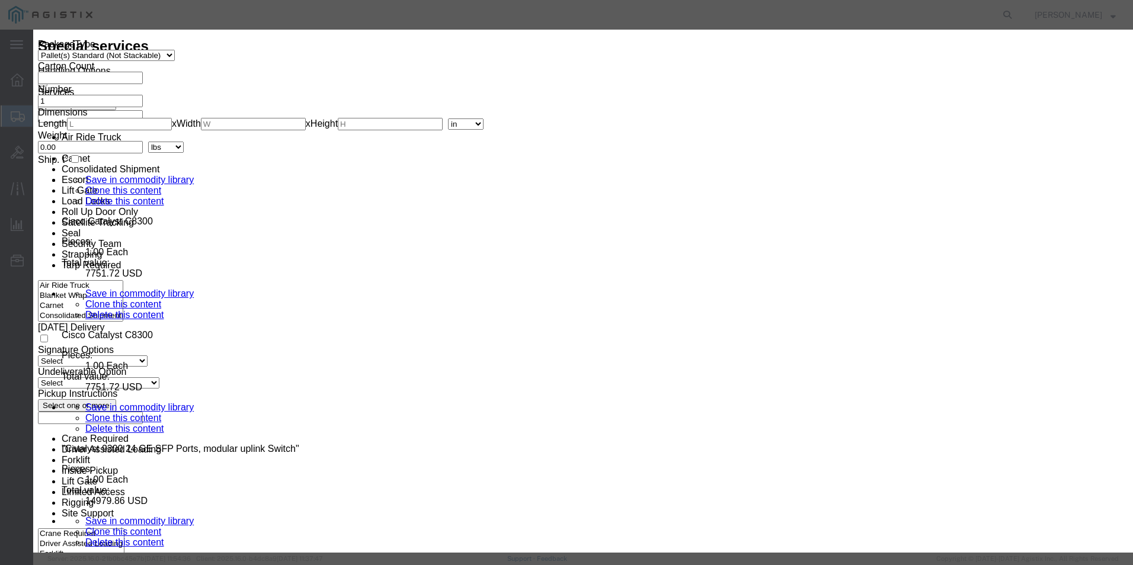
click h3 "Edit content"
click button "button"
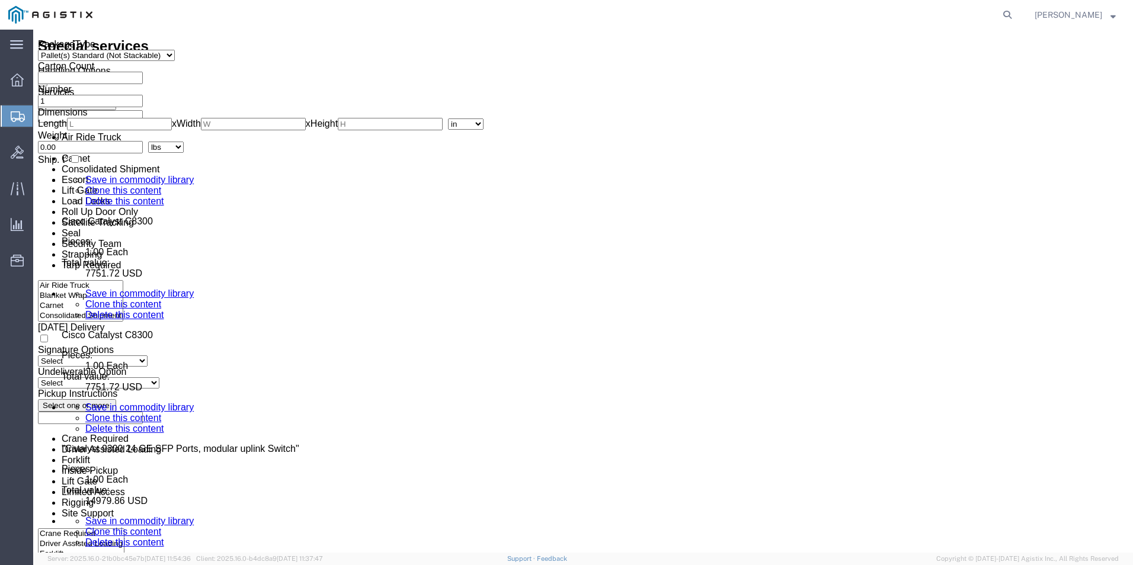
click link "Add Content"
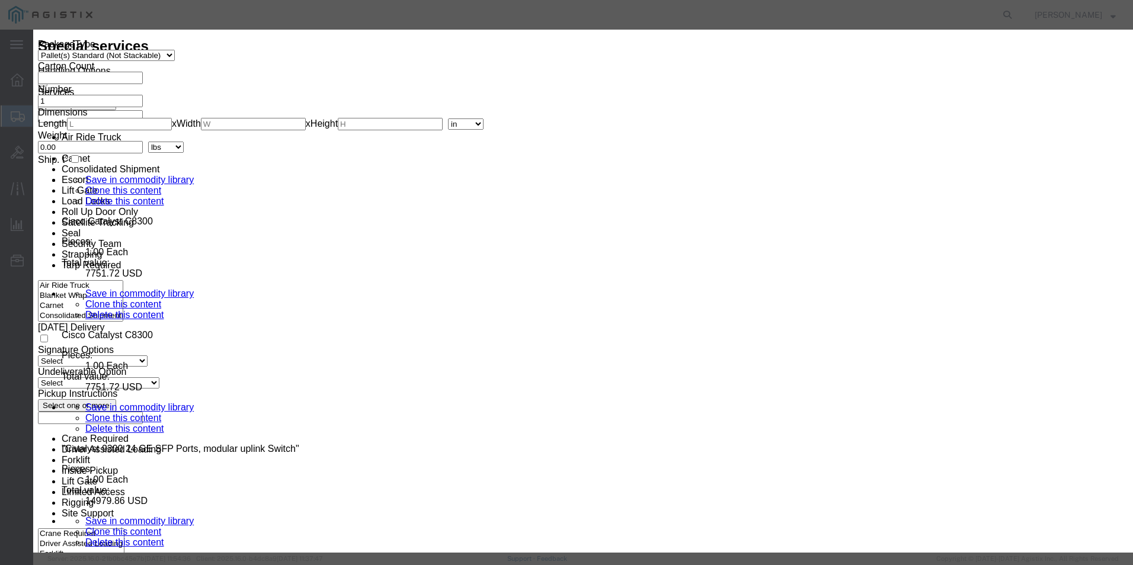
type input "3923"
select select "KGS"
type input "3923100000"
click input "text"
click button "button"
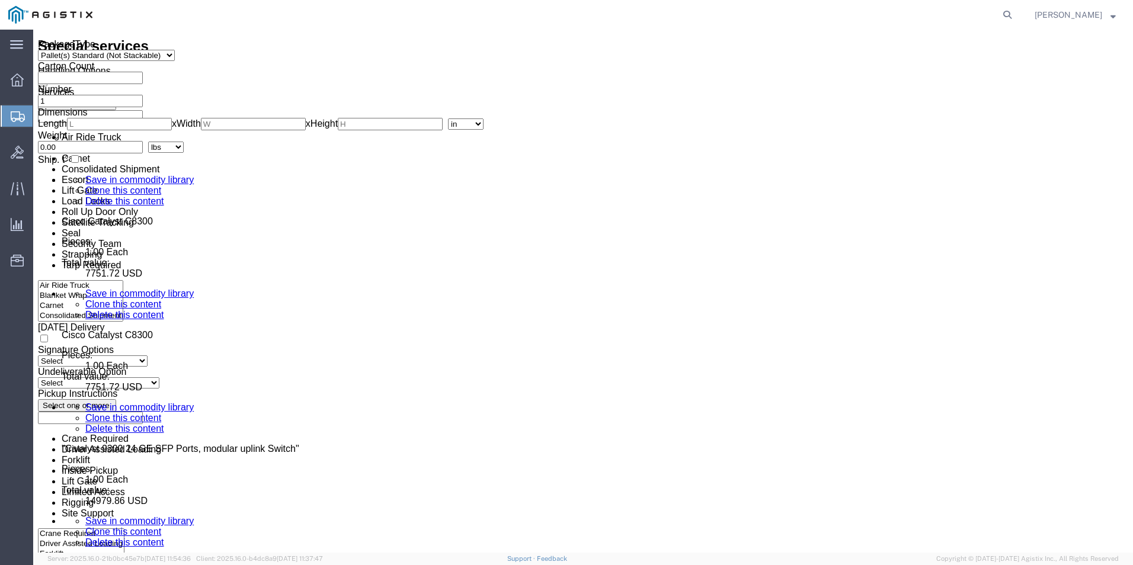
click dd "3758.58 USD"
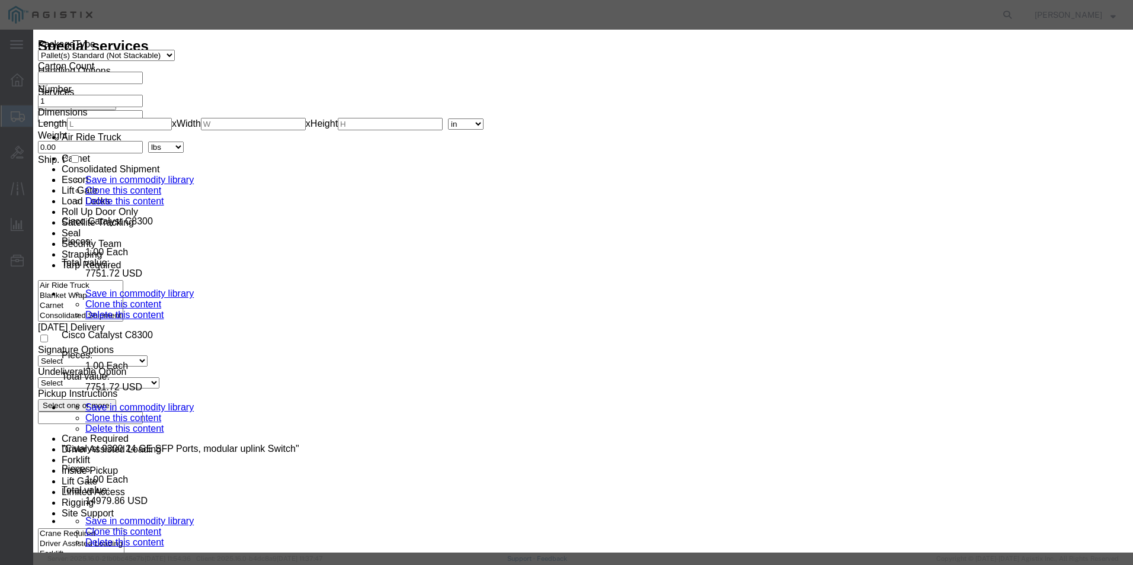
type input "392310"
select select "KGS"
type input "3923100000"
click input "text"
click button "Save & Close"
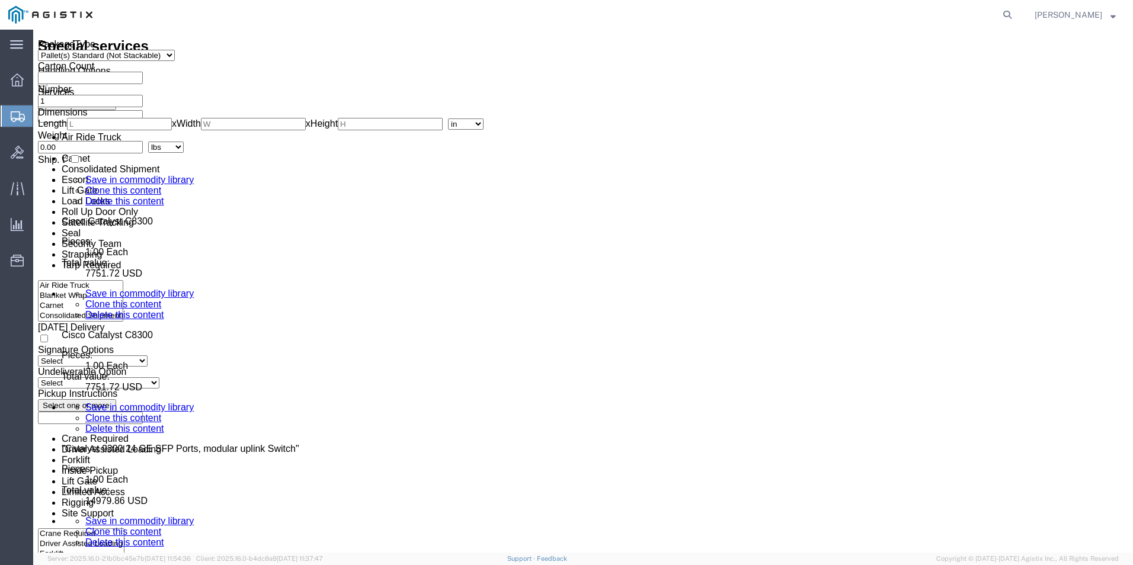
click dd "5065.68 USD"
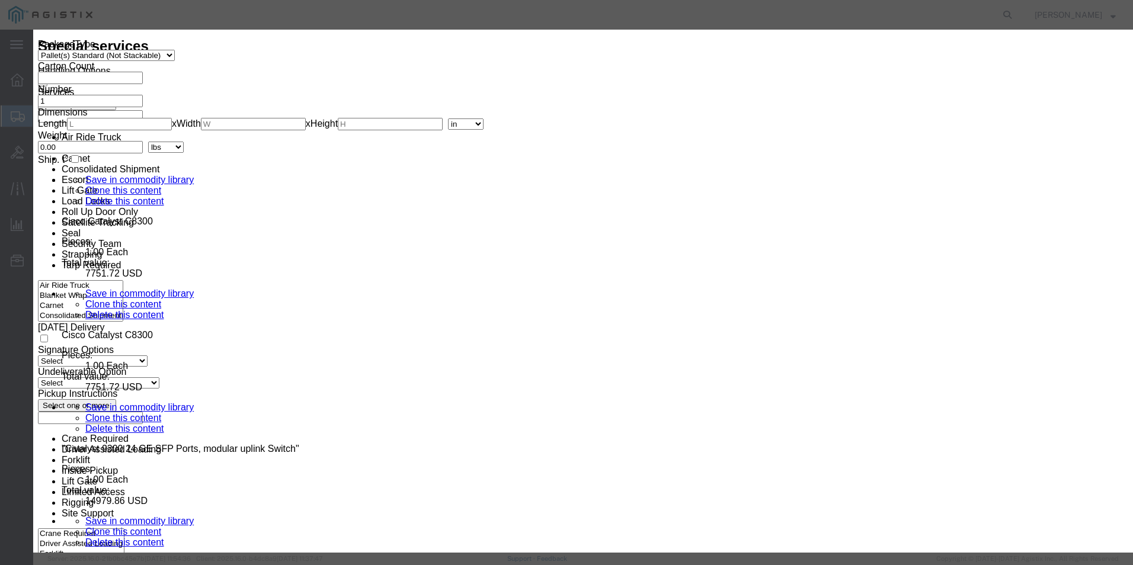
click input "text"
type input "e"
type input "ESR99"
click icon
click input "text"
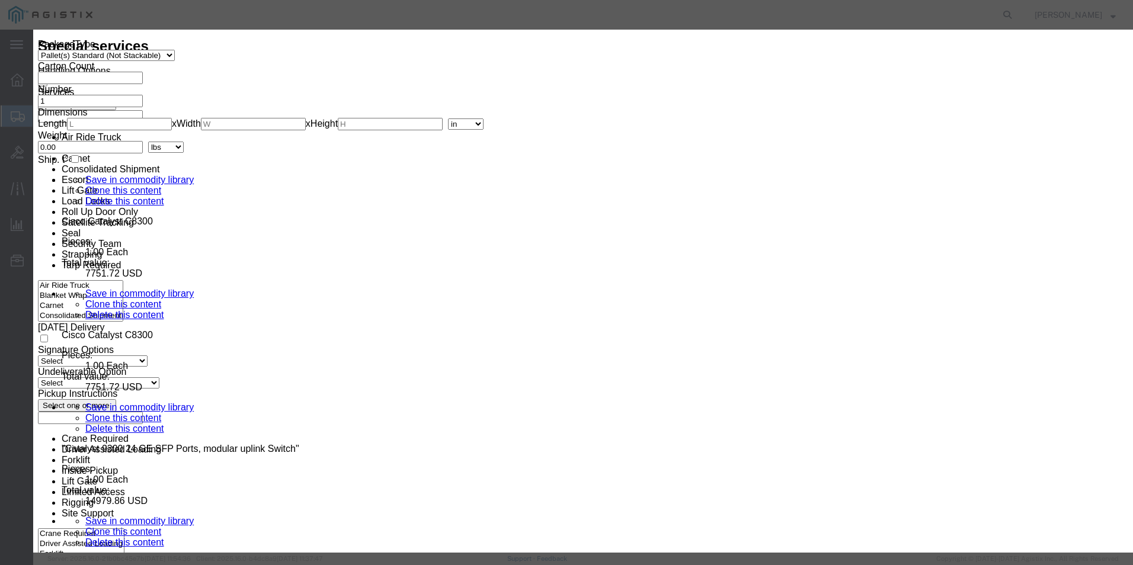
scroll to position [119, 0]
type input "EAR99"
click button "Save & Close"
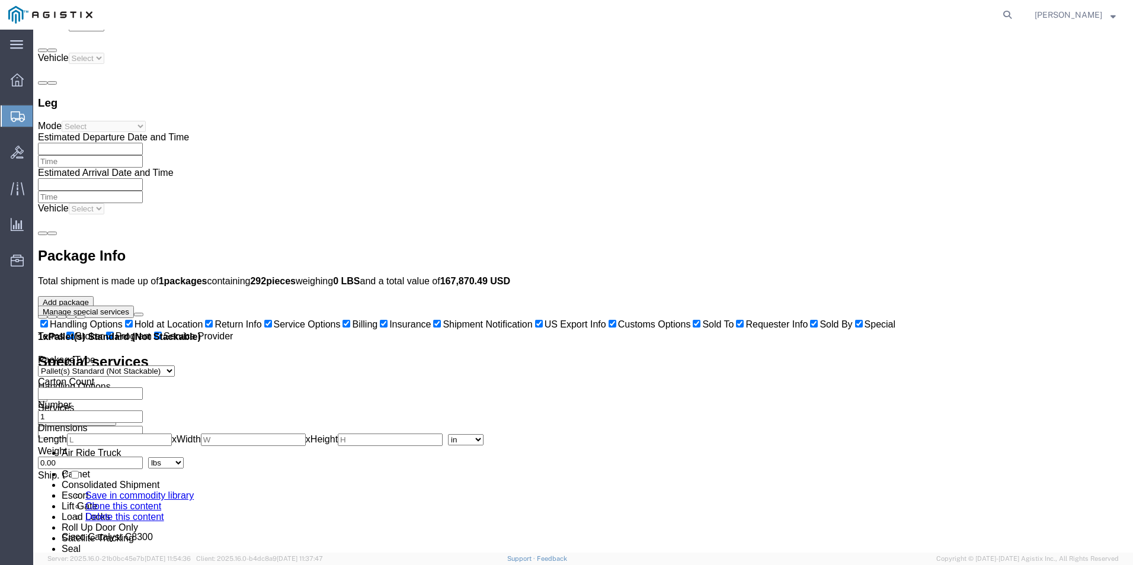
scroll to position [3611, 0]
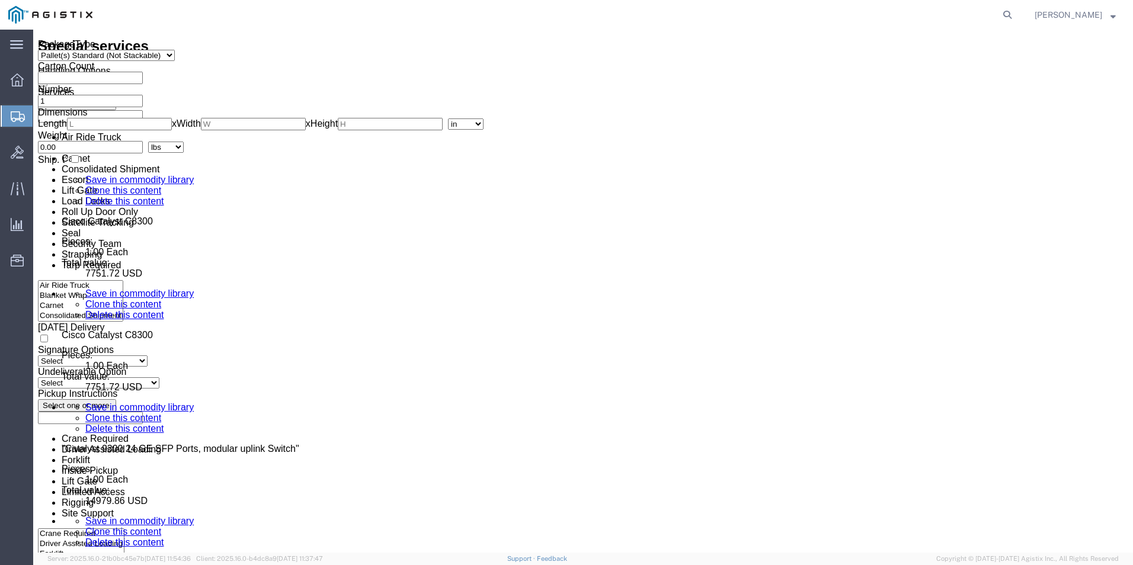
click dd "6.00 Kilogram"
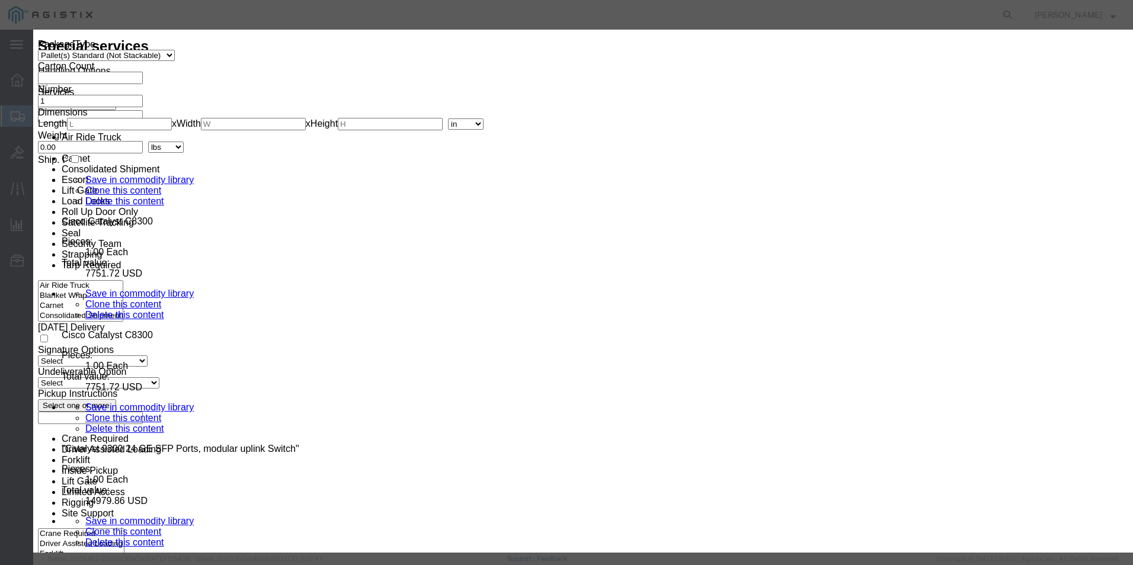
click button "button"
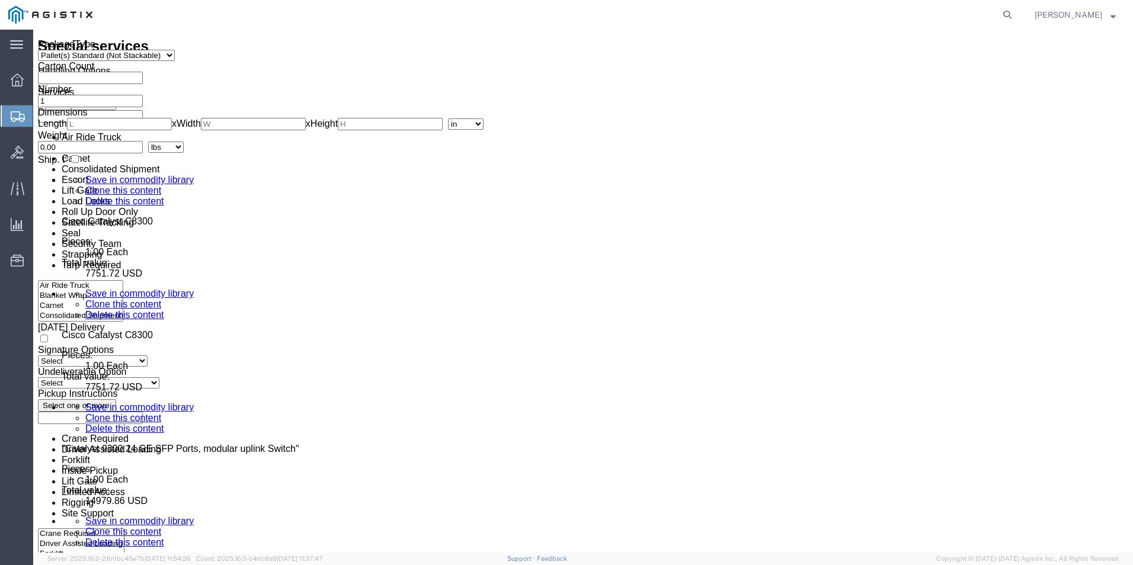
click dd "3758.58 USD"
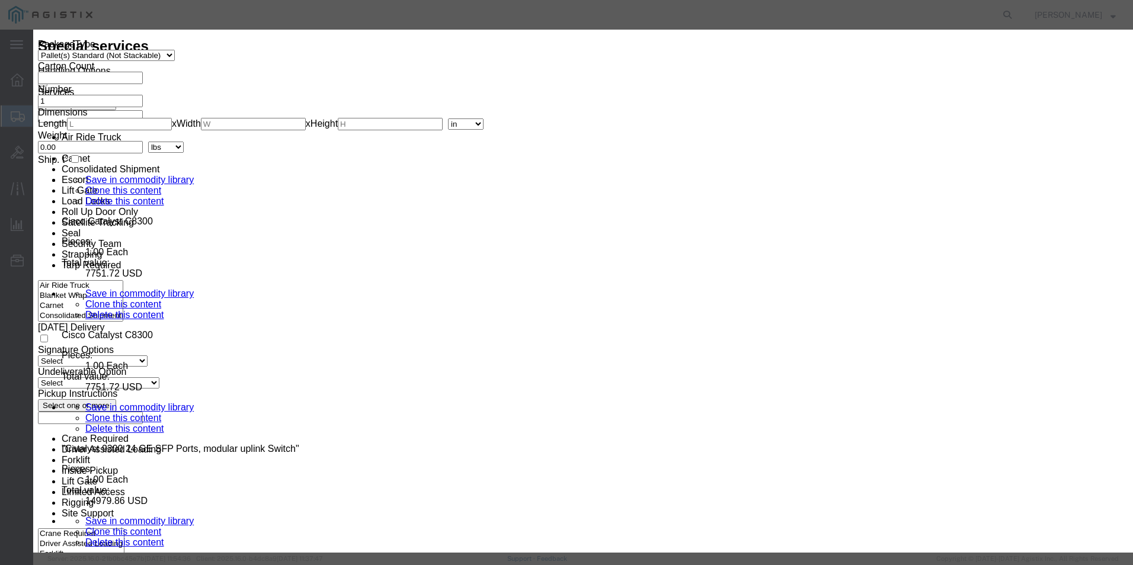
click h3 "Edit content"
click select "Select ATF BIS DEA EPA FDA FTR ITAR OFAC Other (OPA)"
select select "BIS"
click select "Select ATF BIS DEA EPA FDA FTR ITAR OFAC Other (OPA)"
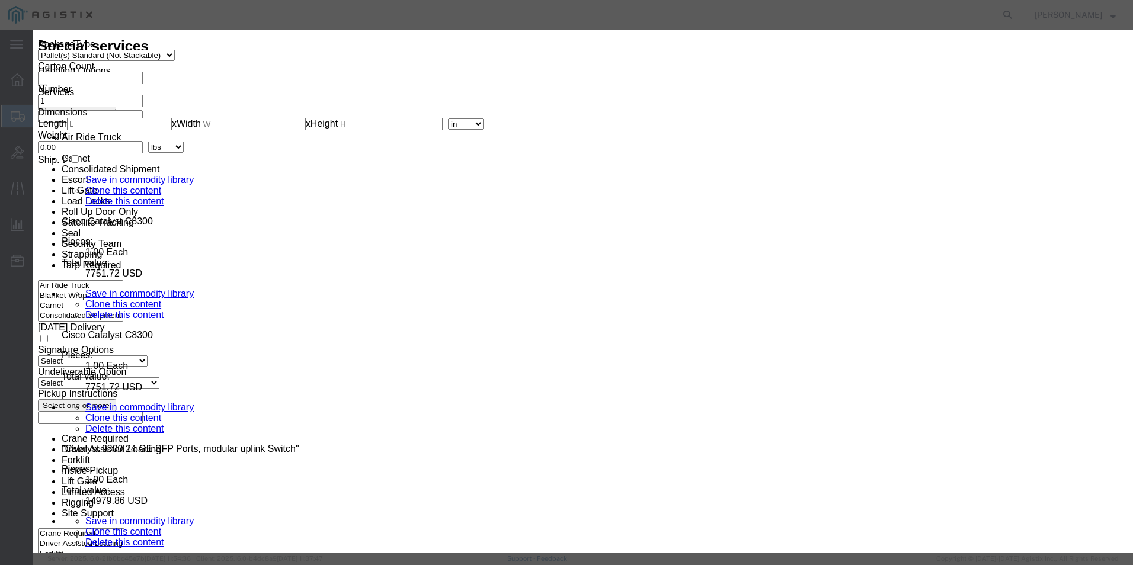
click select "Select AGR-Agricultural APP-Computers APR-Additional Permissive Exports AVS-Air…"
select select "NLR"
click select "Select AGR-Agricultural APP-Computers APR-Additional Permissive Exports AVS-Air…"
click div
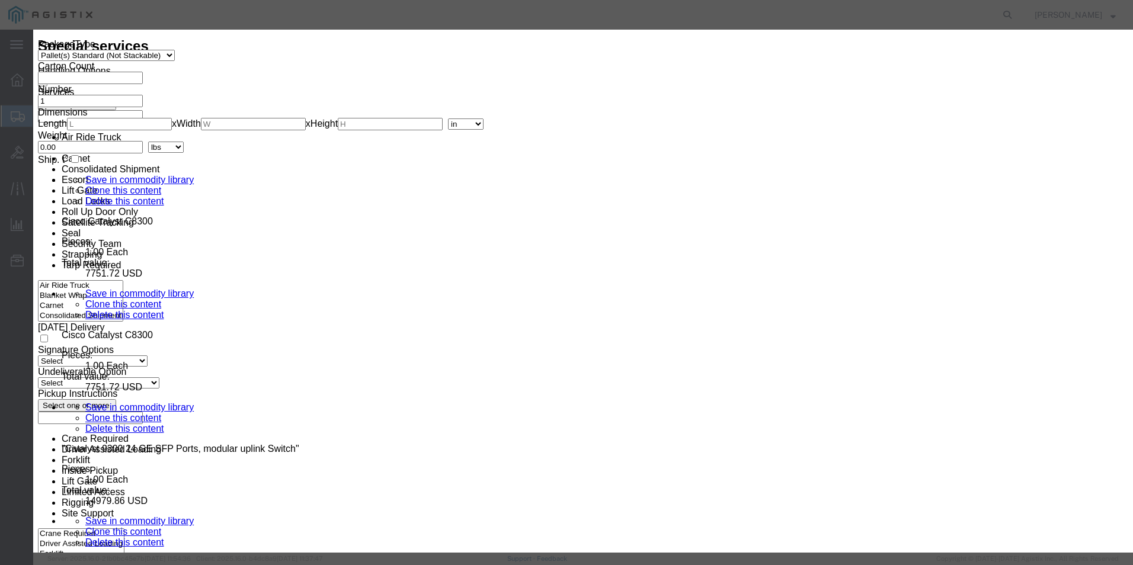
click div
click button "Save & Close"
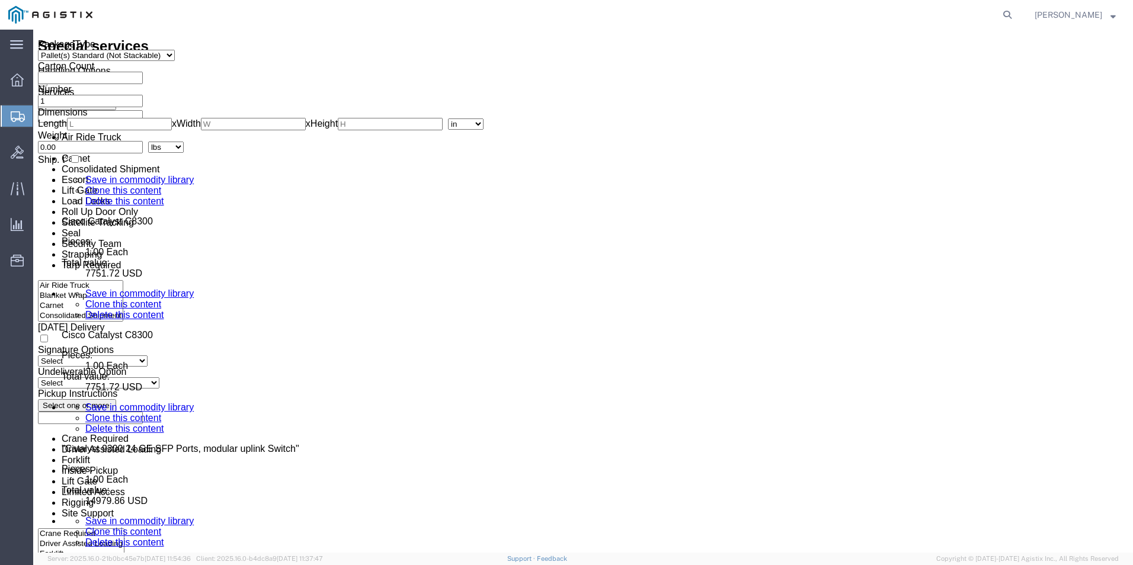
drag, startPoint x: 102, startPoint y: 14, endPoint x: 179, endPoint y: 18, distance: 77.1
click div "Shipment 56301681 New"
drag, startPoint x: 179, startPoint y: 18, endPoint x: 139, endPoint y: 21, distance: 40.4
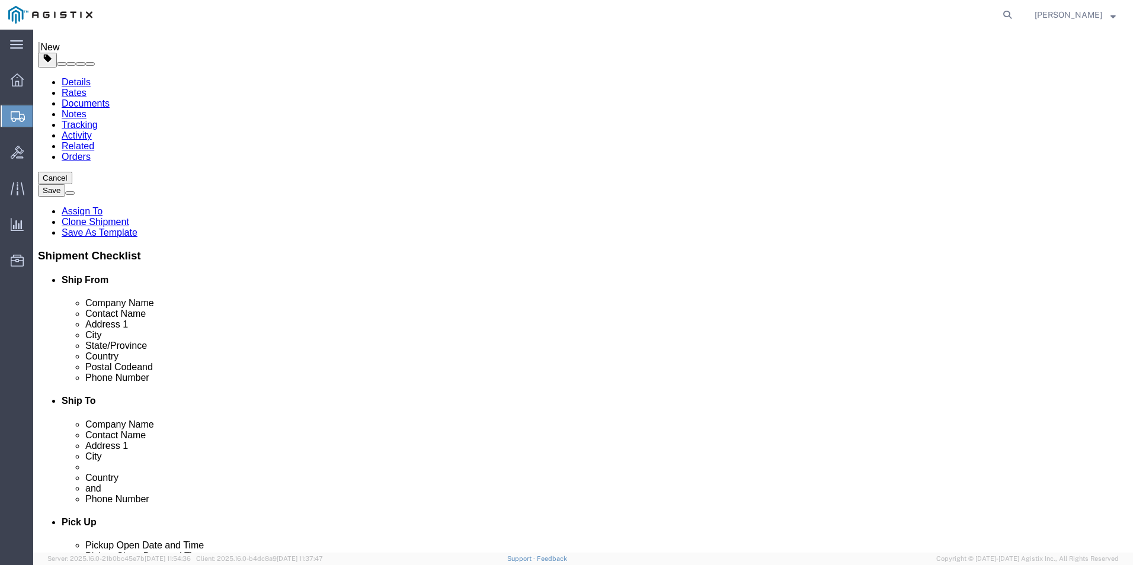
scroll to position [0, 0]
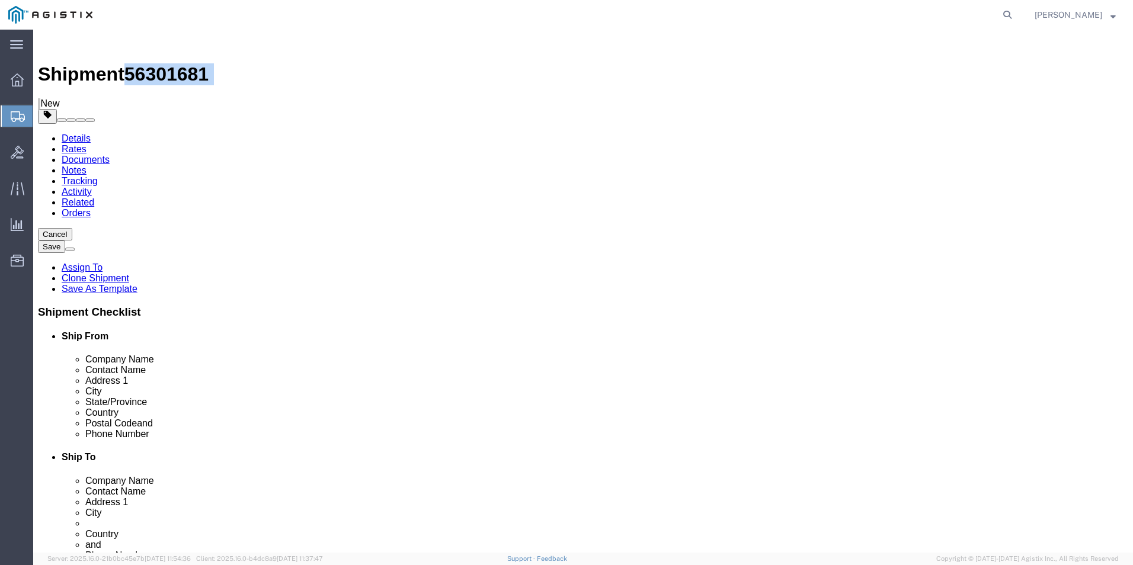
click link "Add Package"
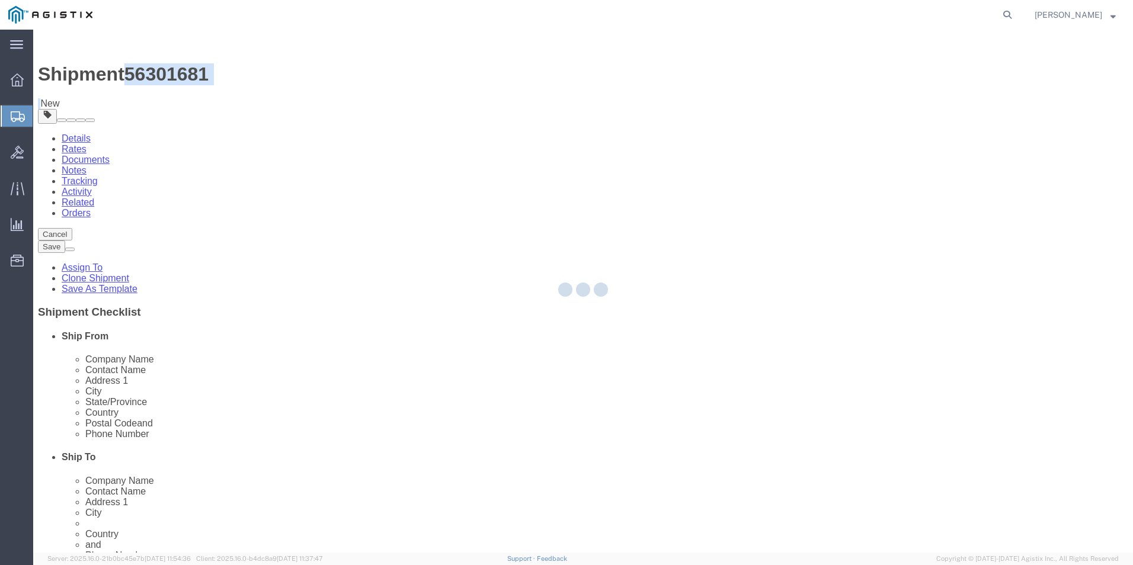
select select "PSNS"
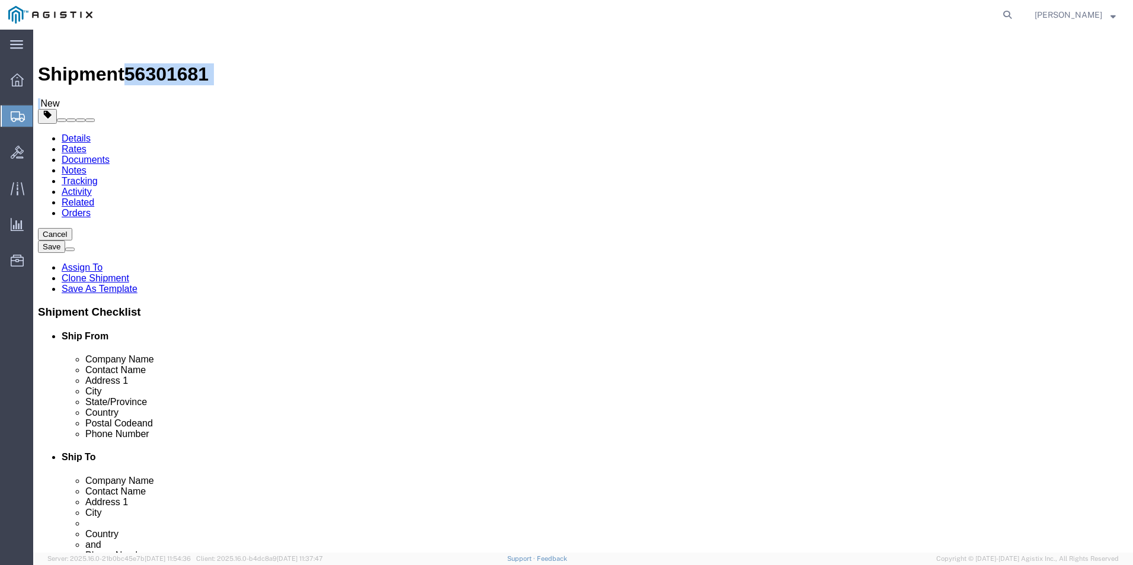
click select "Select Bale(s) Basket(s) Bolt(s) Bottle(s) Buckets Bulk Bundle(s) Can(s) Cardbo…"
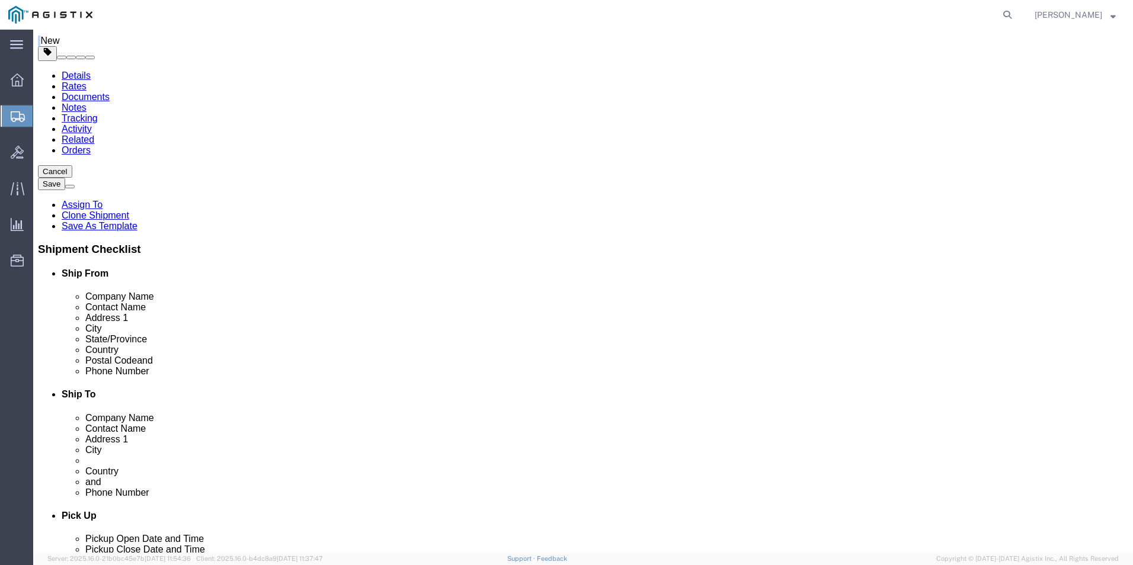
scroll to position [59, 0]
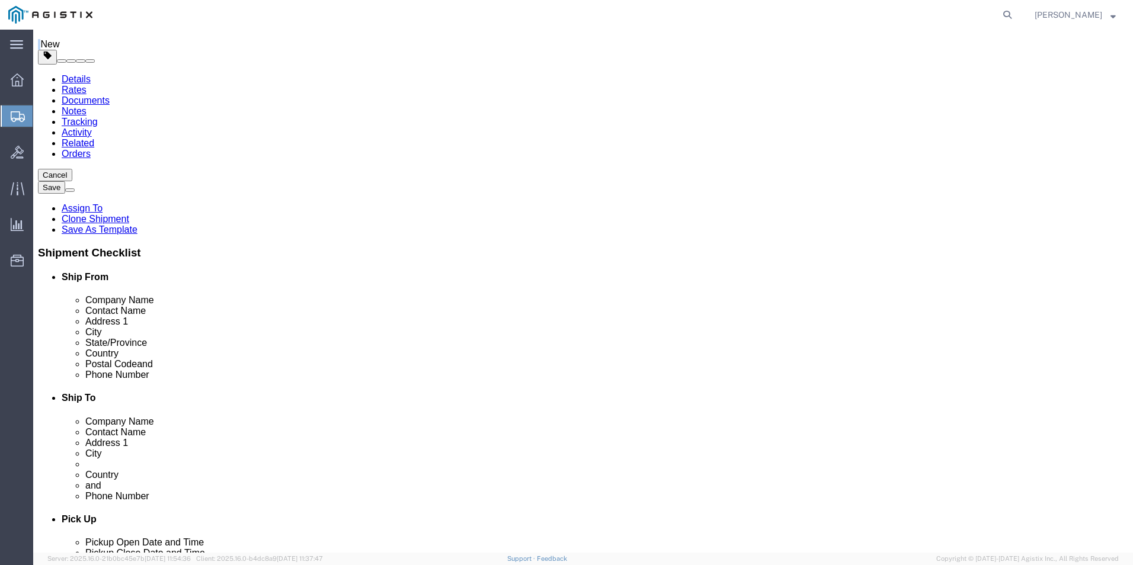
click select "Select Bale(s) Basket(s) Bolt(s) Bottle(s) Buckets Bulk Bundle(s) Can(s) Cardbo…"
select select "PONS"
click select "Select Bale(s) Basket(s) Bolt(s) Bottle(s) Buckets Bulk Bundle(s) Can(s) Cardbo…"
click link "Add Package"
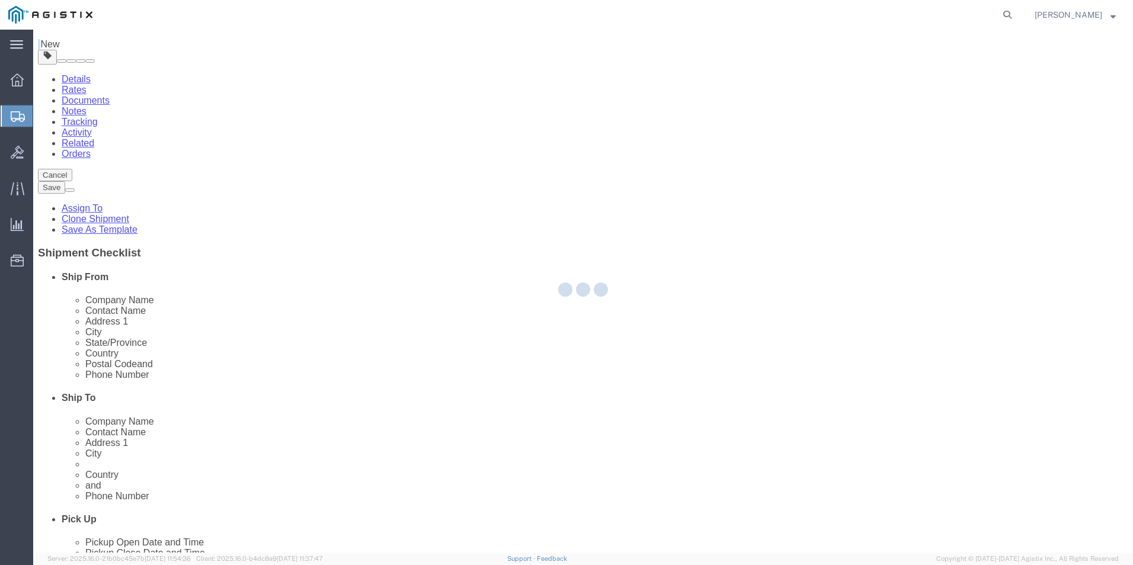
select select "PSNS"
select select "PONS"
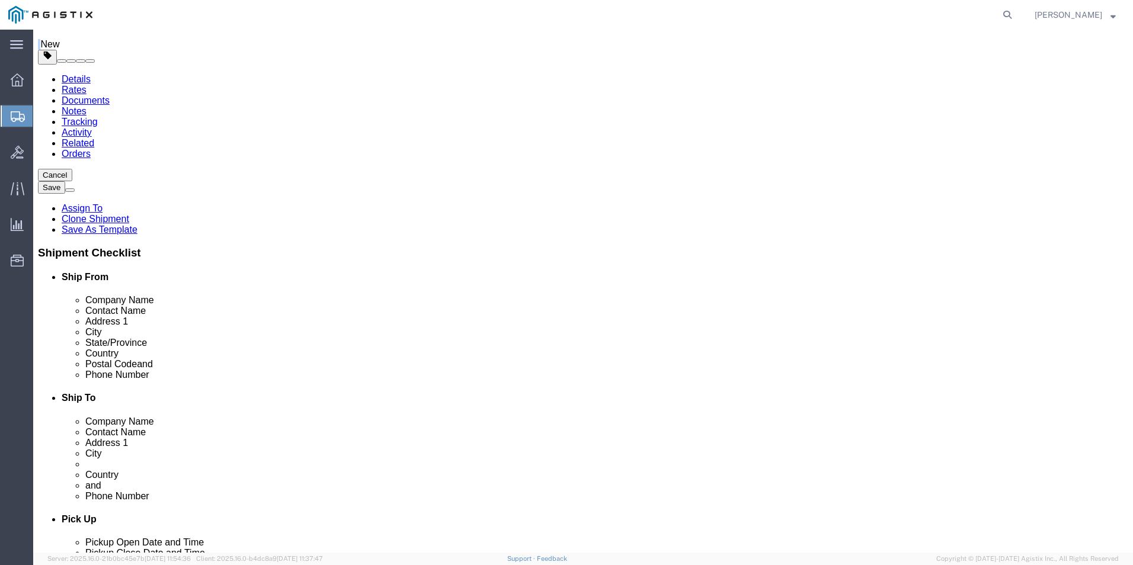
click select "Select Bale(s) Basket(s) Bolt(s) Bottle(s) Buckets Bulk Bundle(s) Can(s) Cardbo…"
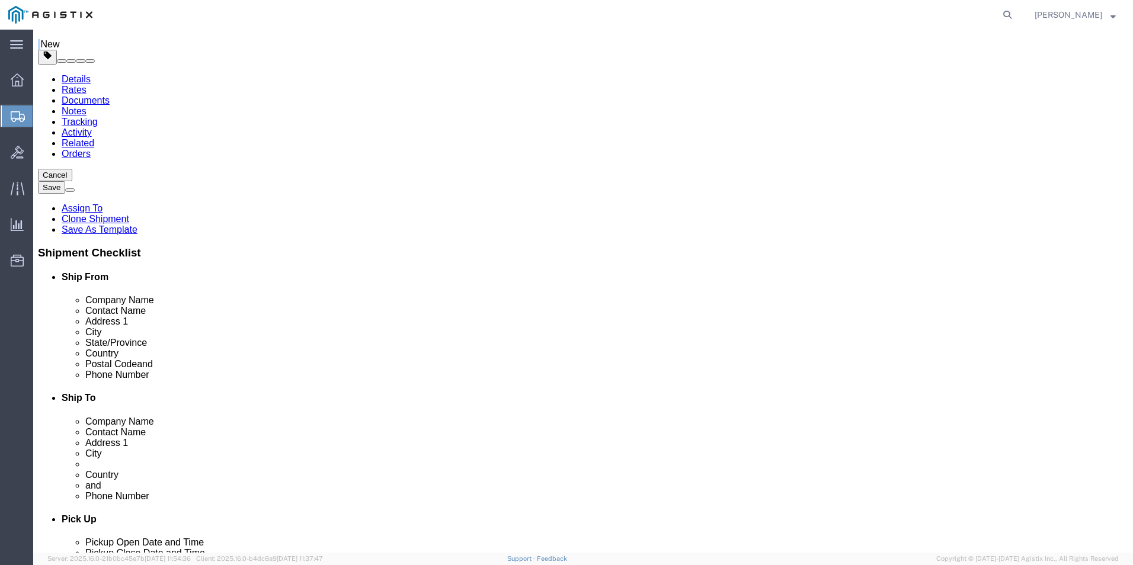
select select "PONS"
click select "Select Bale(s) Basket(s) Bolt(s) Bottle(s) Buckets Bulk Bundle(s) Can(s) Cardbo…"
click input "text"
type input "48"
click input "text"
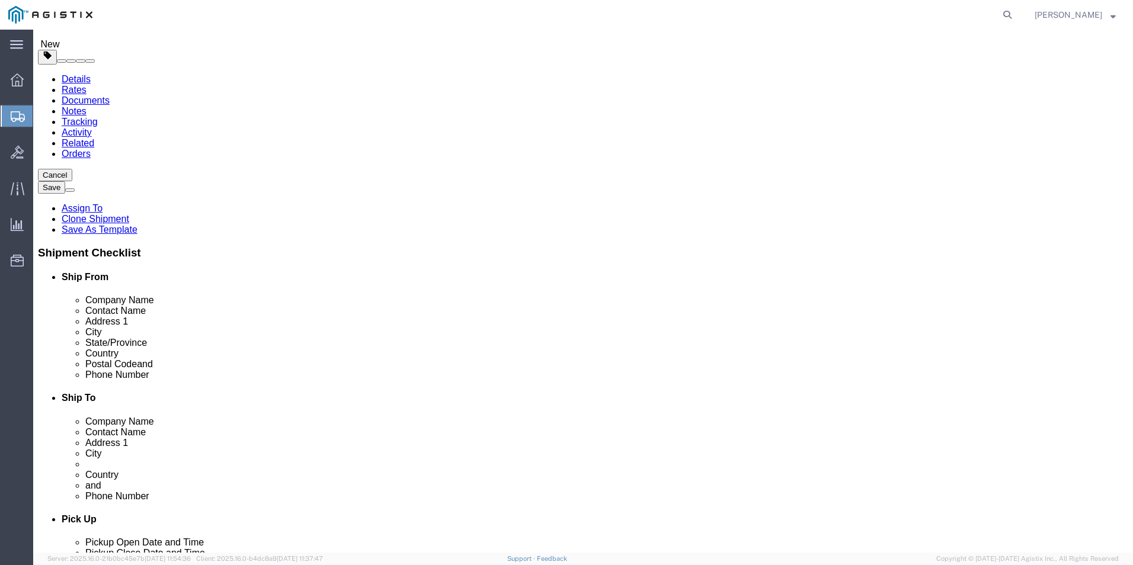
type input "40"
click input "text"
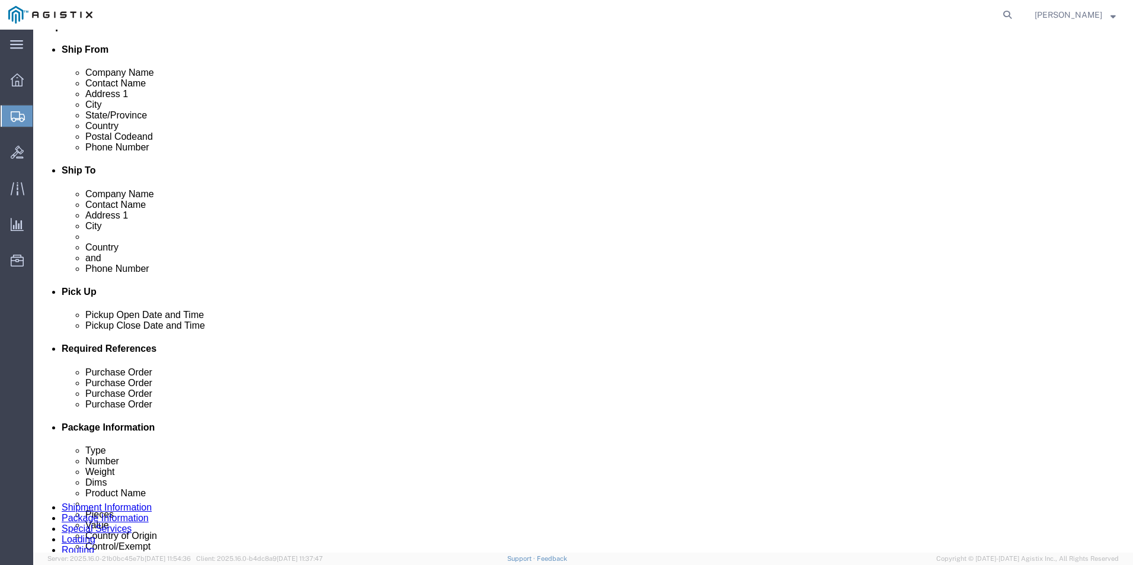
scroll to position [296, 0]
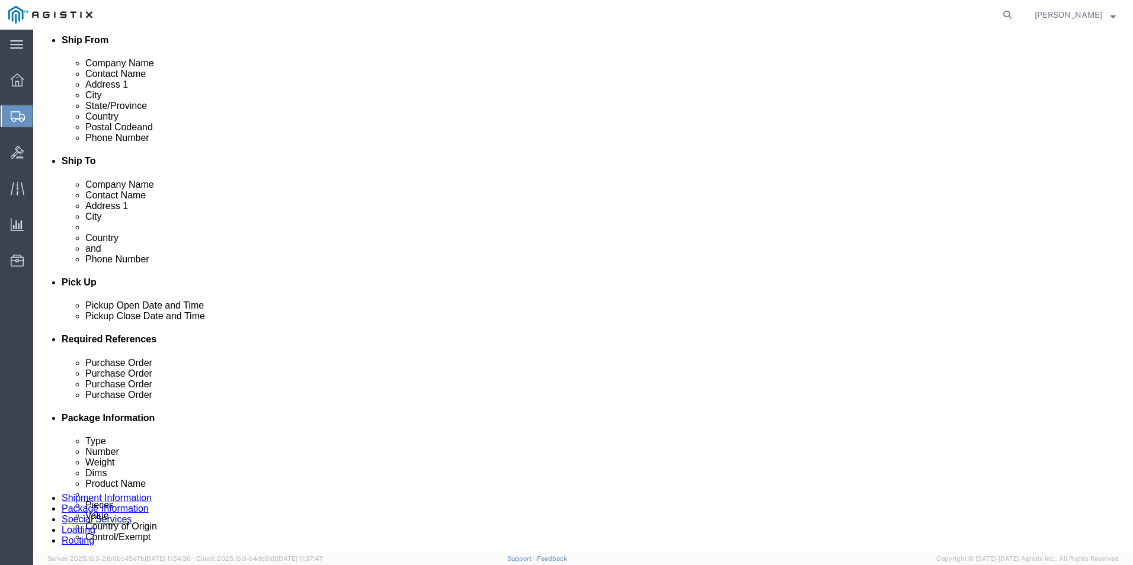
type input "73"
click input "text"
type input "48"
click input "text"
type input "40"
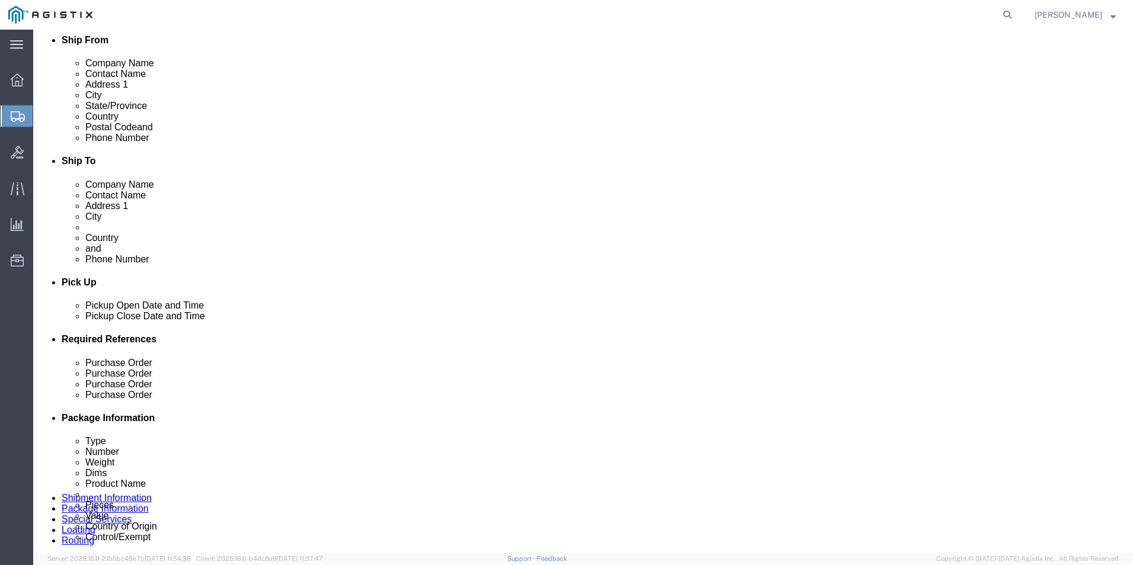
click input "text"
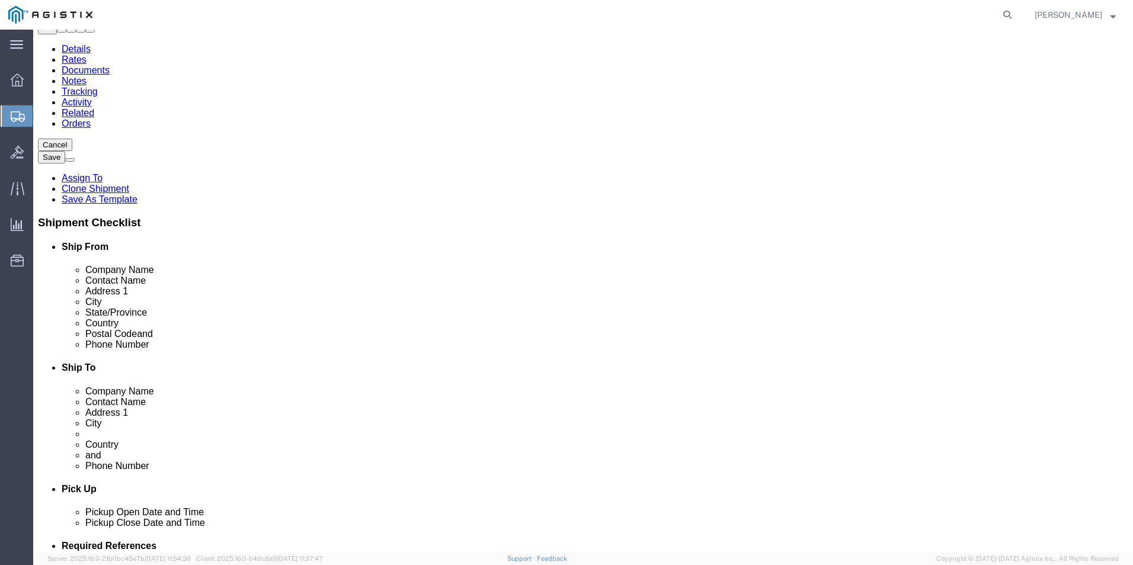
scroll to position [119, 0]
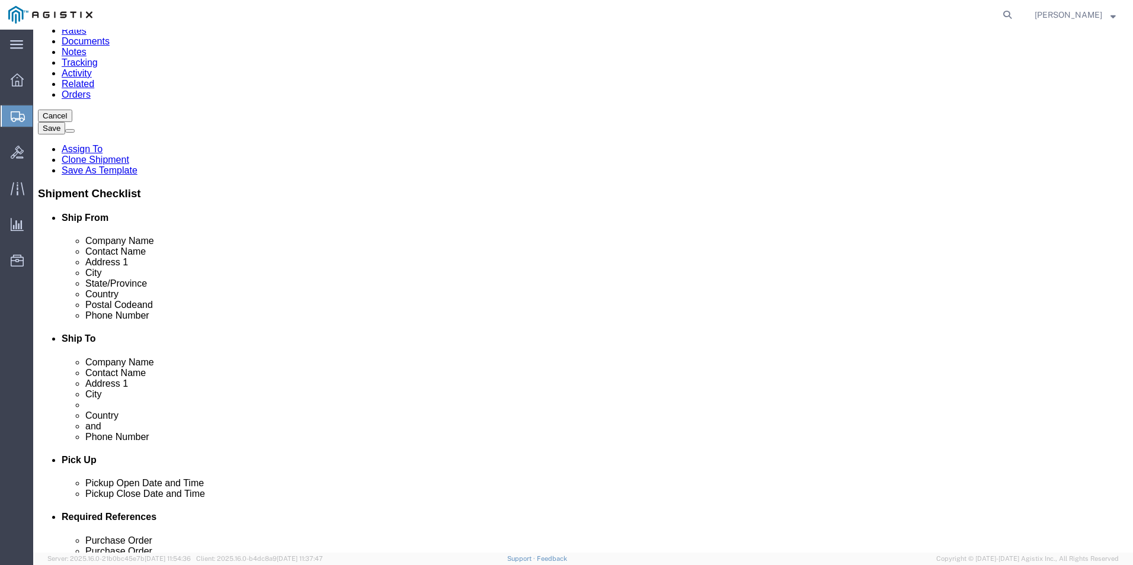
type input "73"
click link "Add Content"
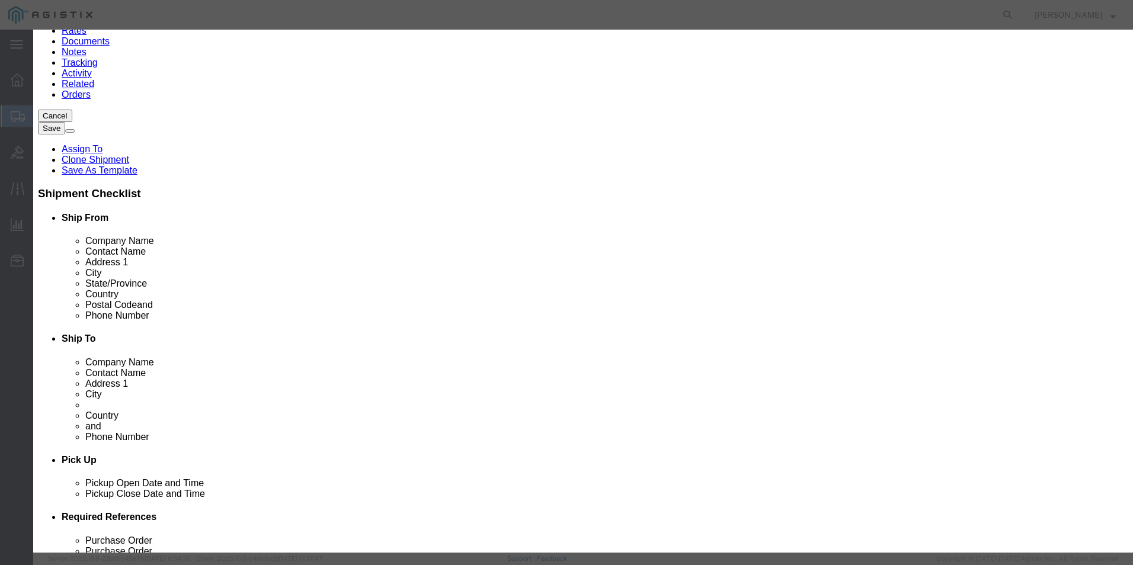
click icon "button"
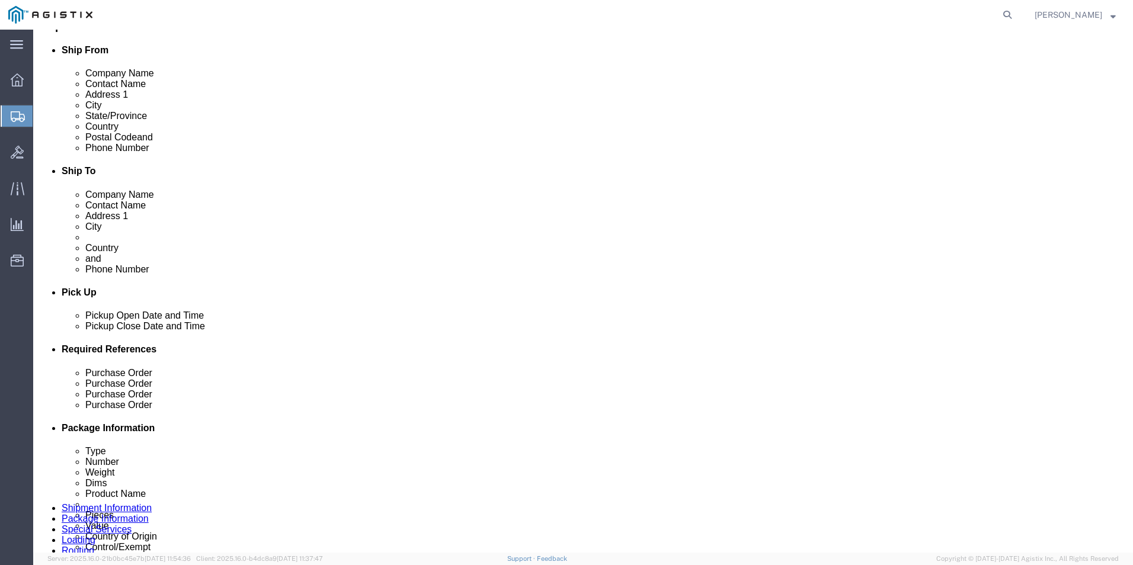
scroll to position [0, 0]
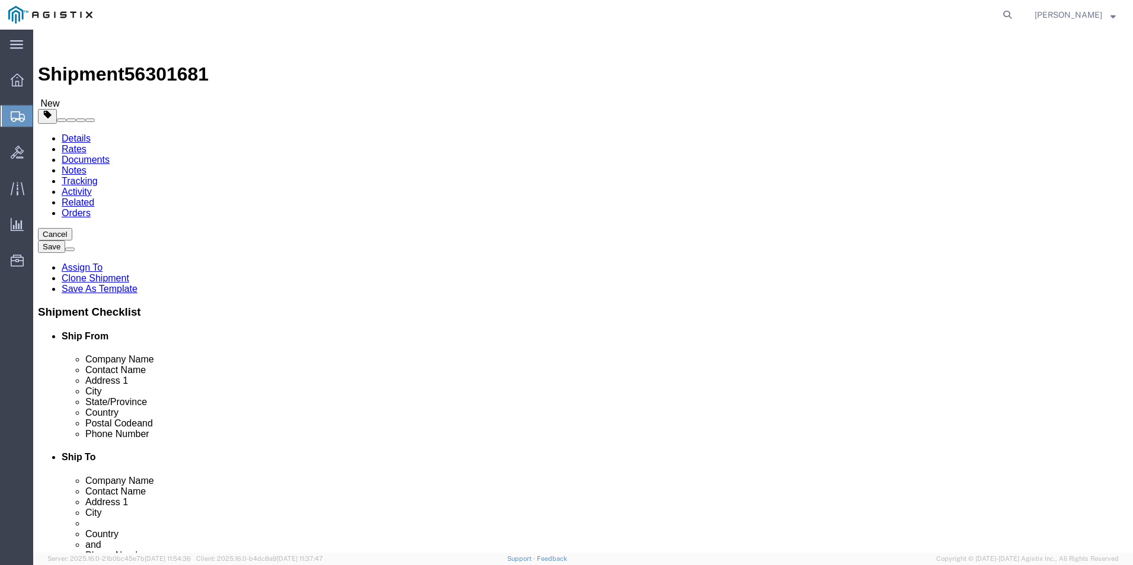
click link "Add Content"
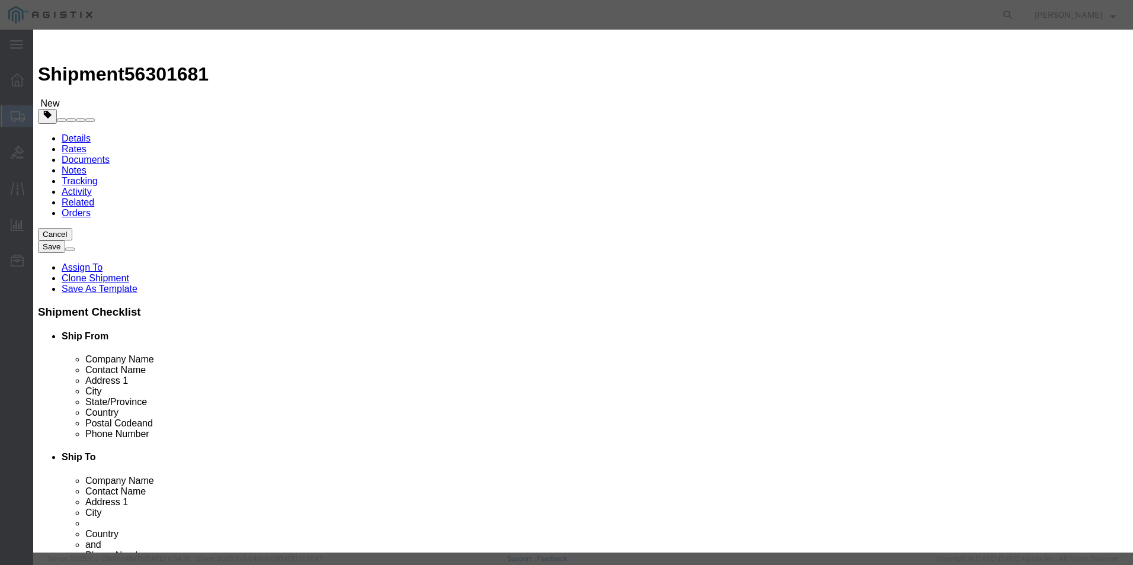
click input "text"
paste input "BICES Monitors - Case w/ CBlack AP3I-3026-15 Inj Mold ustom Foam Interior"
type input "BICES Monitors - Case w/ CBlack AP3I-3026-15 Inj Mold ustom Foam Interior"
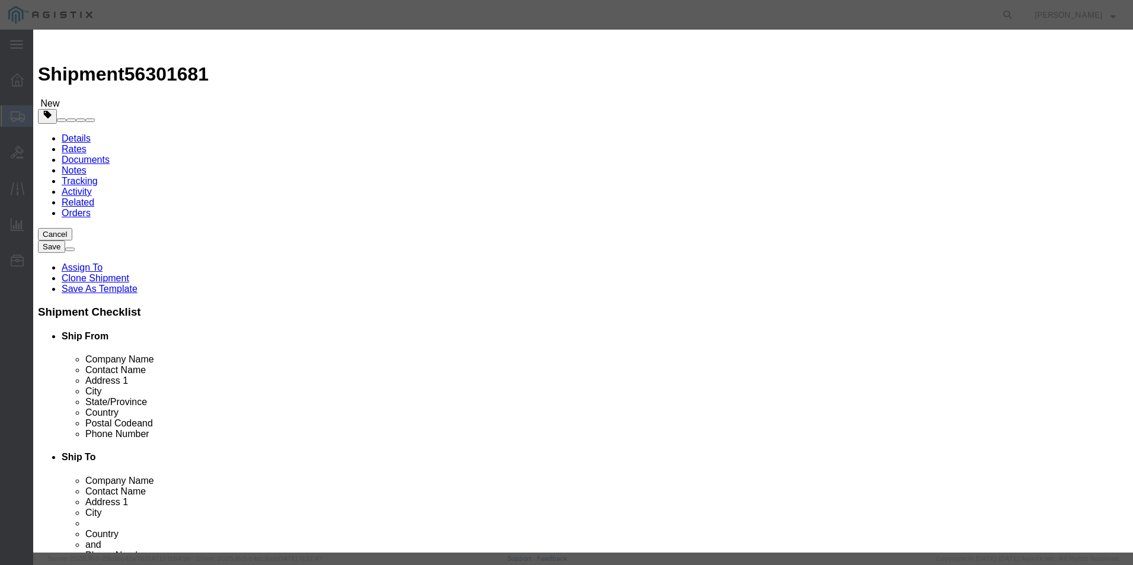
click textarea
paste textarea "BICES Monitors - Case w/ CBlack AP3I-3026-15 Inj Mold ustom Foam Interior"
type textarea "BICES Monitors - Case w/ CBlack AP3I-3026-15 Inj Mold ustom Foam Interior"
click input "0"
paste input "6.00"
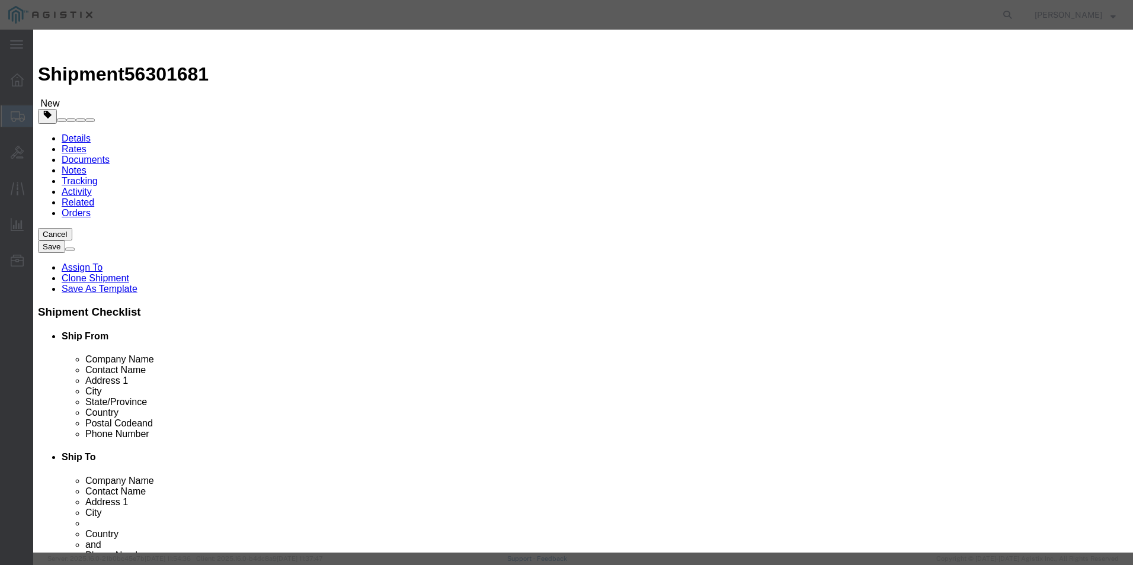
click input "06.00"
type input "6.00"
click input "text"
paste input "5065.68"
type input "5065.68"
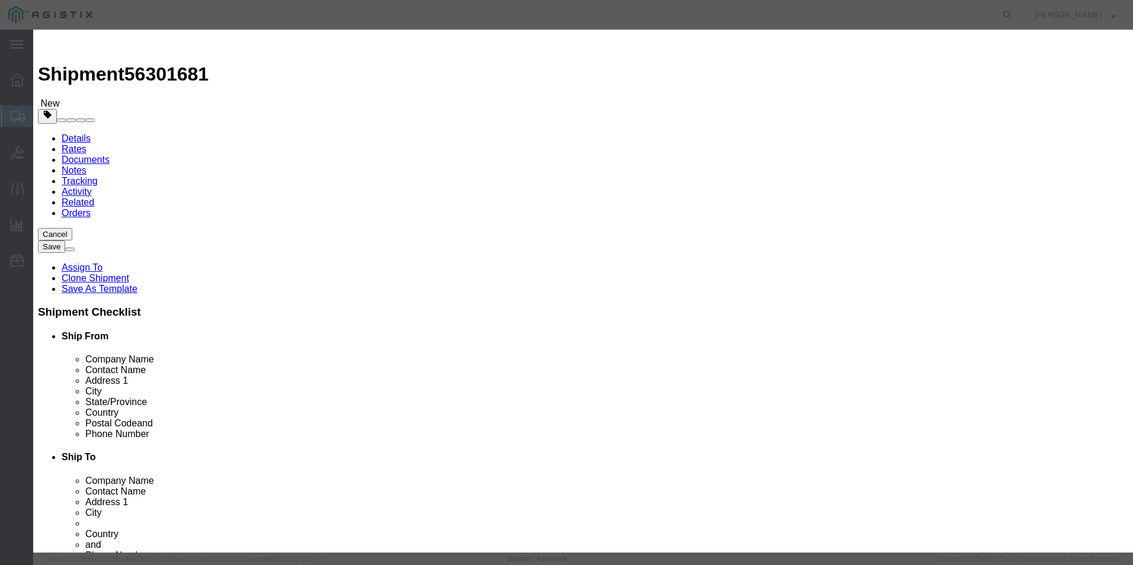
click select "Select 50 55 60 65 70 85 92.5 100 125 175 250 300 400"
select select "92.5"
click select "Select 50 55 60 65 70 85 92.5 100 125 175 250 300 400"
click input "text"
type input "5654A"
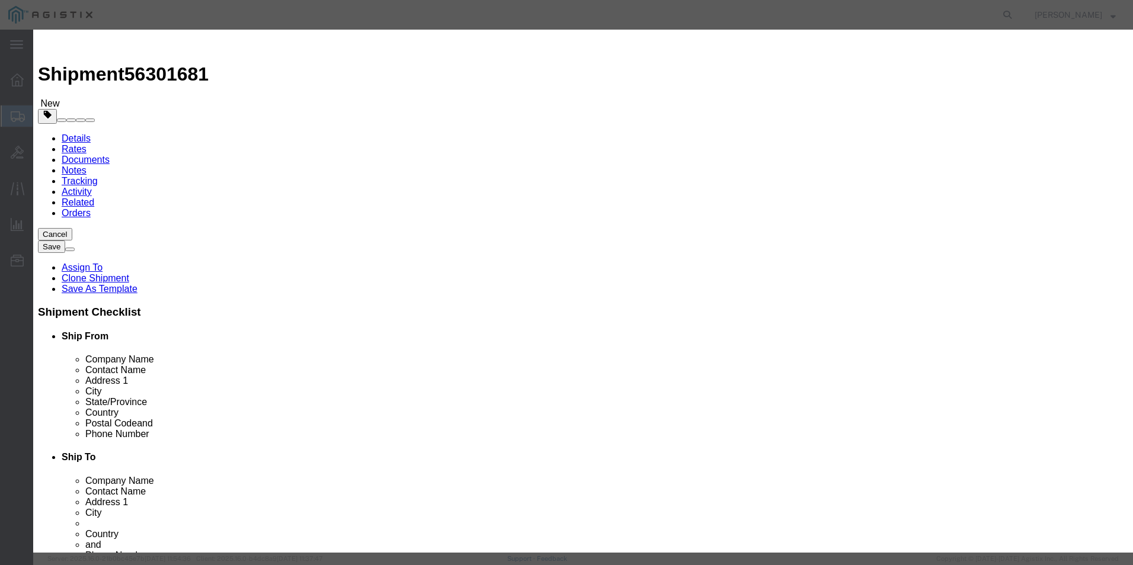
click select "Select Afghanistan Åland Islands Albania Algeria American Samoa Andorra Angola …"
select select "US"
click select "Select Afghanistan Åland Islands Albania Algeria American Samoa Andorra Angola …"
type input "392310"
select select "KGS"
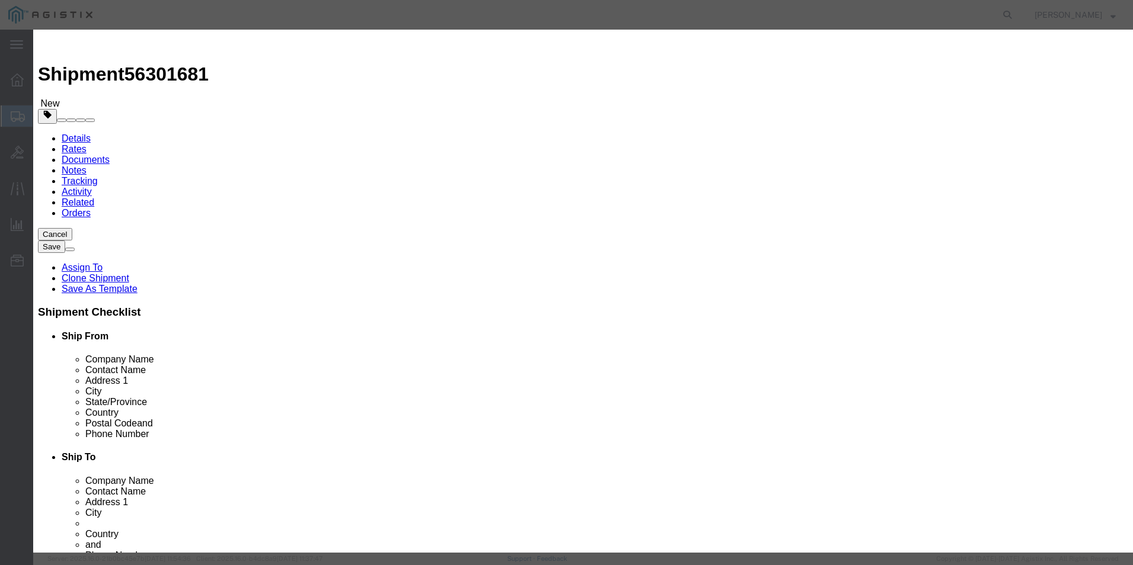
type input "3923100000"
click input "text"
type input "EAR99"
click select "Select ATF BIS DEA EPA FDA FTR ITAR OFAC Other (OPA)"
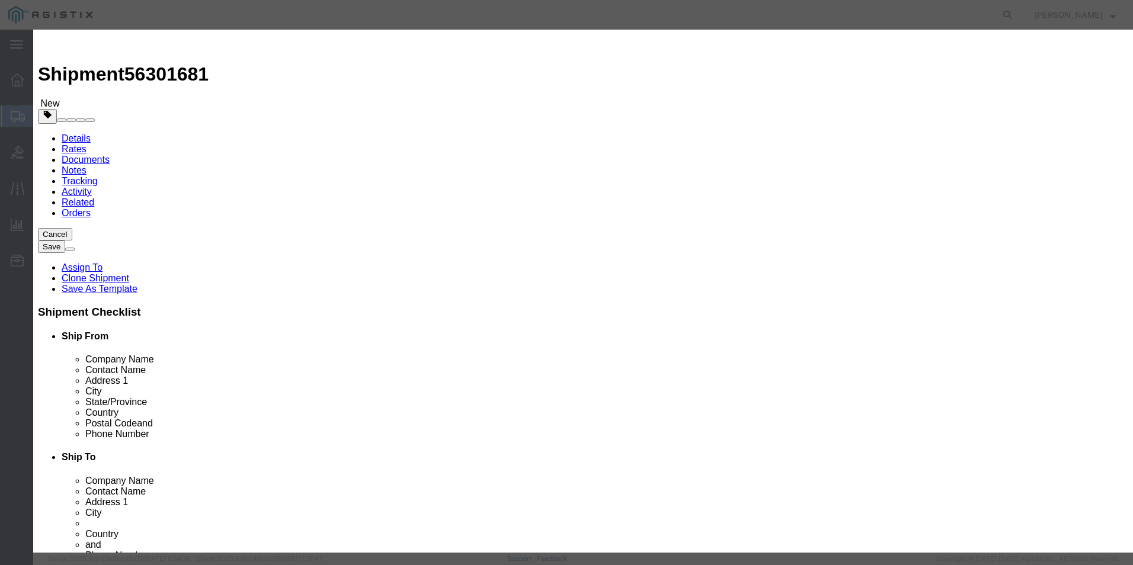
select select "BIS"
click select "Select ATF BIS DEA EPA FDA FTR ITAR OFAC Other (OPA)"
click select "Select AGR-Agricultural APP-Computers APR-Additional Permissive Exports AVS-Air…"
select select "NLR"
click select "Select AGR-Agricultural APP-Computers APR-Additional Permissive Exports AVS-Air…"
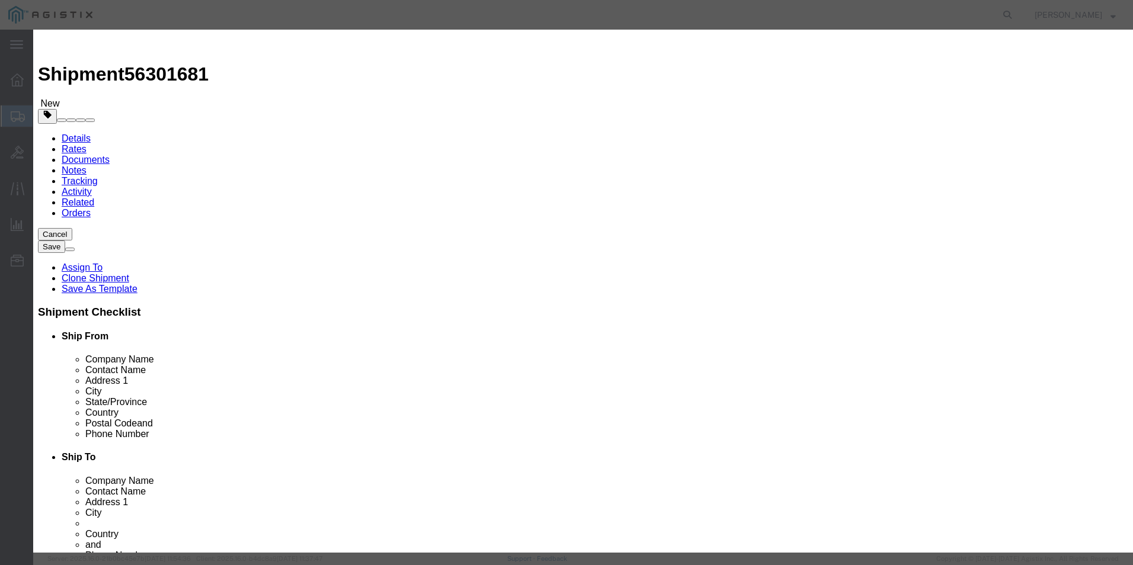
click button "Save & Close"
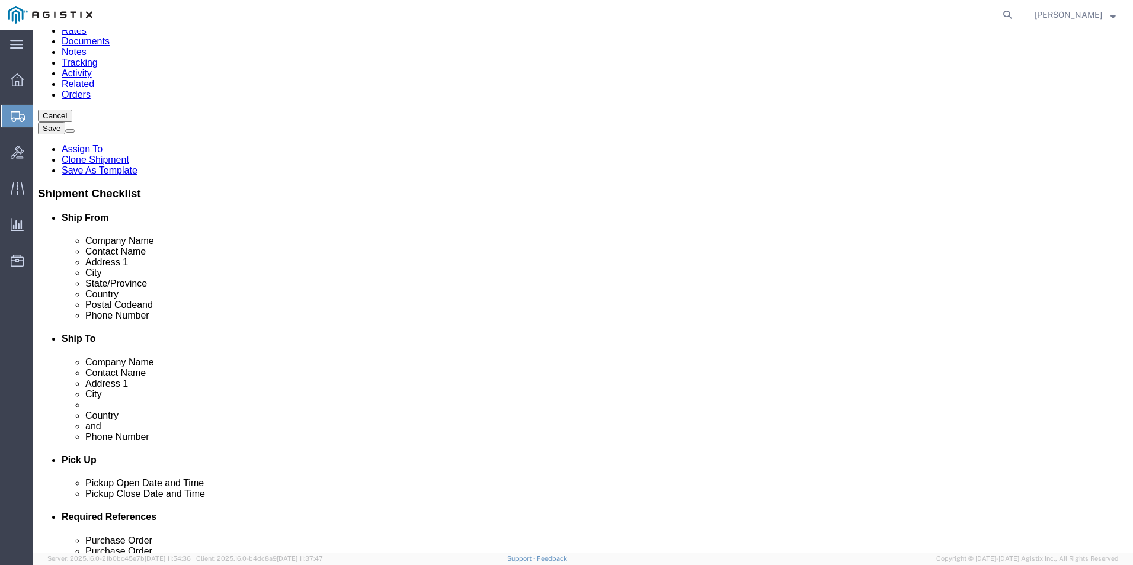
click dd "6.00 Kilogram"
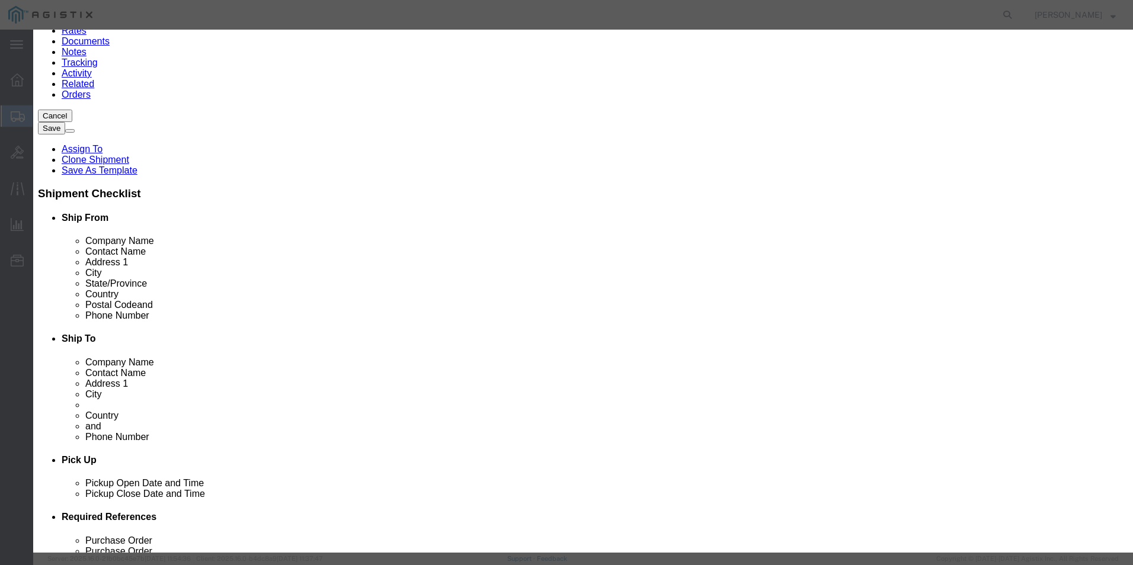
click select "Select Bag Barrels 100Board Feet Bottle Box Blister Pack Carats Can Capsule Car…"
select select "EA"
click select "Select Bag Barrels 100Board Feet Bottle Box Blister Pack Carats Can Capsule Car…"
click button "Save & Close"
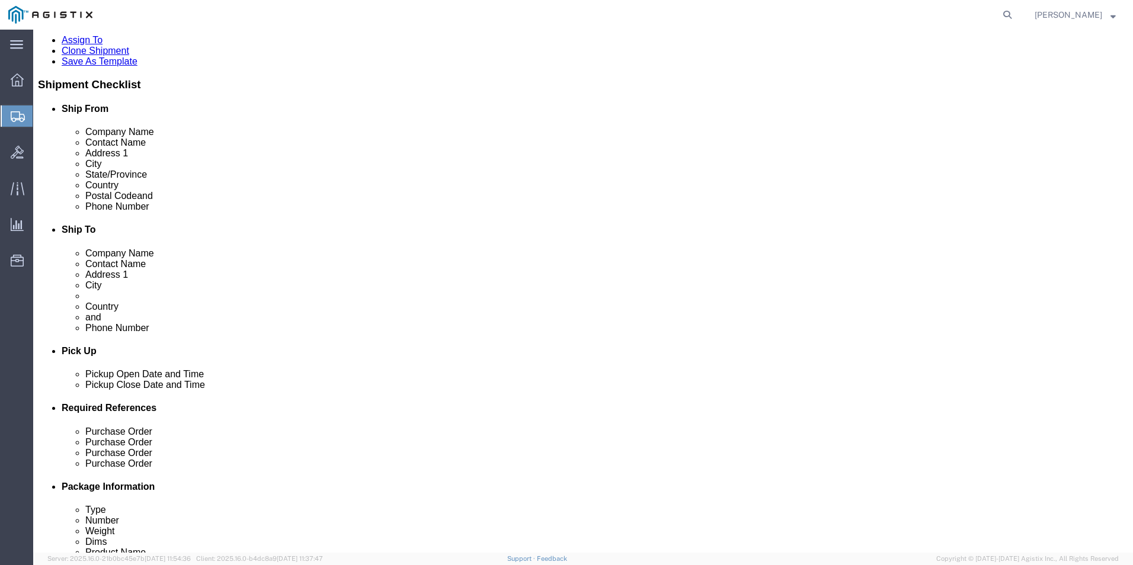
scroll to position [237, 0]
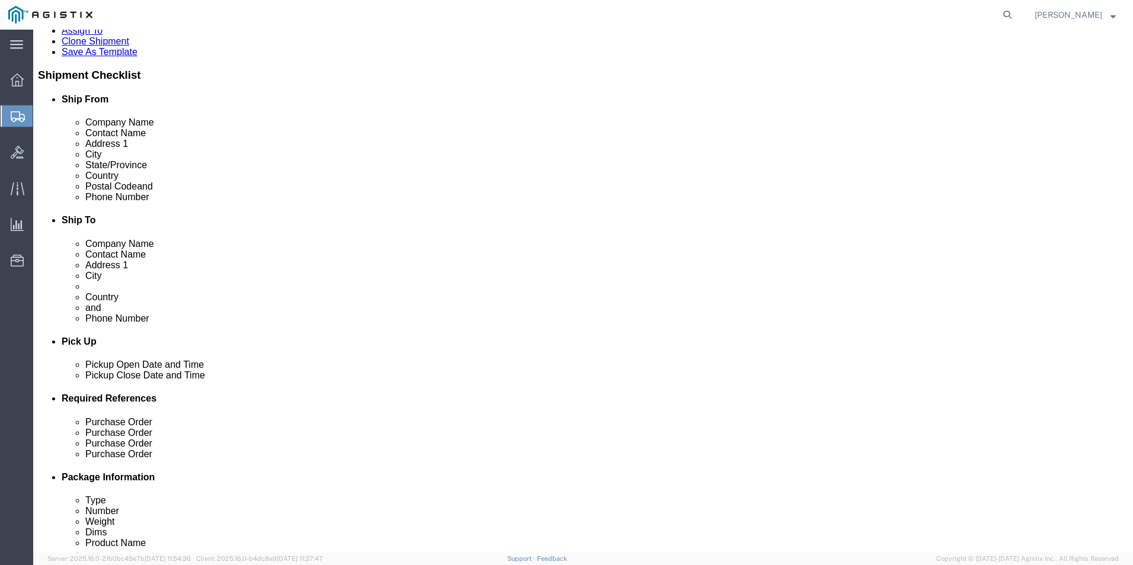
click link "Add Content"
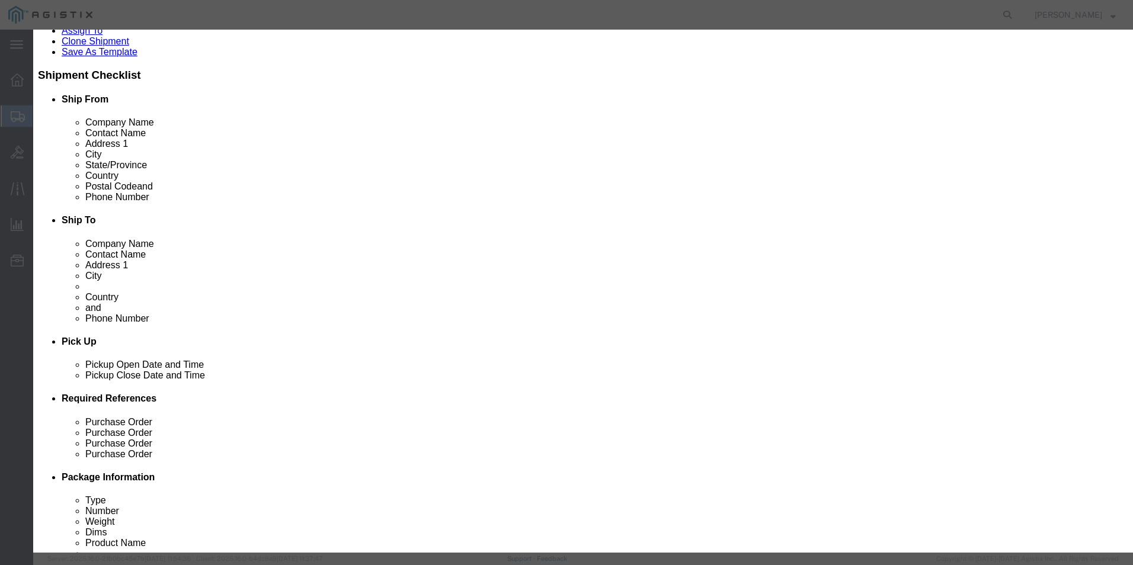
click input "text"
paste input "BICES Accessories - Black AP3I-3026-15 Inj Mold Case w/ Custom Foam"
type input "BICES Accessories - Black AP3I-3026-15 Inj Mold Case w/ Custom Foam"
click textarea
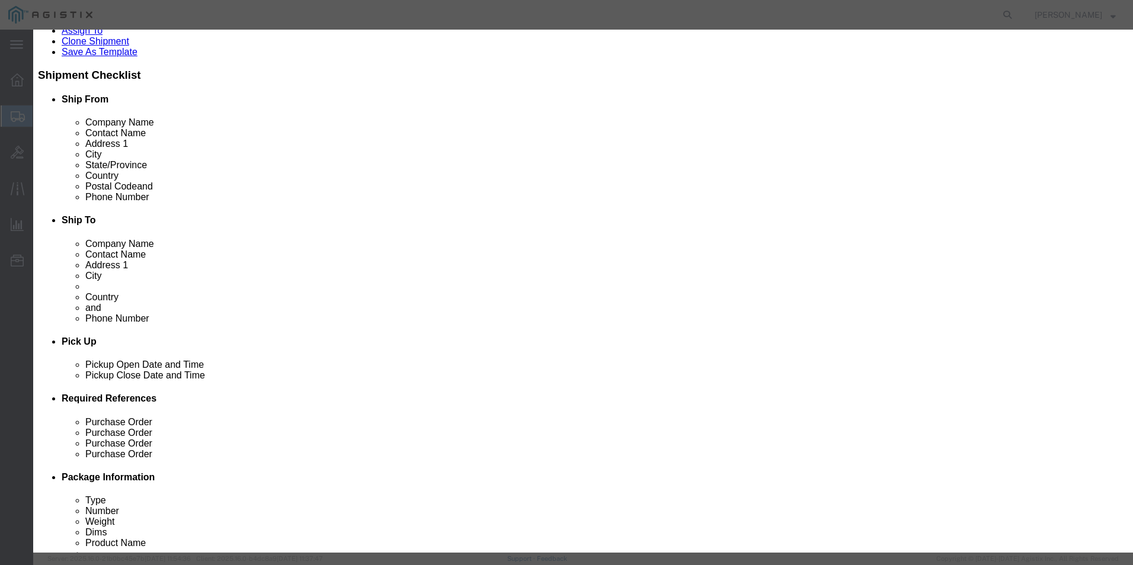
scroll to position [0, 0]
paste textarea "BICES Accessories - Black AP3I-3026-15 Inj Mold Case w/ Custom Foam"
type textarea "BICES Accessories - Black AP3I-3026-15 Inj Mold Case w/ Custom Foam"
click input "0"
type input "6"
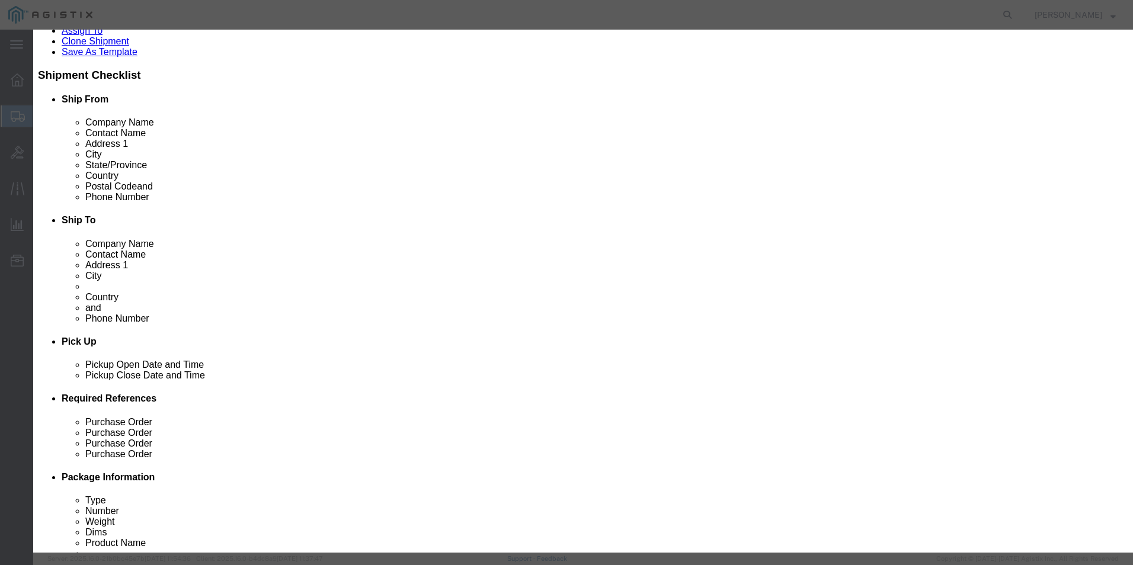
click select "Select 50 55 60 65 70 85 92.5 100 125 175 250 300 400"
select select "92.5"
click select "Select 50 55 60 65 70 85 92.5 100 125 175 250 300 400"
click select "Select Afghanistan Åland Islands Albania Algeria American Samoa Andorra Angola …"
select select "US"
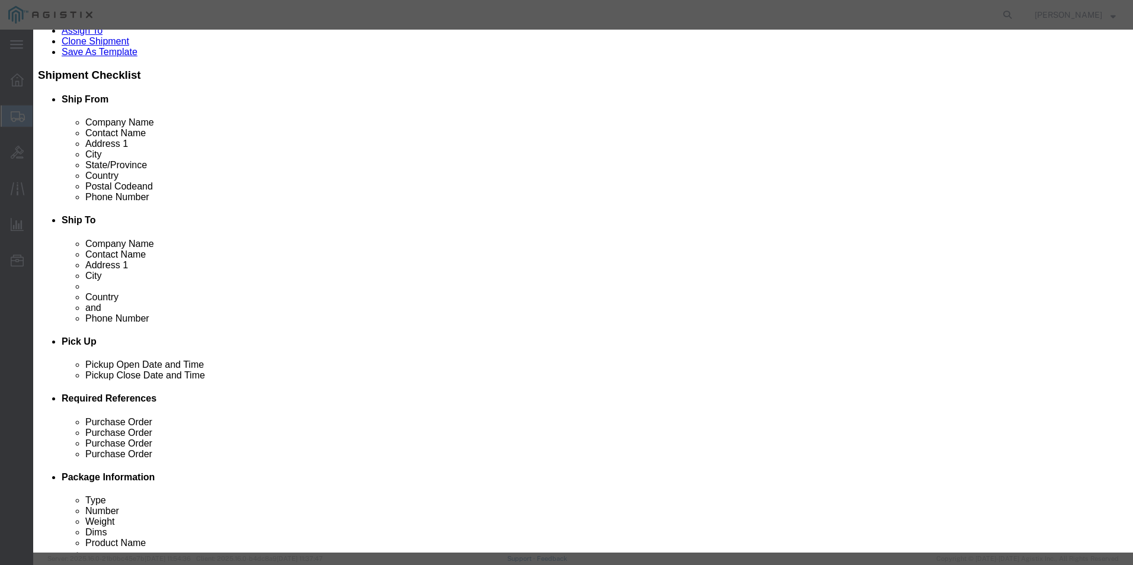
click select "Select Afghanistan Åland Islands Albania Algeria American Samoa Andorra Angola …"
click input "text"
type input "3758.58"
click input "text"
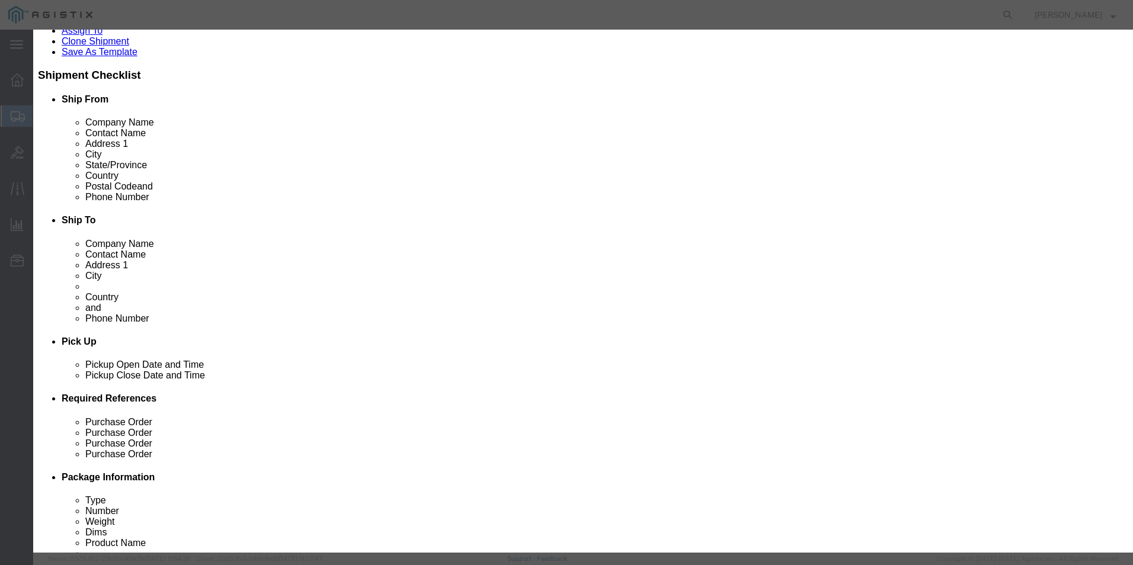
click input "text"
paste input "5655A"
type input "5655A"
type input "3923"
select select "KGS"
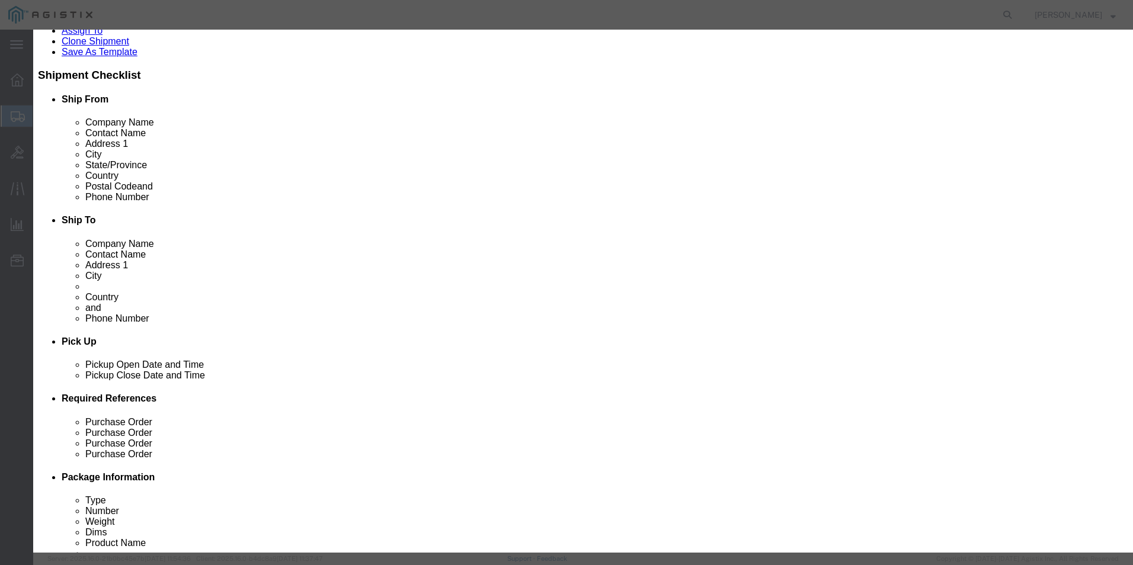
type input "3923100000"
click input "text"
type input "EAR99"
click select "Select ATF BIS DEA EPA FDA FTR ITAR OFAC Other (OPA)"
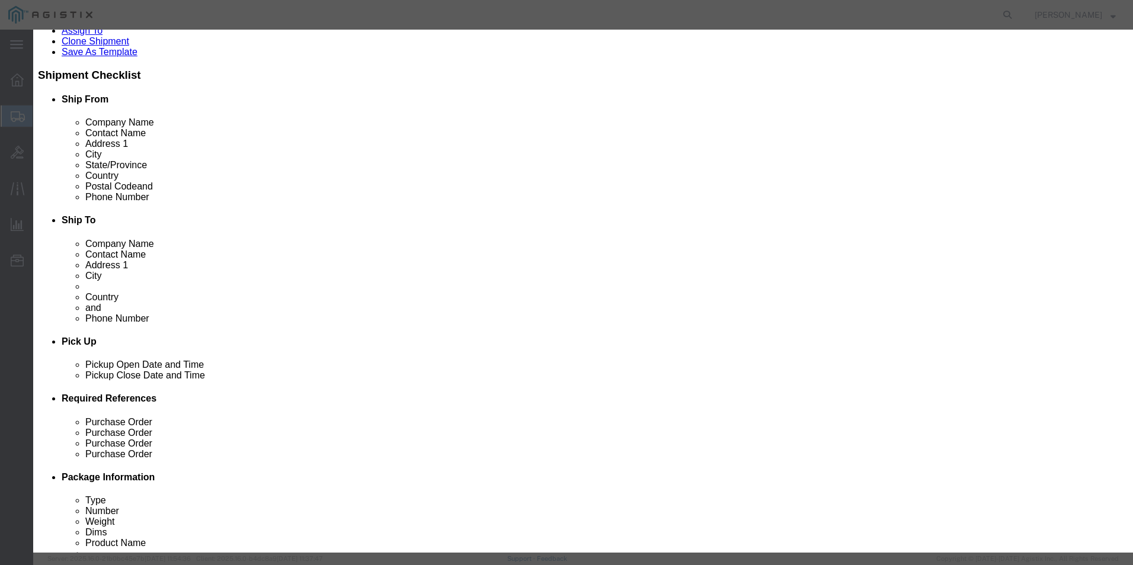
click select "Select ATF BIS DEA EPA FDA FTR ITAR OFAC Other (OPA)"
select select "BIS"
click select "Select ATF BIS DEA EPA FDA FTR ITAR OFAC Other (OPA)"
click select "Select AGR-Agricultural APP-Computers APR-Additional Permissive Exports AVS-Air…"
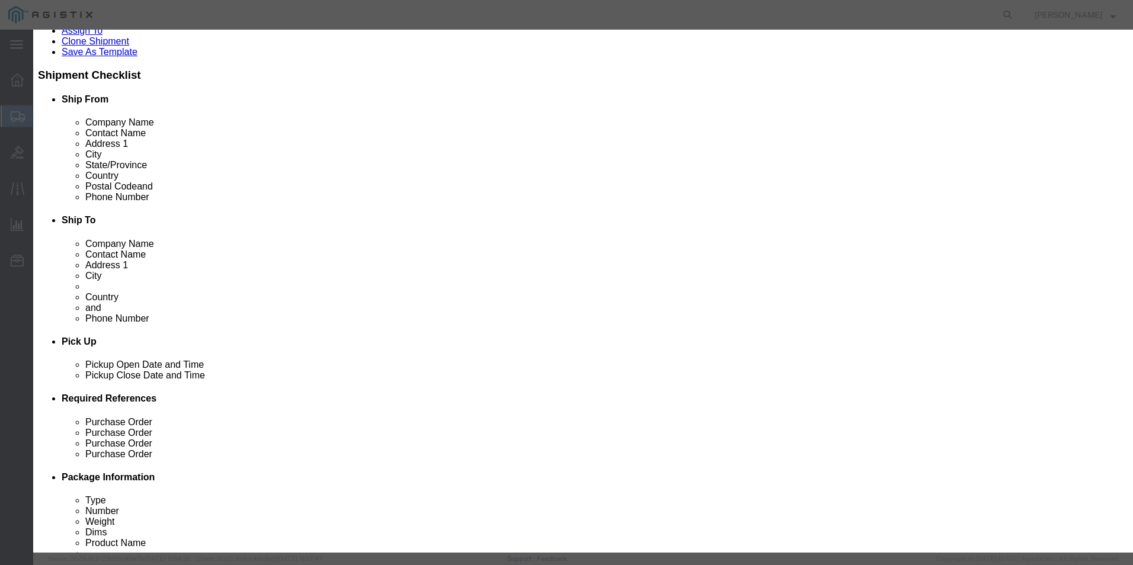
select select "NLR"
click select "Select AGR-Agricultural APP-Computers APR-Additional Permissive Exports AVS-Air…"
click button "Save & Close"
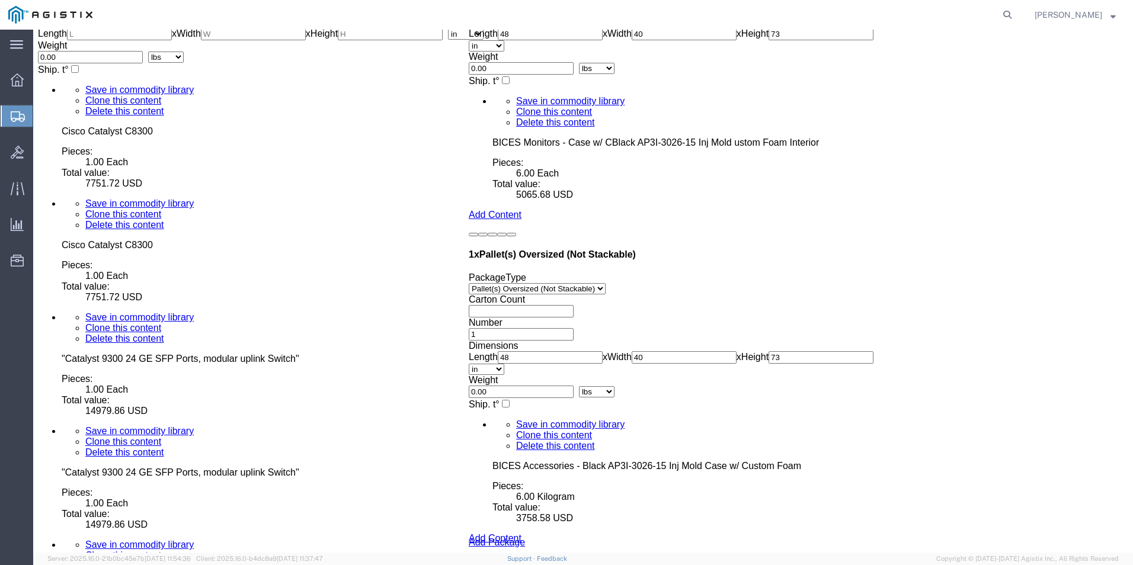
scroll to position [3643, 0]
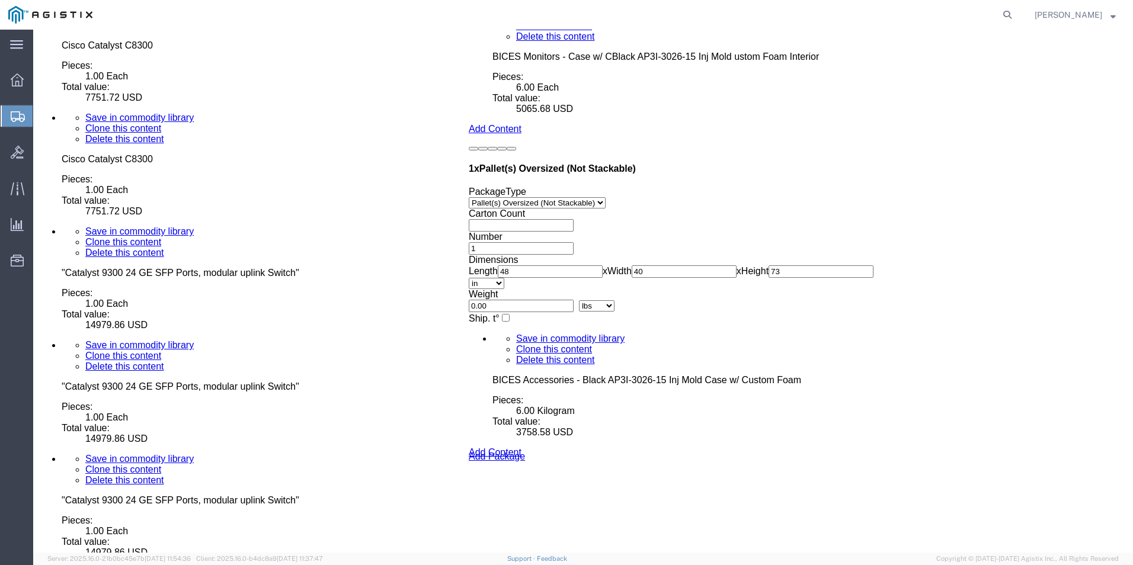
click link "Delete this content"
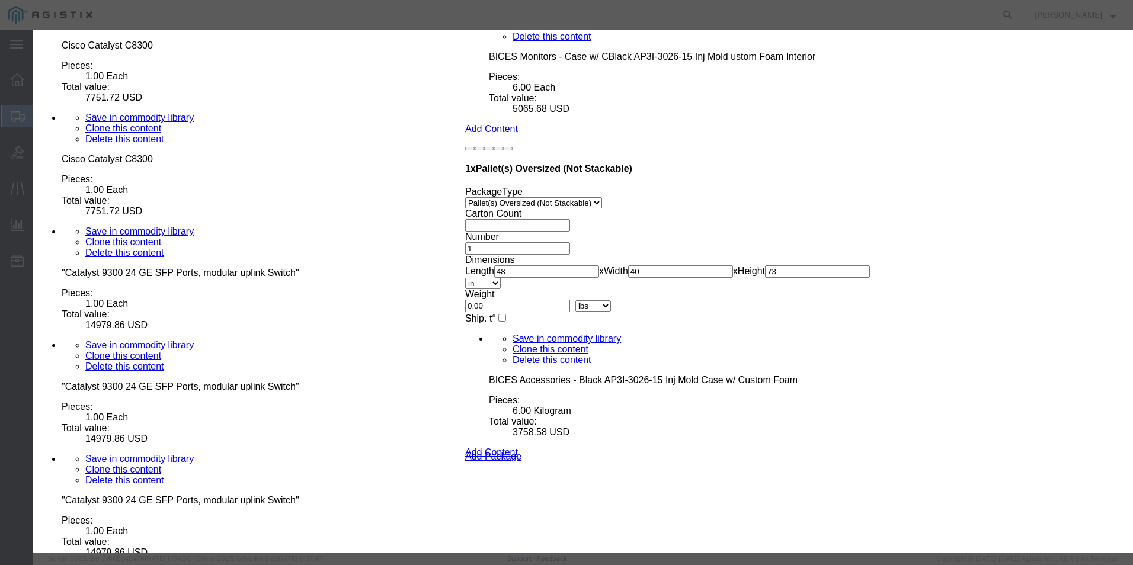
click button "Yes"
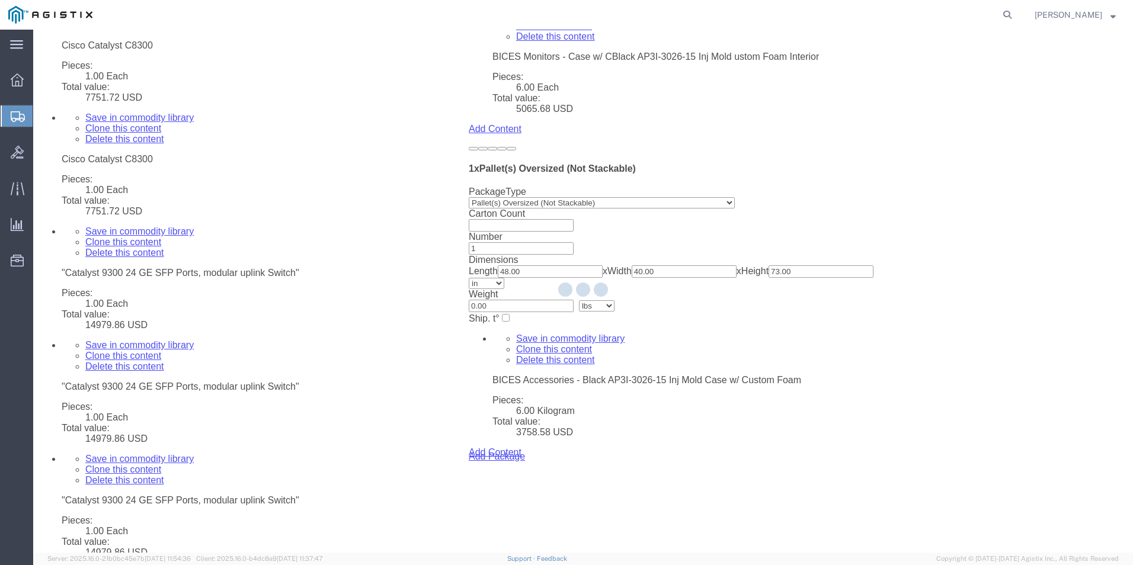
scroll to position [3392, 0]
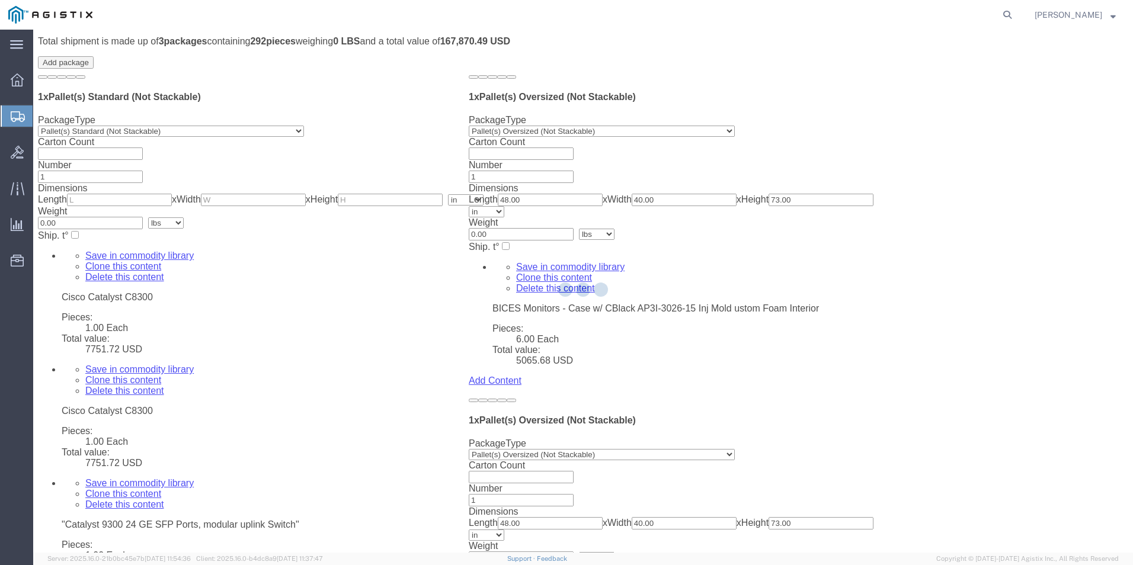
select select "PSNS"
select select "PONS"
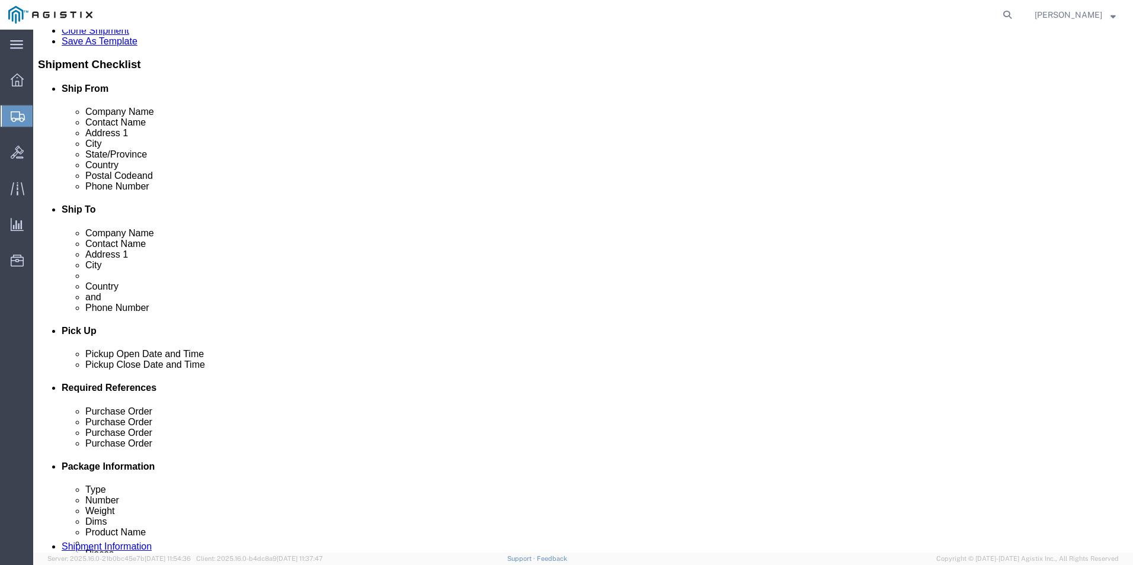
scroll to position [415, 0]
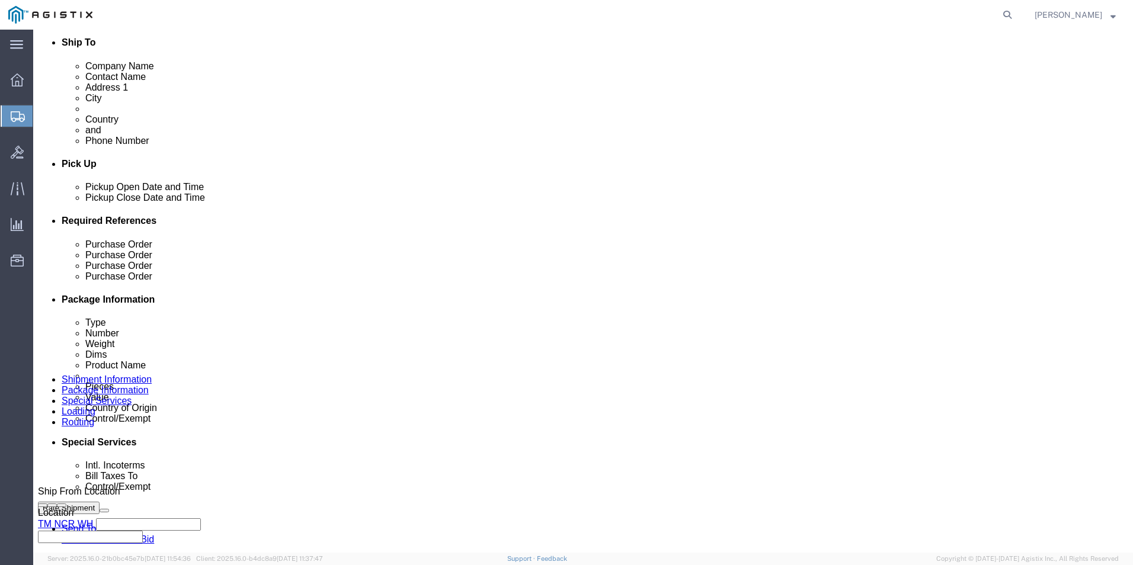
click dd "3758.58 USD"
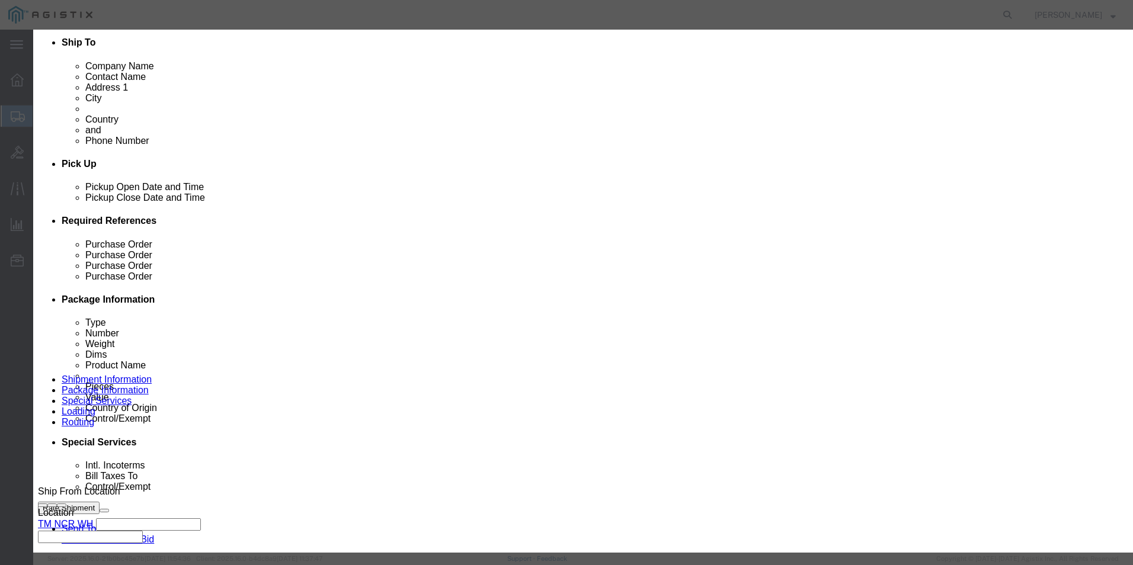
click select "Select Bag Barrels 100Board Feet Bottle Box Blister Pack Carats Can Capsule Car…"
select select "EA"
click select "Select Bag Barrels 100Board Feet Bottle Box Blister Pack Carats Can Capsule Car…"
click button "Save & Close"
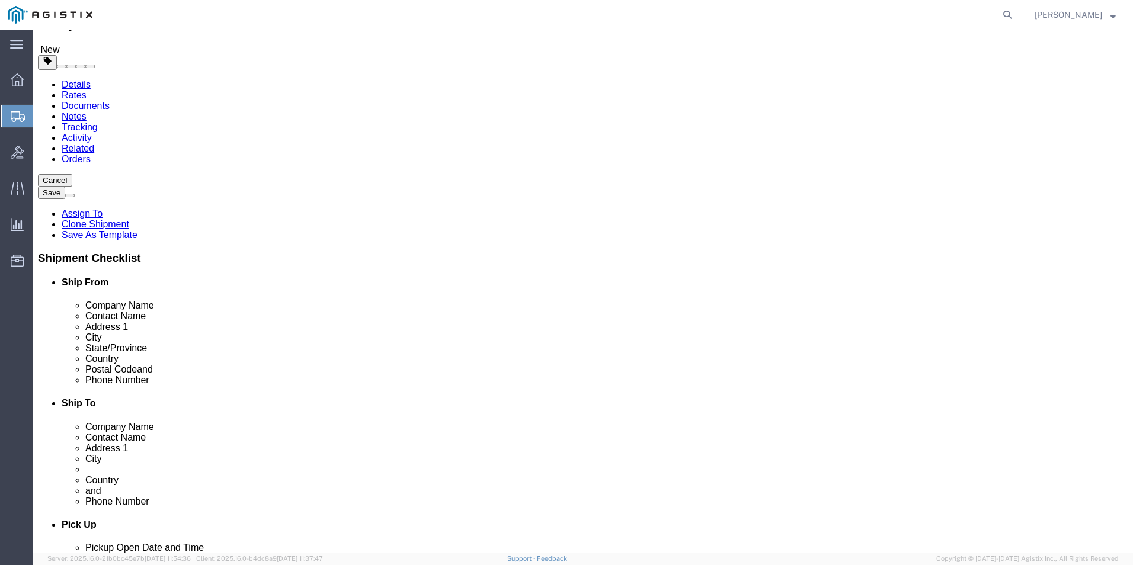
scroll to position [0, 0]
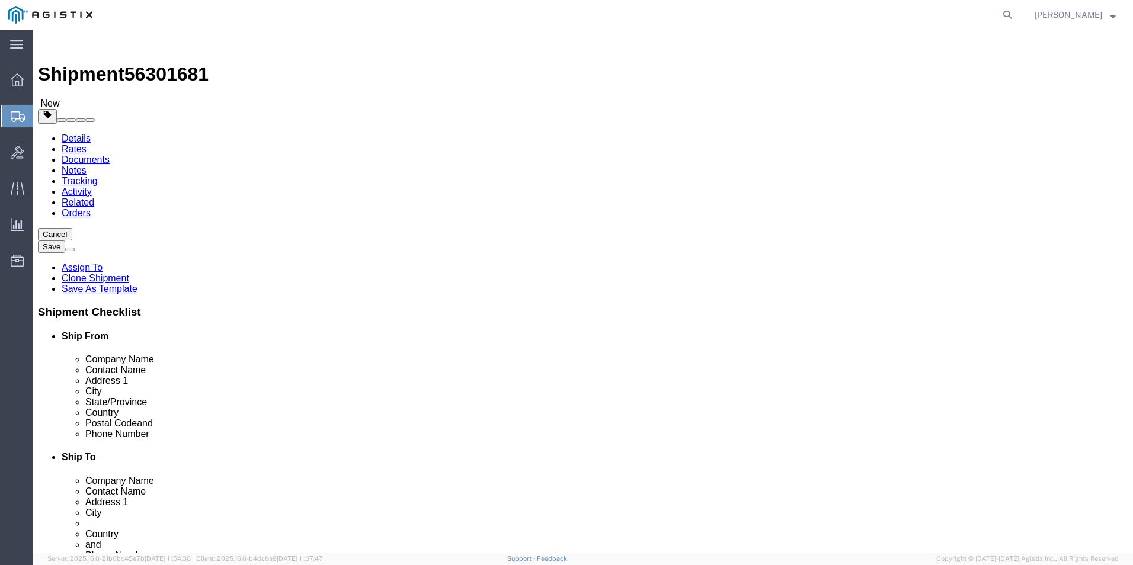
click div "Details Rates Documents Notes Tracking Activity Related Orders Cancel Save Assi…"
click button "Save"
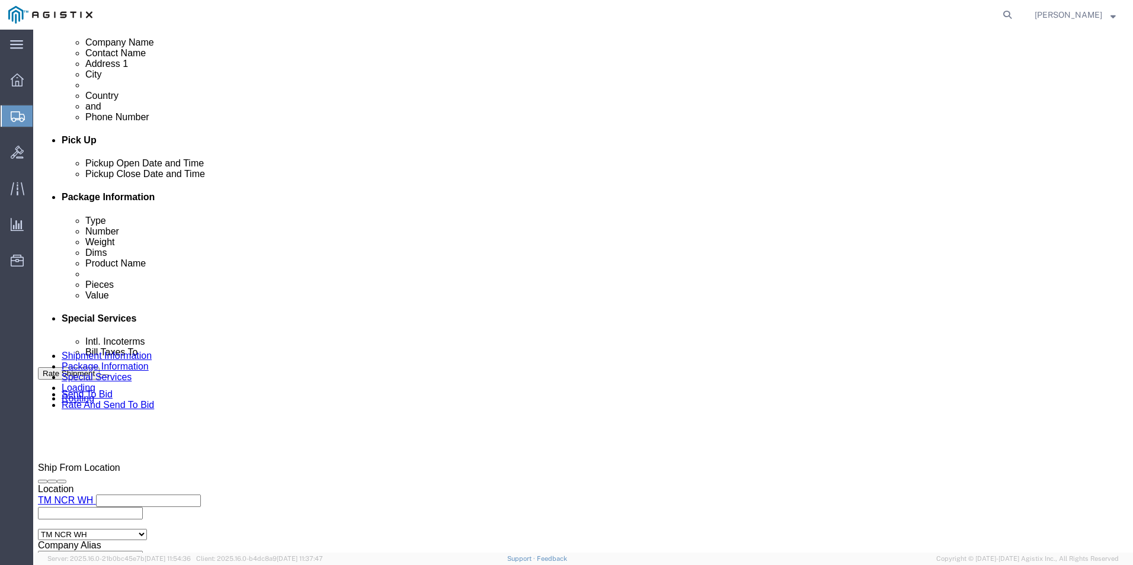
scroll to position [178, 0]
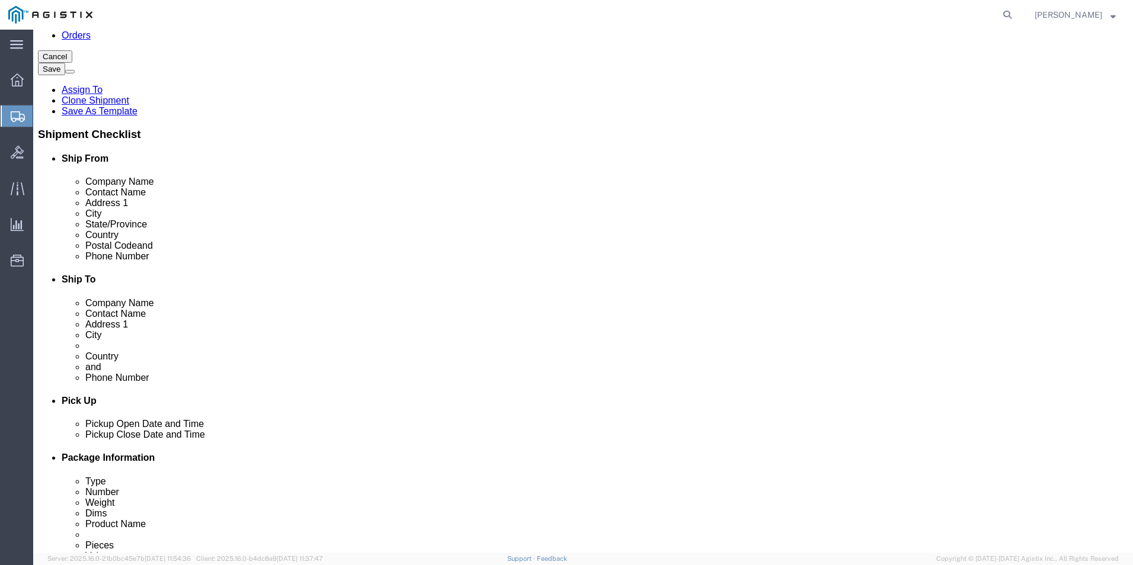
click button "Save"
click at [12, 79] on icon at bounding box center [17, 79] width 13 height 13
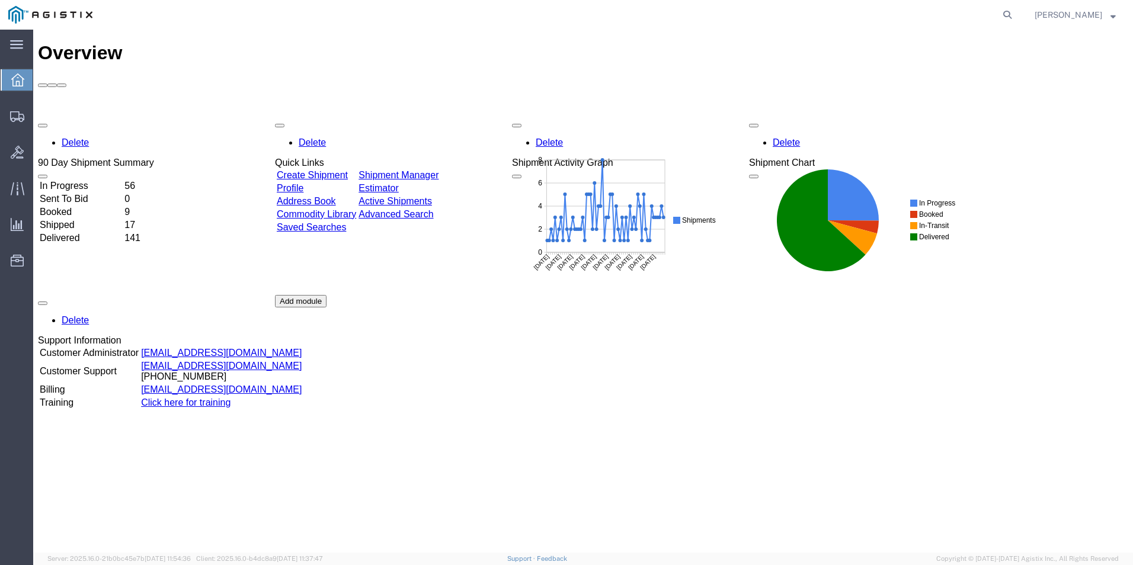
click at [325, 170] on link "Create Shipment" at bounding box center [312, 175] width 71 height 10
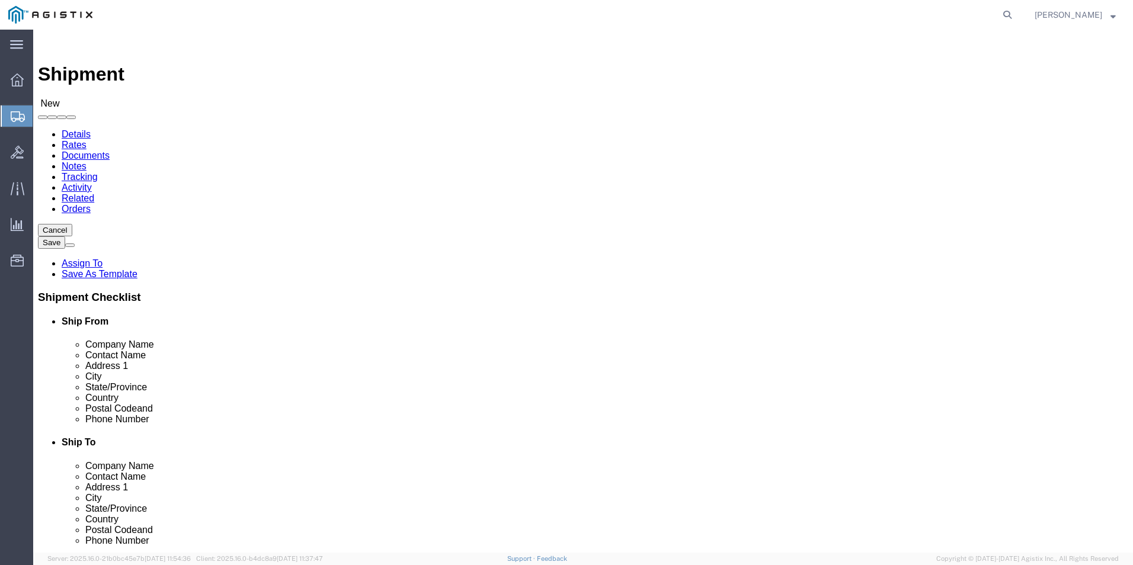
select select "34238"
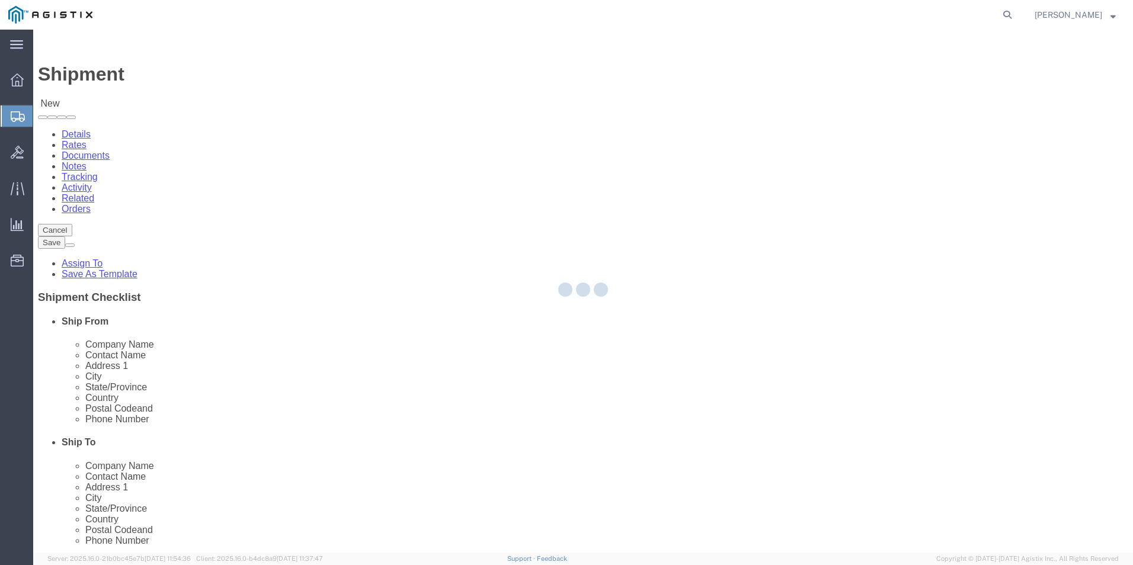
type input "USBICES-X"
type input "Stuart Packer"
type input "HQ USEUCOM J6/9 BICES, BLDG. 2301 RM. 16"
type input "PATCH BARRACKS, KURMAERKER KASERNE"
type input "Stuttgart"
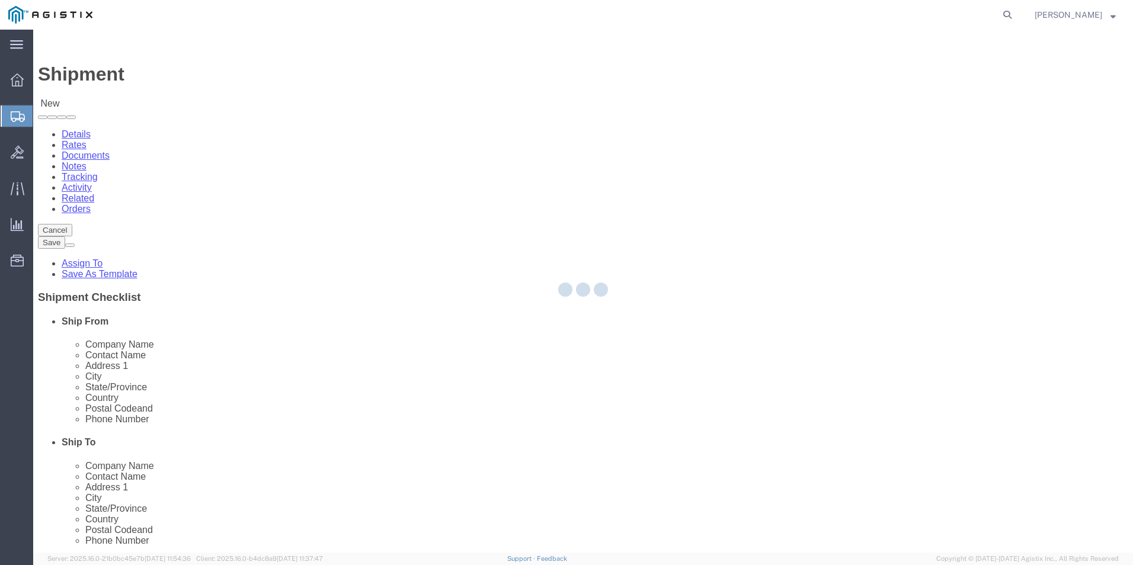
select select "DE"
type input "70569"
type input "+4971170808039/2660"
type input "stuart.packer@gdit.com"
checkbox input "true"
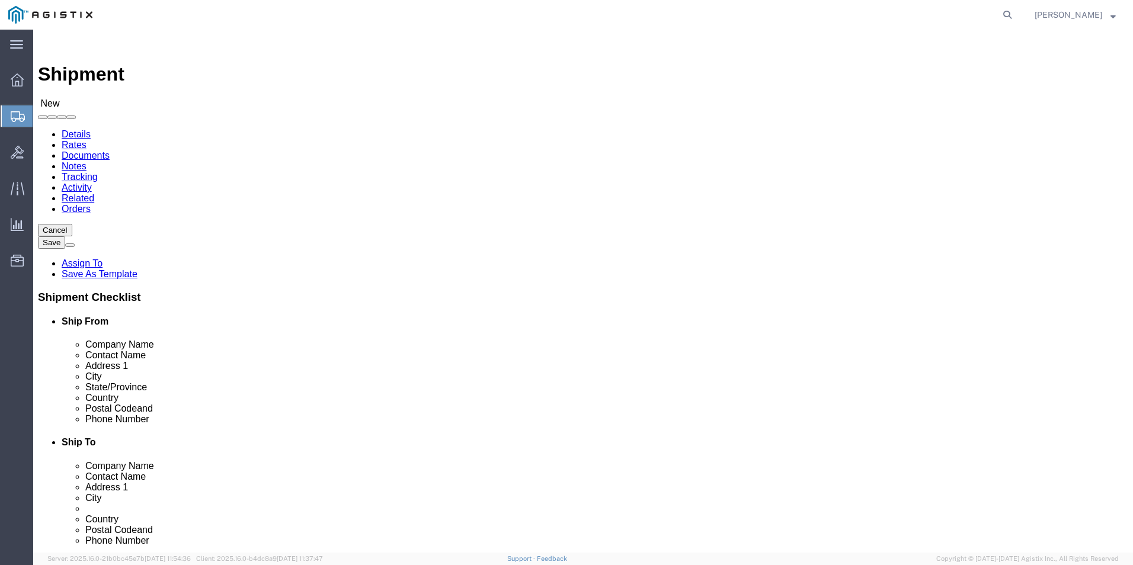
select select "01"
drag, startPoint x: 591, startPoint y: 267, endPoint x: 777, endPoint y: 266, distance: 185.5
click input "HQ USEUCOM J6/9 BICES, BLDG. 2301 RM. 16"
drag, startPoint x: 779, startPoint y: 289, endPoint x: 635, endPoint y: 291, distance: 144.0
click div "Location TM EUCOM Select My Profile Location Master Location San Antonio TM AFG…"
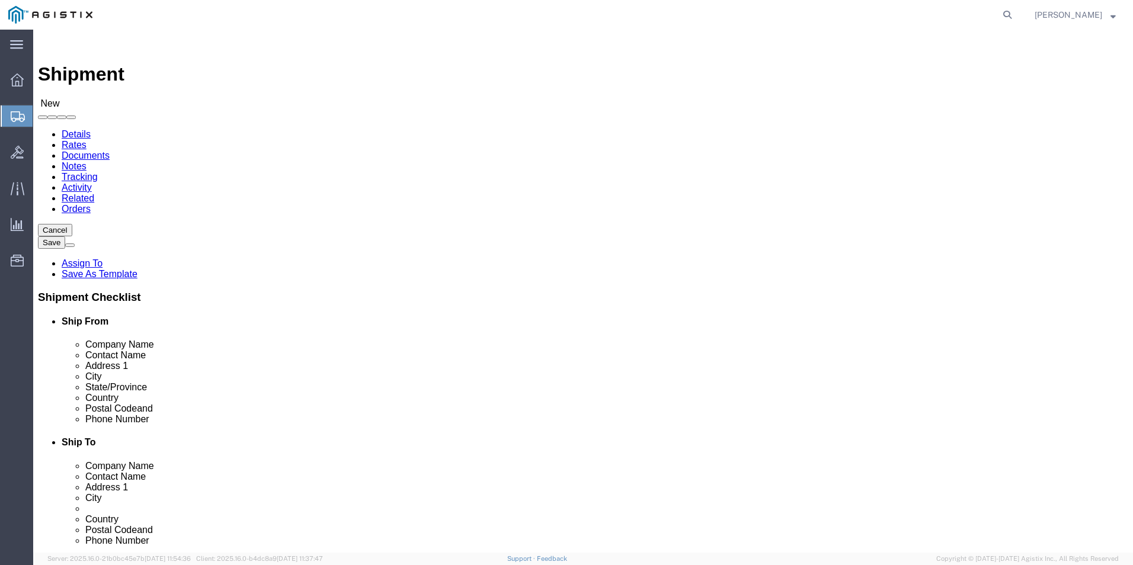
drag, startPoint x: 635, startPoint y: 312, endPoint x: 580, endPoint y: 315, distance: 55.2
click div "Stuttgart"
drag, startPoint x: 612, startPoint y: 402, endPoint x: 694, endPoint y: 409, distance: 82.0
click input "+4971170808039/2660"
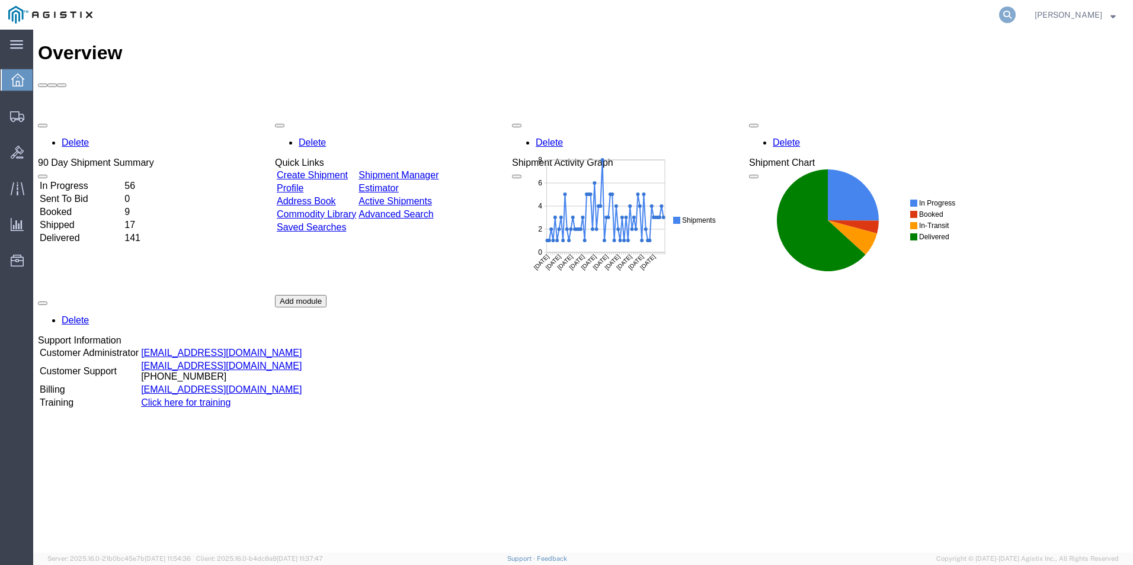
click at [1003, 11] on icon at bounding box center [1007, 15] width 17 height 17
click at [1003, 12] on icon at bounding box center [1007, 15] width 17 height 17
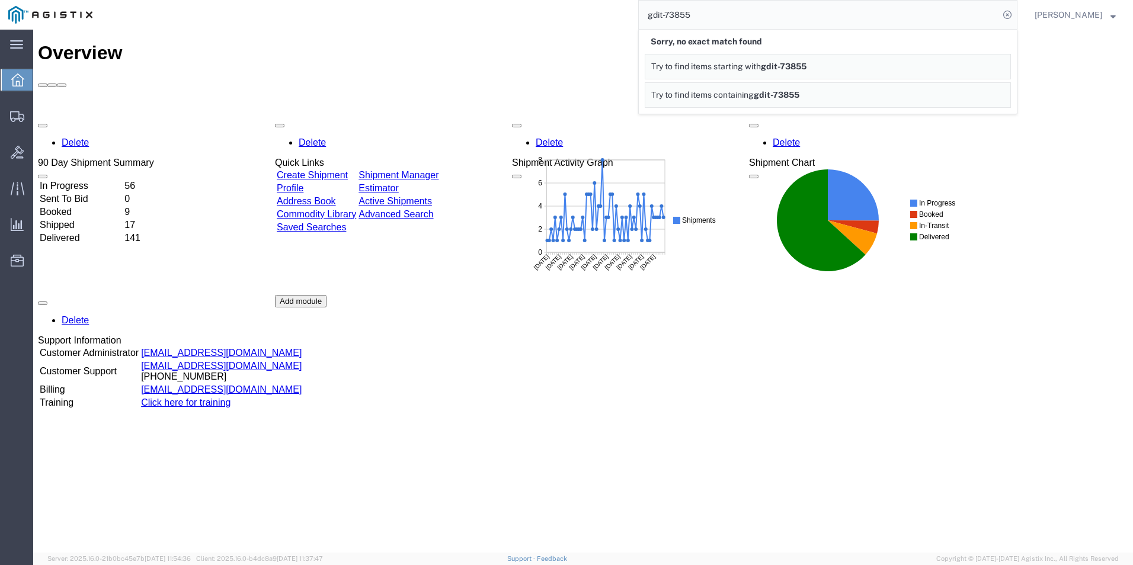
click at [714, 5] on input "gdit-73855" at bounding box center [819, 15] width 360 height 28
type input "g"
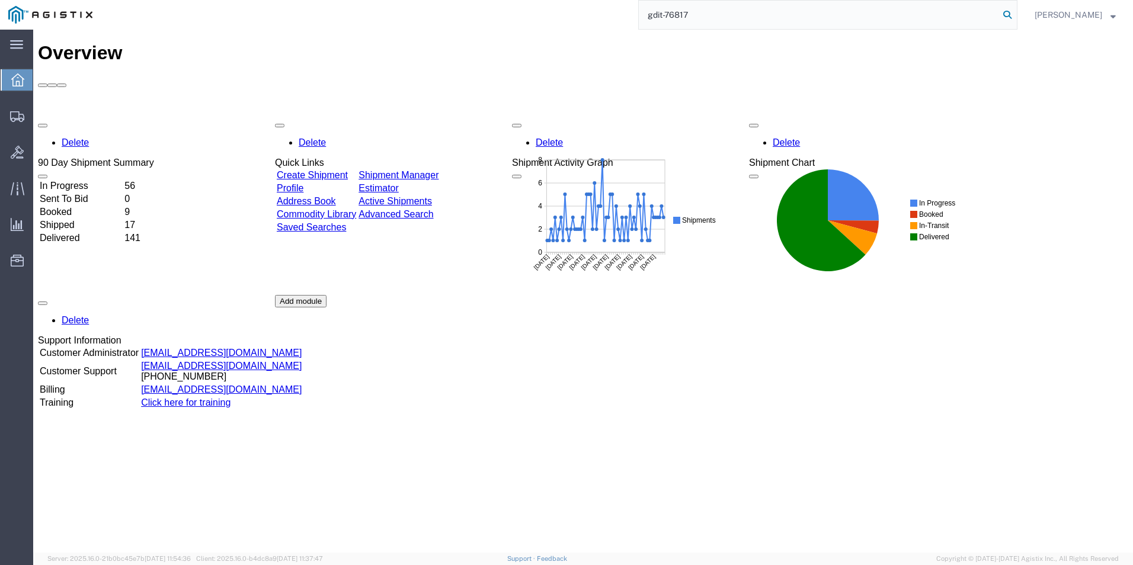
type input "gdit-76817"
click at [999, 19] on icon at bounding box center [1007, 15] width 17 height 17
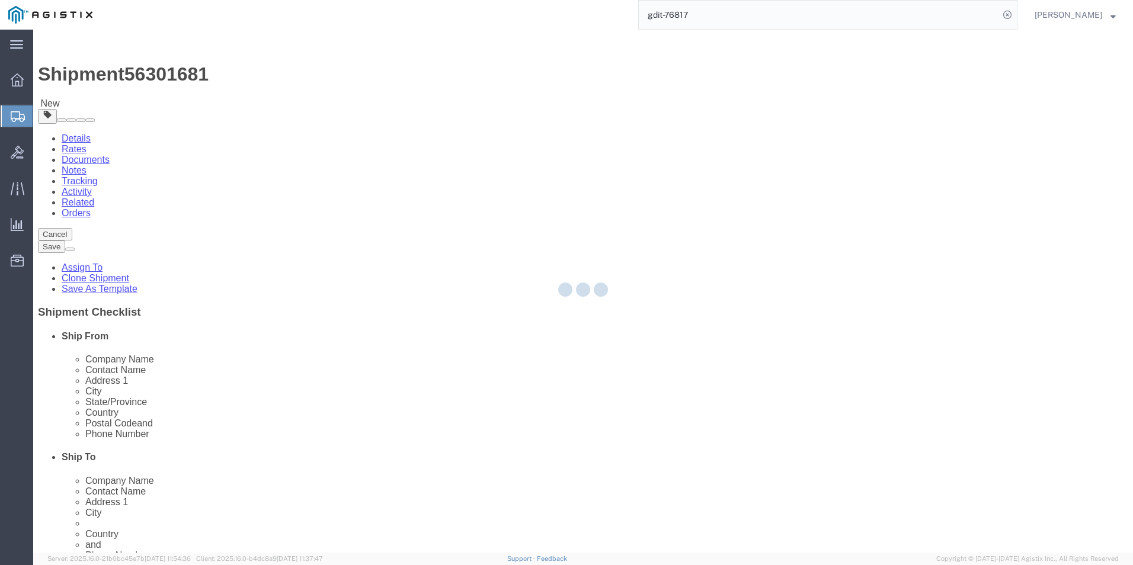
select select "69651"
select select
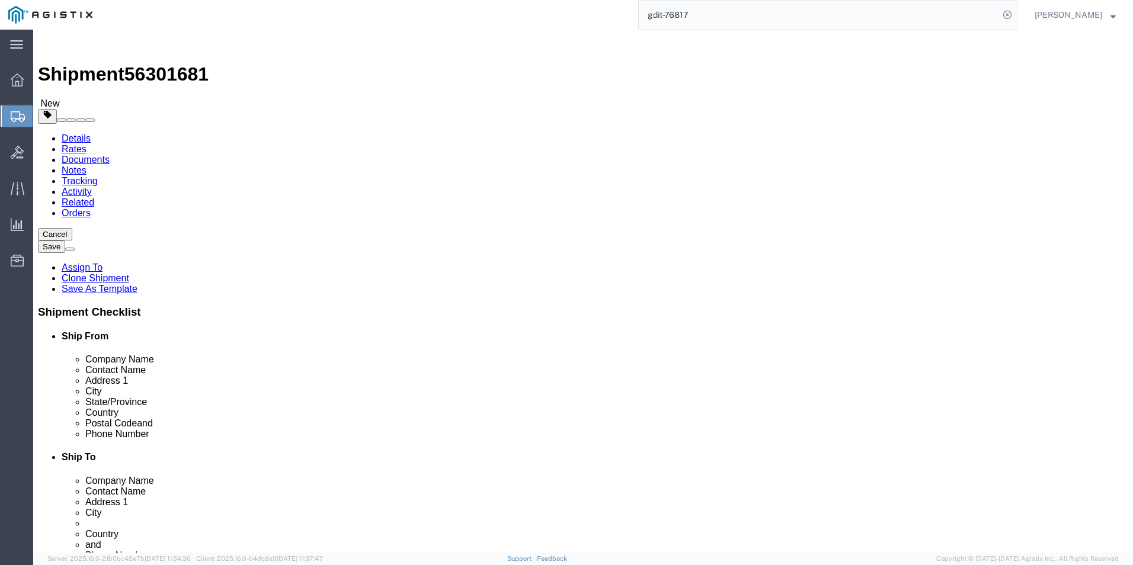
click icon
click input "text"
type input "48"
click input "text"
type input "40"
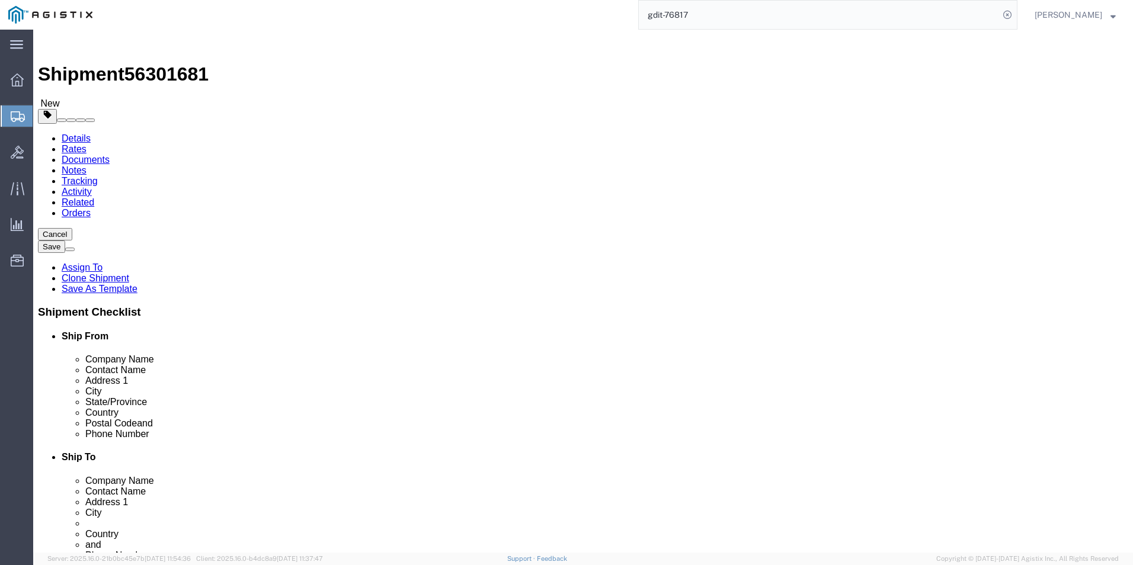
click input "text"
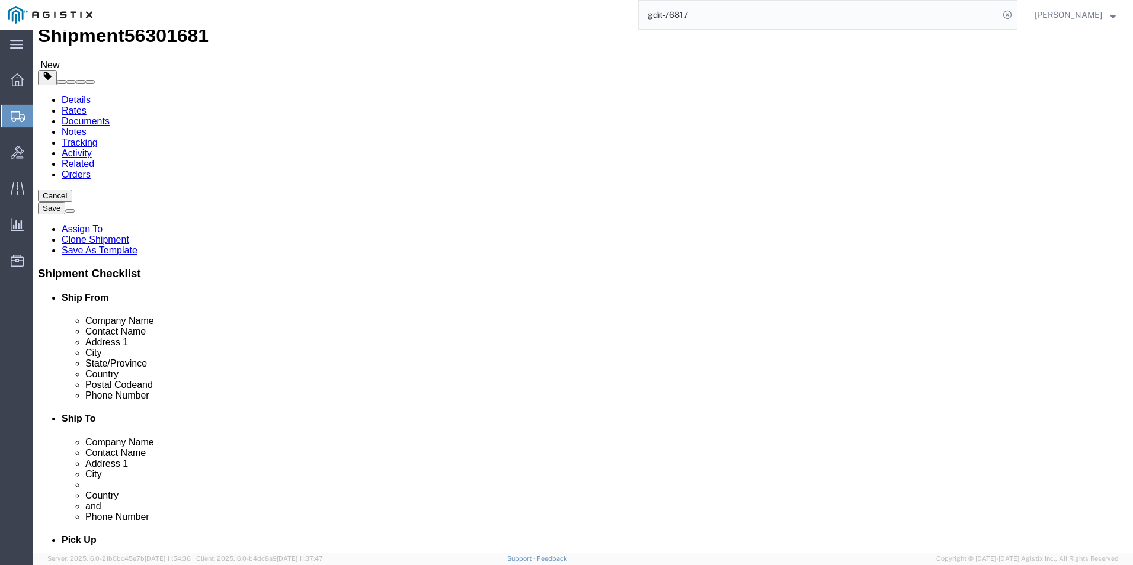
scroll to position [59, 0]
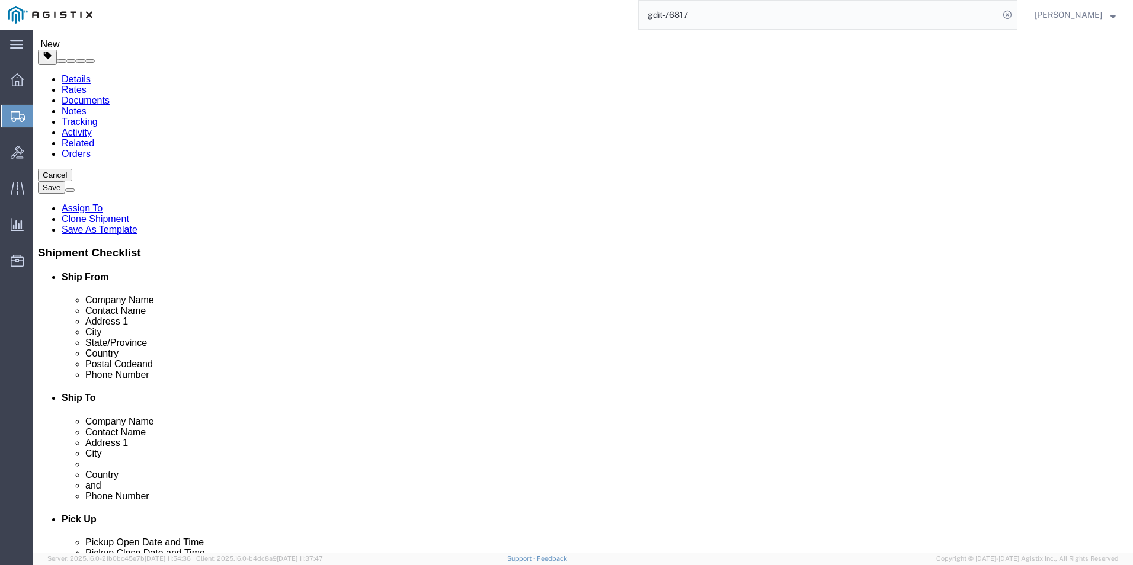
type input "73"
click select "Select Bale(s) Basket(s) Bolt(s) Bottle(s) Buckets Bulk Bundle(s) Can(s) Cardbo…"
select select "POST"
click select "Select Bale(s) Basket(s) Bolt(s) Bottle(s) Buckets Bulk Bundle(s) Can(s) Cardbo…"
click input "text"
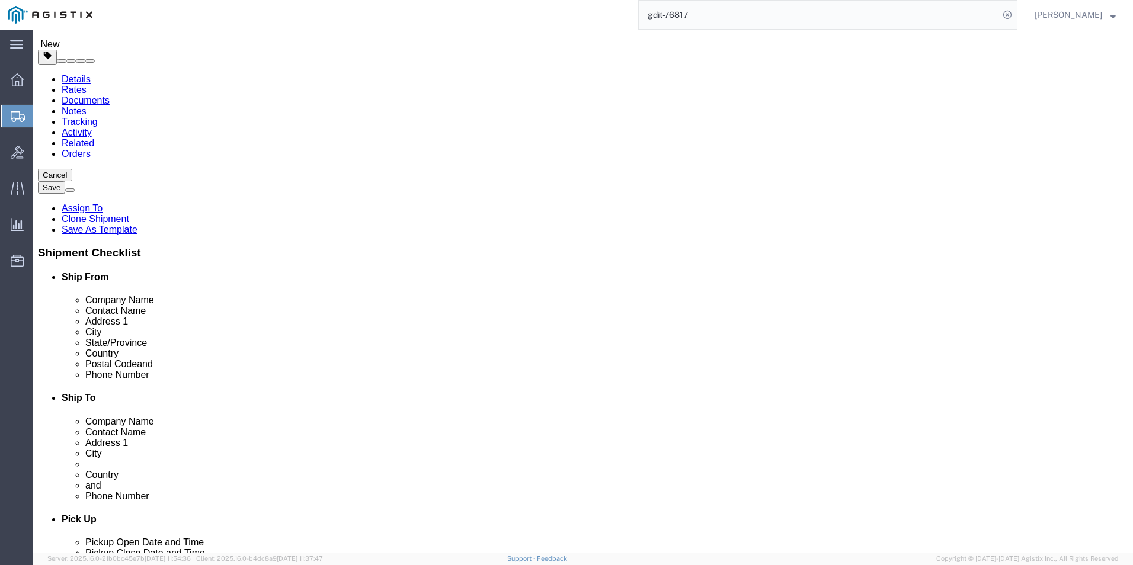
type input "48"
click input "text"
type input "40"
click input "text"
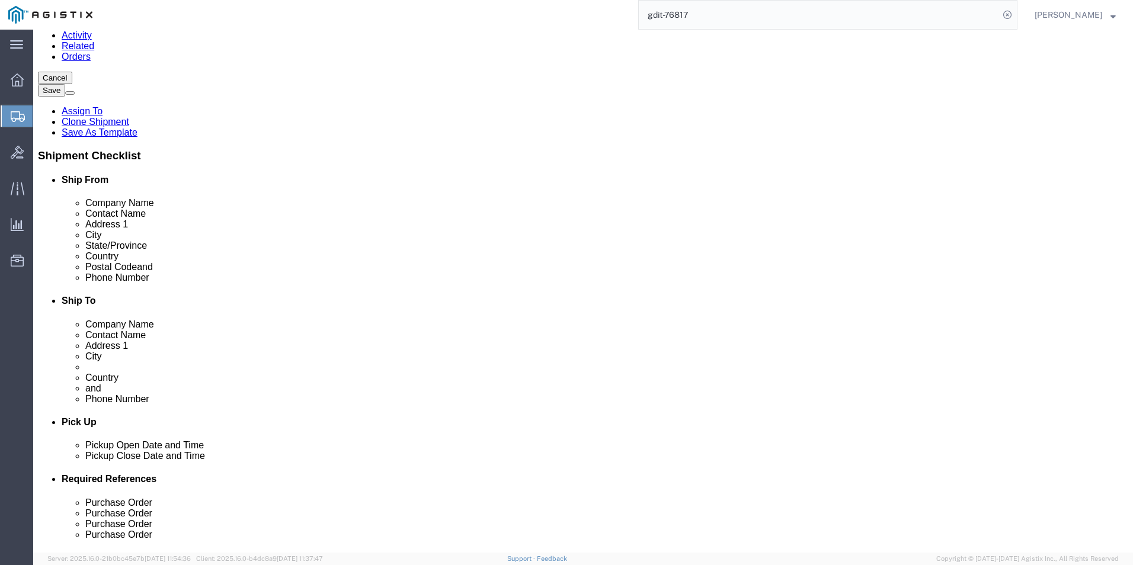
scroll to position [0, 0]
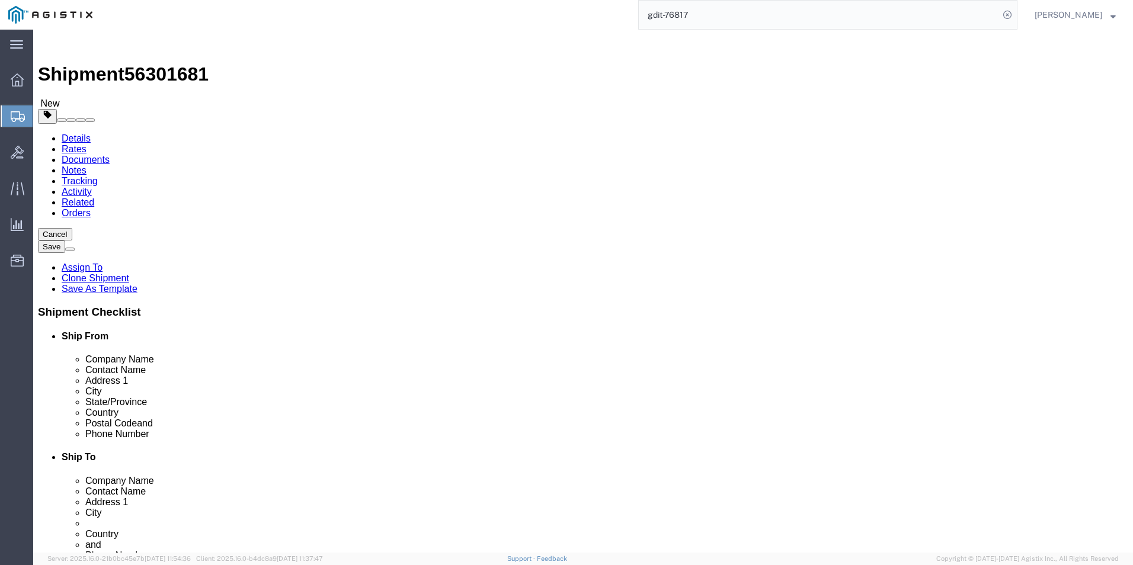
type input "73"
click select "Select Bale(s) Basket(s) Bolt(s) Bottle(s) Buckets Bulk Bundle(s) Can(s) Cardbo…"
select select "PONS"
click select "Select Bale(s) Basket(s) Bolt(s) Bottle(s) Buckets Bulk Bundle(s) Can(s) Cardbo…"
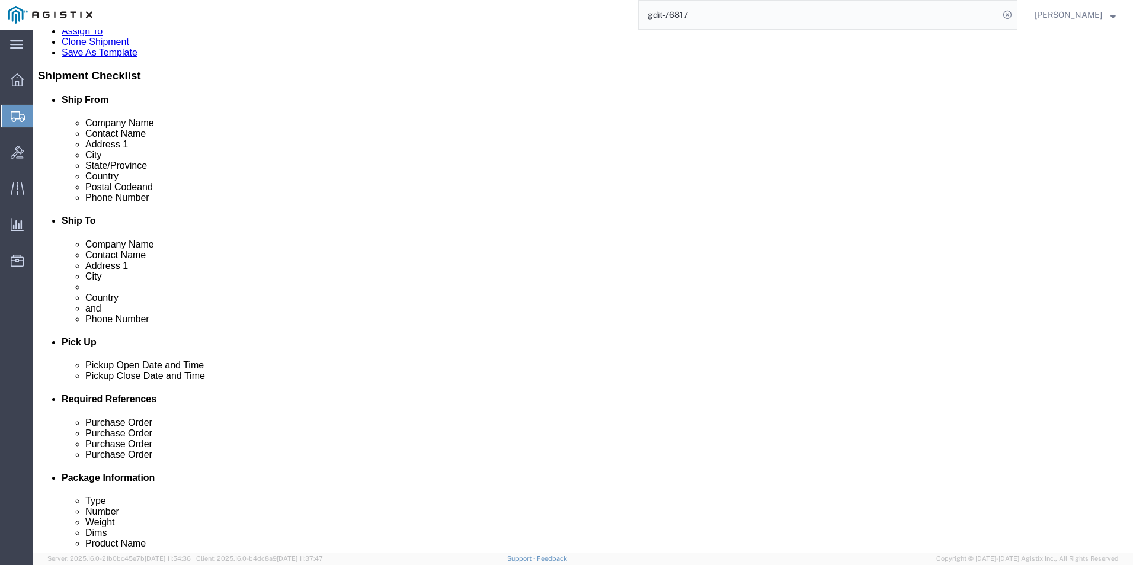
scroll to position [237, 0]
click button "Save"
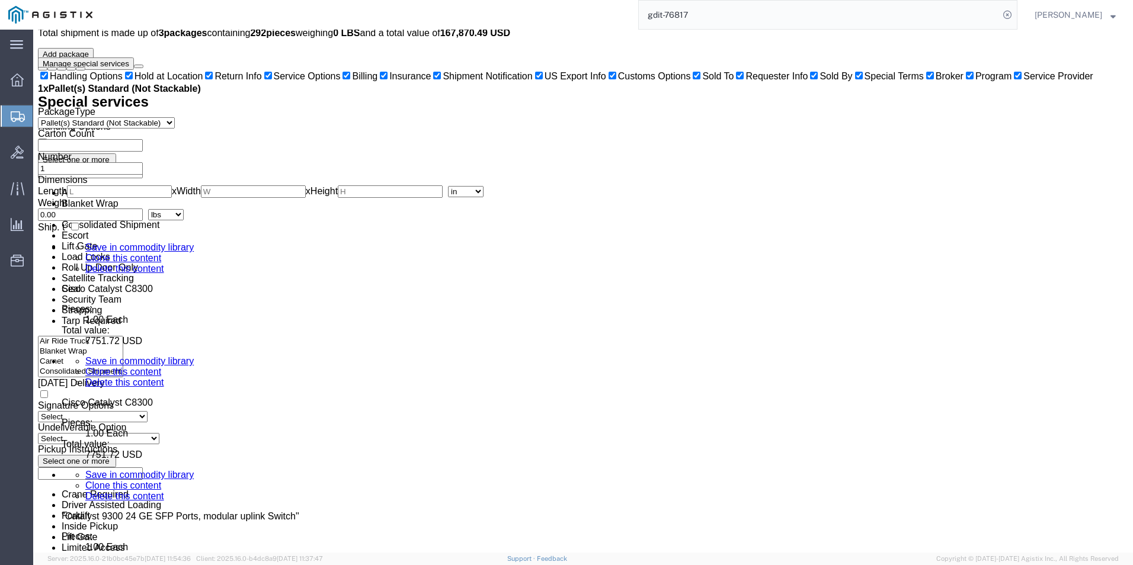
scroll to position [3611, 0]
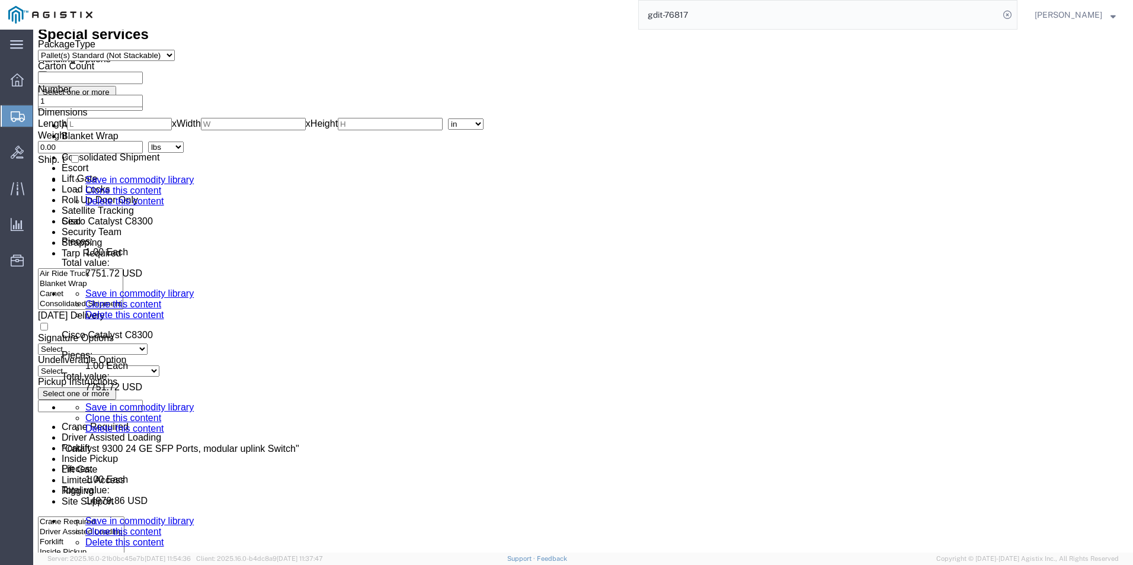
click dd "6.00 Kilogram"
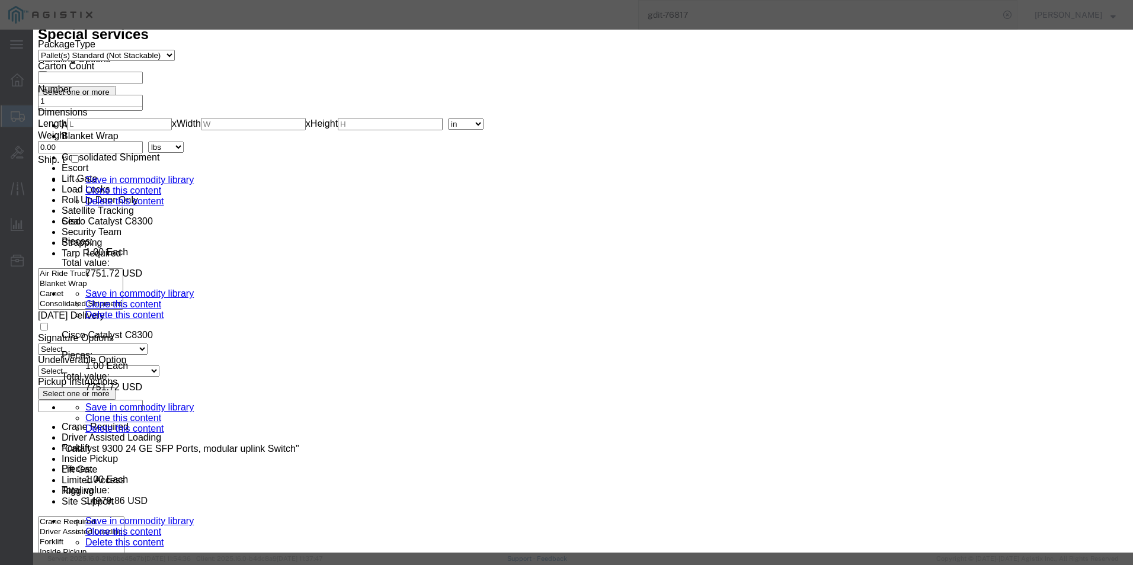
scroll to position [0, 99]
drag, startPoint x: 341, startPoint y: 87, endPoint x: 638, endPoint y: 114, distance: 298.0
click div "Product Name BICES Monitors - Black AP3I-3026-15 Inj Mold Case w/ Custom Foam I…"
drag, startPoint x: 659, startPoint y: 87, endPoint x: 771, endPoint y: 107, distance: 113.8
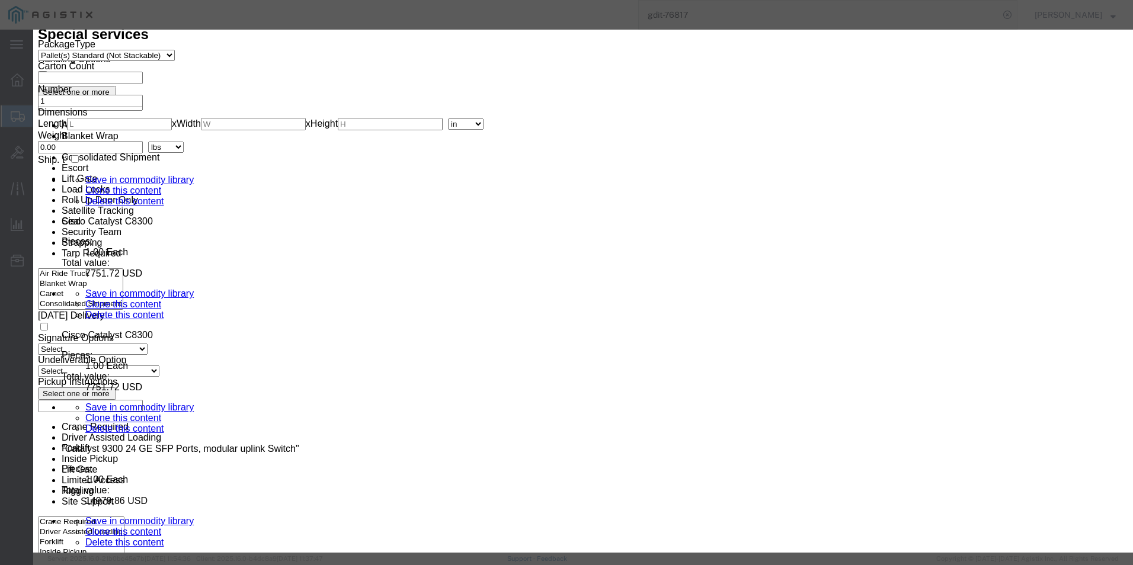
click textarea "BICES Monitors - Case w/ CBlack AP3I-3026-15 Inj Mold ustom Foam Interior"
click select "Select Bag Barrels 100Board Feet Bottle Box Blister Pack Carats Can Capsule Car…"
select select "EA"
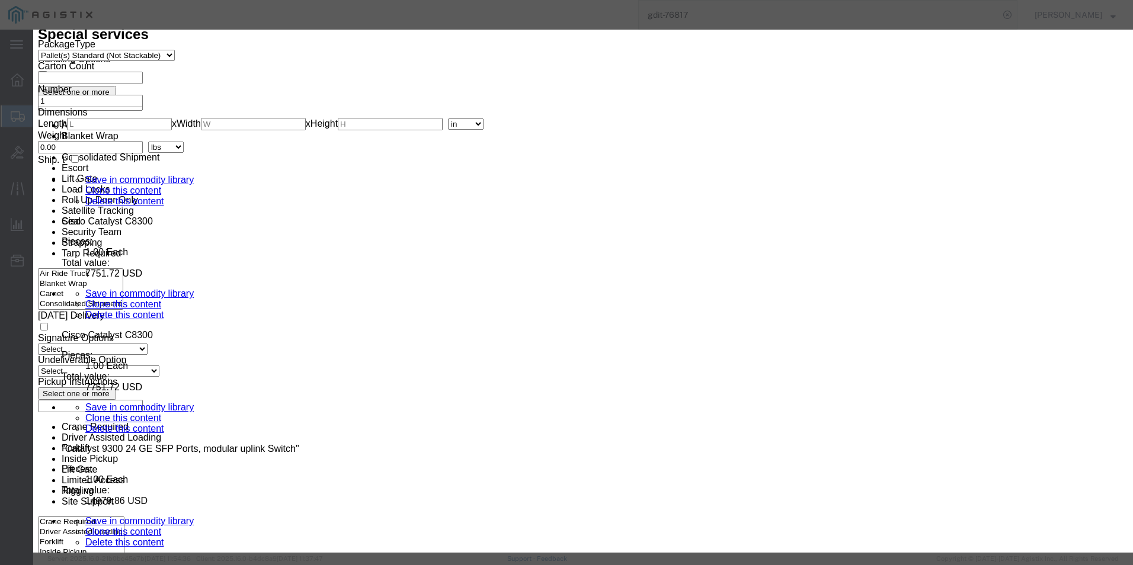
click select "Select Bag Barrels 100Board Feet Bottle Box Blister Pack Carats Can Capsule Car…"
drag, startPoint x: 372, startPoint y: 114, endPoint x: 280, endPoint y: 114, distance: 91.2
click div "Pieces 6.00 Select Bag Barrels 100Board Feet Bottle Box Blister Pack Carats Can…"
drag, startPoint x: 379, startPoint y: 135, endPoint x: 321, endPoint y: 135, distance: 58.1
click div "Total Value 5065.68 Select ADP AED AFN ALL AMD AOA ARS ATS AUD AWG AZN BAM BBD …"
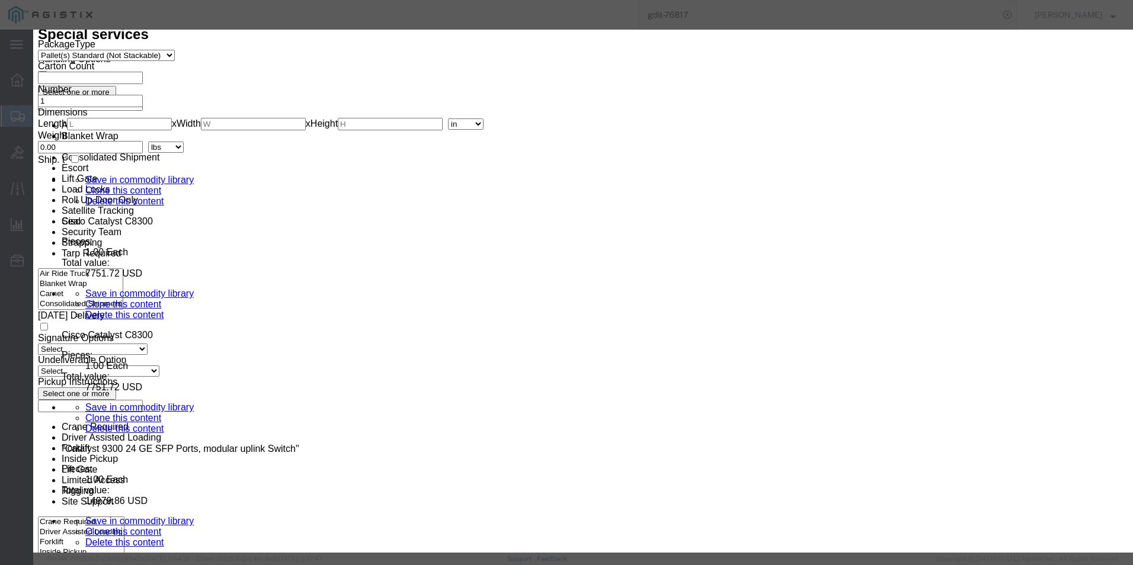
scroll to position [119, 0]
click icon "button"
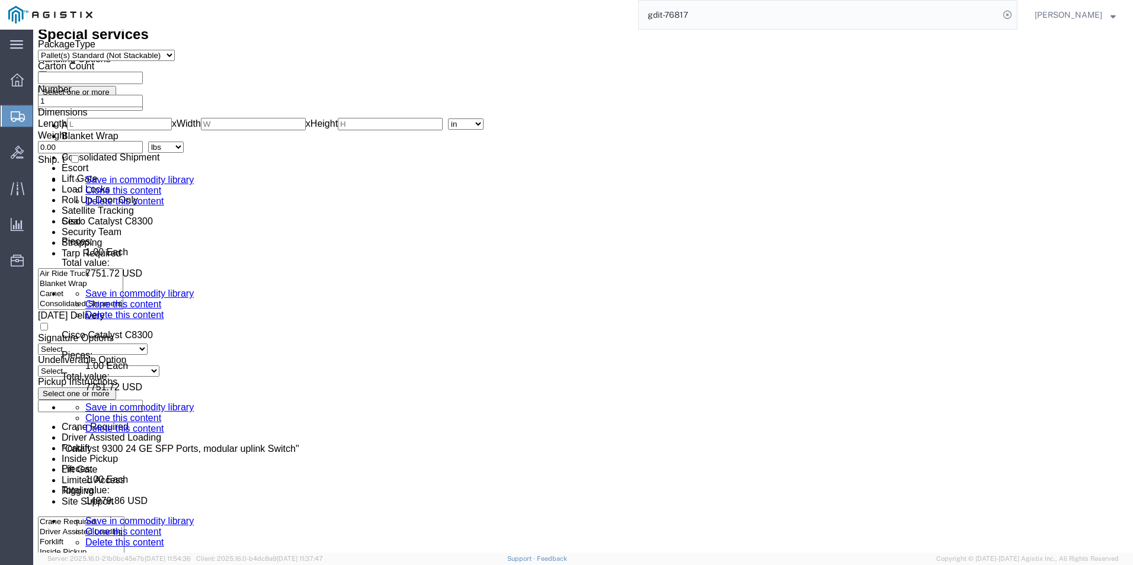
click link "Delete this content"
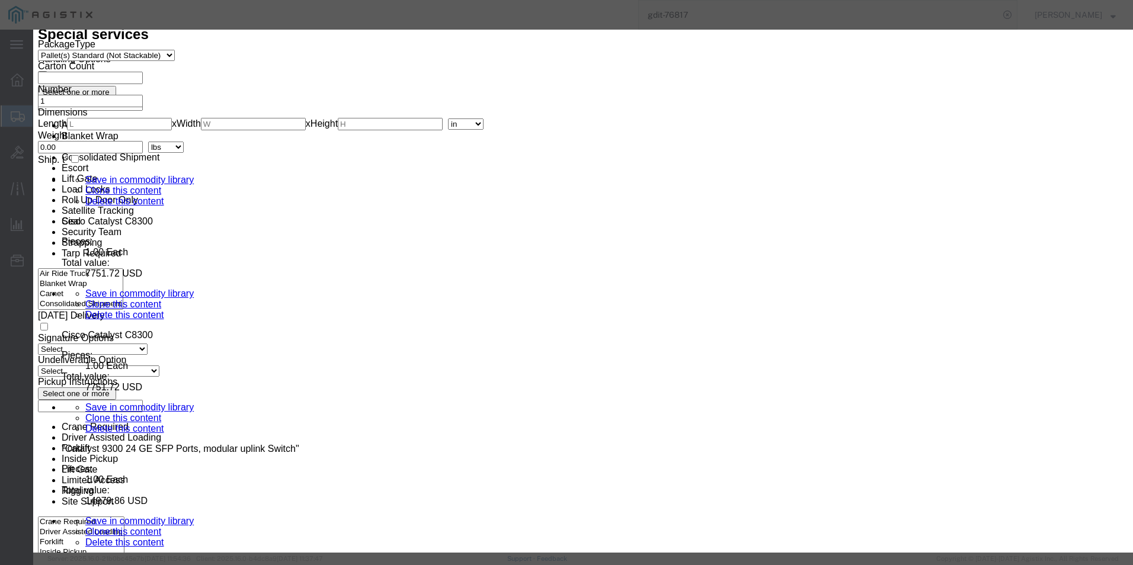
click button "Yes"
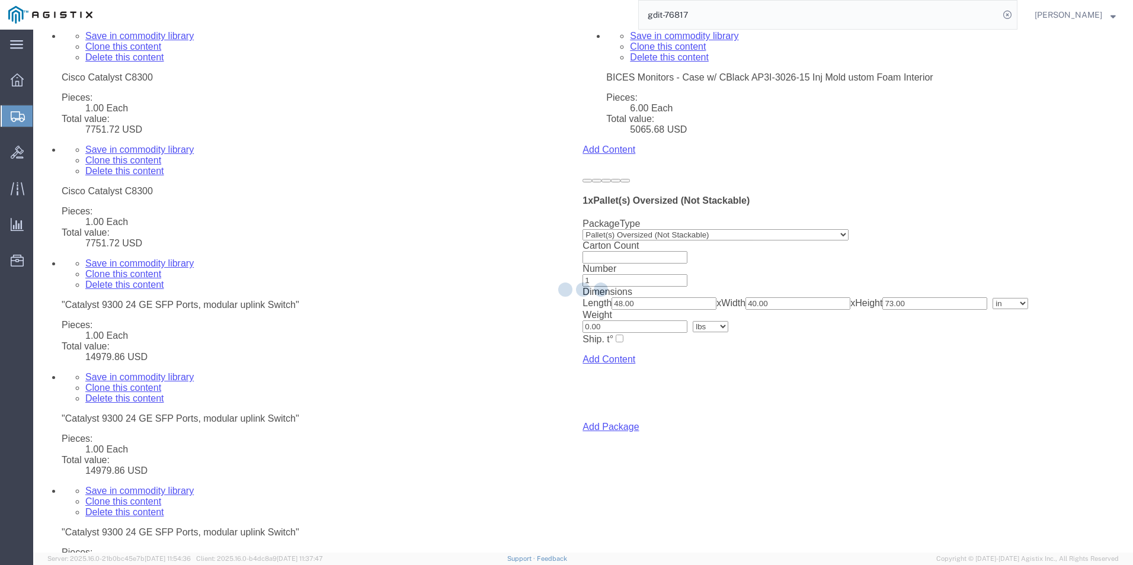
scroll to position [3477, 0]
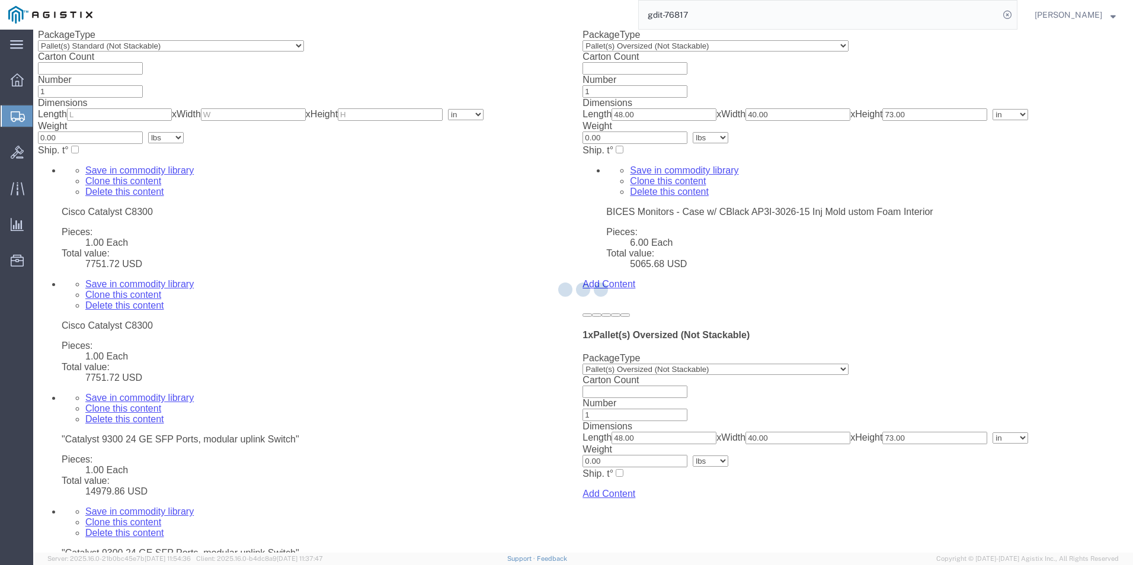
select select "PSNS"
select select "PONS"
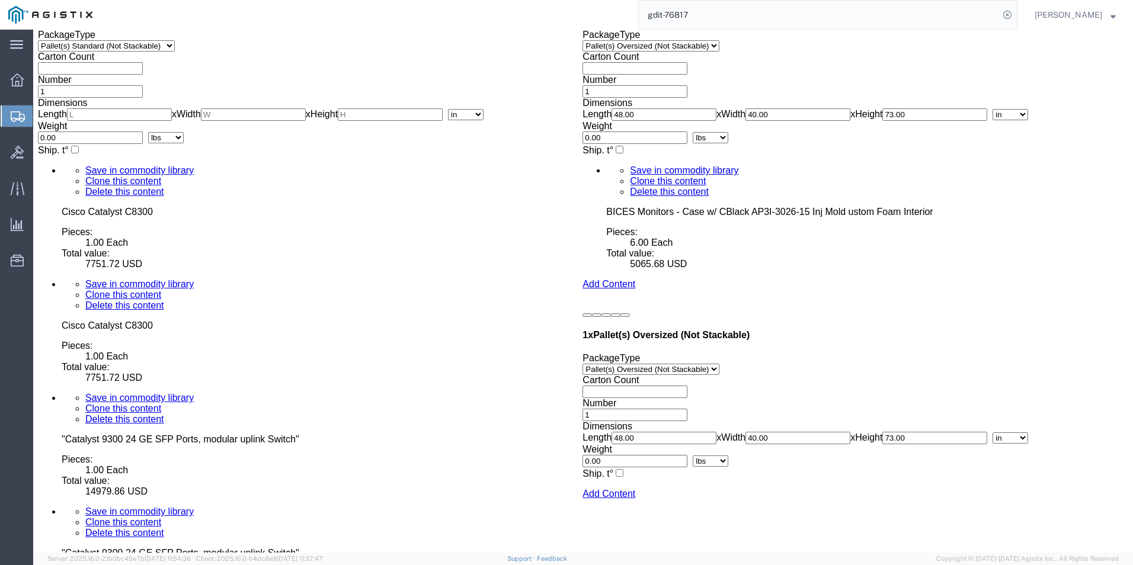
click dd "3758.58 USD"
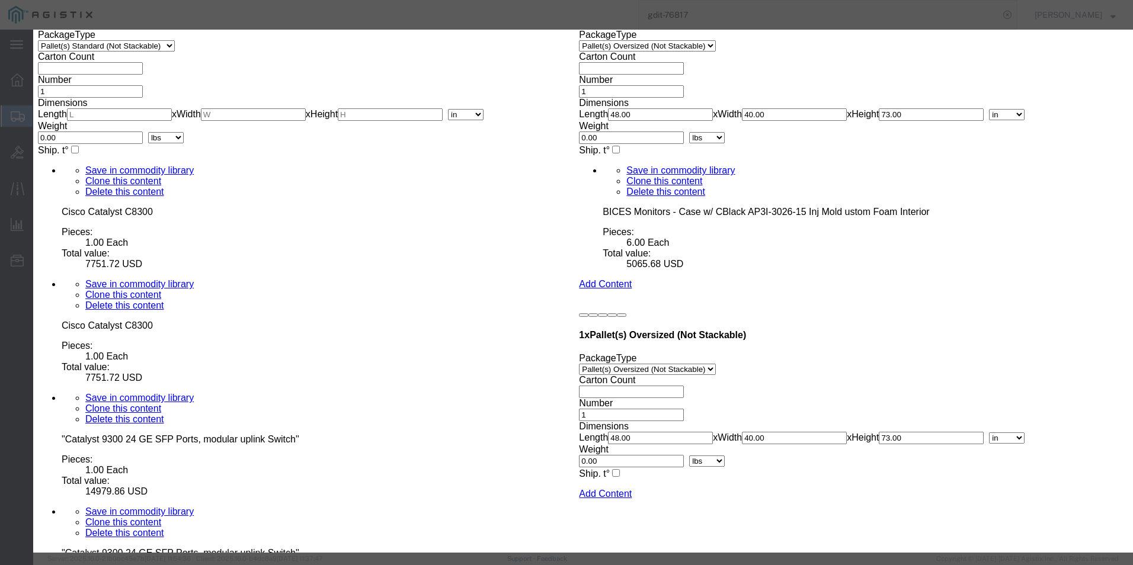
drag, startPoint x: 661, startPoint y: 91, endPoint x: 748, endPoint y: 112, distance: 90.1
click div "Description BICES Accessories - Black AP3I-3026-15 Inj Mold Case w/ Custom Foam…"
drag, startPoint x: 397, startPoint y: 239, endPoint x: 328, endPoint y: 247, distance: 69.8
click div "Product Name BICES Accessories - Black AP3I-3026-15 Inj Mold Case w/ Custom Foa…"
click icon "button"
